Goal: Task Accomplishment & Management: Manage account settings

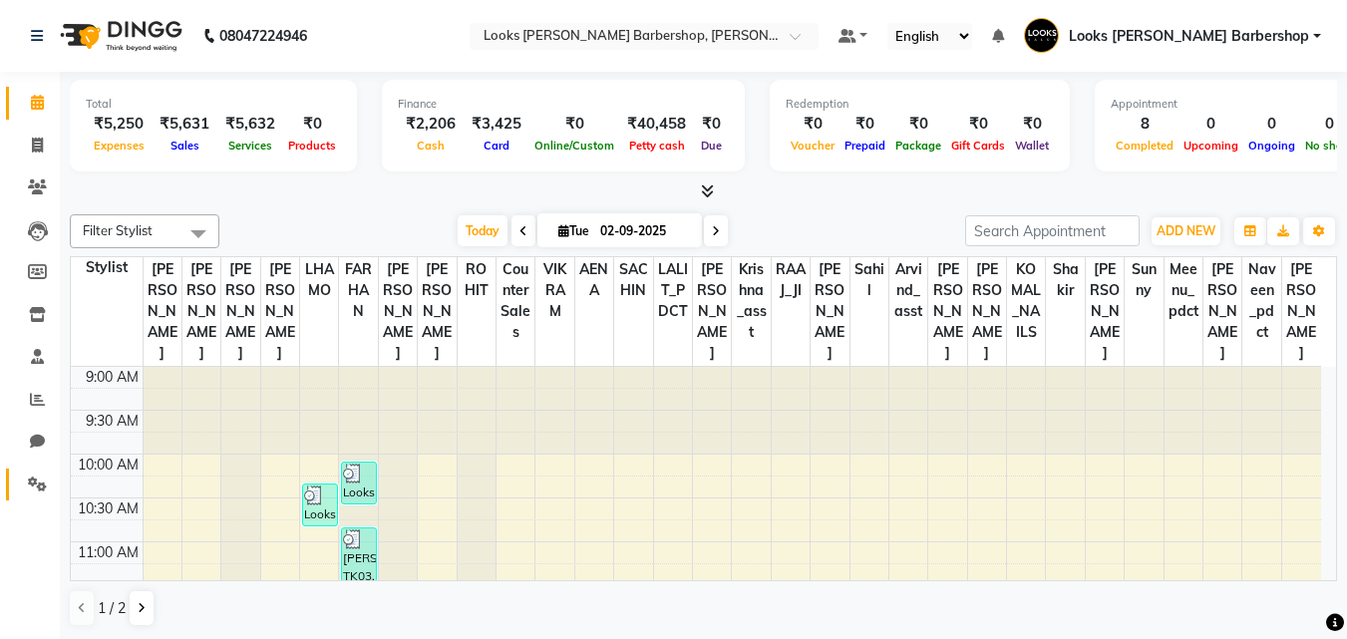
click at [11, 478] on link "Settings" at bounding box center [30, 485] width 48 height 33
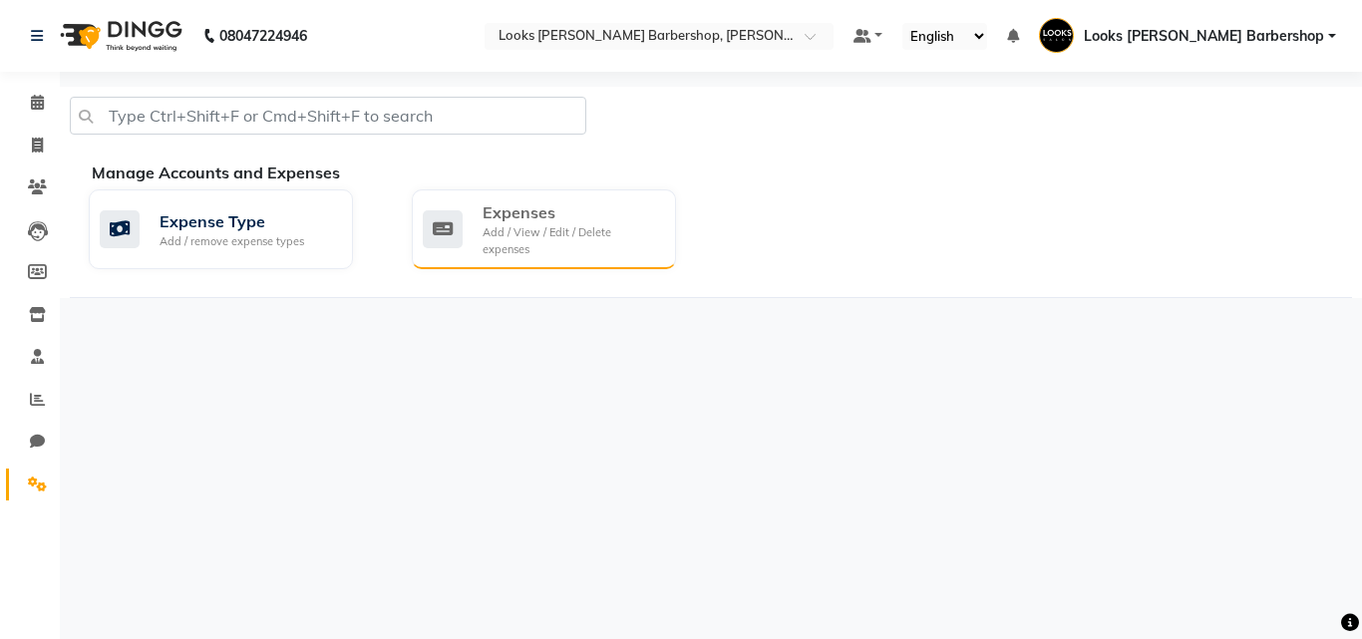
click at [545, 213] on div "Expenses" at bounding box center [571, 212] width 177 height 24
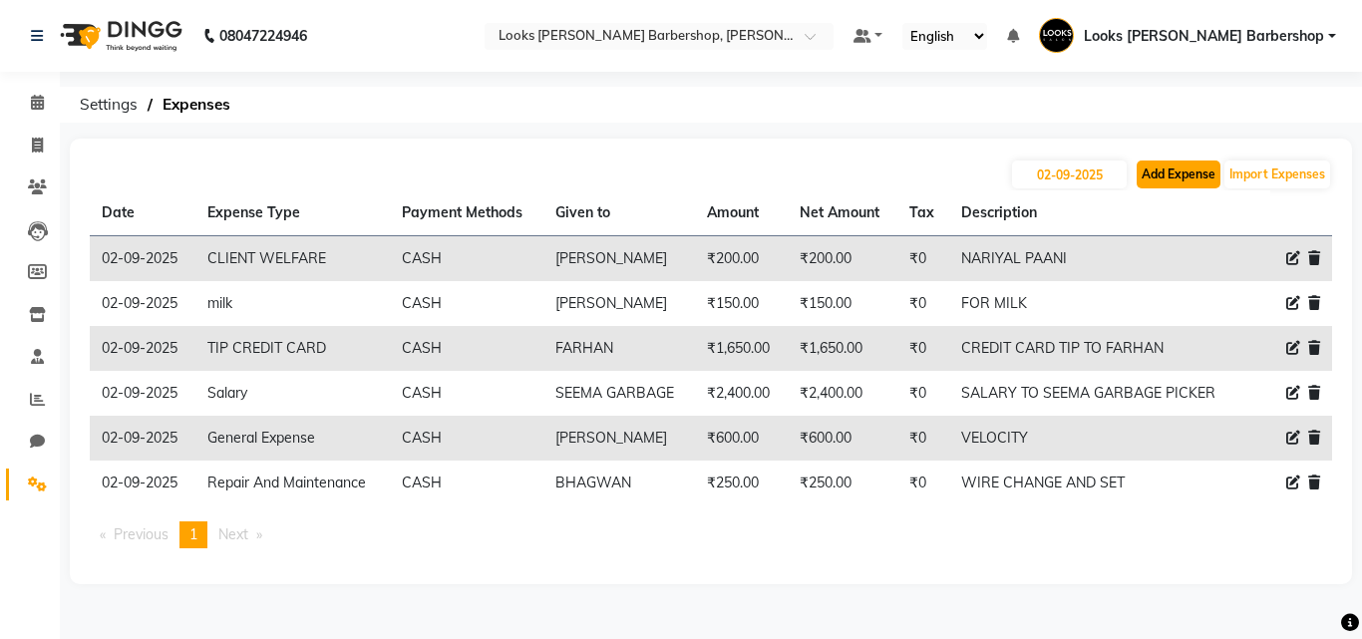
click at [1174, 161] on button "Add Expense" at bounding box center [1179, 175] width 84 height 28
select select "1"
select select "3128"
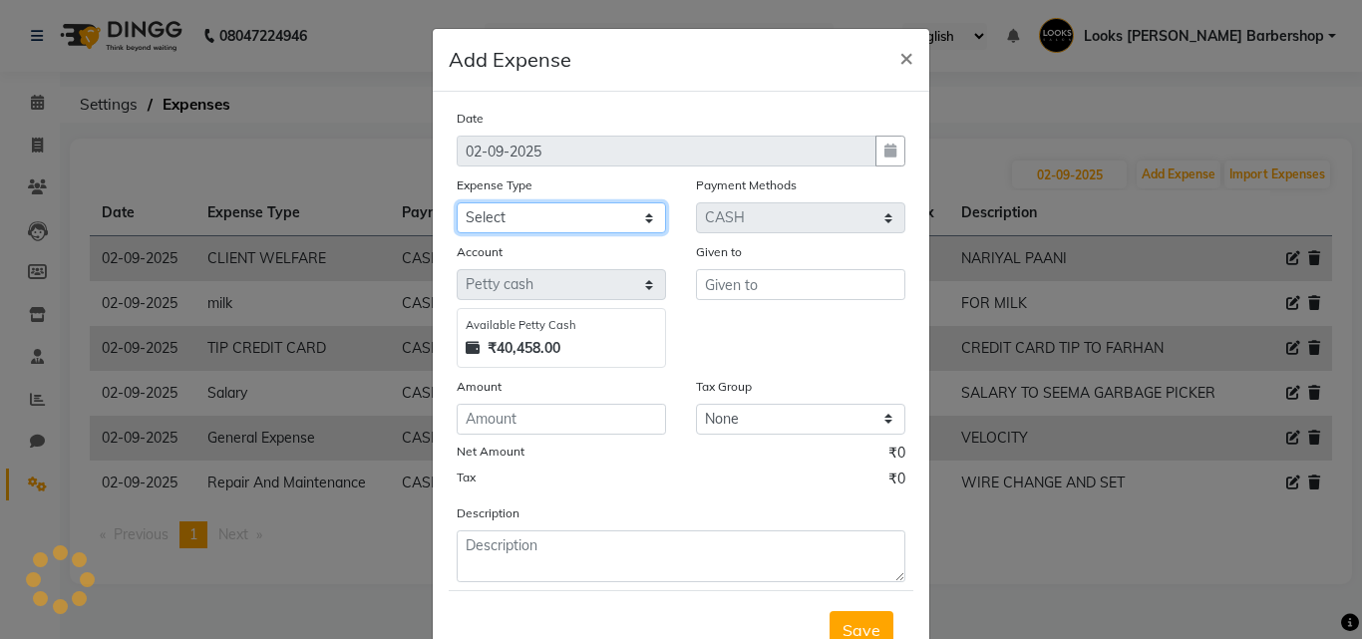
click at [616, 230] on select "Select Bank Deposit Blinkit Cash Handover CLIENT Client ordered food Client Ref…" at bounding box center [561, 217] width 209 height 31
select select "23704"
click at [457, 202] on select "Select Bank Deposit Blinkit Cash Handover CLIENT Client ordered food Client Ref…" at bounding box center [561, 217] width 209 height 31
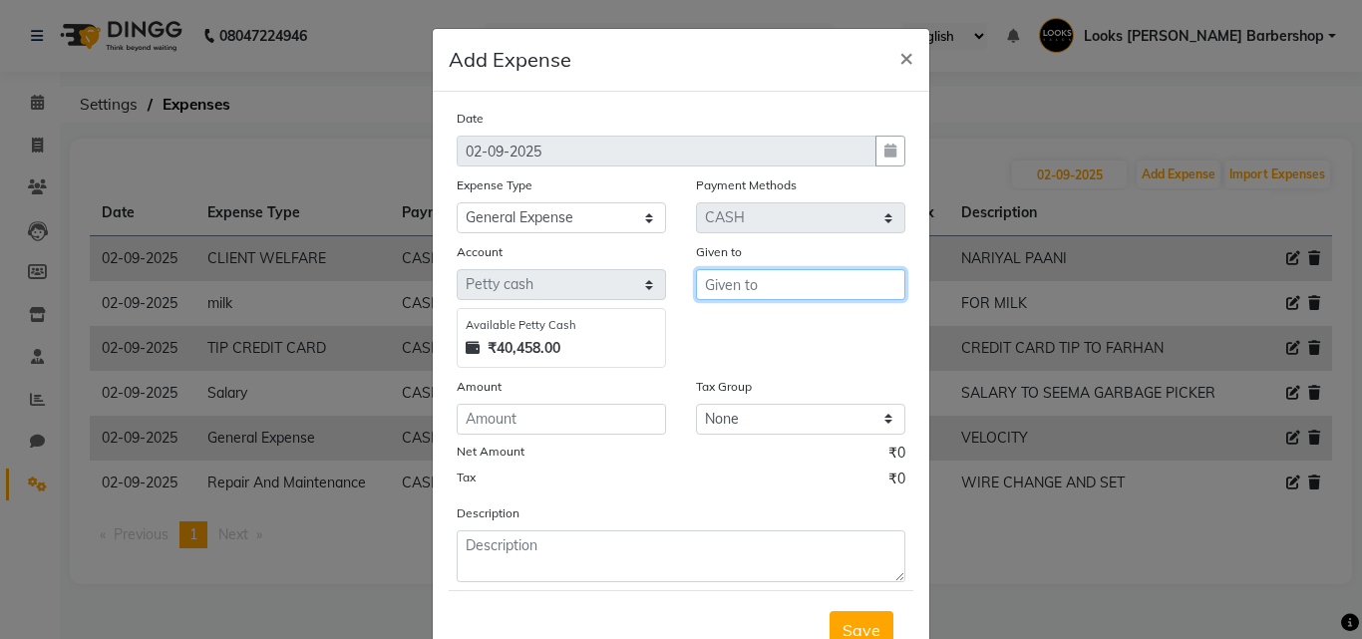
click at [764, 283] on input "text" at bounding box center [800, 284] width 209 height 31
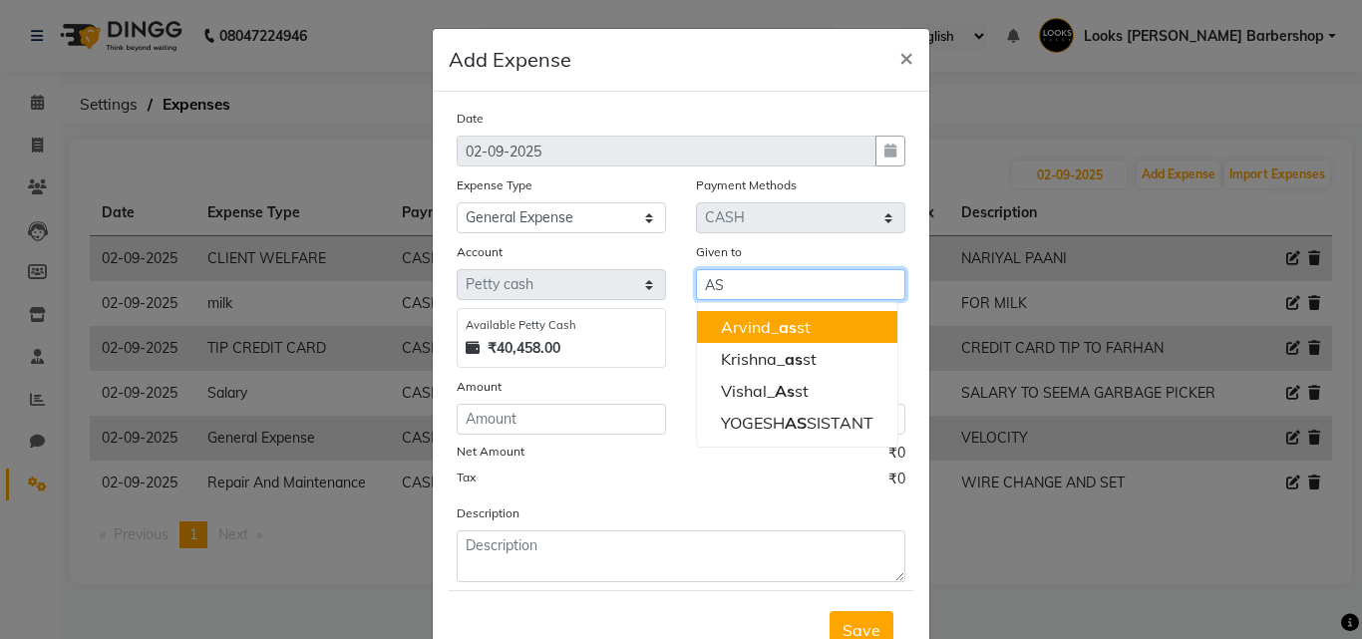
type input "A"
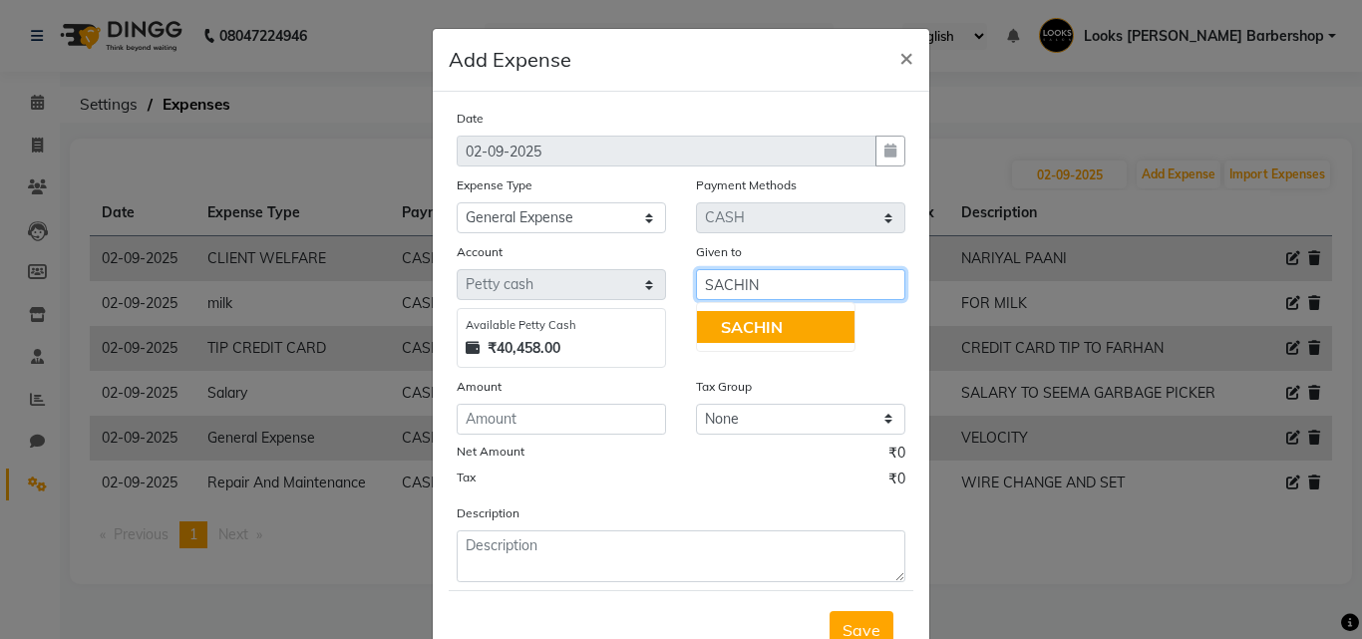
type input "SACHIN"
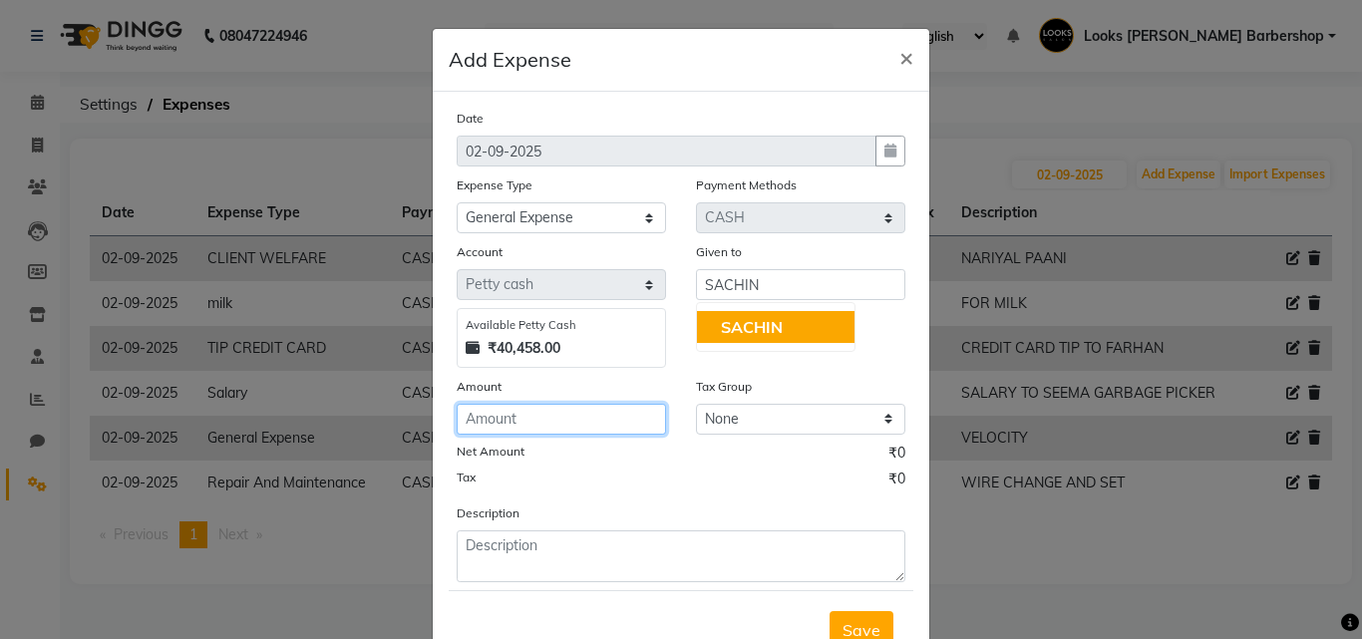
click at [494, 429] on input "number" at bounding box center [561, 419] width 209 height 31
type input "50"
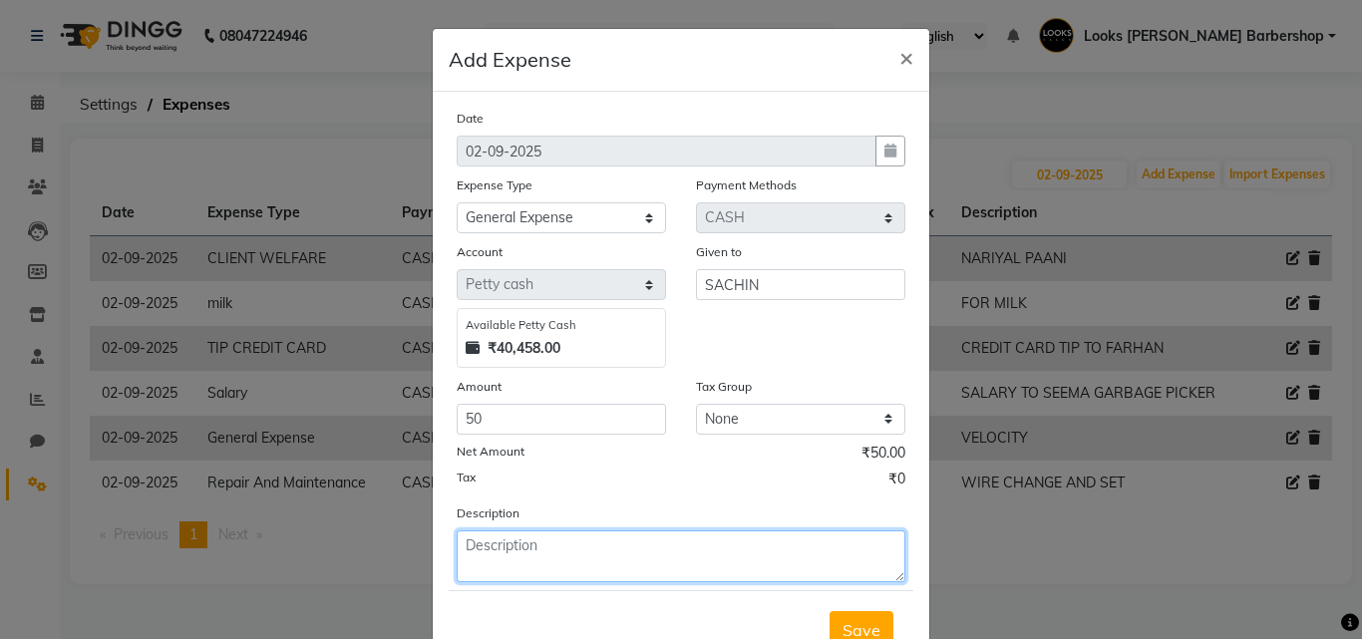
click at [536, 568] on textarea at bounding box center [681, 557] width 449 height 52
type textarea "FOR CELL"
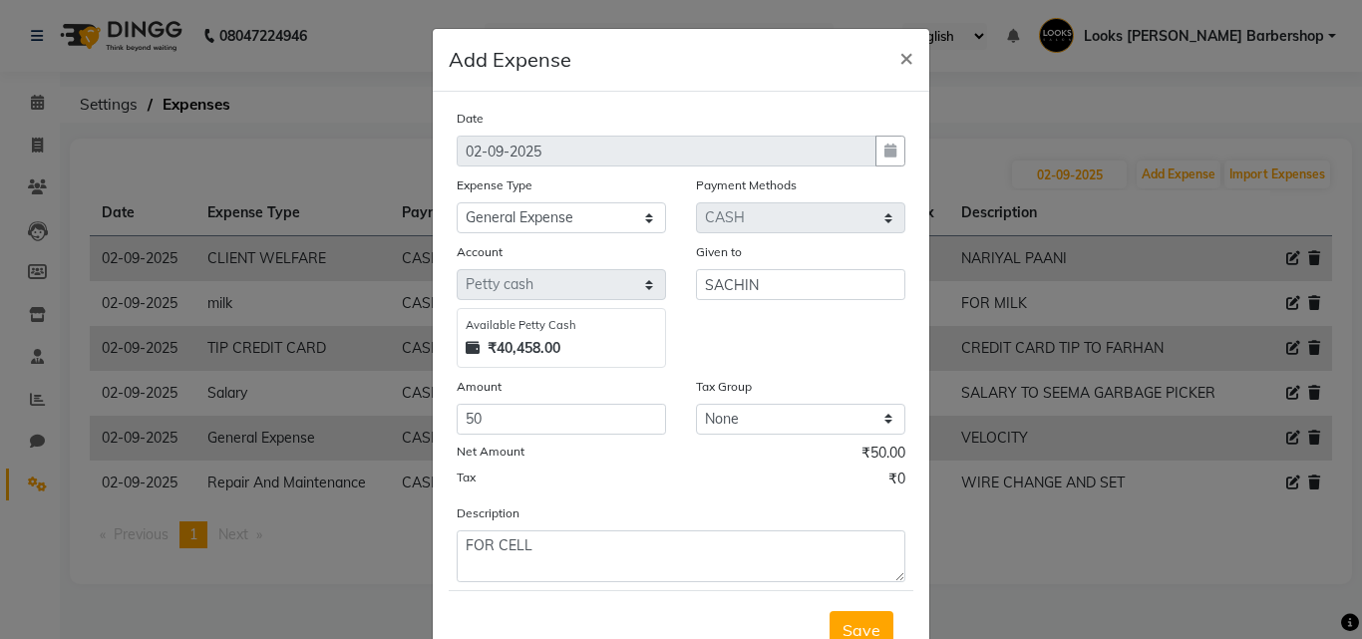
click at [843, 623] on span "Save" at bounding box center [862, 630] width 38 height 20
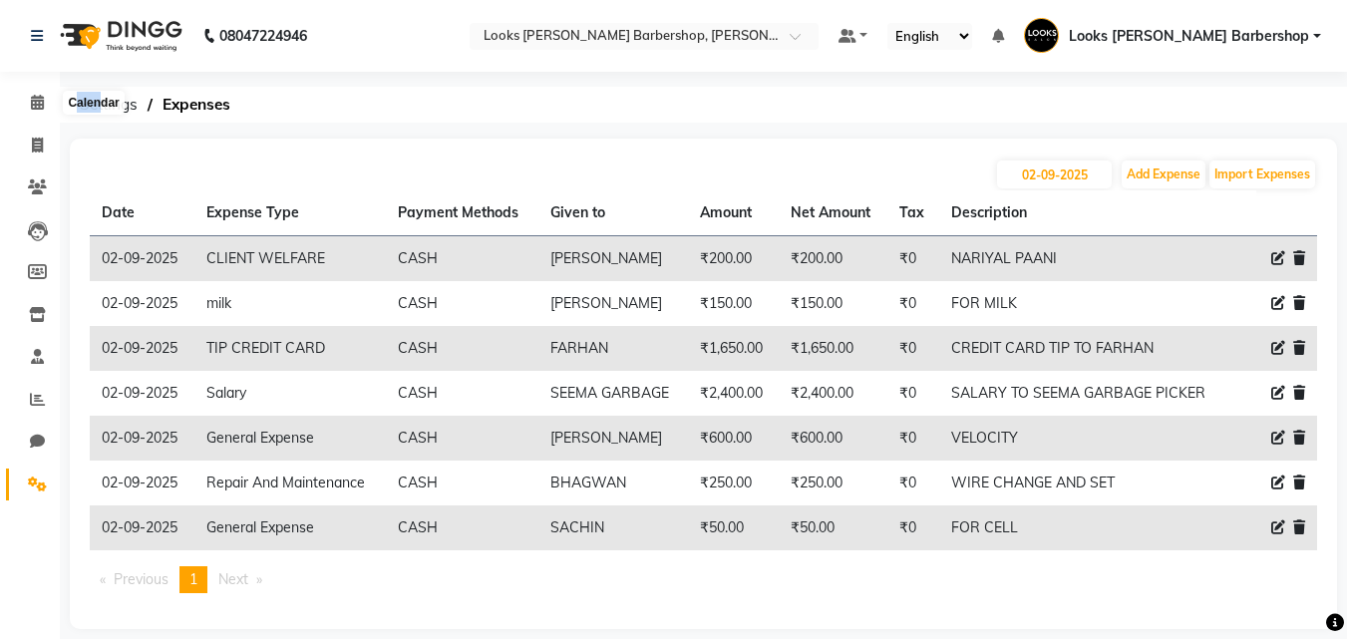
click at [102, 111] on div "Calendar" at bounding box center [93, 103] width 61 height 24
click at [141, 144] on div "08047224946 Select Location × Looks [PERSON_NAME] Barbershop, [PERSON_NAME] Def…" at bounding box center [673, 329] width 1347 height 659
click at [17, 95] on link "Calendar" at bounding box center [30, 103] width 48 height 33
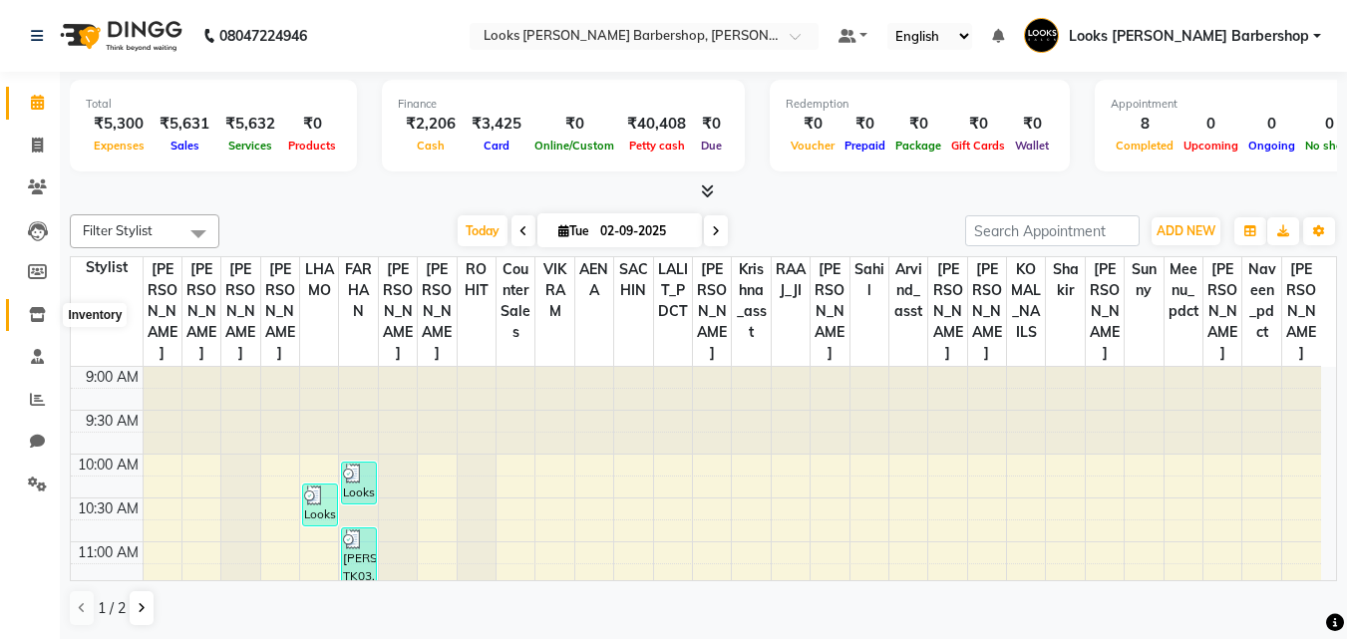
click at [42, 309] on icon at bounding box center [37, 314] width 17 height 15
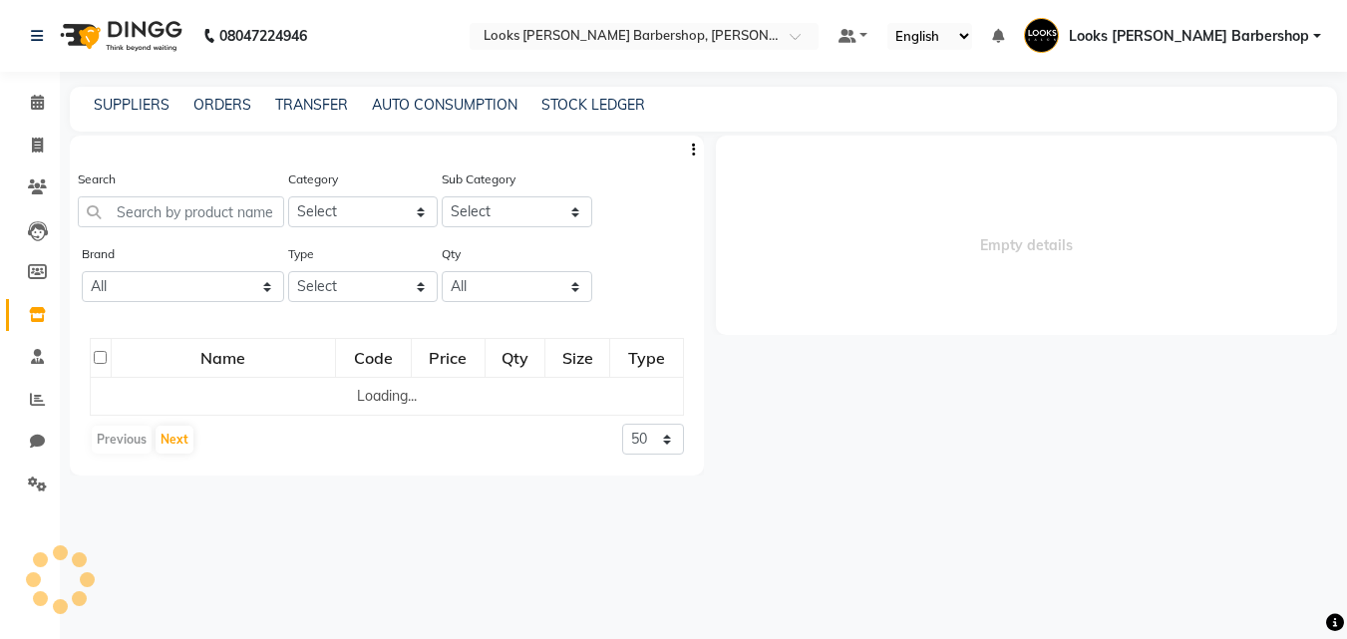
select select
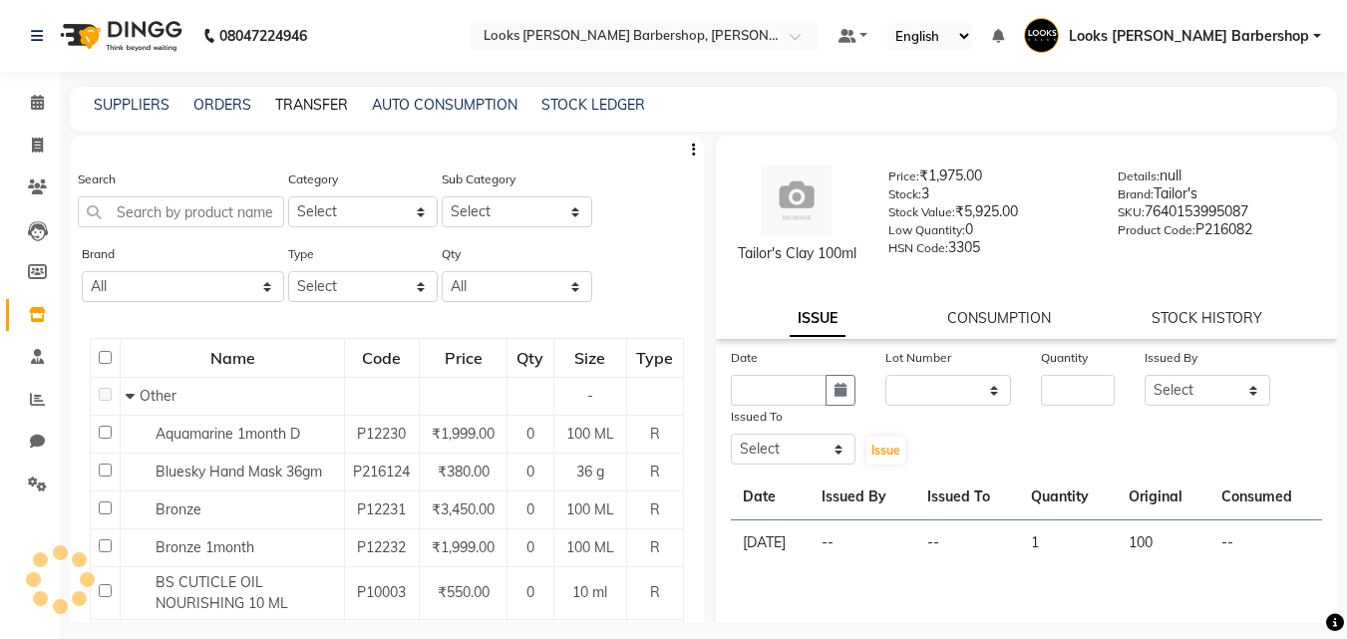
click at [302, 98] on link "TRANSFER" at bounding box center [311, 105] width 73 height 18
select select "sender"
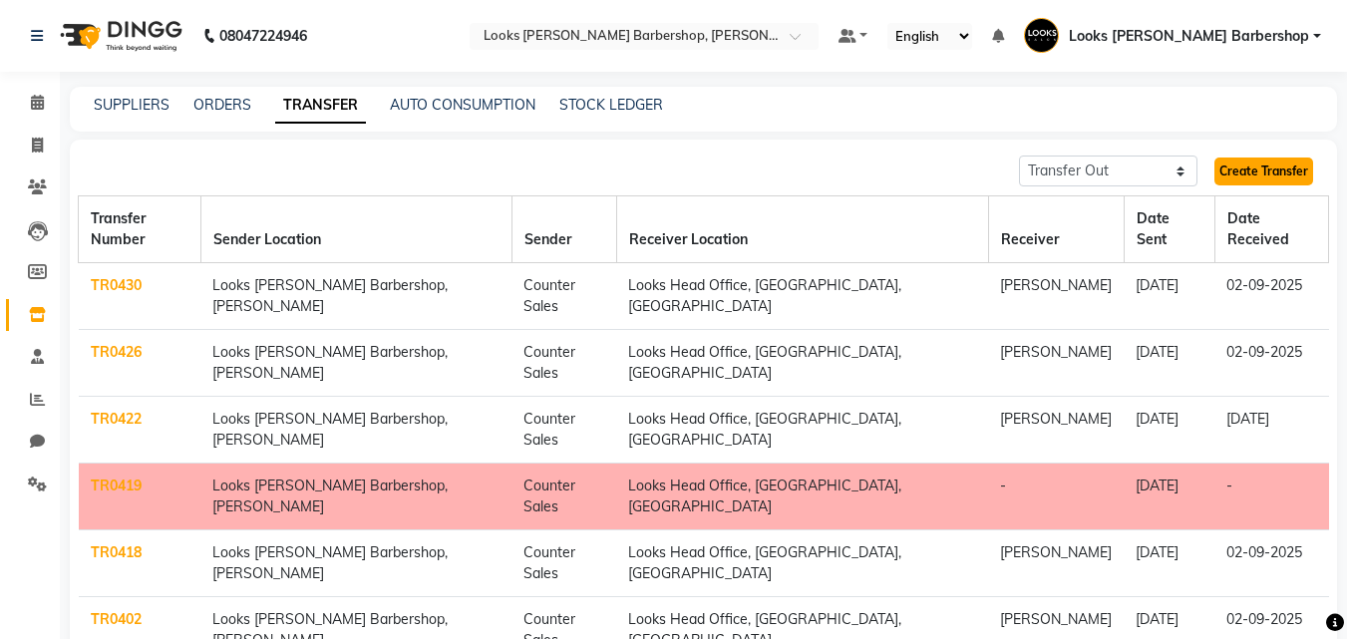
click at [1276, 164] on link "Create Transfer" at bounding box center [1264, 172] width 99 height 28
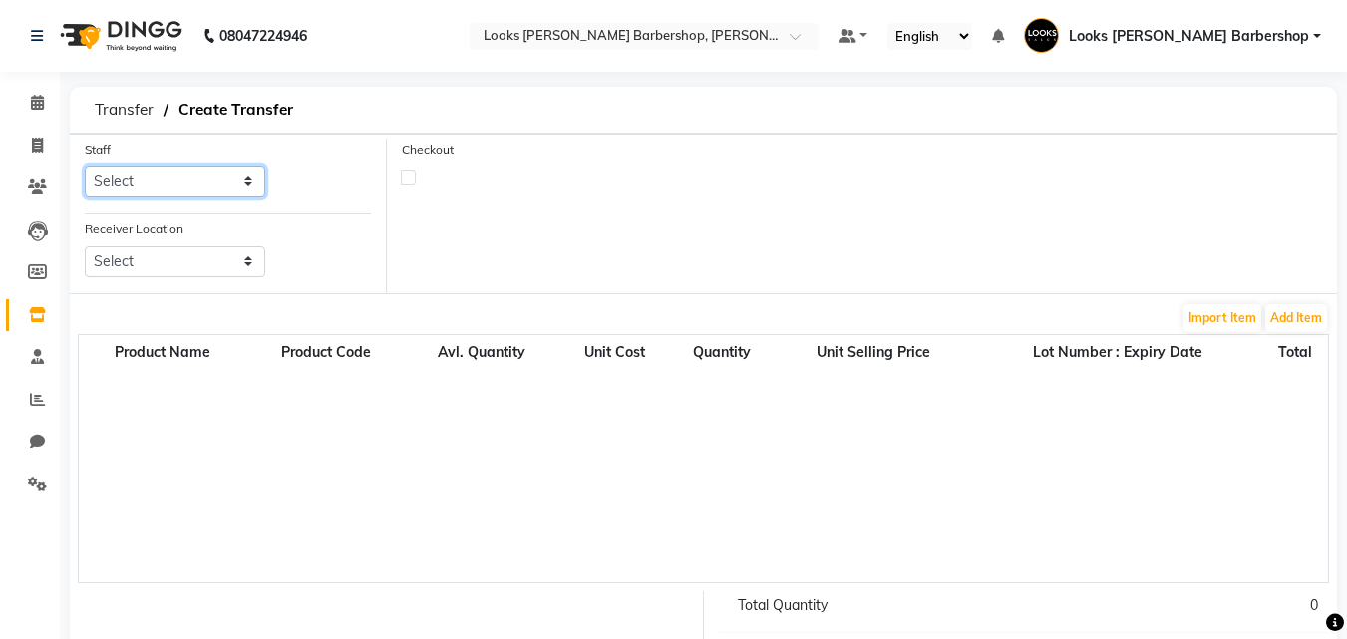
click at [216, 193] on select "Select [PERSON_NAME] Amazon_Kart Arvind_asst [PERSON_NAME] Counter Sales [PERSO…" at bounding box center [175, 182] width 180 height 31
select select "23484"
click at [85, 167] on select "Select [PERSON_NAME] Amazon_Kart Arvind_asst [PERSON_NAME] Counter Sales [PERSO…" at bounding box center [175, 182] width 180 height 31
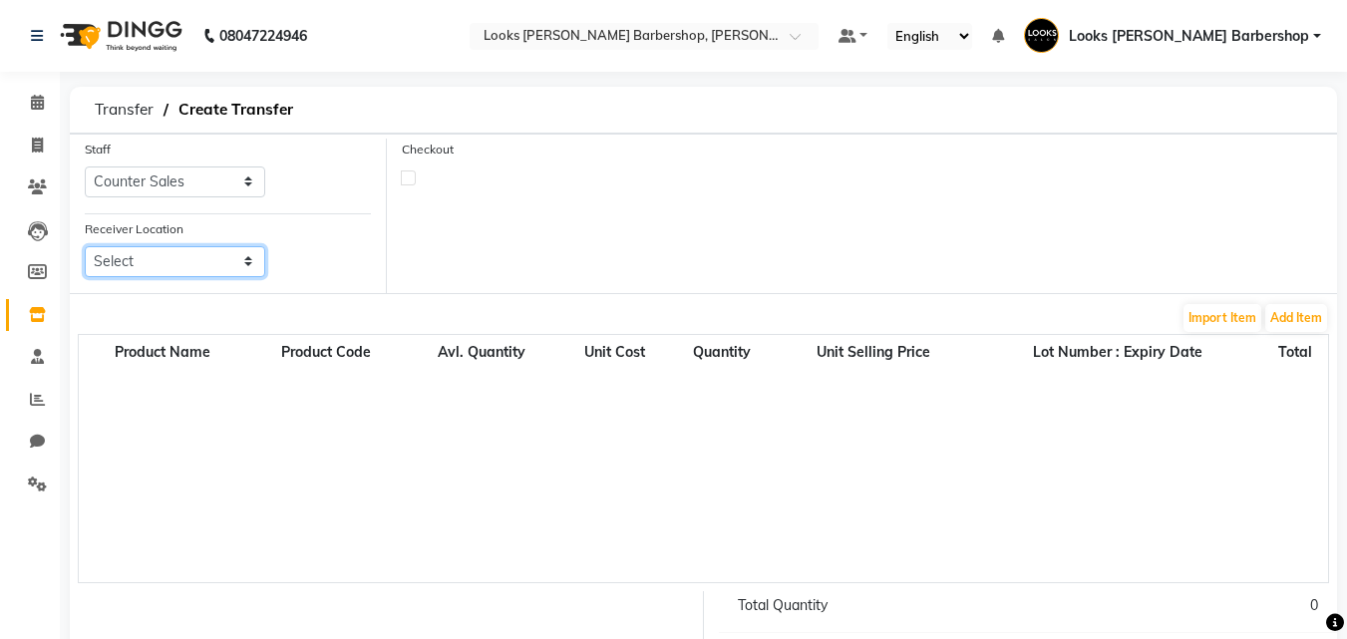
click at [192, 250] on select "Select Looks [GEOGRAPHIC_DATA][PERSON_NAME](f), [GEOGRAPHIC_DATA] Looks [GEOGRA…" at bounding box center [175, 261] width 180 height 31
select select "1780"
click at [85, 246] on select "Select Looks [GEOGRAPHIC_DATA][PERSON_NAME](f), [GEOGRAPHIC_DATA] Looks [GEOGRA…" at bounding box center [175, 261] width 180 height 31
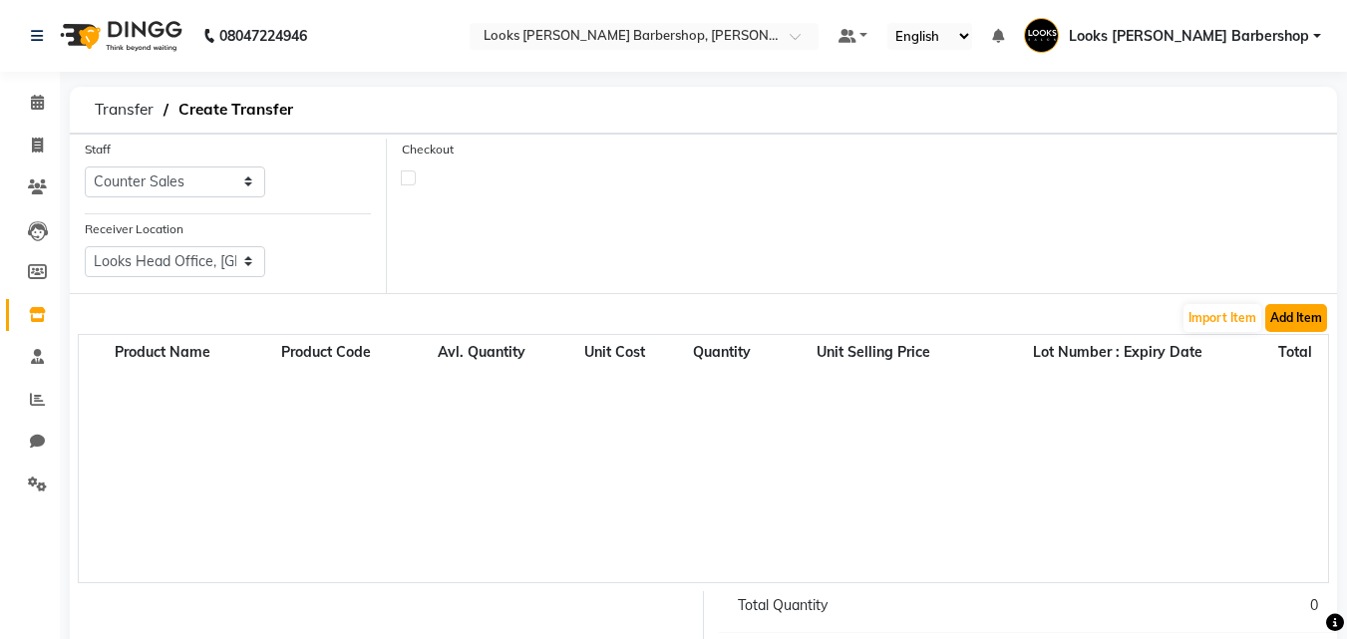
click at [1294, 311] on button "Add Item" at bounding box center [1296, 318] width 62 height 28
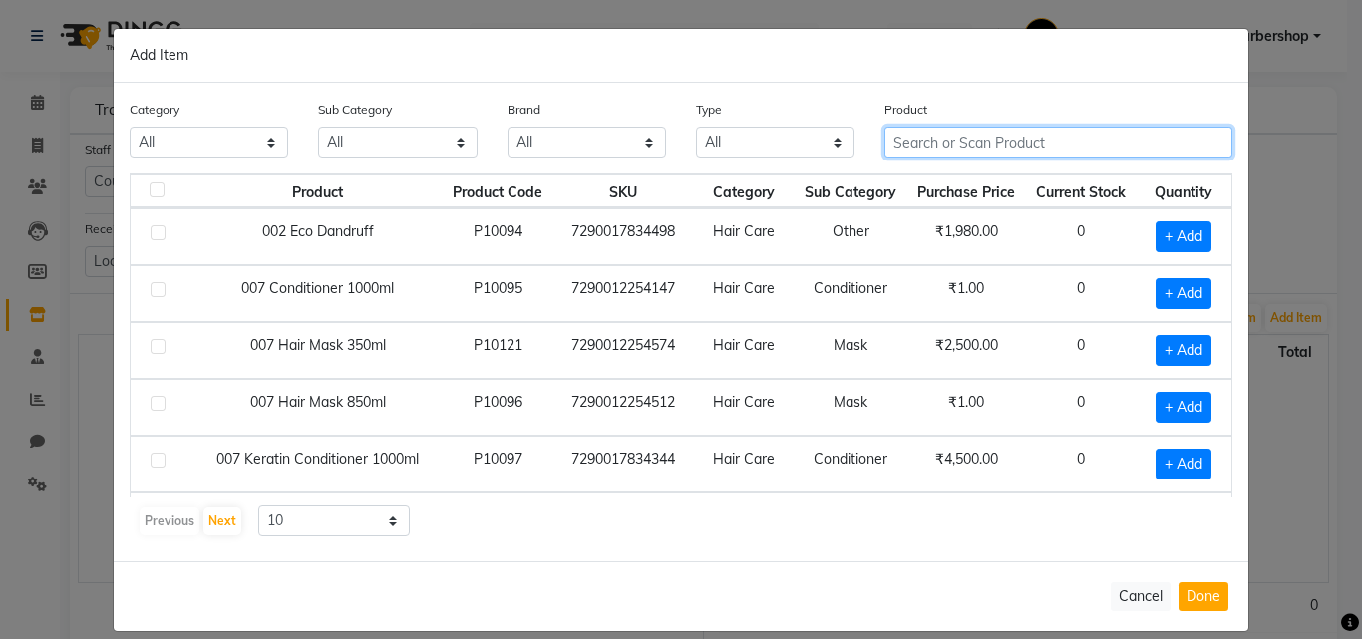
click at [995, 131] on input "text" at bounding box center [1059, 142] width 348 height 31
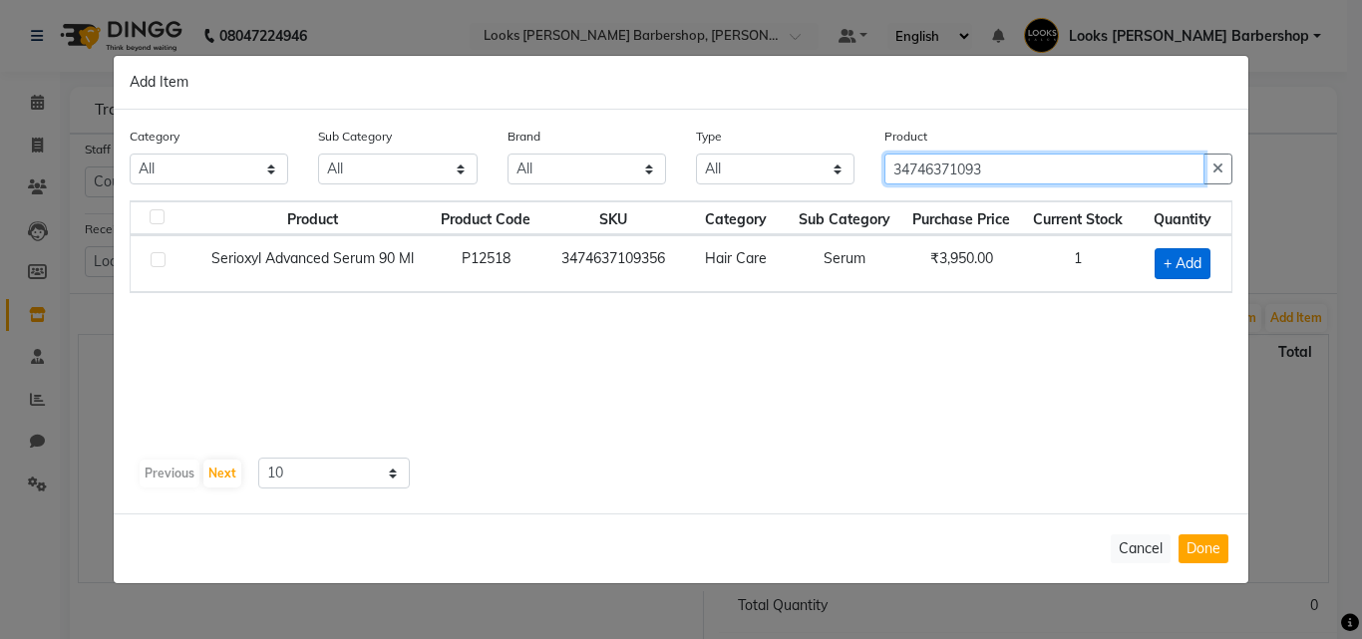
type input "34746371093"
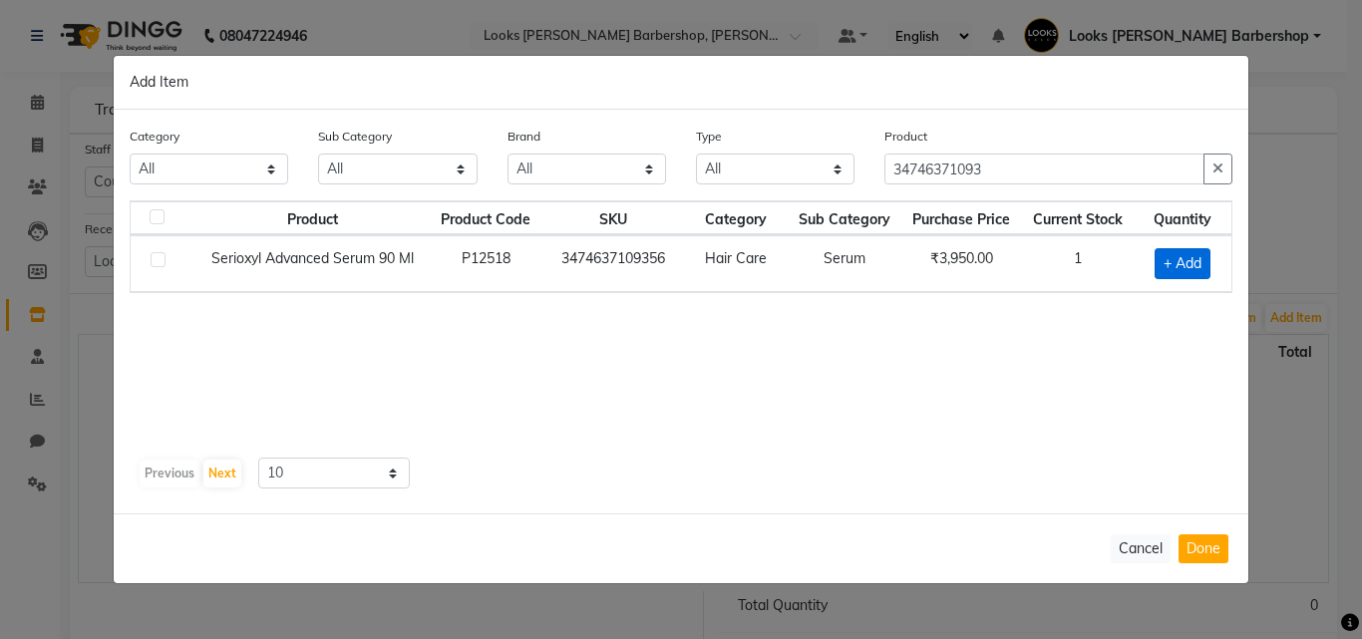
click at [1190, 272] on span "+ Add" at bounding box center [1183, 263] width 56 height 31
checkbox input "true"
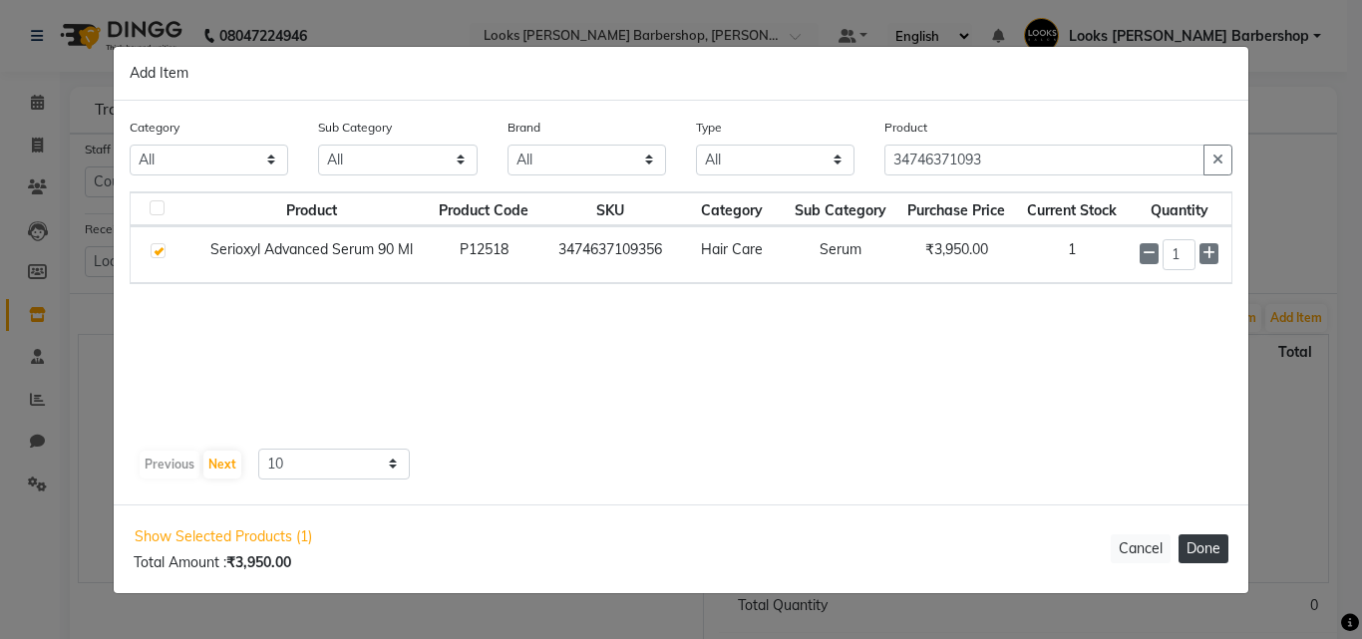
click at [1215, 540] on button "Done" at bounding box center [1204, 548] width 50 height 29
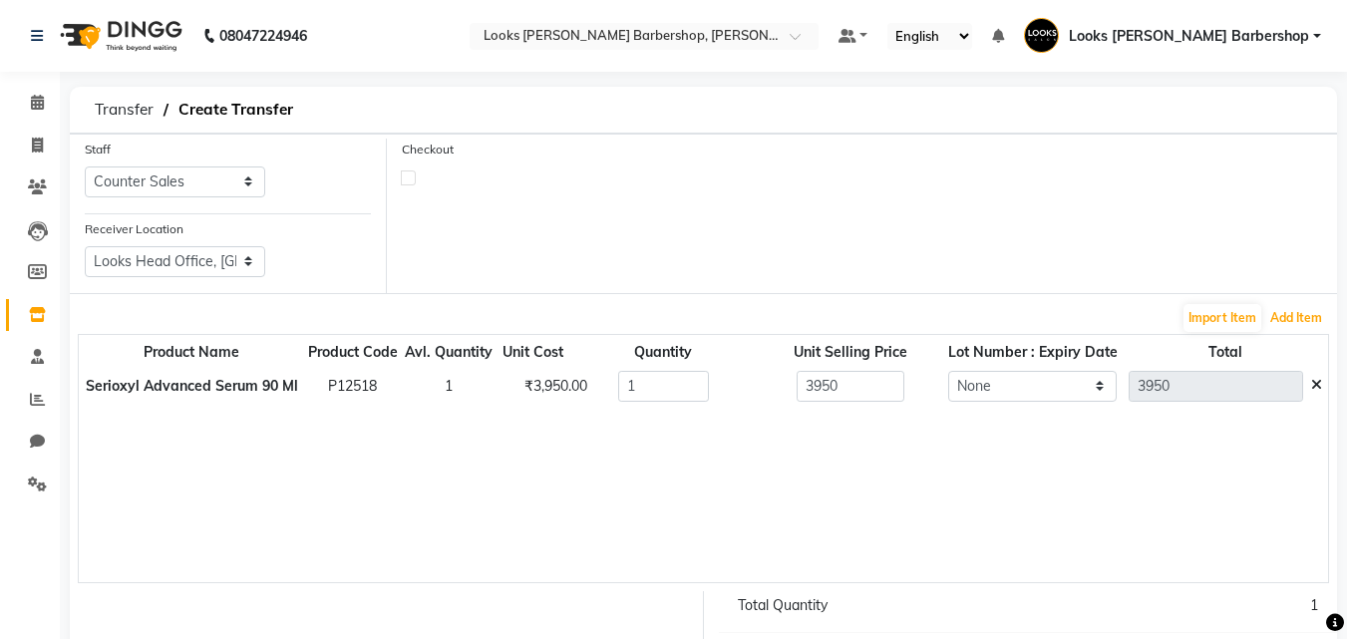
scroll to position [181, 0]
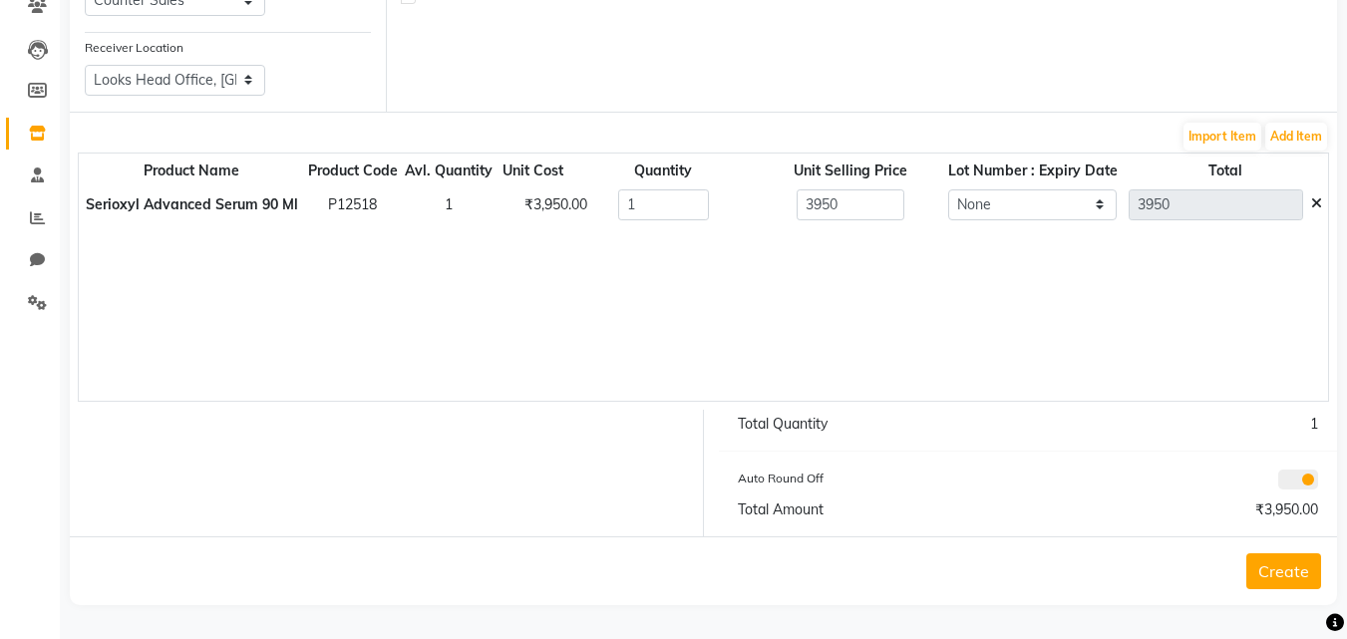
click at [1264, 569] on button "Create" at bounding box center [1283, 571] width 75 height 36
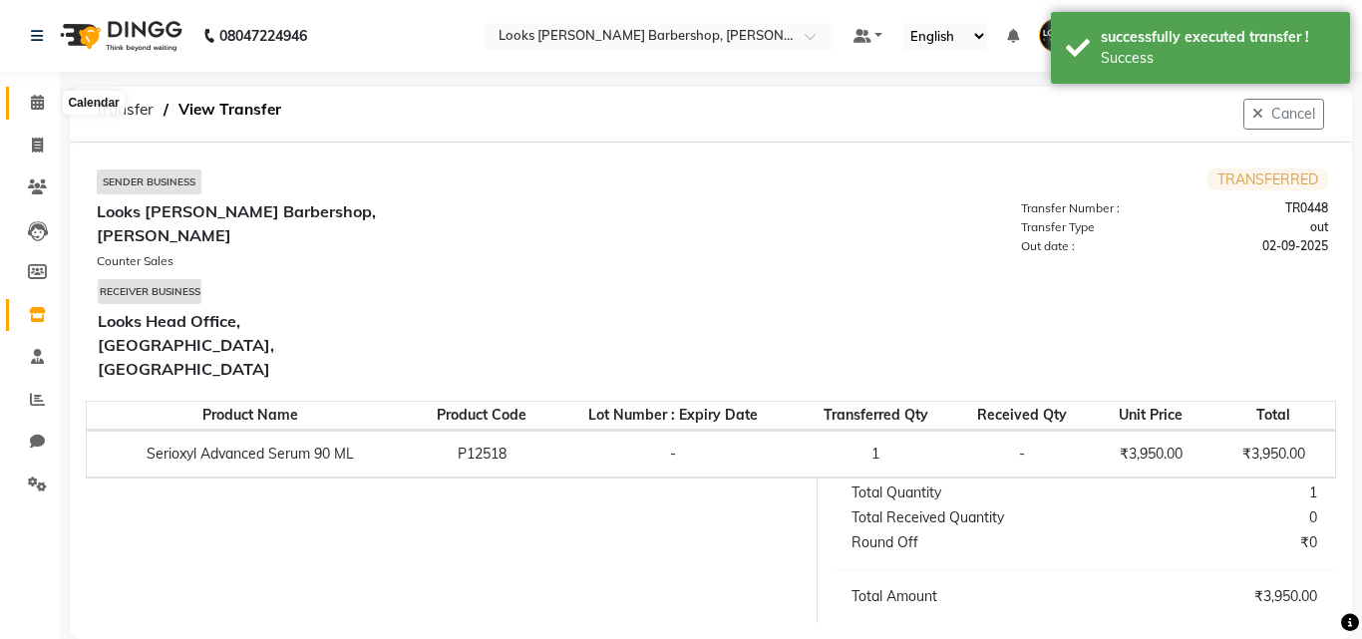
click at [31, 104] on icon at bounding box center [37, 102] width 13 height 15
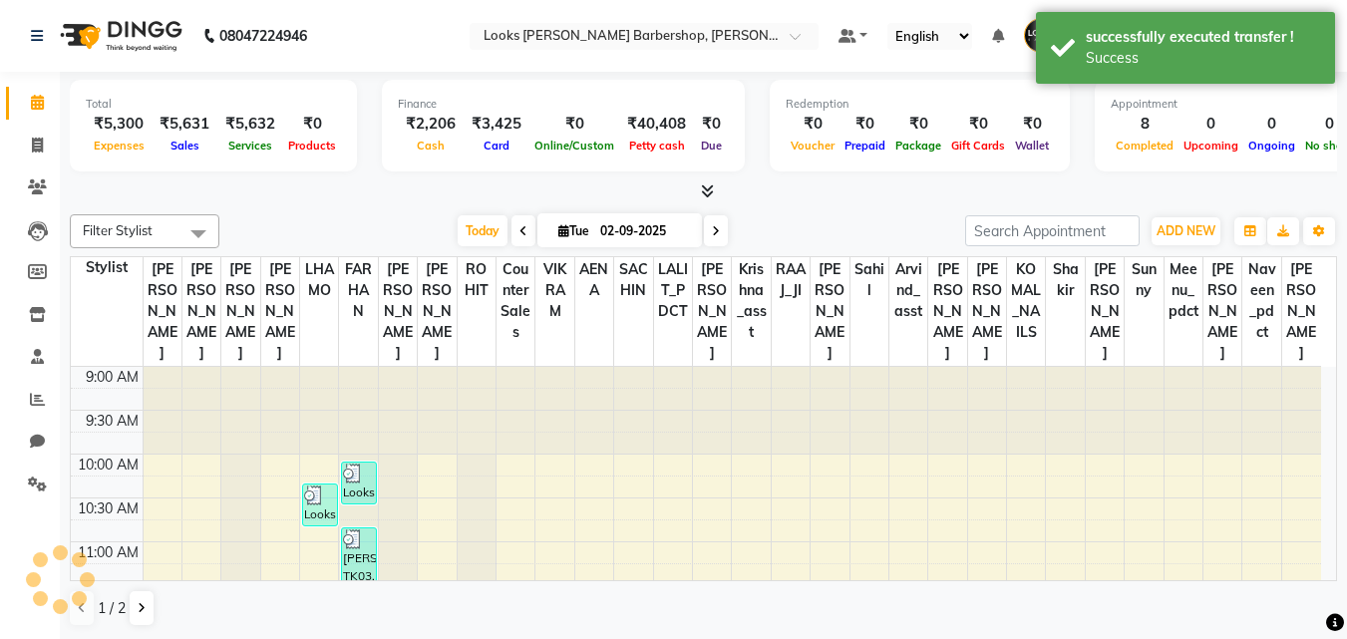
scroll to position [879, 0]
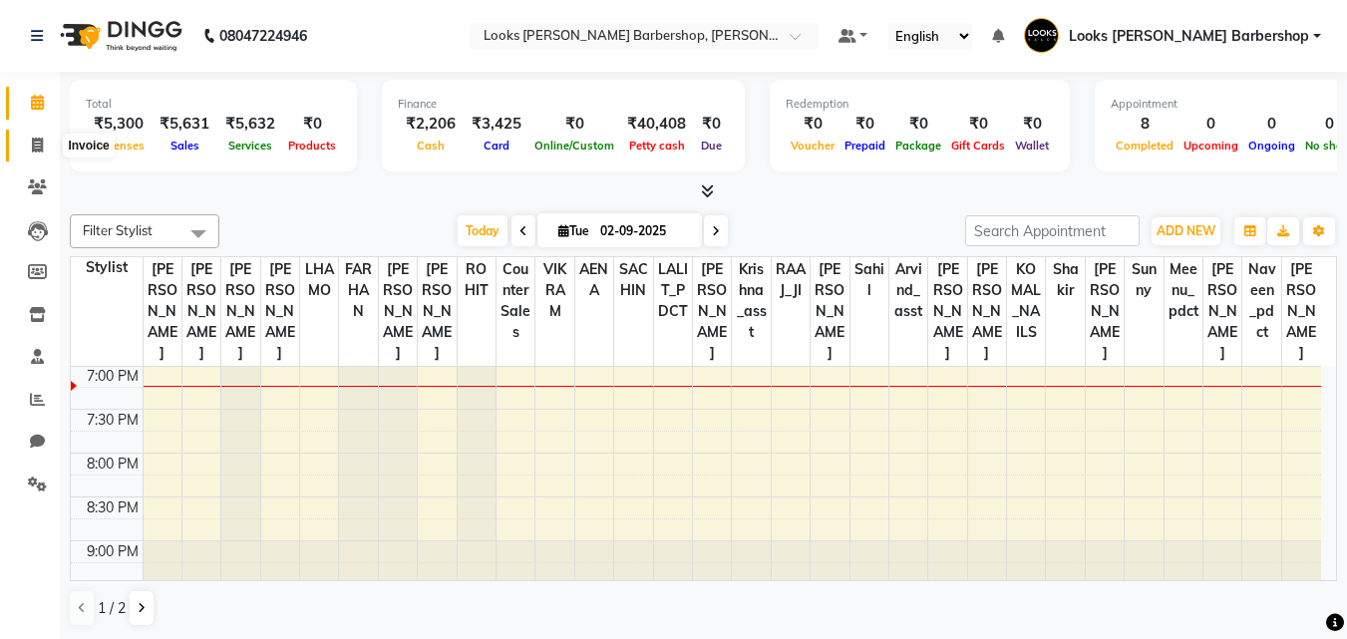
click at [41, 144] on icon at bounding box center [37, 145] width 11 height 15
select select "service"
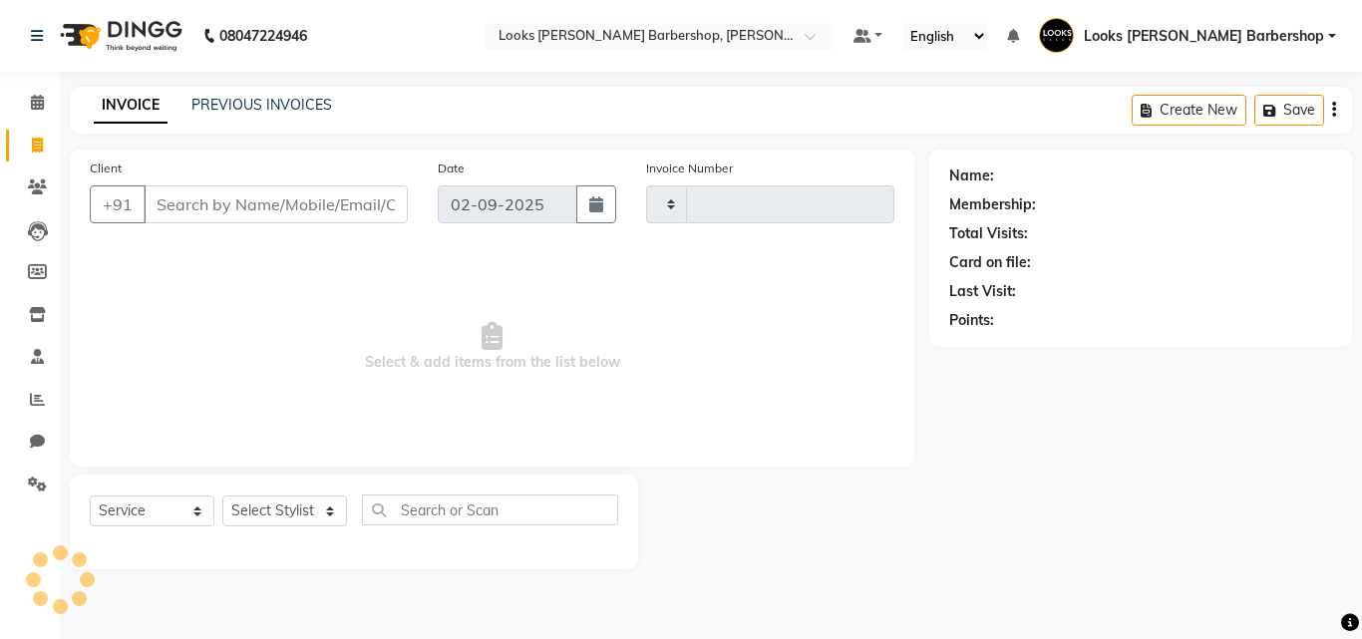
type input "3767"
select select "4323"
click at [206, 203] on input "Client" at bounding box center [276, 204] width 264 height 38
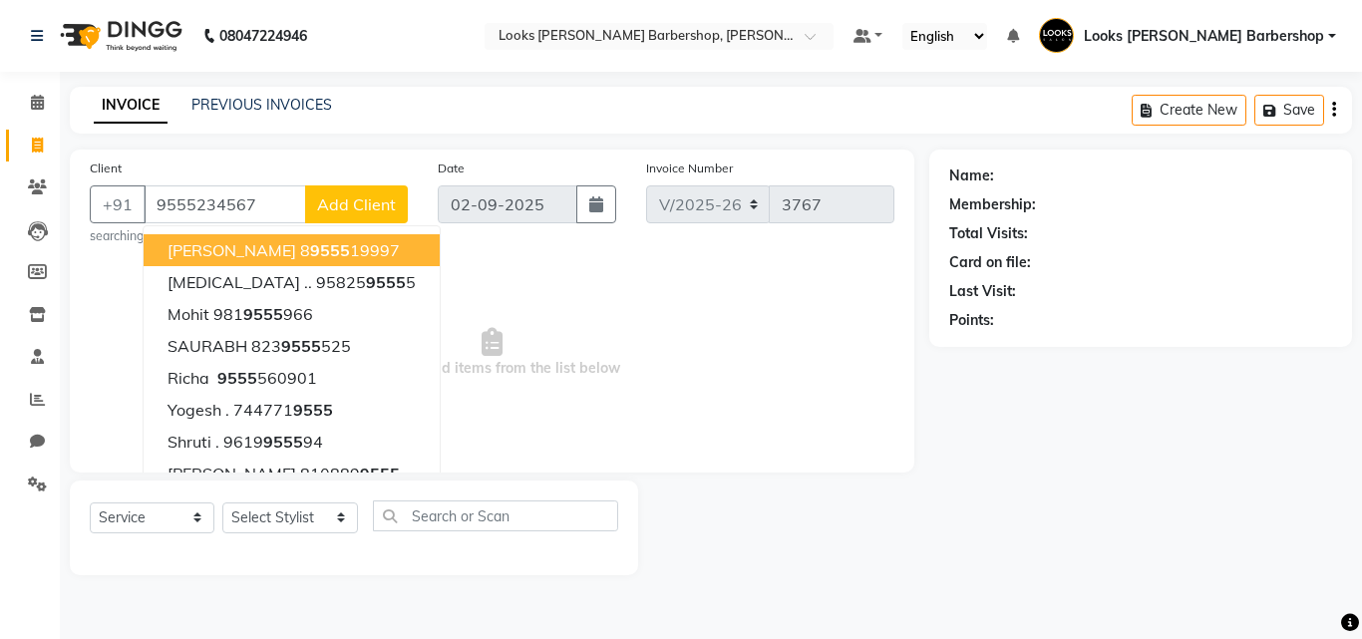
type input "9555234567"
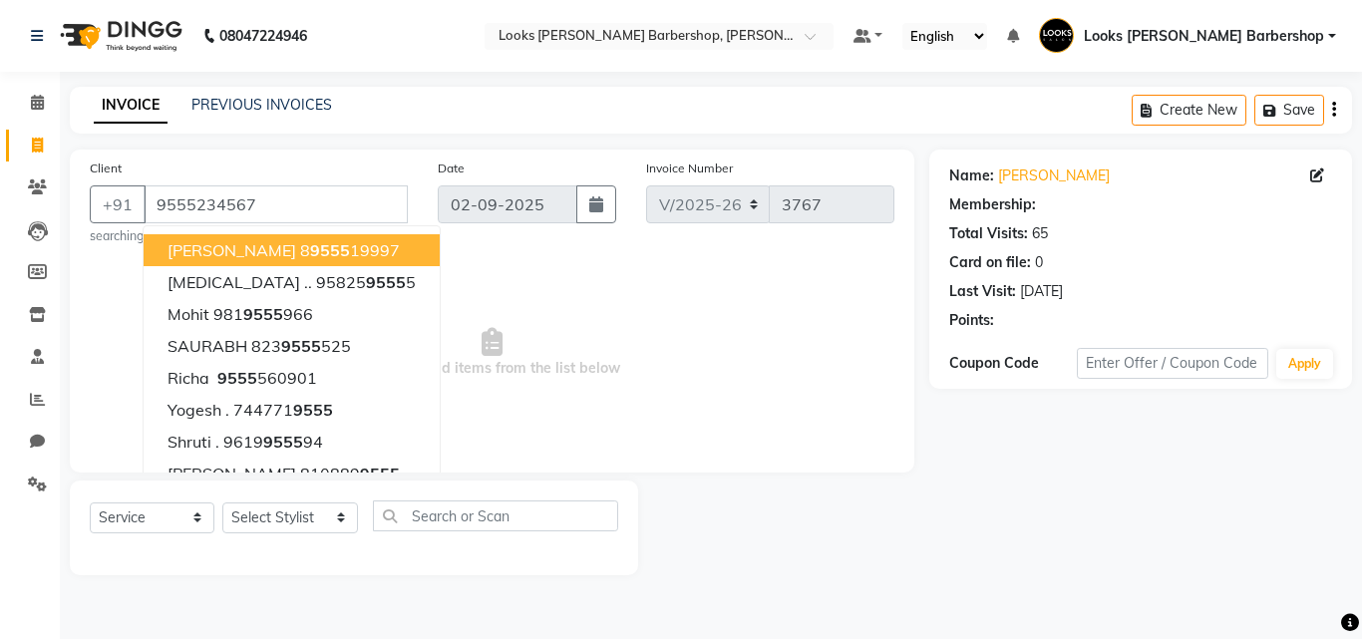
select select "1: Object"
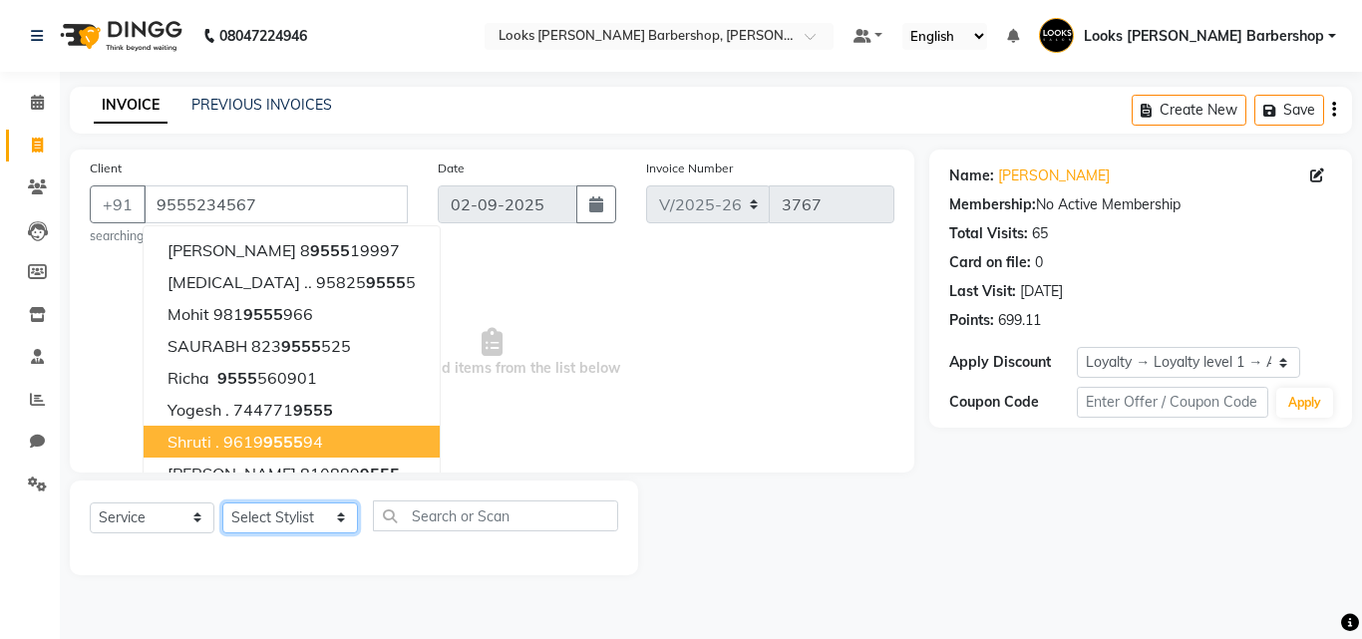
click at [328, 514] on select "Select Stylist [PERSON_NAME] AENA Amazon_Kart Arvind_asst [PERSON_NAME] Counter…" at bounding box center [290, 518] width 136 height 31
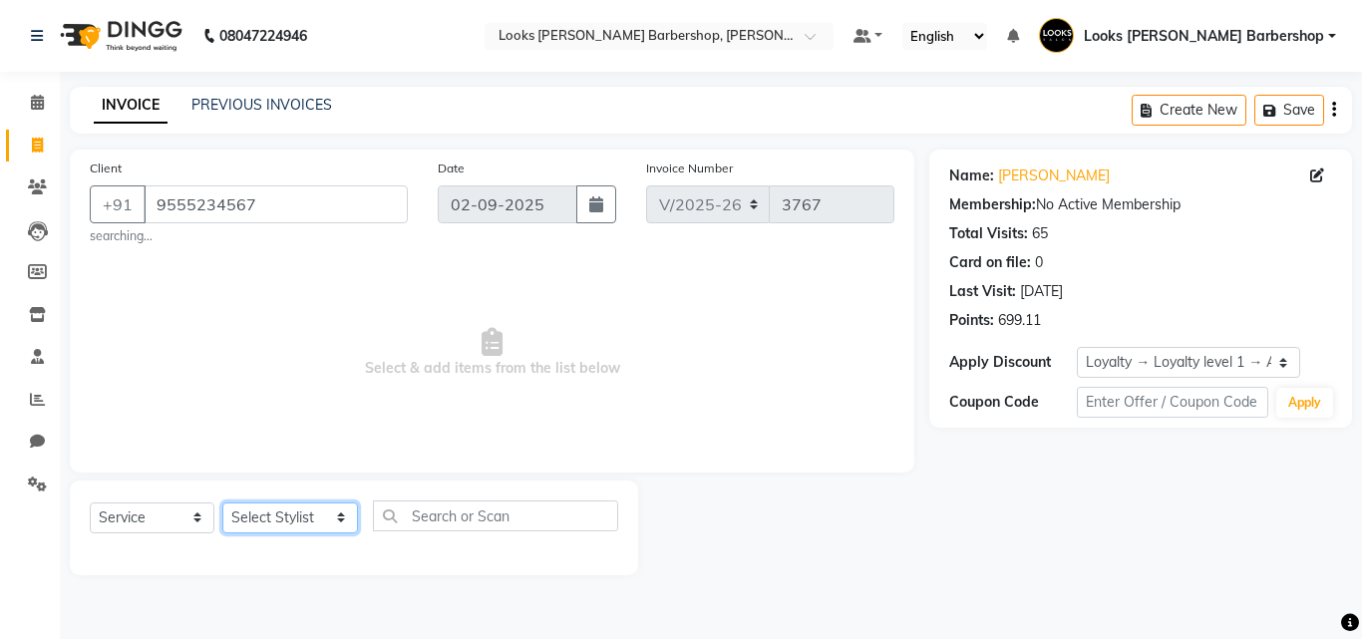
select select "23410"
click at [222, 503] on select "Select Stylist [PERSON_NAME] AENA Amazon_Kart Arvind_asst [PERSON_NAME] Counter…" at bounding box center [290, 518] width 136 height 31
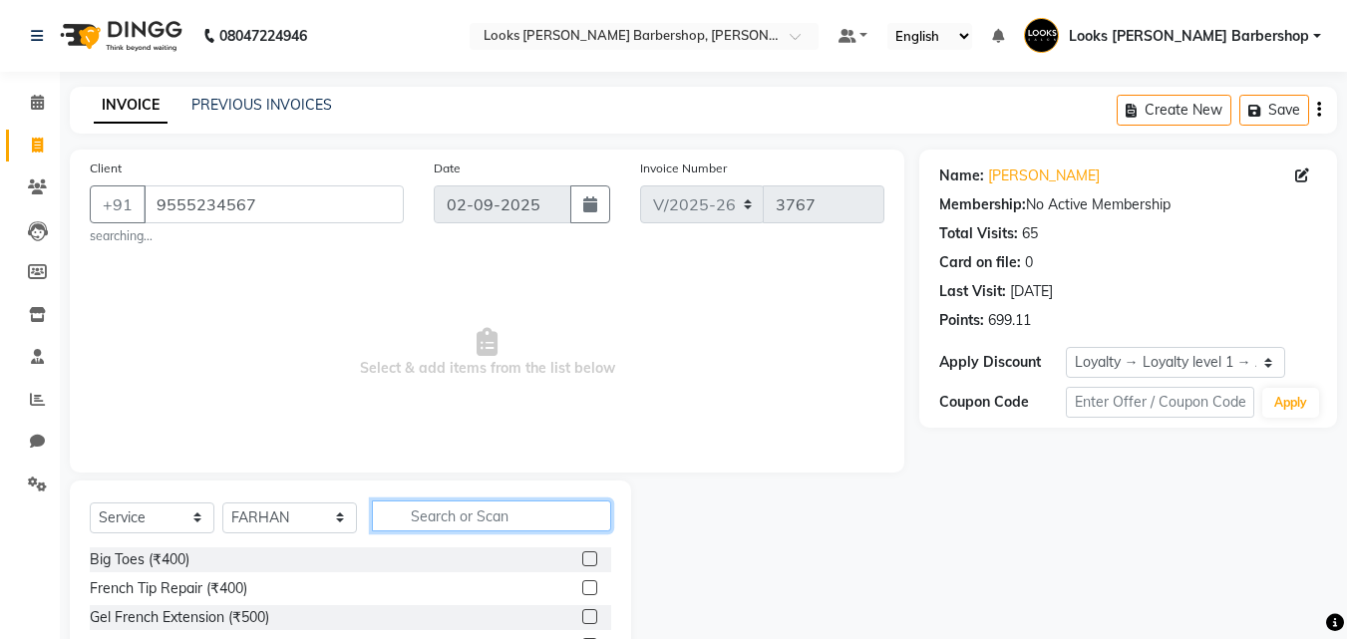
click at [432, 510] on input "text" at bounding box center [492, 516] width 240 height 31
click at [450, 506] on input "text" at bounding box center [492, 516] width 240 height 31
type input "BEARD"
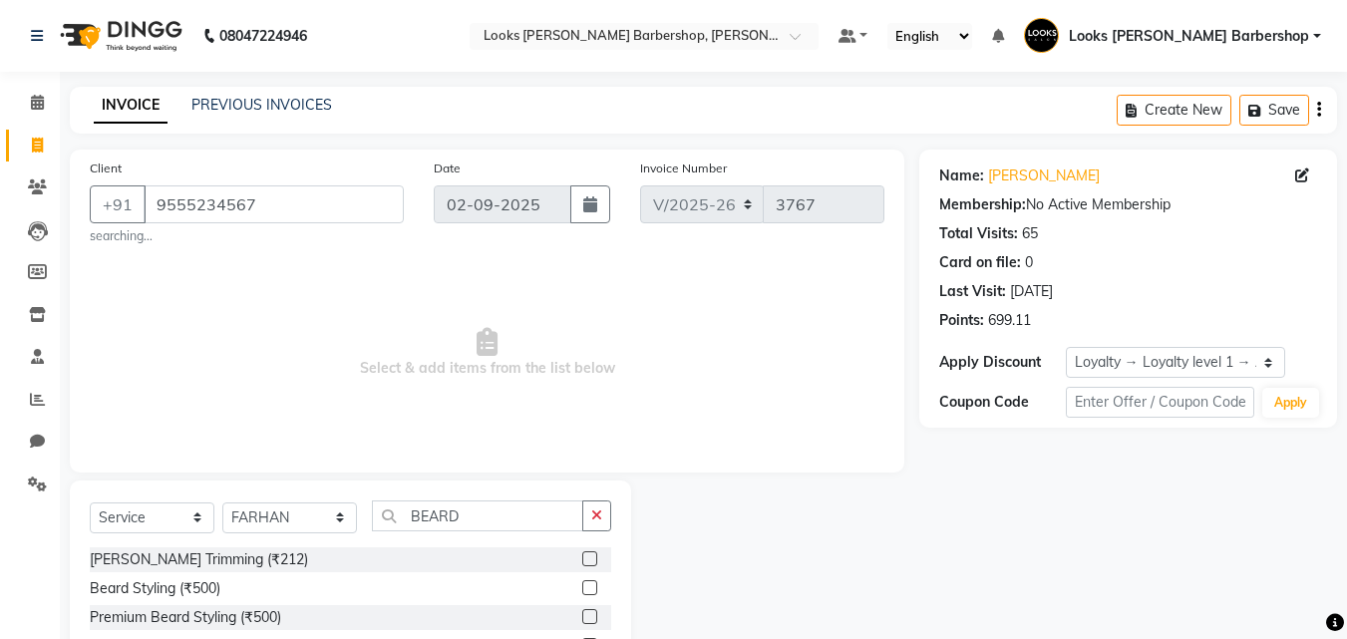
click at [586, 559] on label at bounding box center [589, 558] width 15 height 15
click at [586, 559] on input "checkbox" at bounding box center [588, 559] width 13 height 13
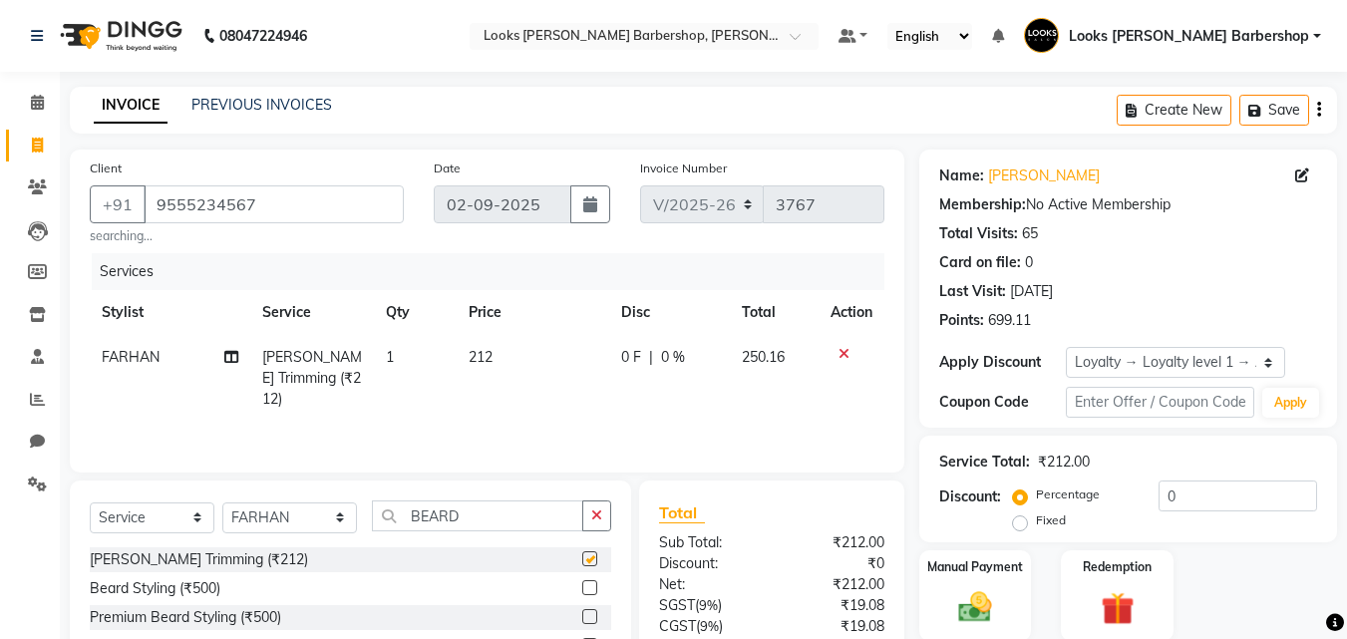
checkbox input "false"
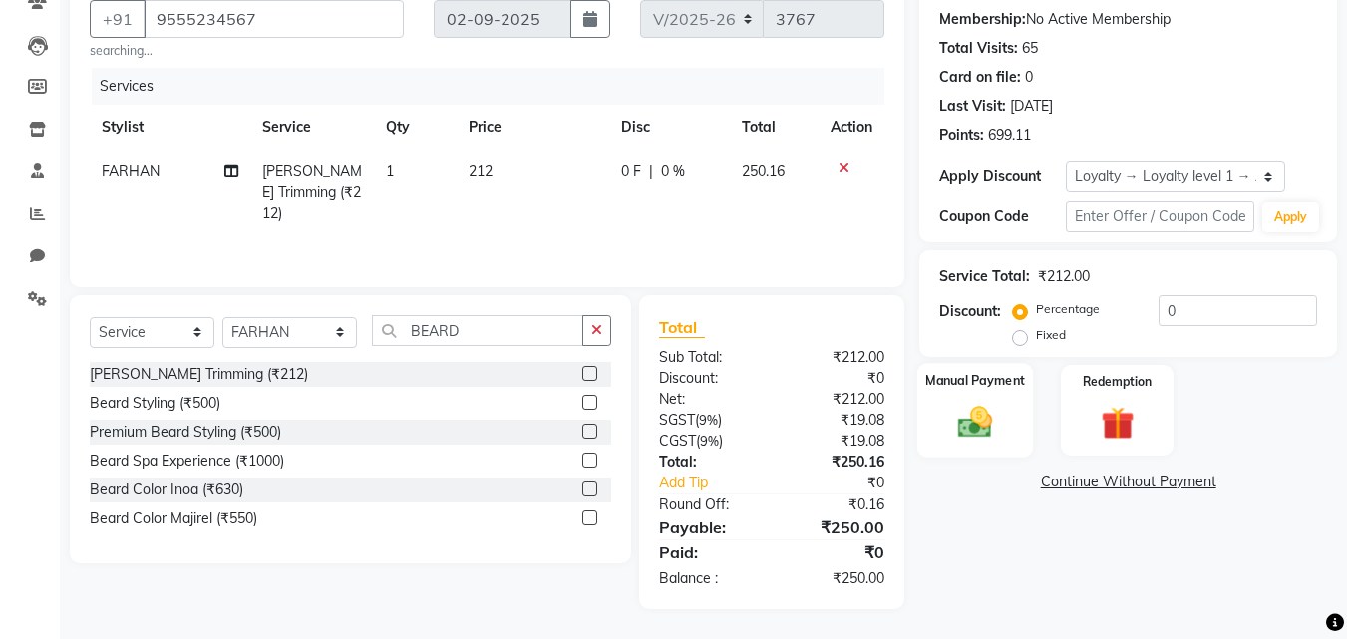
click at [957, 412] on img at bounding box center [975, 422] width 56 height 40
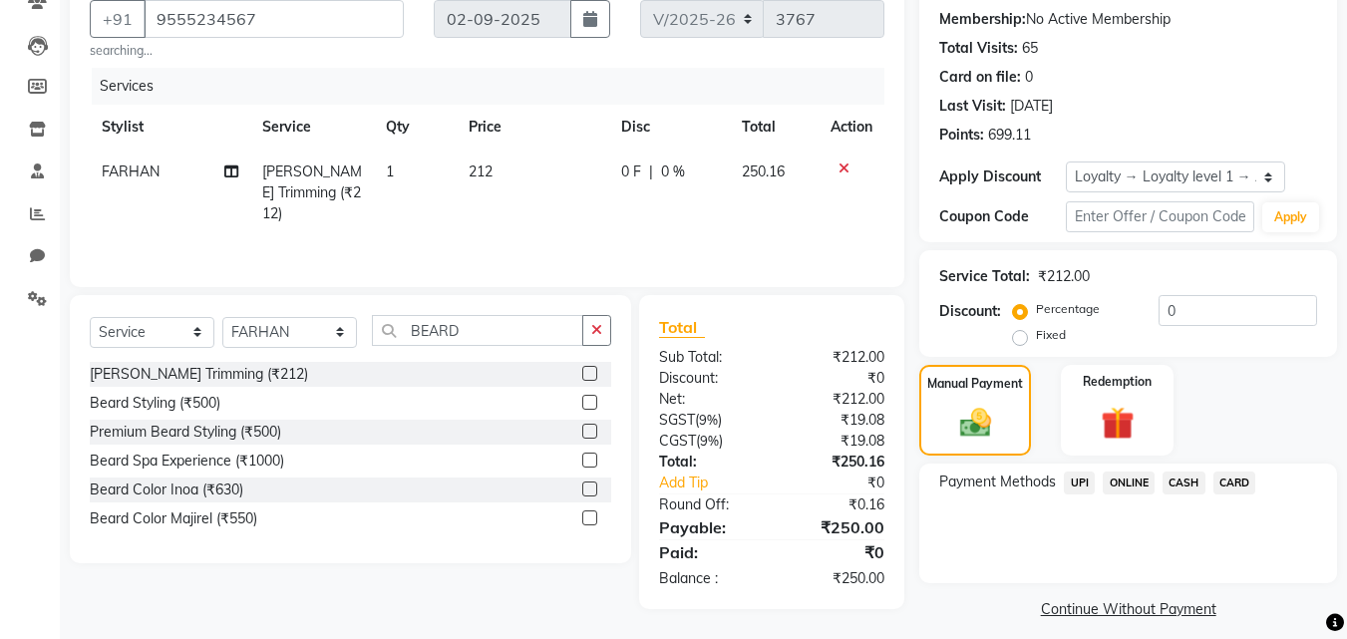
click at [1190, 482] on span "CASH" at bounding box center [1184, 483] width 43 height 23
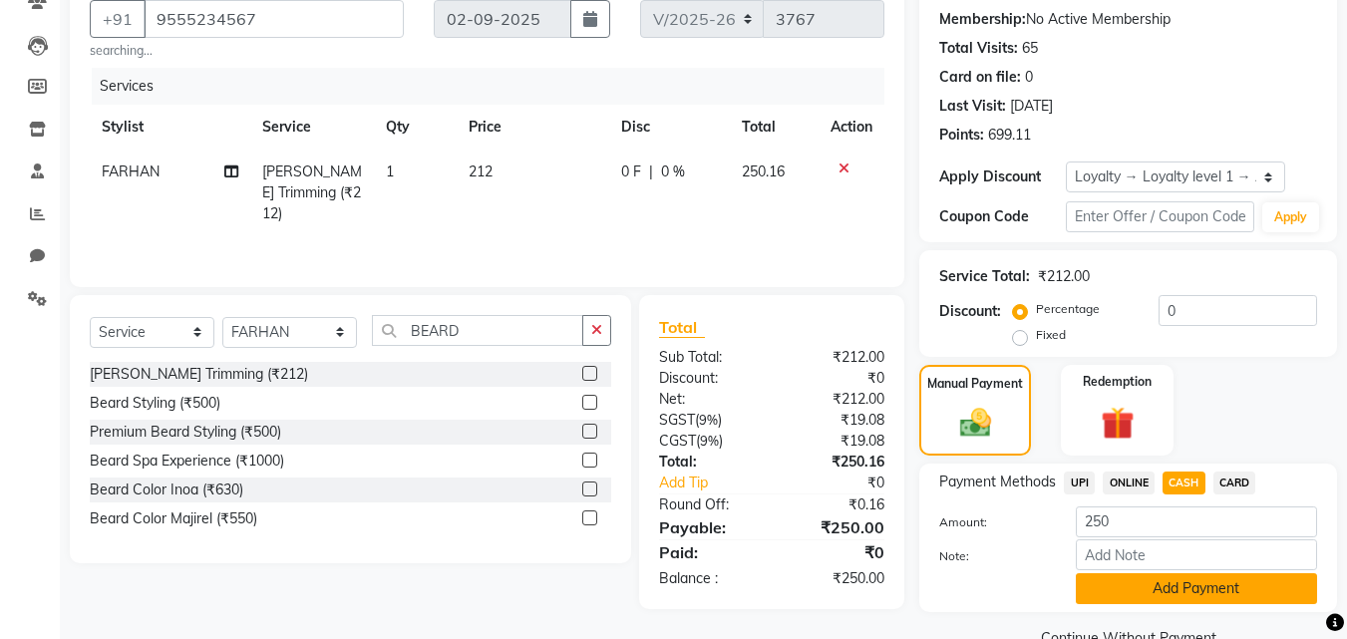
click at [1150, 579] on button "Add Payment" at bounding box center [1196, 588] width 241 height 31
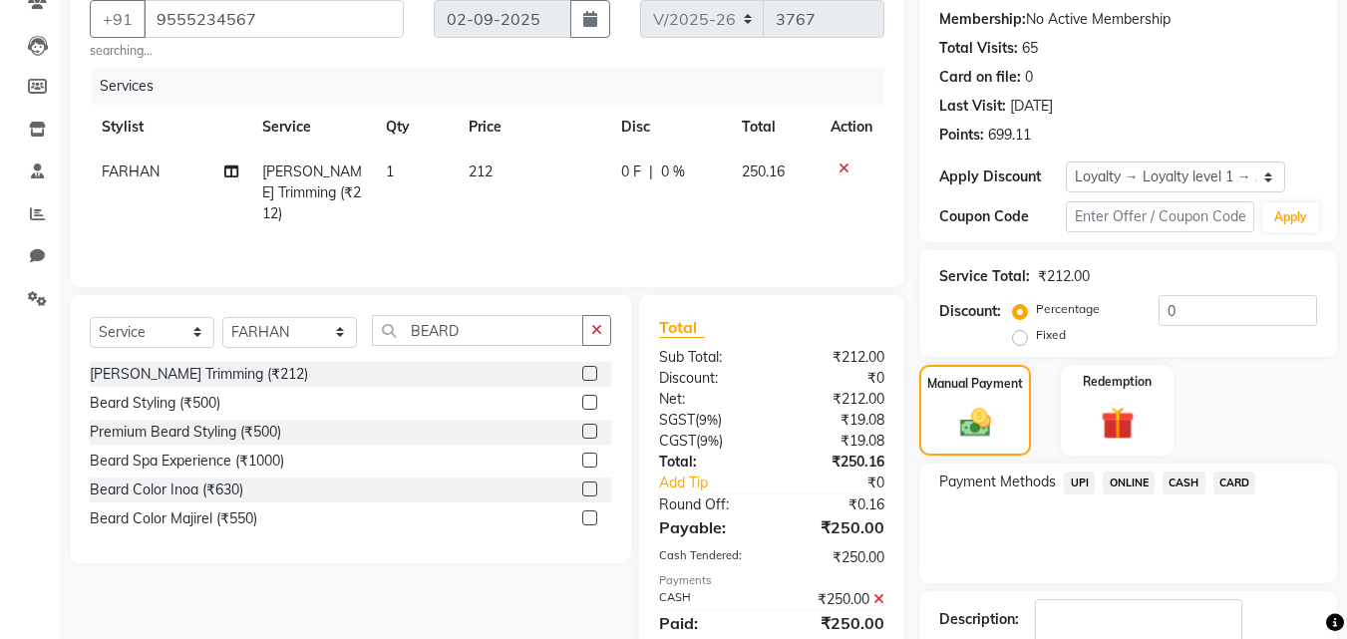
scroll to position [376, 0]
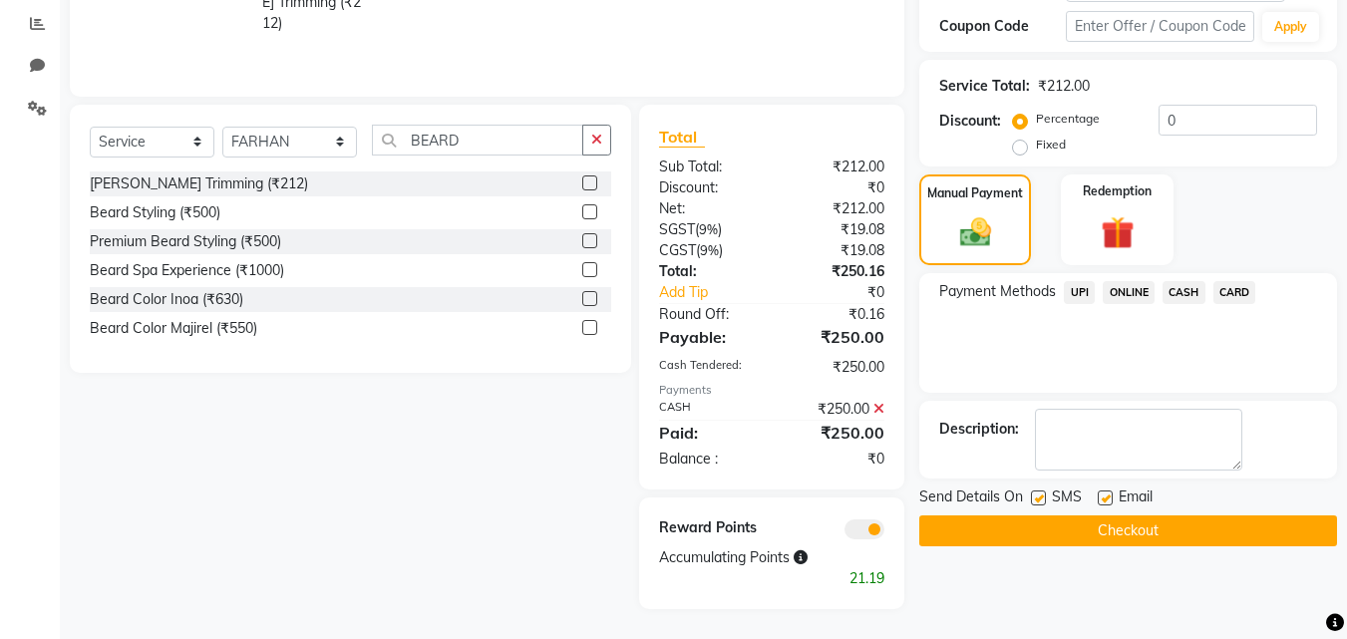
click at [1133, 532] on button "Checkout" at bounding box center [1128, 531] width 418 height 31
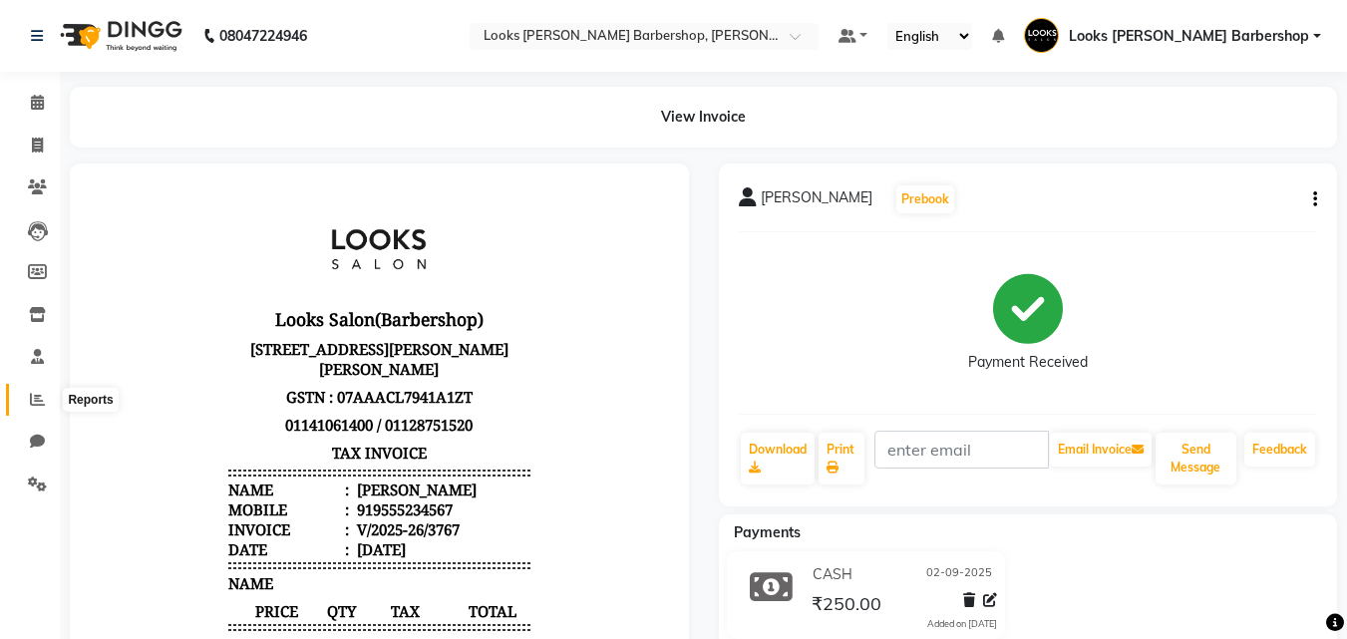
click at [33, 398] on icon at bounding box center [37, 399] width 15 height 15
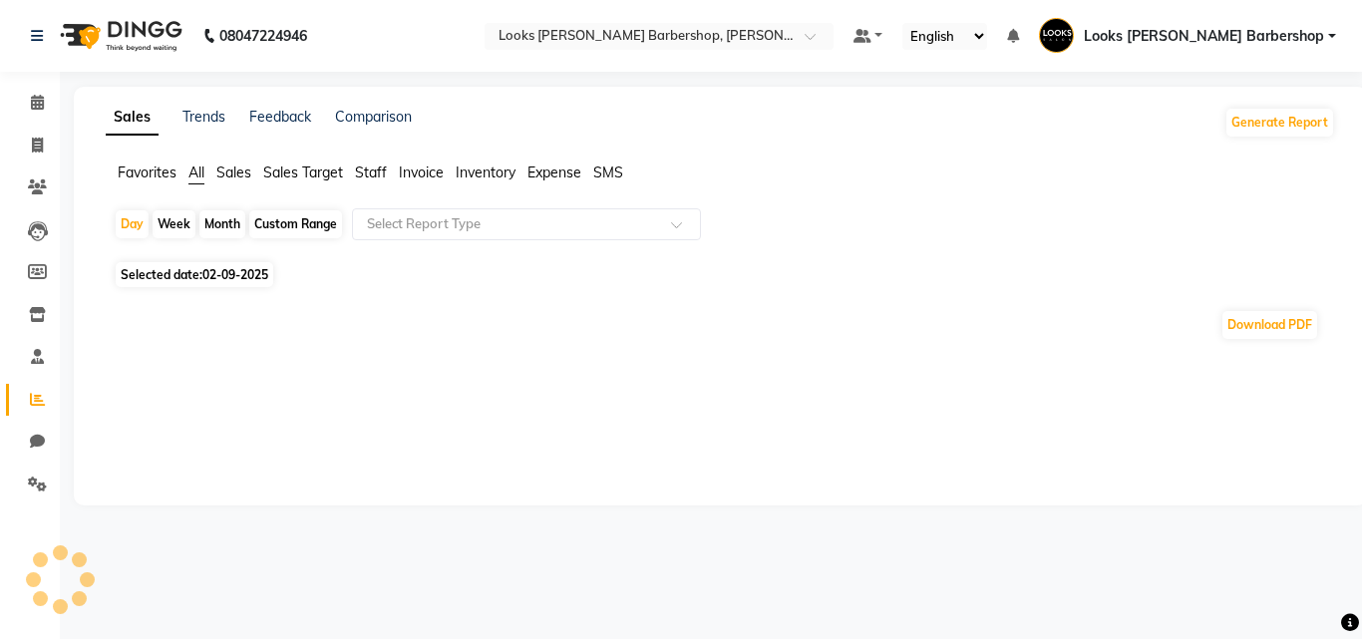
click at [373, 166] on span "Staff" at bounding box center [371, 173] width 32 height 18
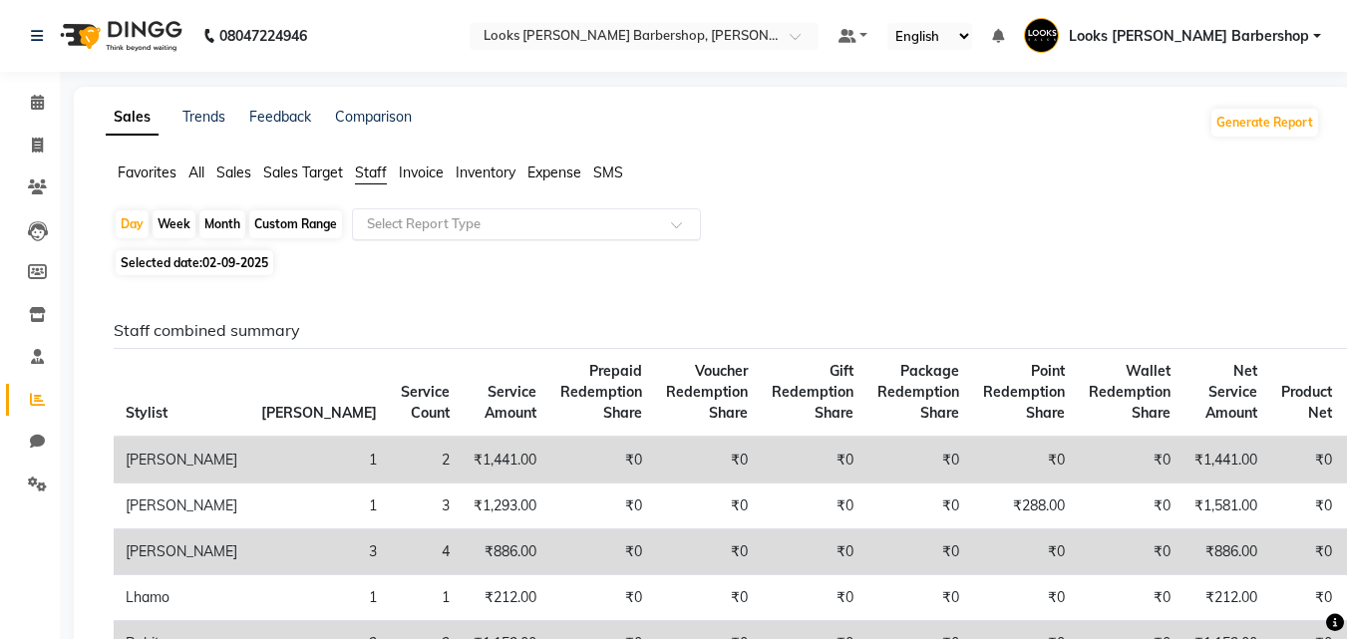
click at [682, 224] on span at bounding box center [683, 230] width 25 height 20
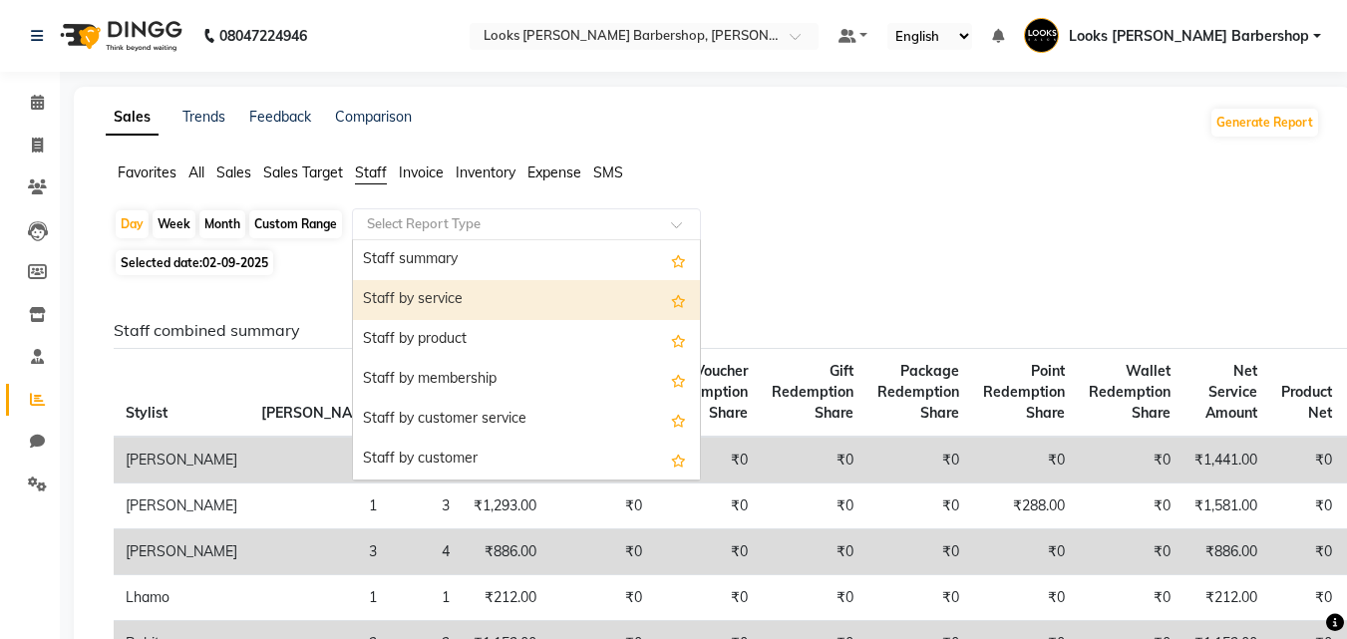
click at [523, 297] on div "Staff by service" at bounding box center [526, 300] width 347 height 40
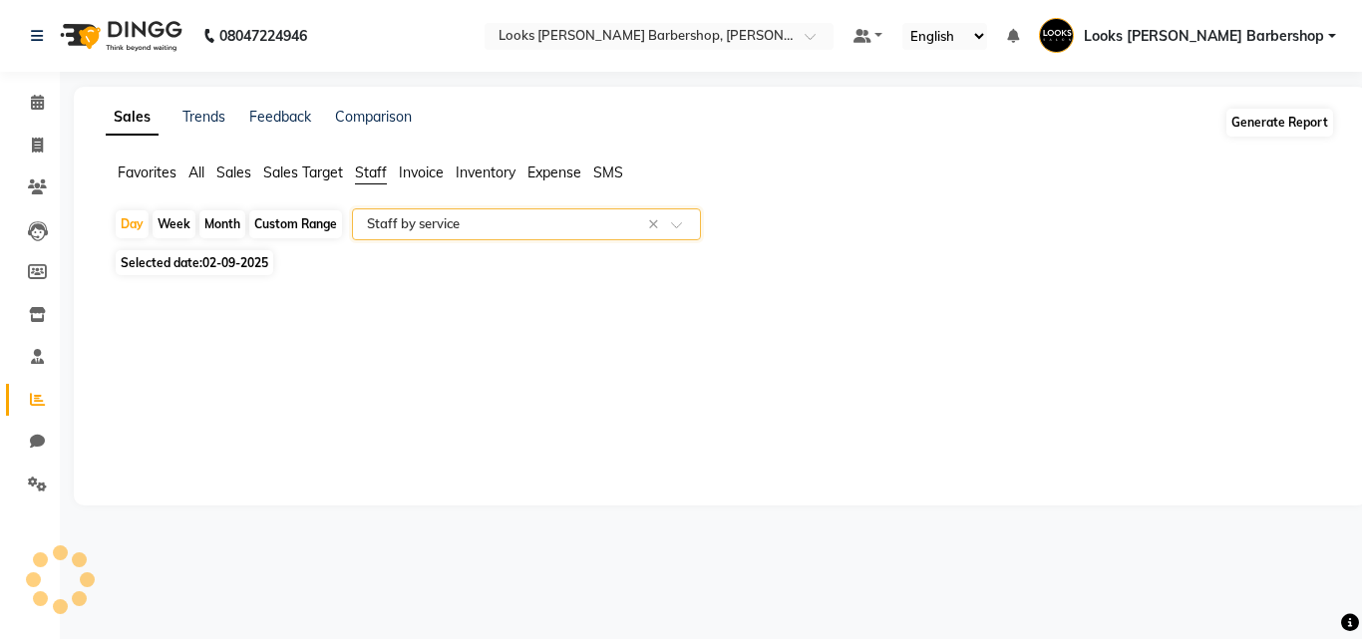
select select "full_report"
select select "pdf"
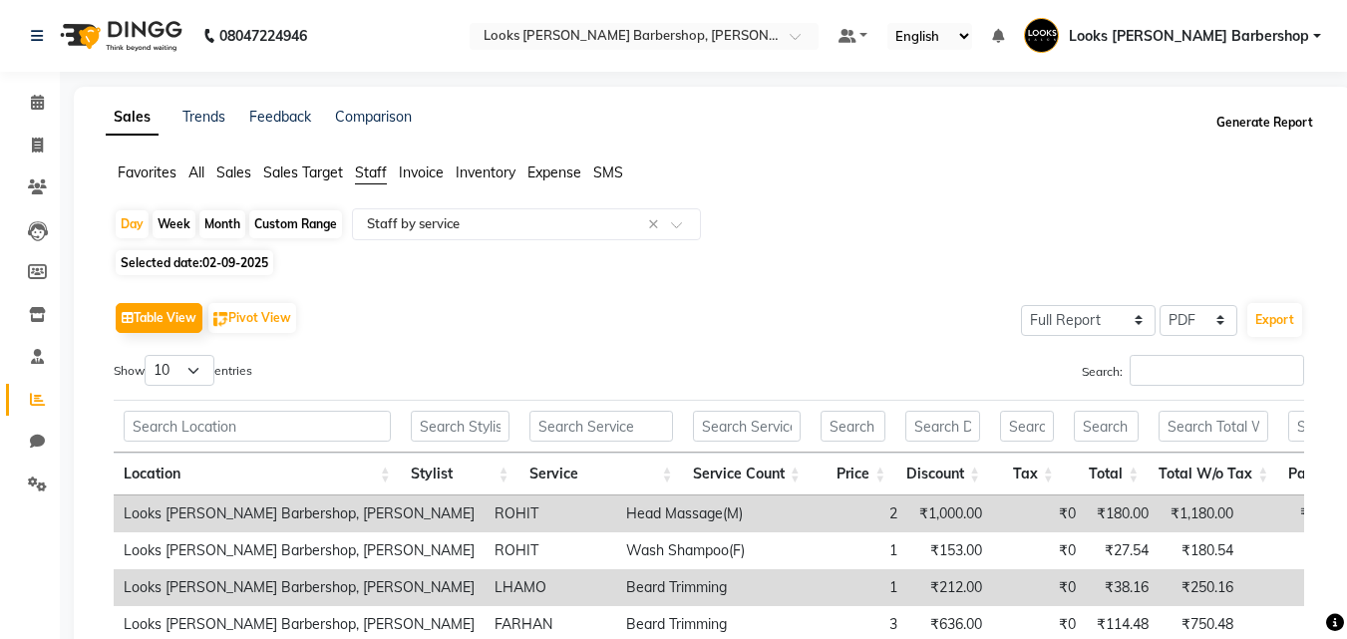
click at [1268, 120] on button "Generate Report" at bounding box center [1265, 123] width 107 height 28
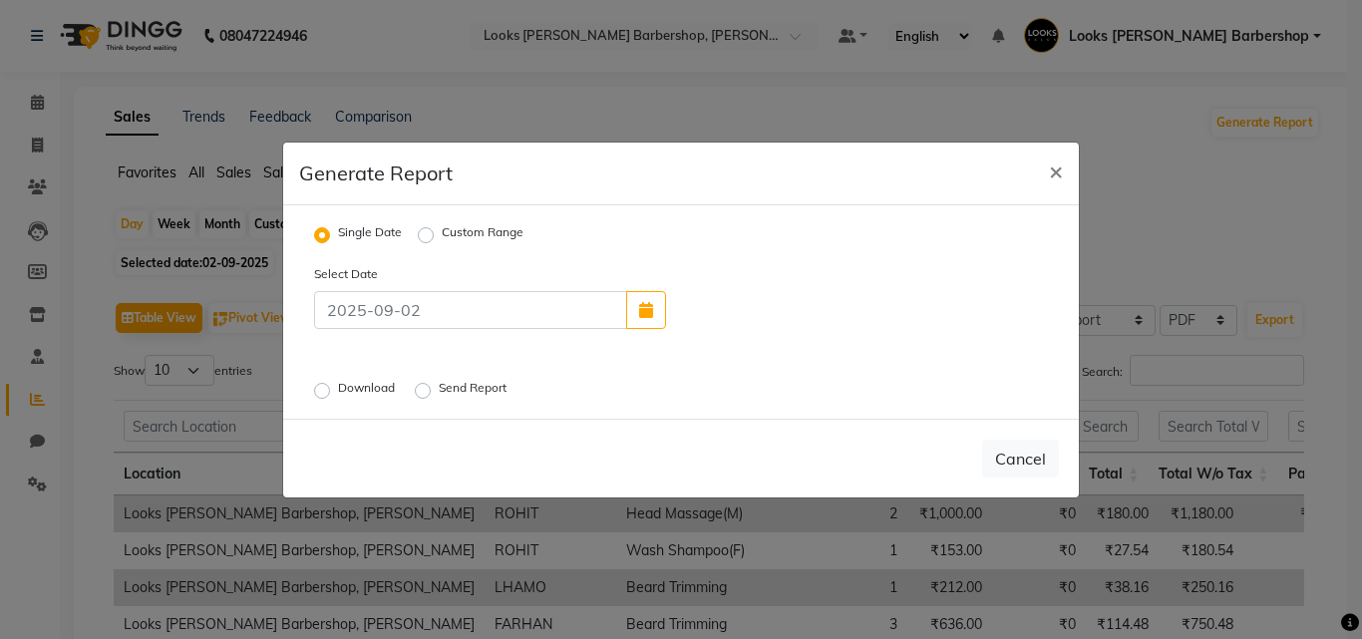
click at [338, 389] on label "Download" at bounding box center [368, 391] width 61 height 24
click at [318, 389] on input "Download" at bounding box center [325, 390] width 14 height 14
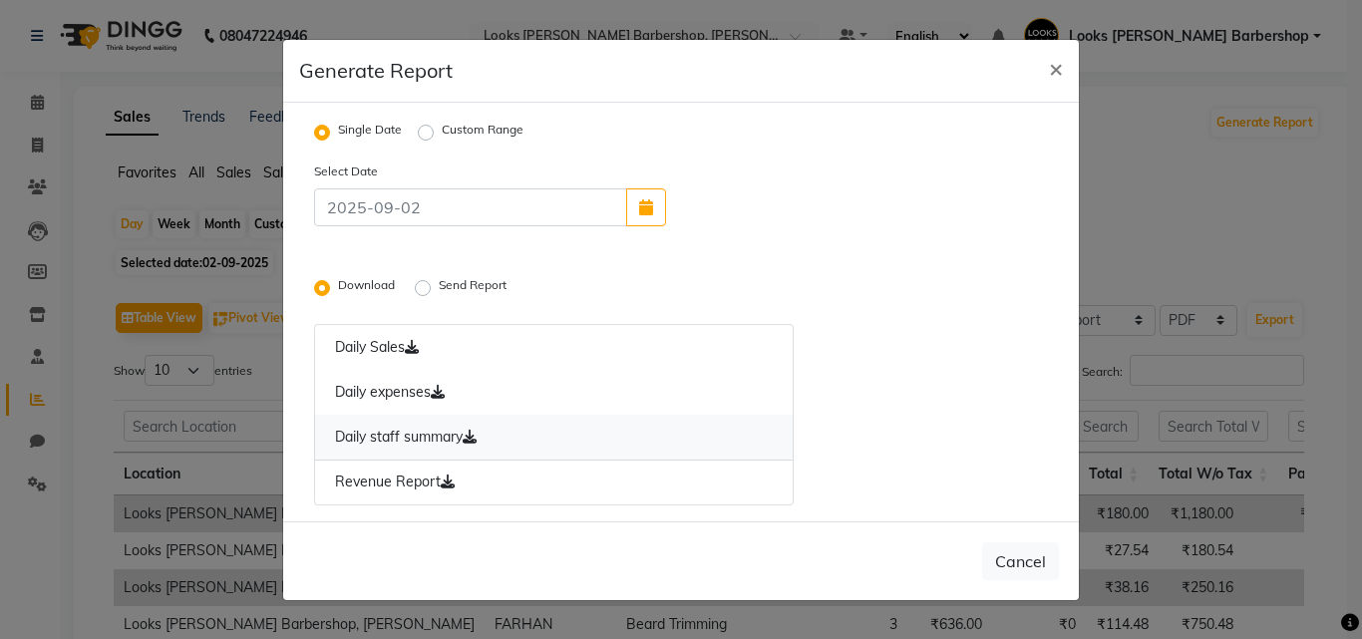
click at [469, 435] on icon at bounding box center [470, 437] width 14 height 14
click at [1053, 65] on span "×" at bounding box center [1056, 68] width 14 height 30
radio input "false"
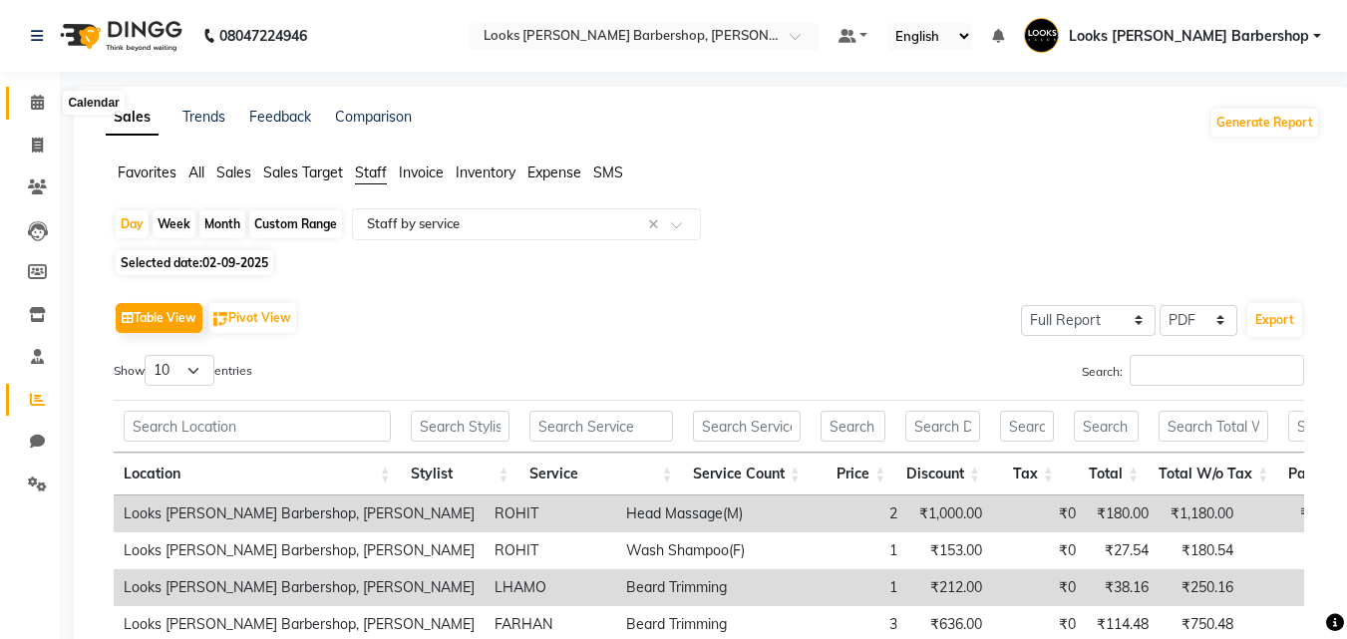
click at [44, 108] on icon at bounding box center [37, 102] width 13 height 15
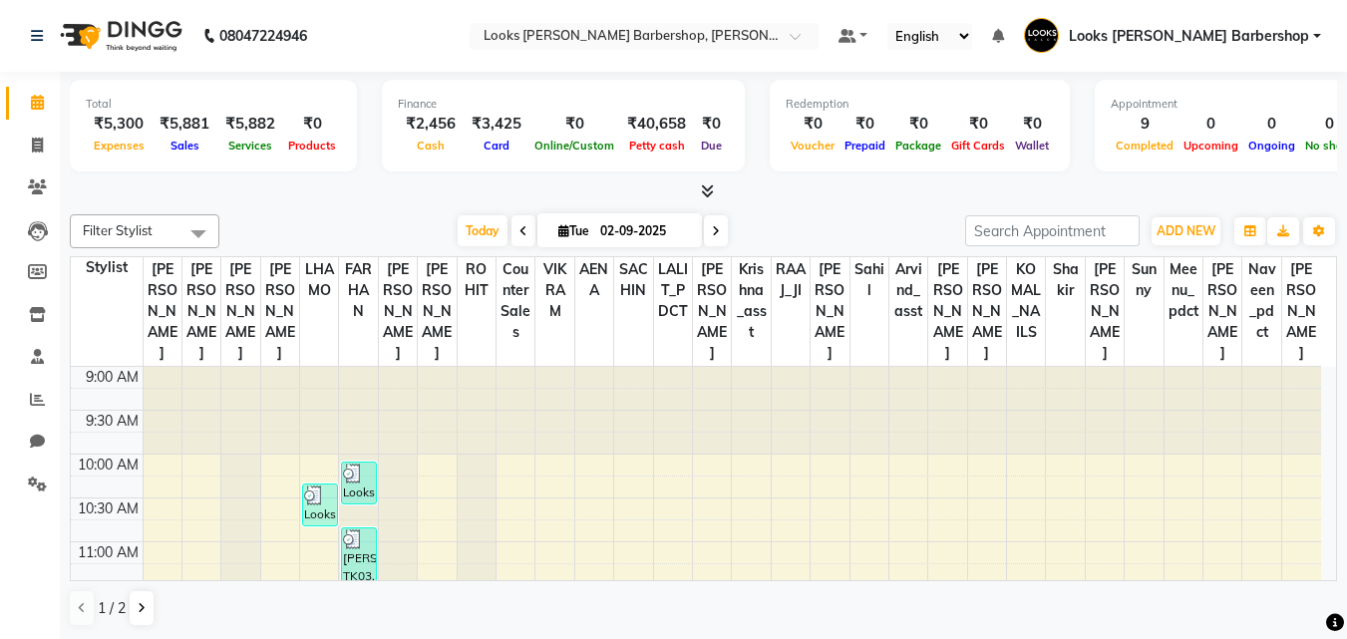
scroll to position [879, 0]
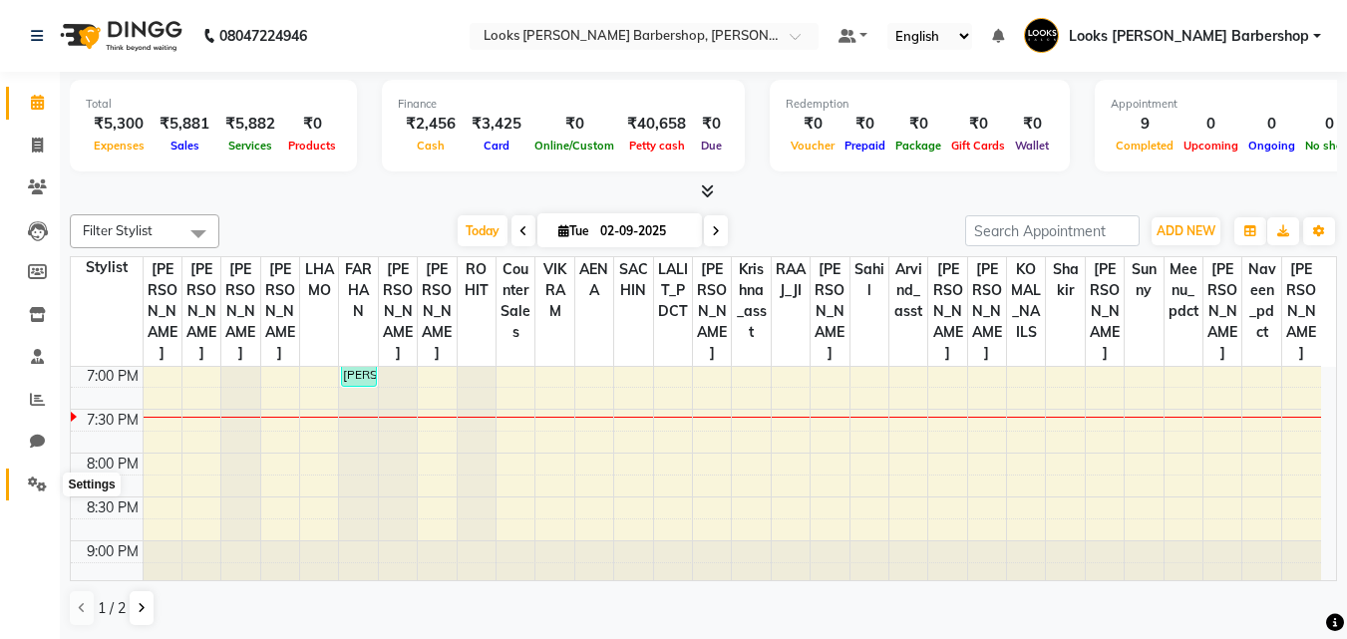
click at [35, 488] on icon at bounding box center [37, 484] width 19 height 15
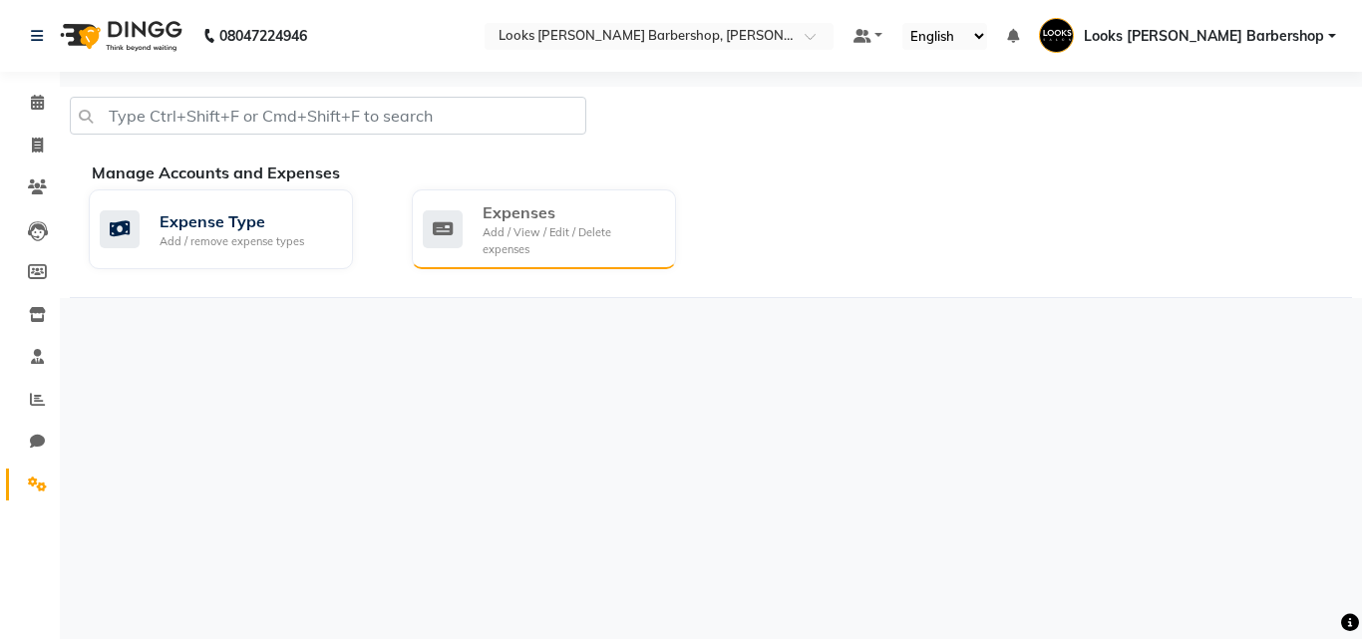
click at [546, 217] on div "Expenses" at bounding box center [571, 212] width 177 height 24
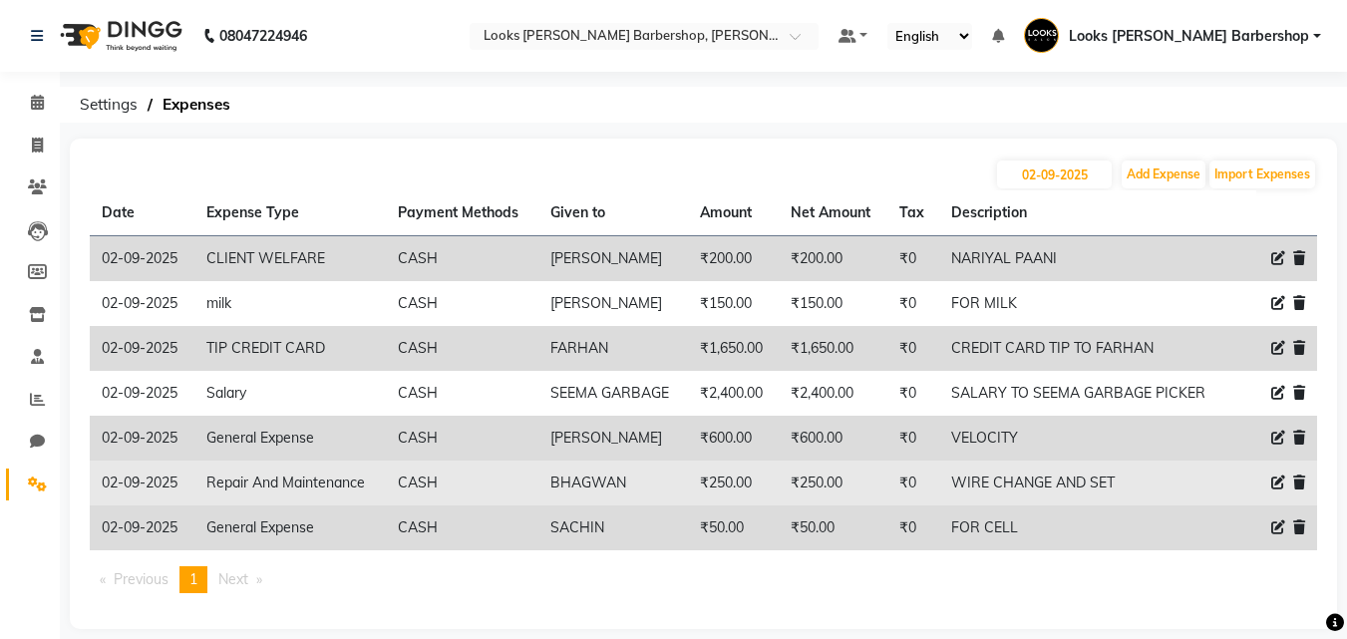
click at [1275, 479] on icon at bounding box center [1278, 483] width 14 height 14
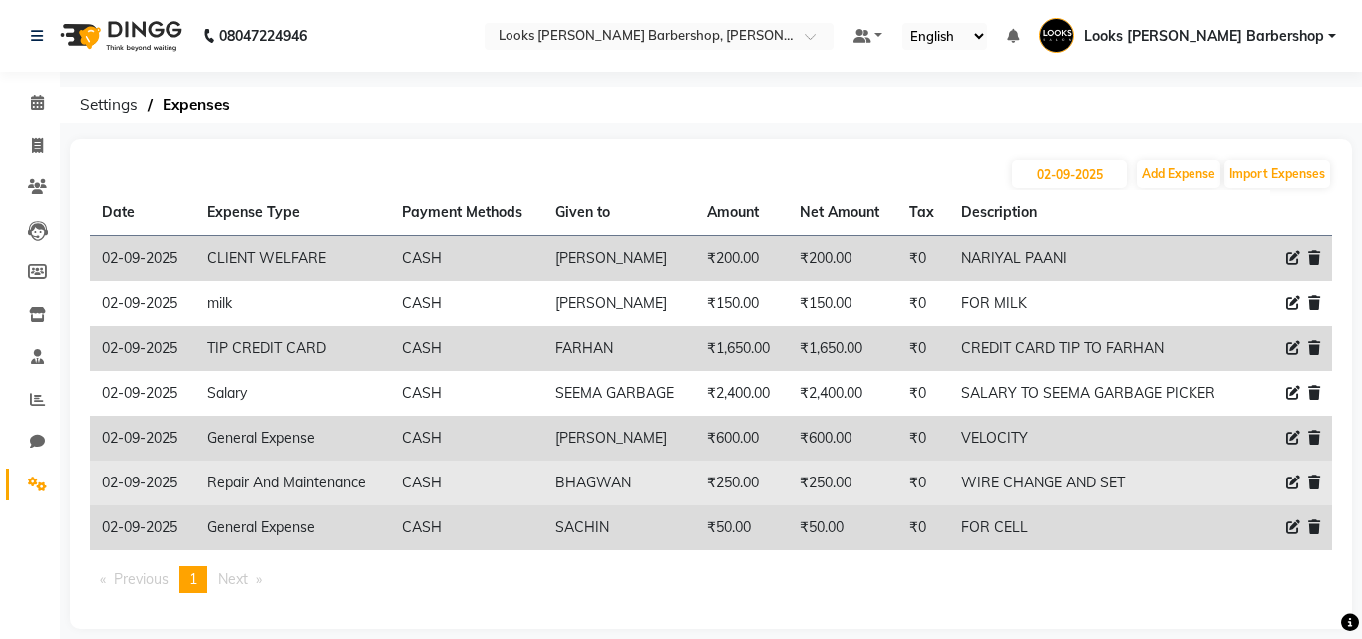
select select "5010"
select select "1"
select select "3128"
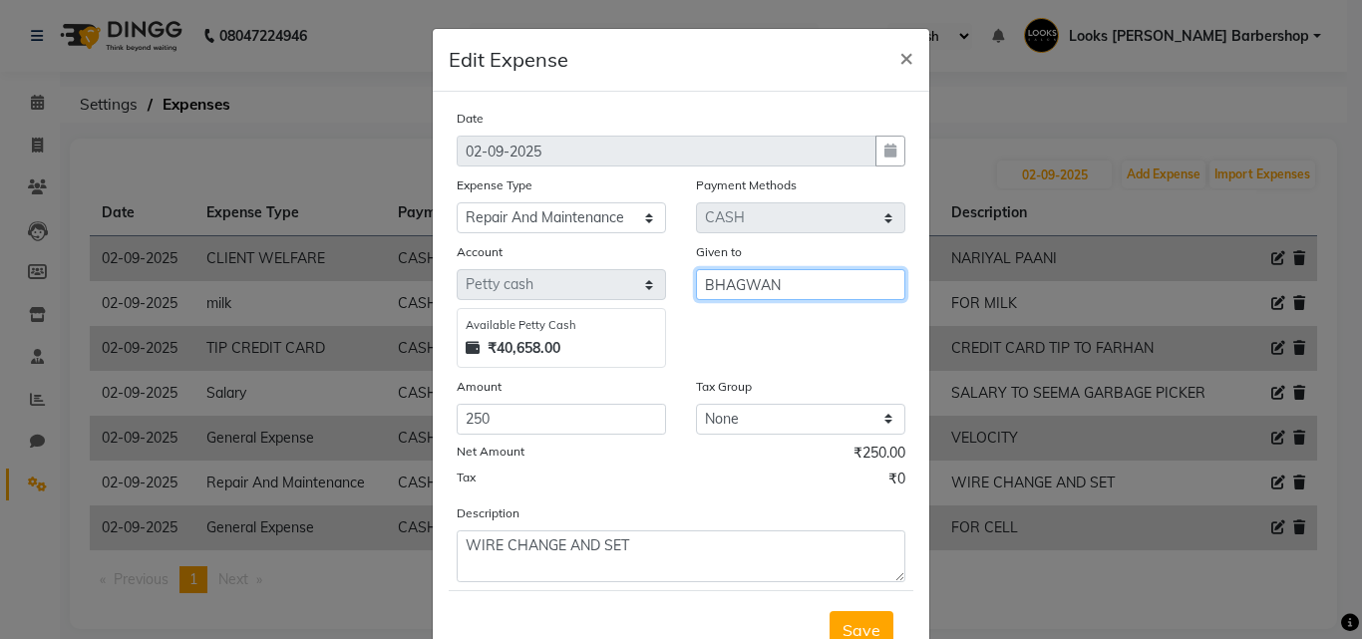
click at [696, 278] on input "BHAGWAN" at bounding box center [800, 284] width 209 height 31
type input "[PERSON_NAME]"
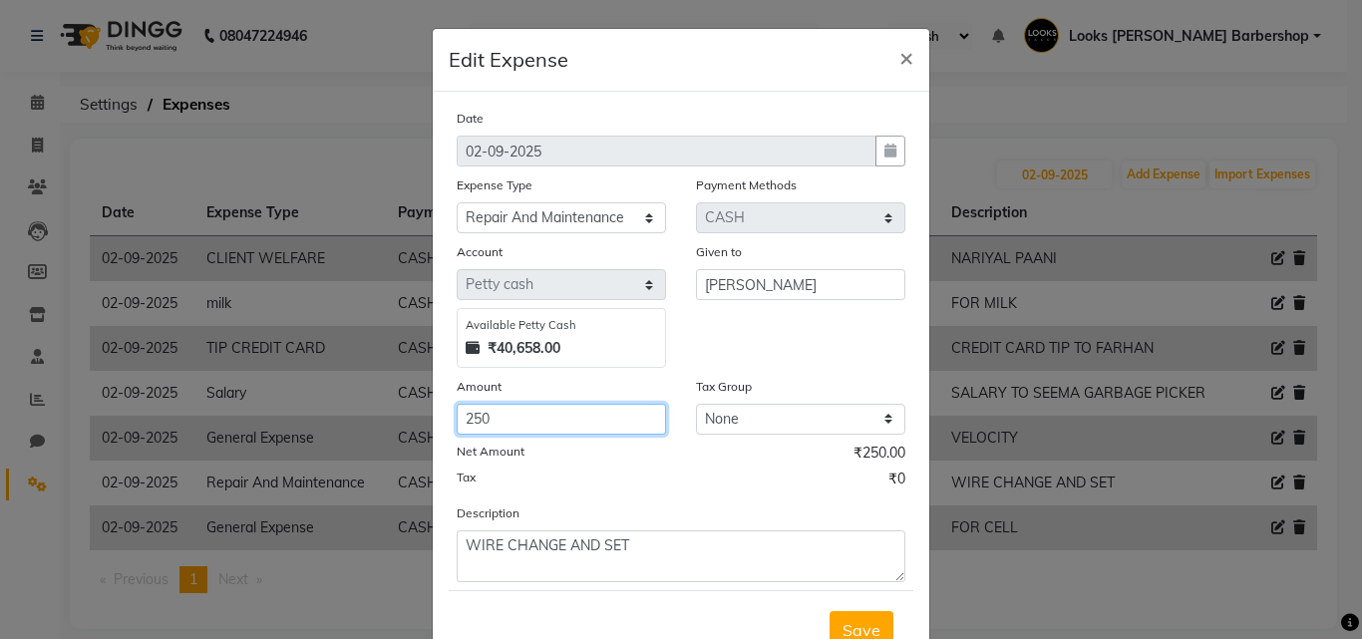
click at [489, 418] on input "250" at bounding box center [561, 419] width 209 height 31
type input "200"
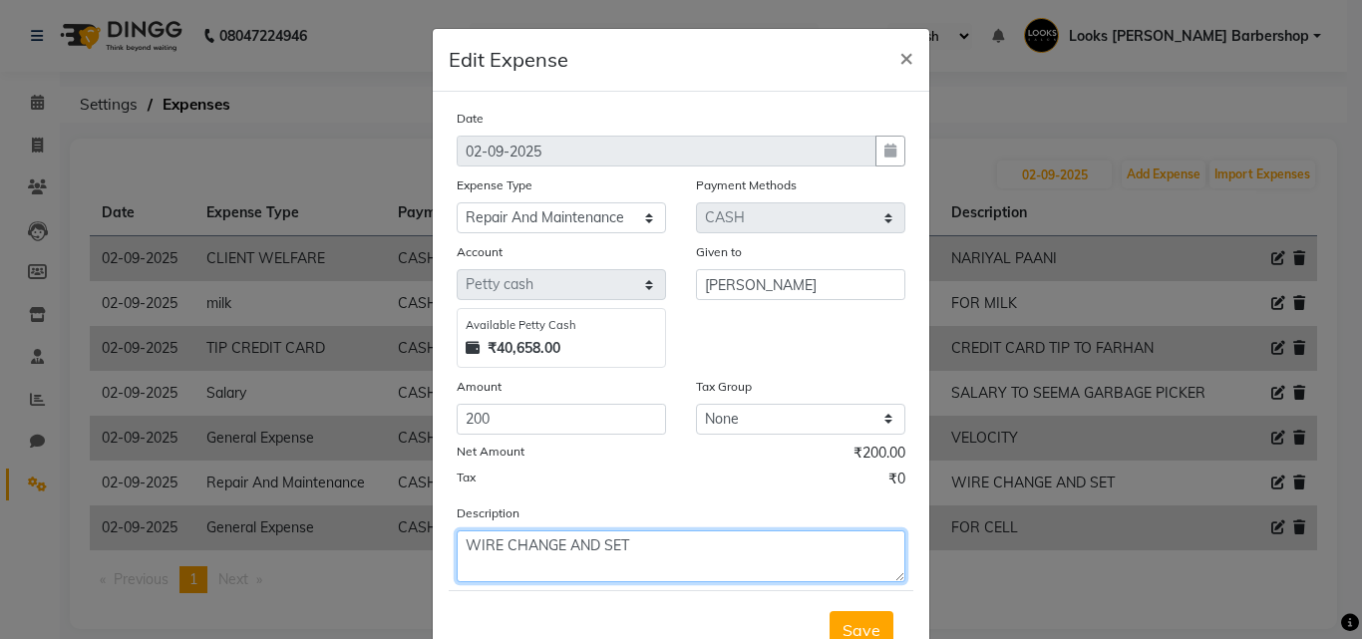
click at [626, 545] on textarea "WIRE CHANGE AND SET" at bounding box center [681, 557] width 449 height 52
type textarea "WIRE CHANGE AND CABLE SETTING"
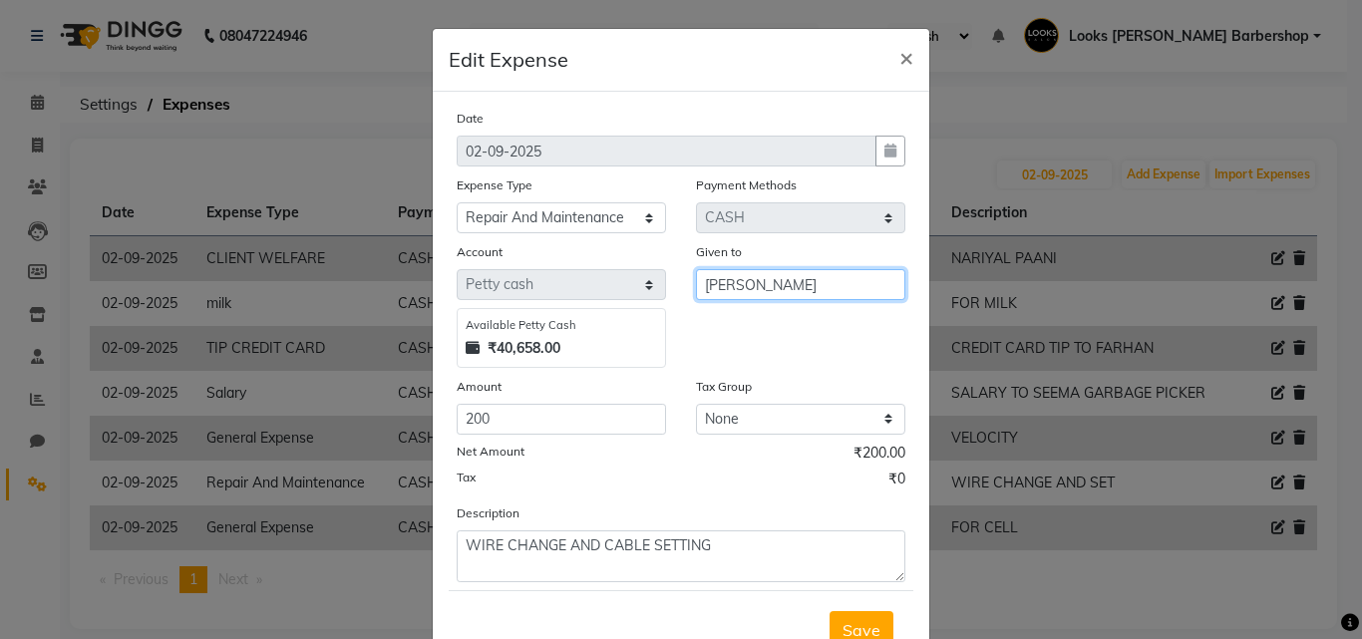
click at [806, 285] on input "[PERSON_NAME]" at bounding box center [800, 284] width 209 height 31
type input "J"
type input "E"
click at [740, 281] on input "JI BHAWGAN" at bounding box center [800, 284] width 209 height 31
type input "JI BHAJWGAN"
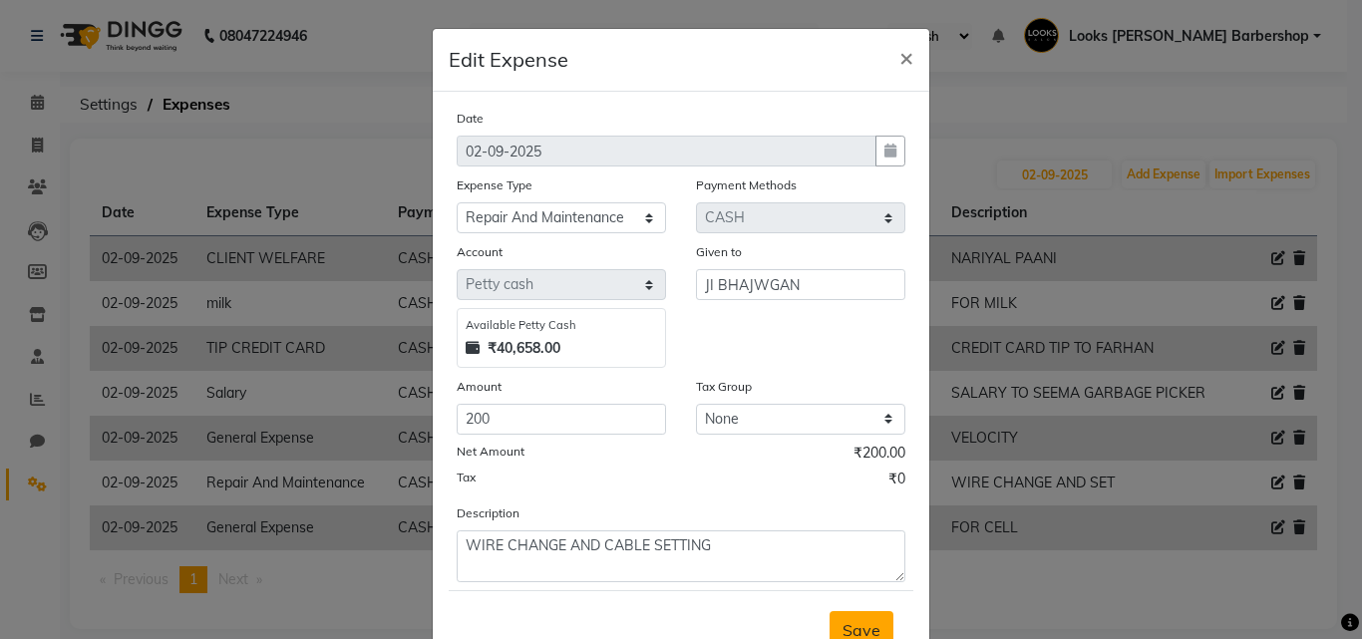
click at [846, 626] on span "Save" at bounding box center [862, 630] width 38 height 20
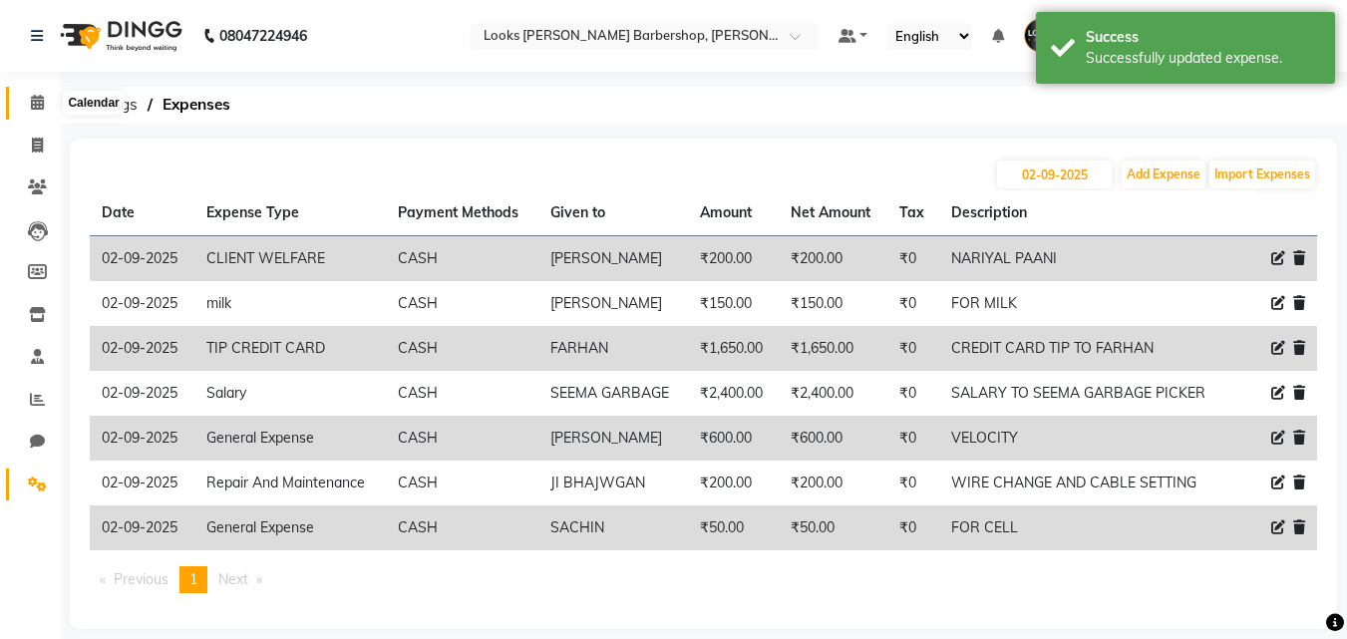
click at [36, 102] on icon at bounding box center [37, 102] width 13 height 15
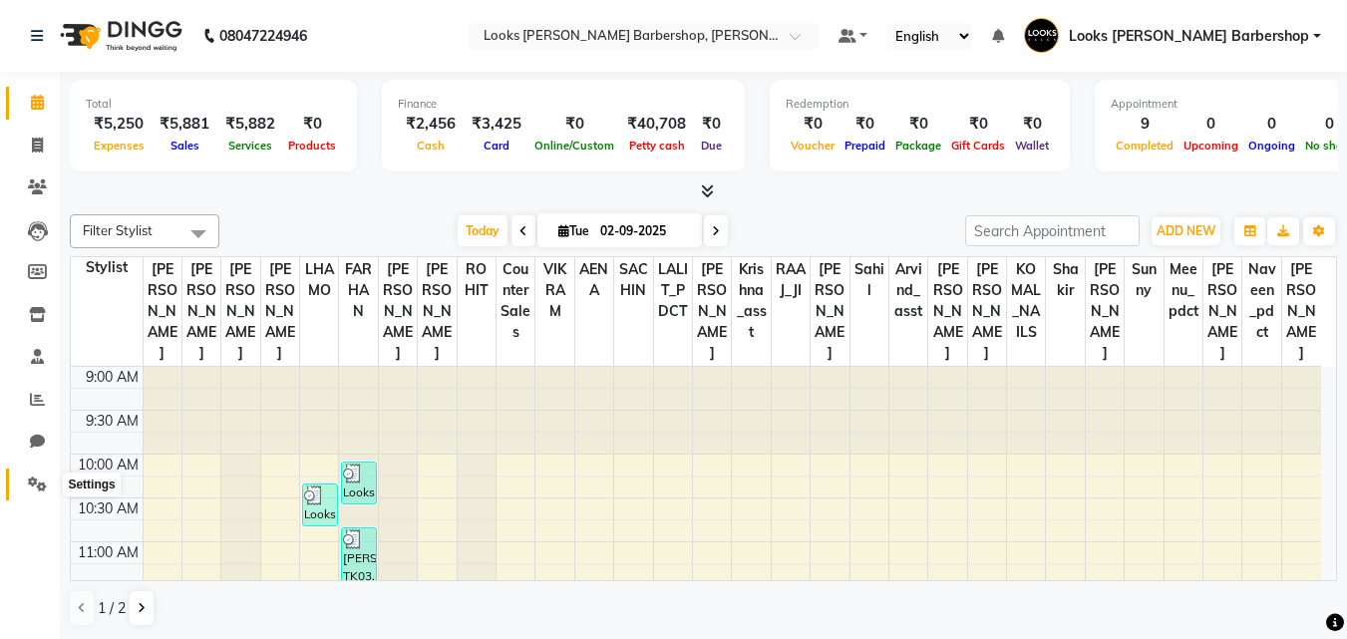
click at [35, 482] on icon at bounding box center [37, 484] width 19 height 15
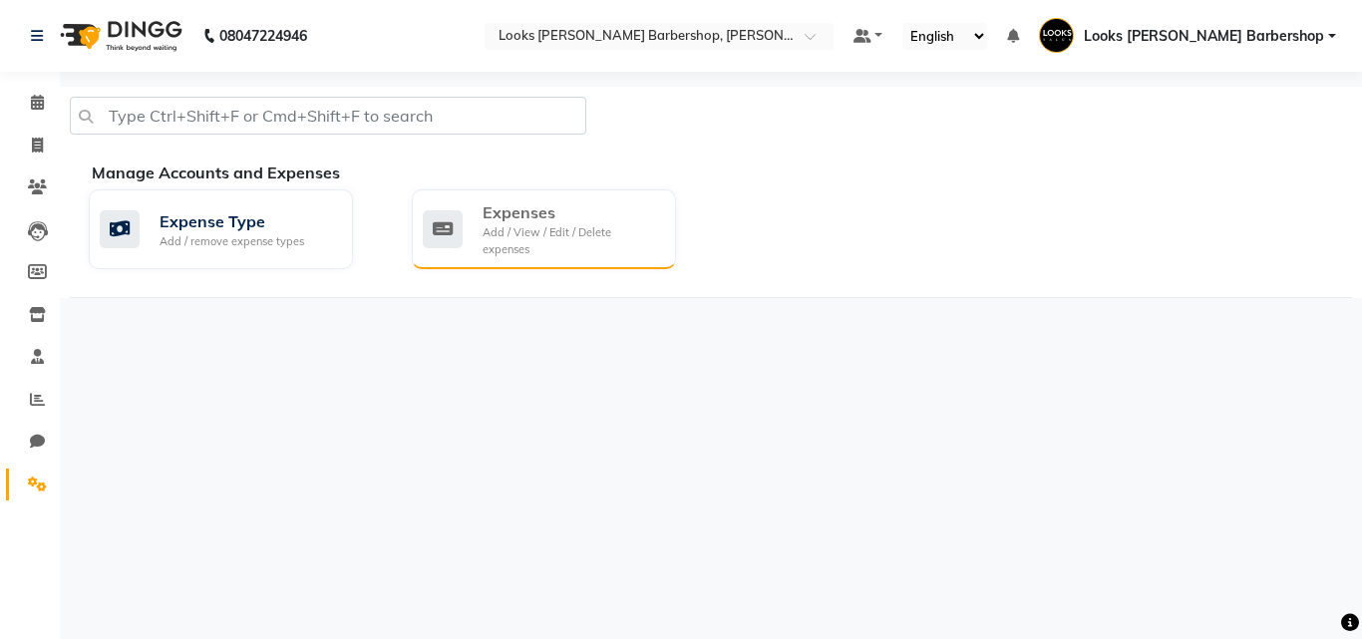
click at [550, 209] on div "Expenses" at bounding box center [571, 212] width 177 height 24
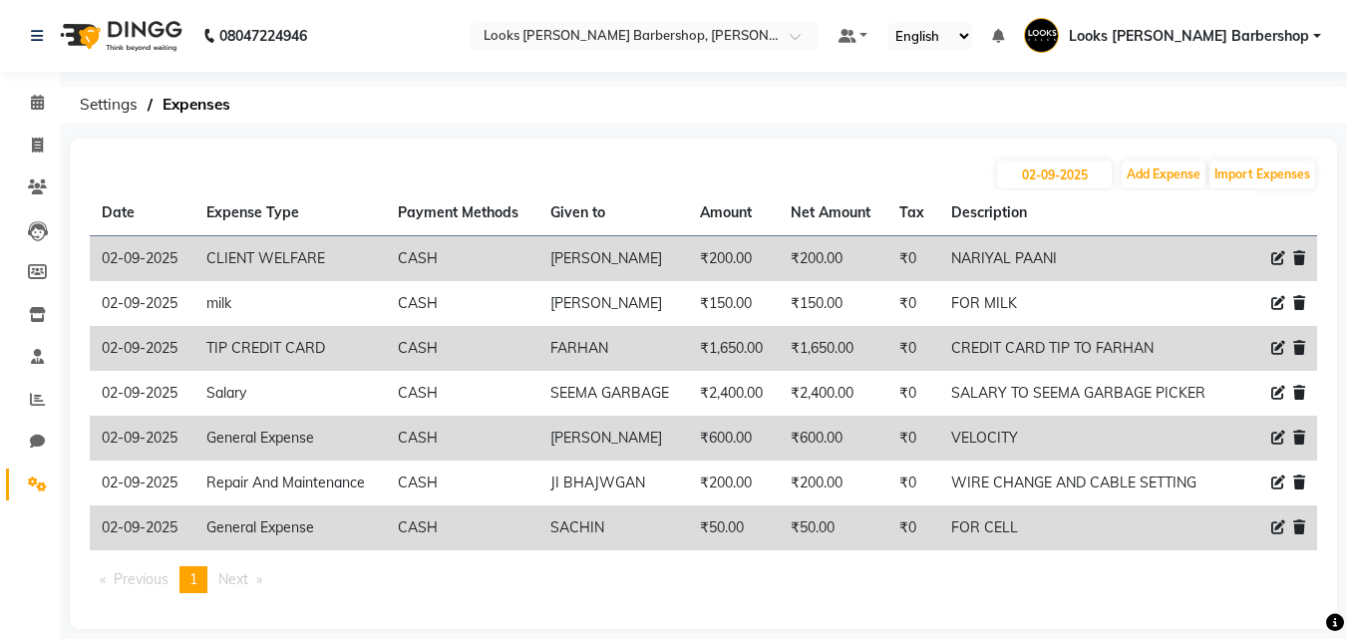
click at [1276, 257] on icon at bounding box center [1278, 258] width 14 height 14
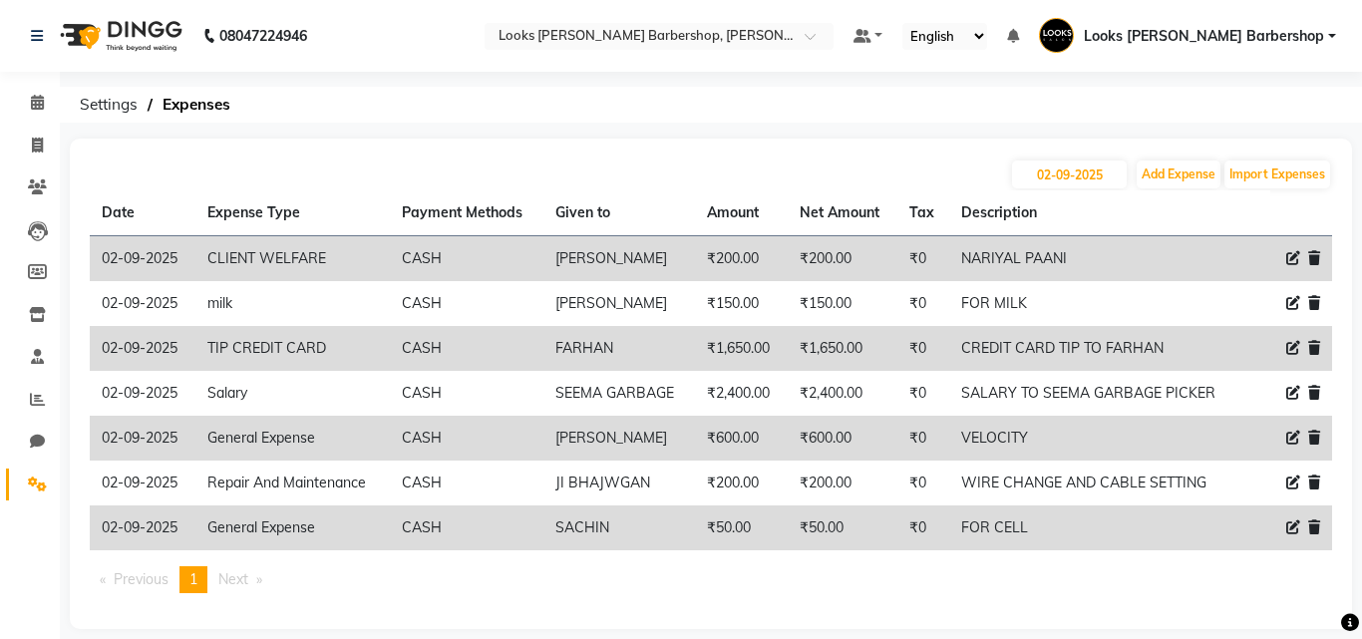
select select "23749"
select select "1"
select select "3128"
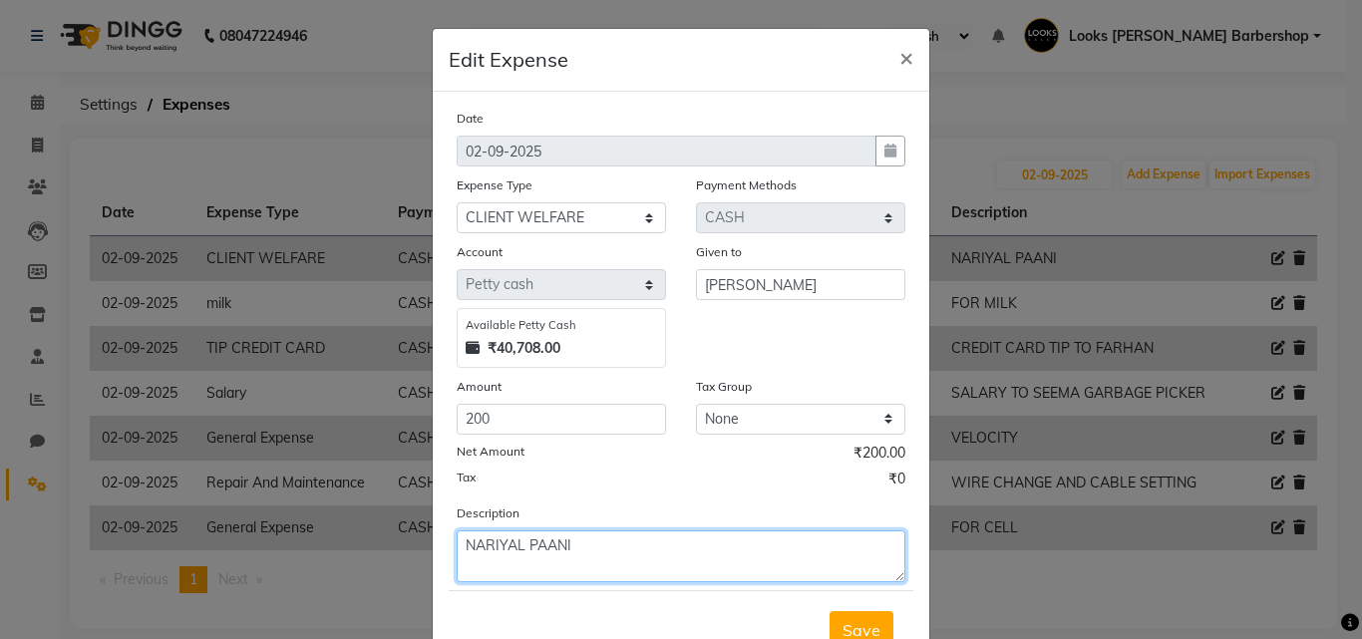
click at [577, 538] on textarea "NARIYAL PAANI" at bounding box center [681, 557] width 449 height 52
type textarea "NARIYAL PAANI IDLI SAMBHAR"
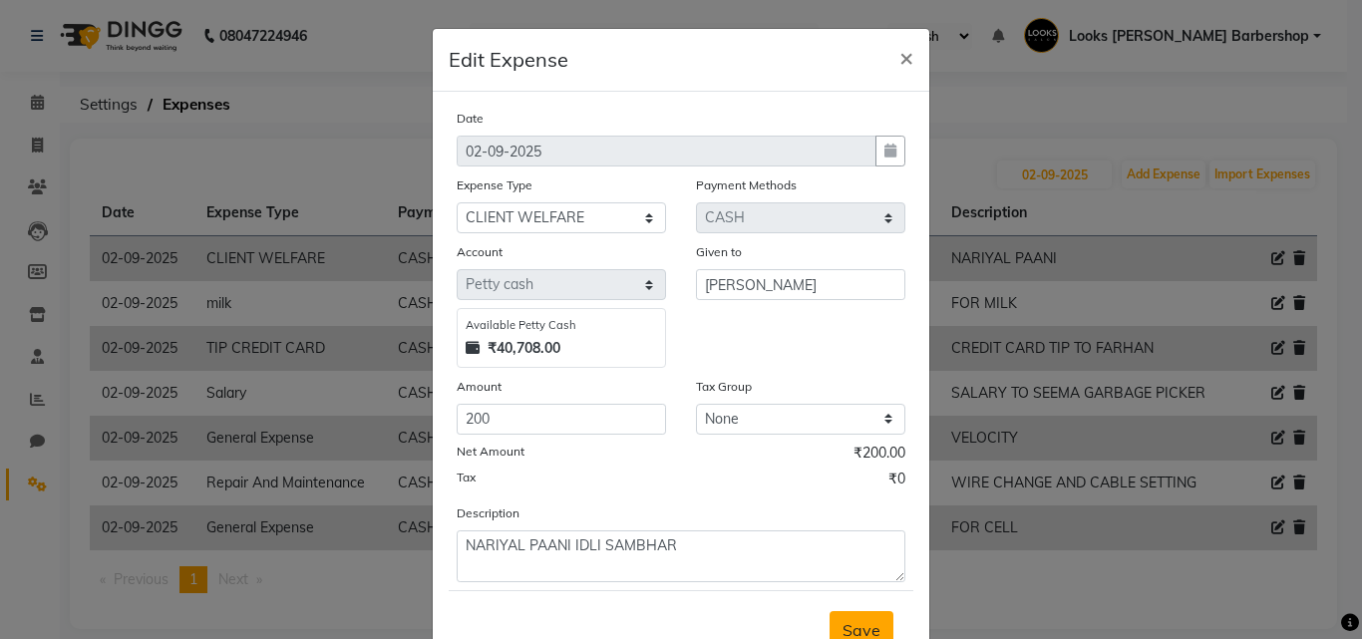
click at [859, 625] on span "Save" at bounding box center [862, 630] width 38 height 20
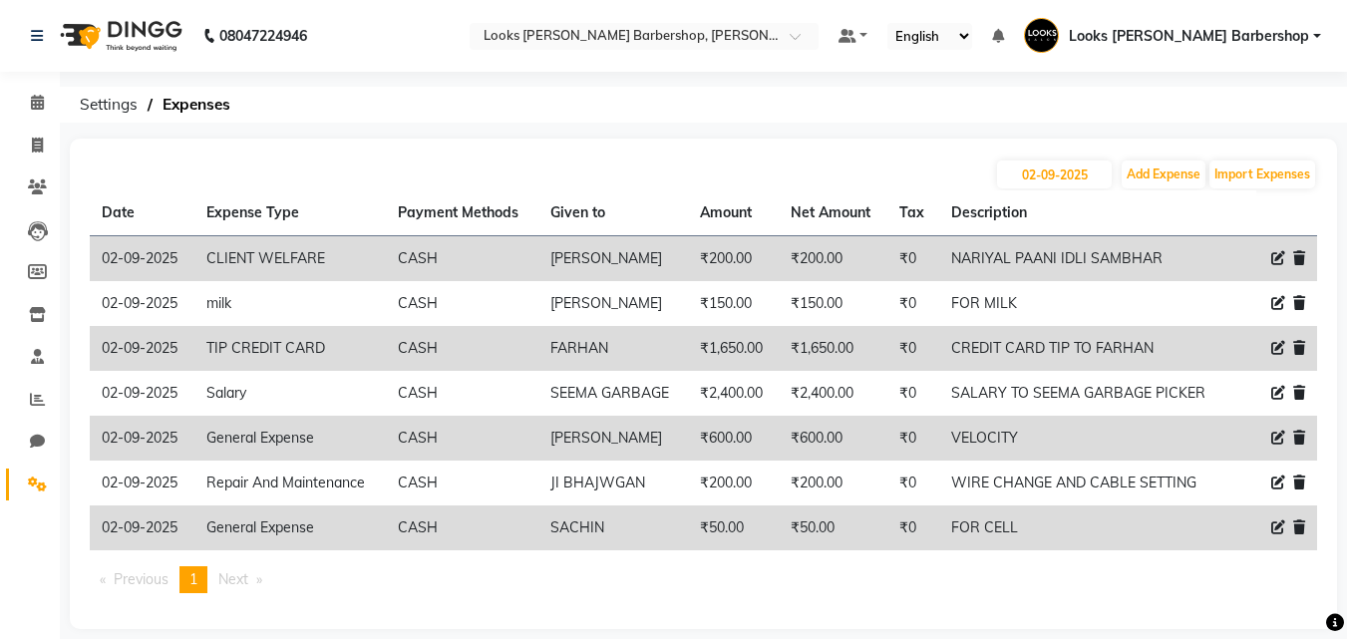
click at [1276, 257] on icon at bounding box center [1278, 258] width 14 height 14
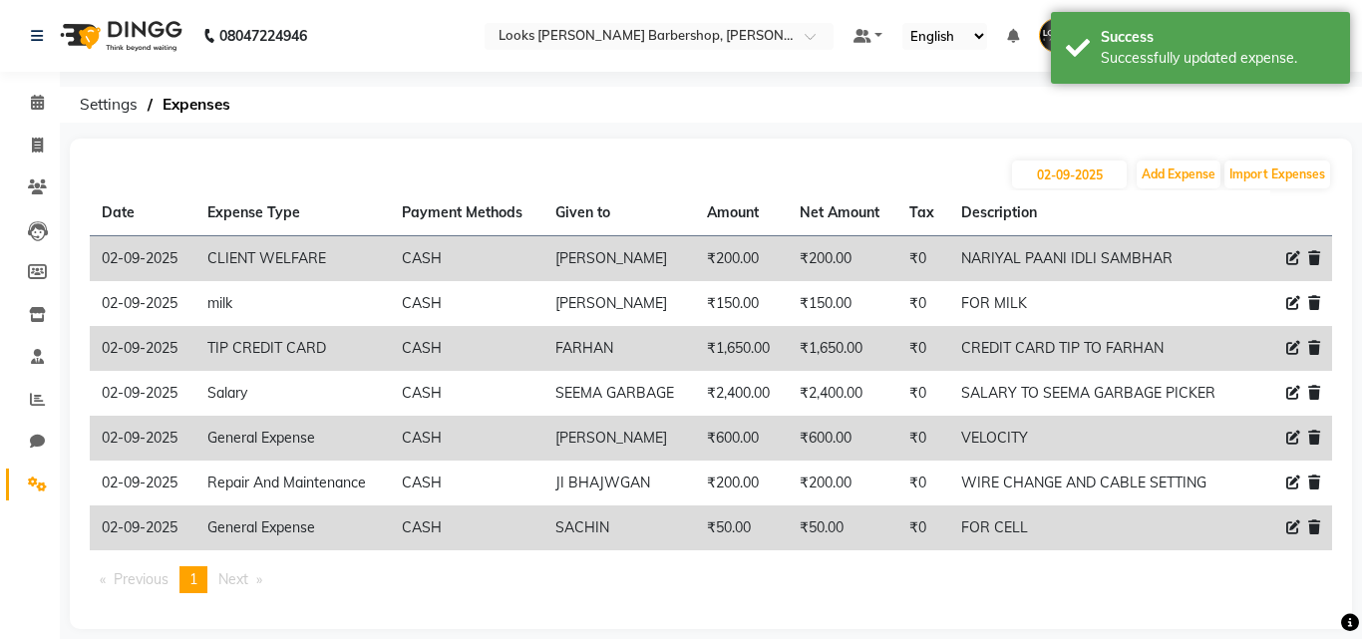
select select "23749"
select select "1"
select select "3128"
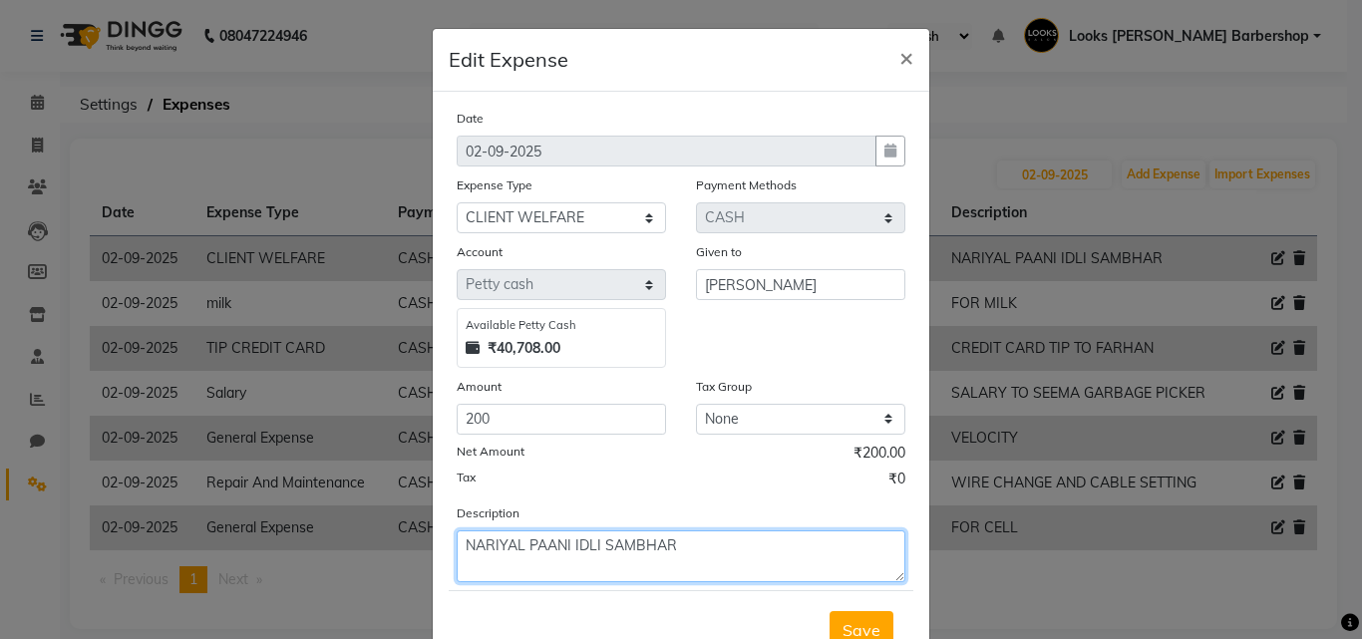
click at [675, 548] on textarea "NARIYAL PAANI IDLI SAMBHAR" at bounding box center [681, 557] width 449 height 52
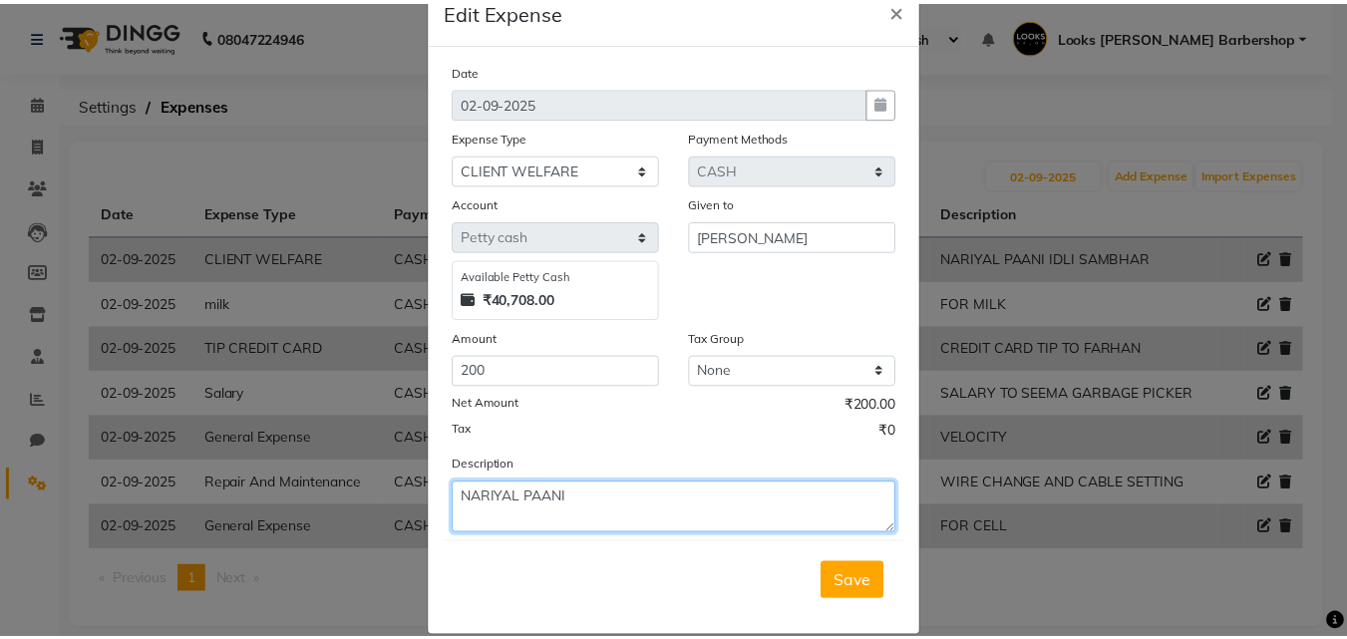
scroll to position [75, 0]
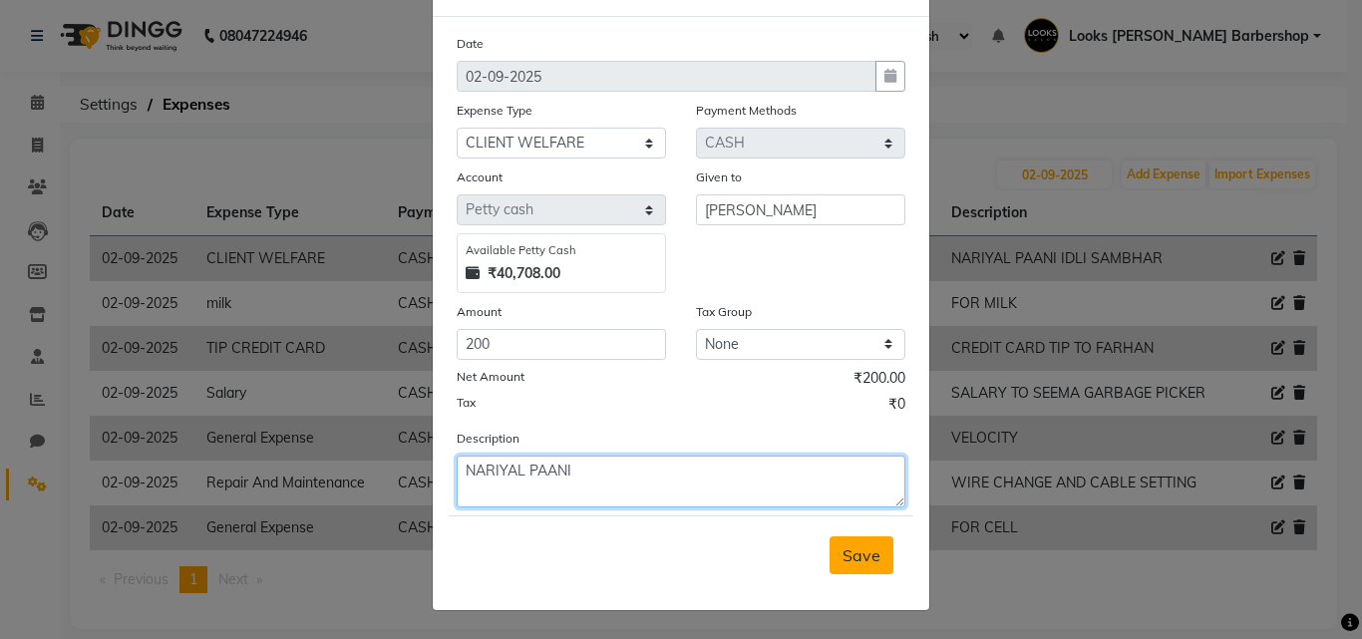
type textarea "NARIYAL PAANI"
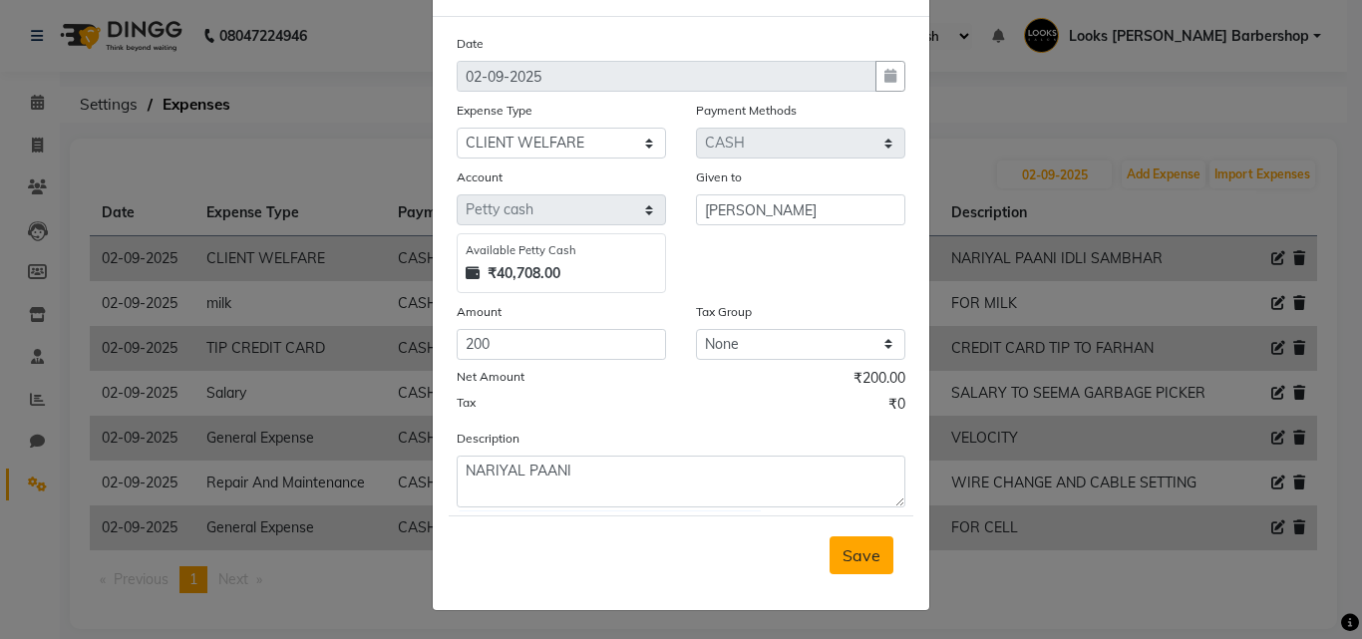
click at [843, 551] on span "Save" at bounding box center [862, 555] width 38 height 20
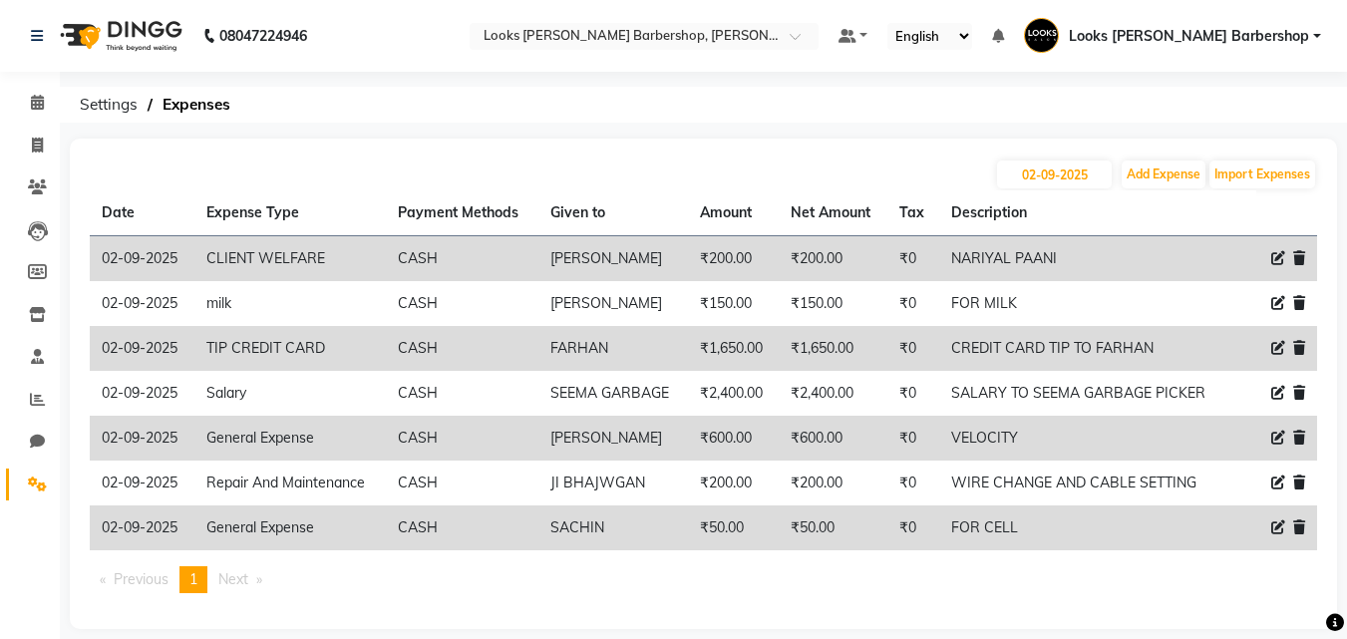
click at [1077, 248] on td "NARIYAL PAANI" at bounding box center [1085, 259] width 292 height 46
click at [1279, 255] on icon at bounding box center [1278, 258] width 14 height 14
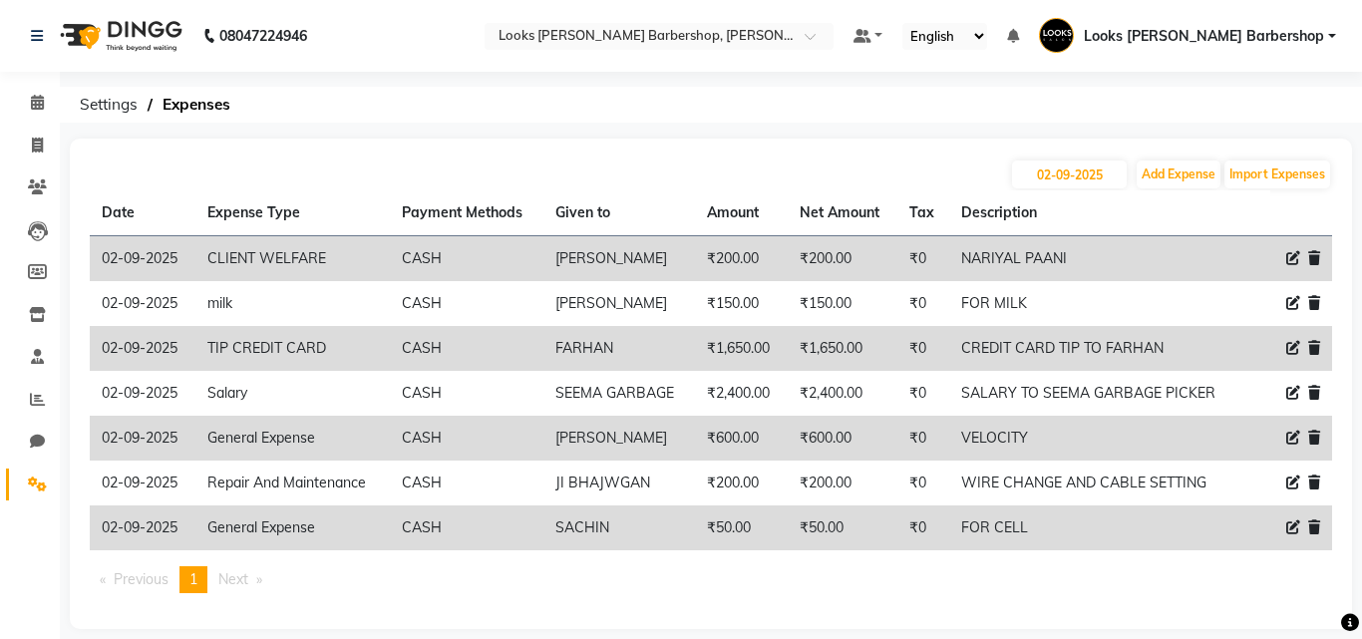
select select "23749"
select select "1"
select select "3128"
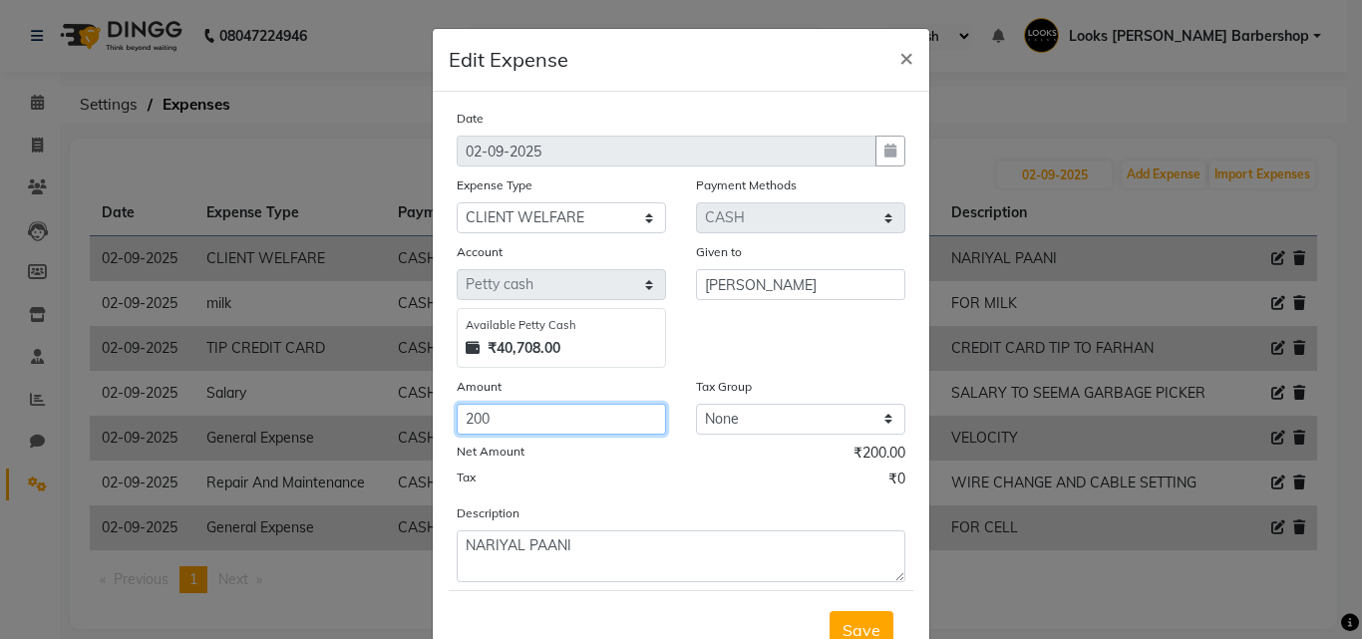
click at [489, 417] on input "200" at bounding box center [561, 419] width 209 height 31
type input "280"
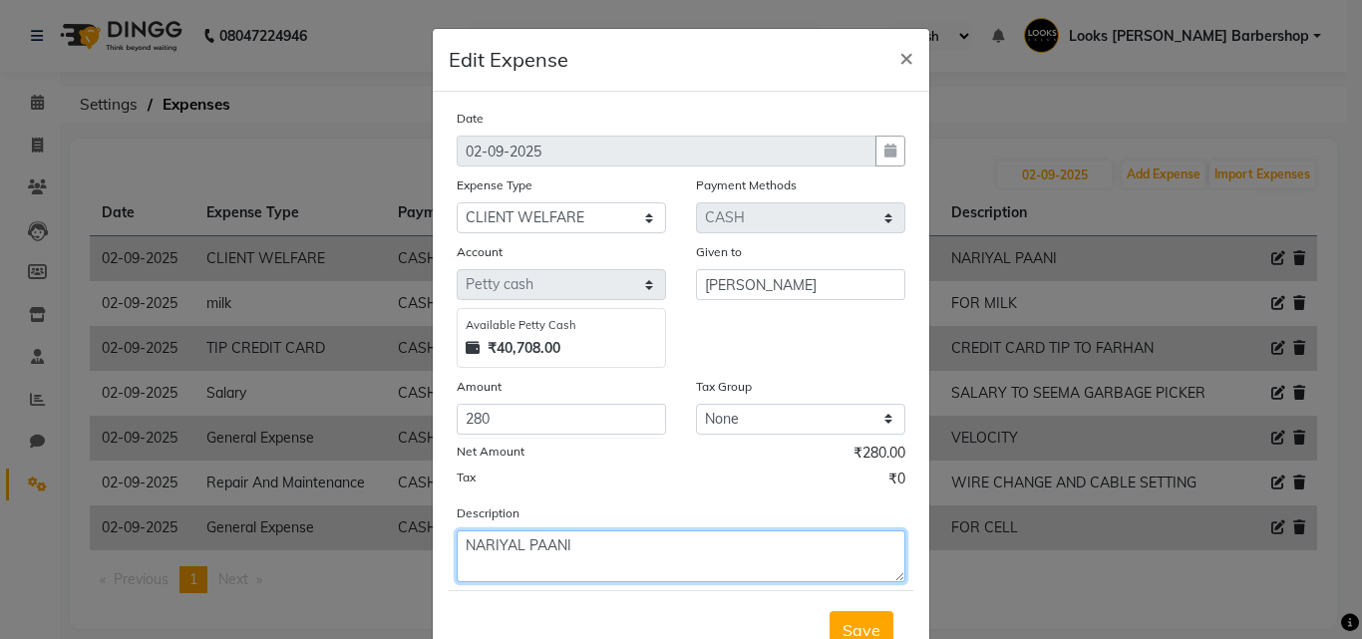
click at [571, 543] on textarea "NARIYAL PAANI" at bounding box center [681, 557] width 449 height 52
type textarea "NARIYAL PAANI AND [PERSON_NAME]"
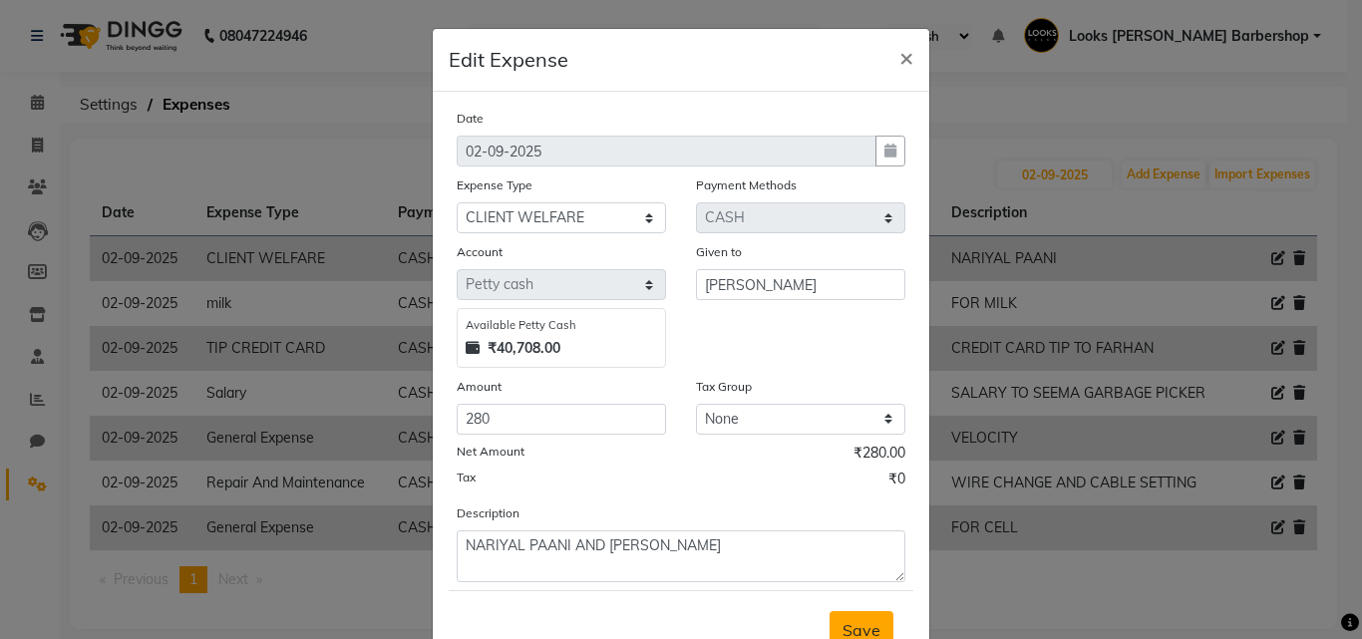
click at [847, 624] on span "Save" at bounding box center [862, 630] width 38 height 20
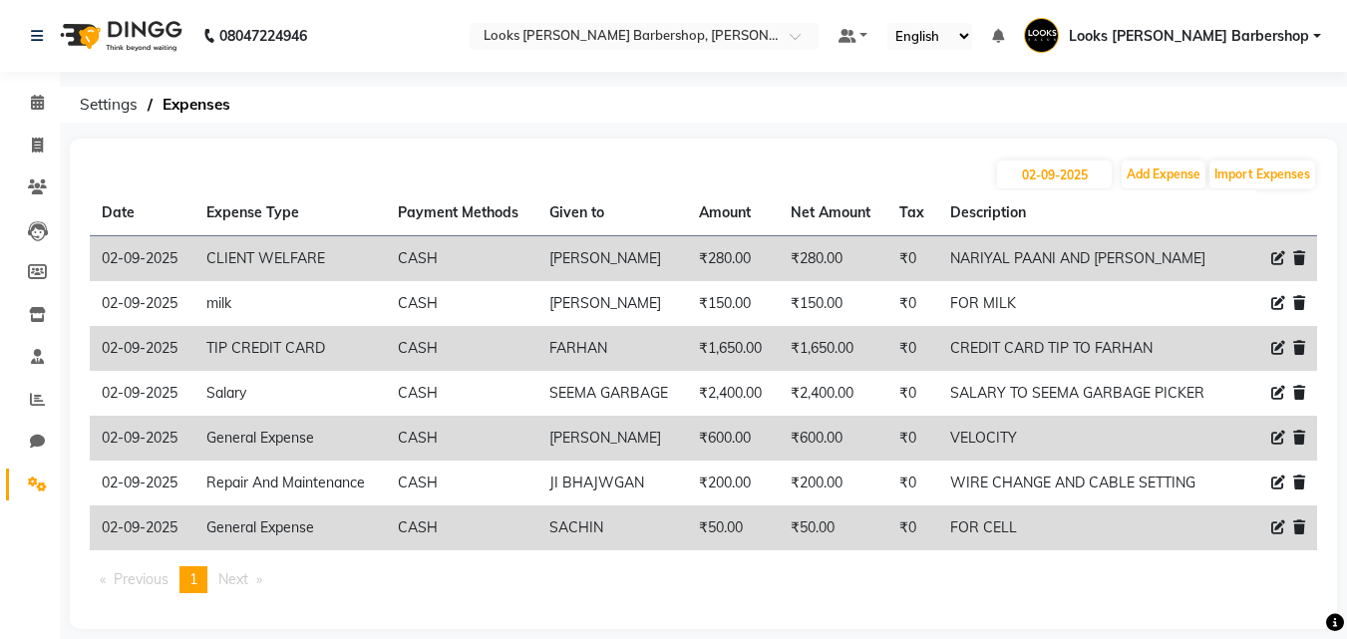
click at [1280, 344] on icon at bounding box center [1278, 348] width 14 height 14
select select "22746"
select select "1"
select select "3128"
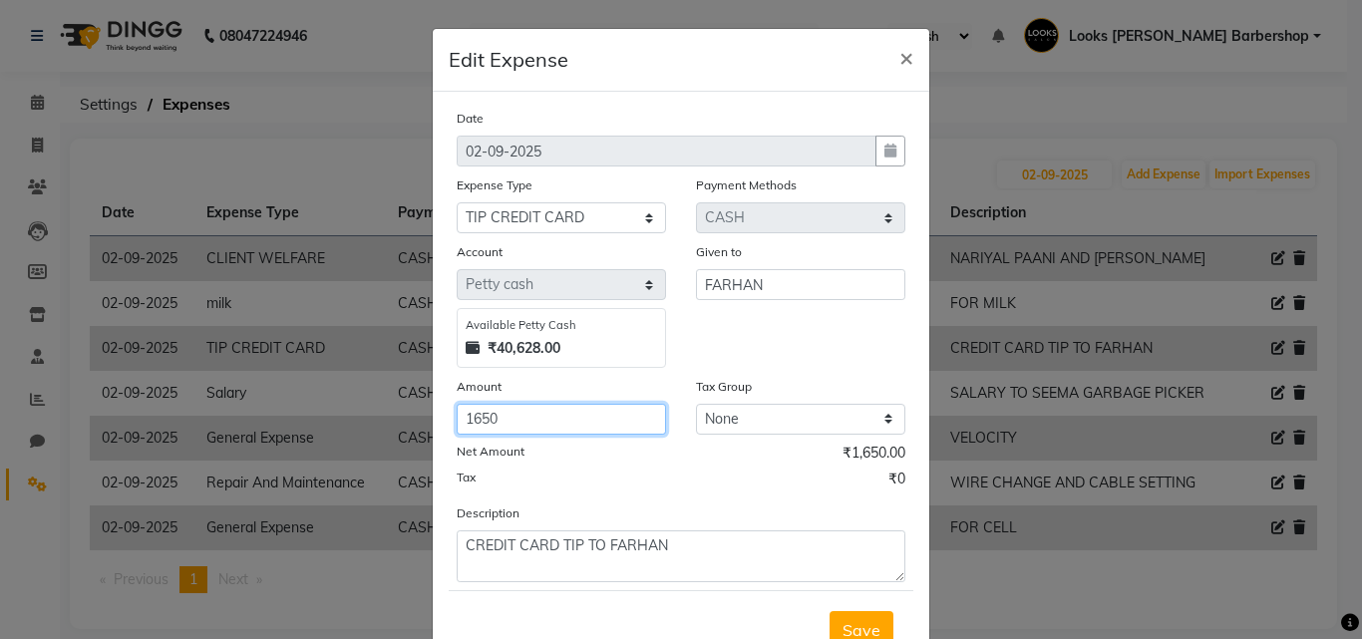
click at [495, 420] on input "1650" at bounding box center [561, 419] width 209 height 31
type input "1"
type input "1500"
click at [843, 625] on span "Save" at bounding box center [862, 630] width 38 height 20
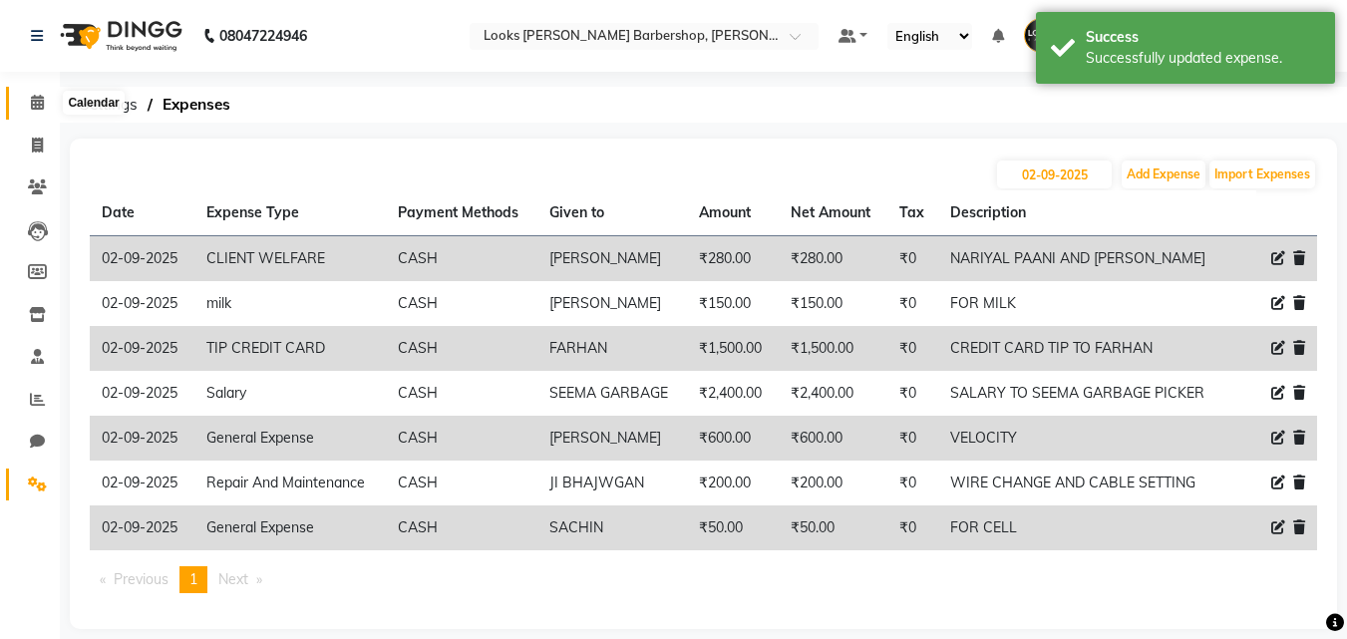
click at [39, 98] on icon at bounding box center [37, 102] width 13 height 15
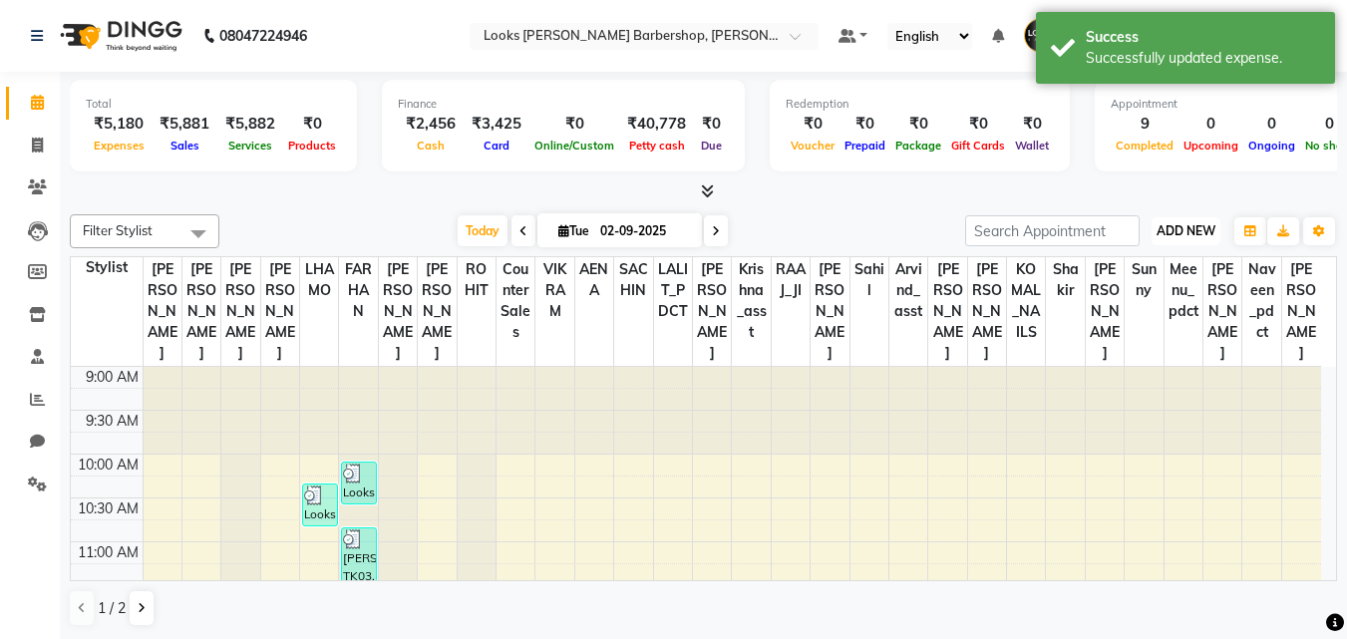
click at [1207, 227] on span "ADD NEW" at bounding box center [1186, 230] width 59 height 15
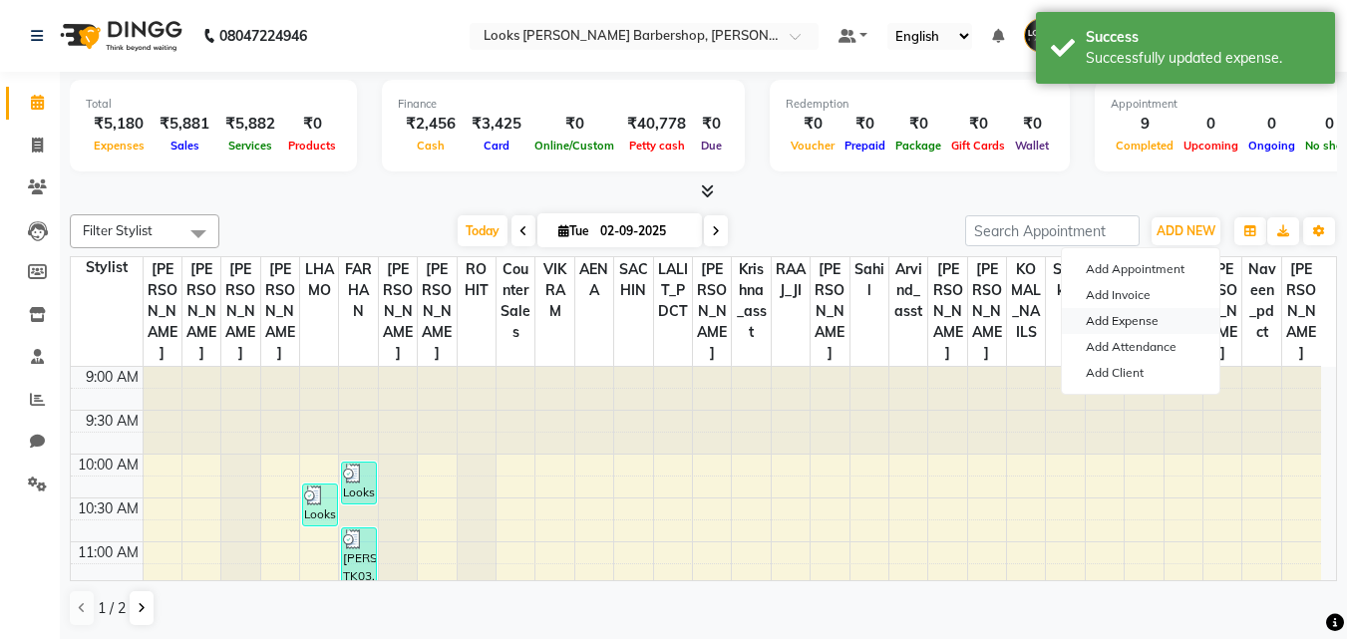
click at [1144, 322] on link "Add Expense" at bounding box center [1141, 321] width 158 height 26
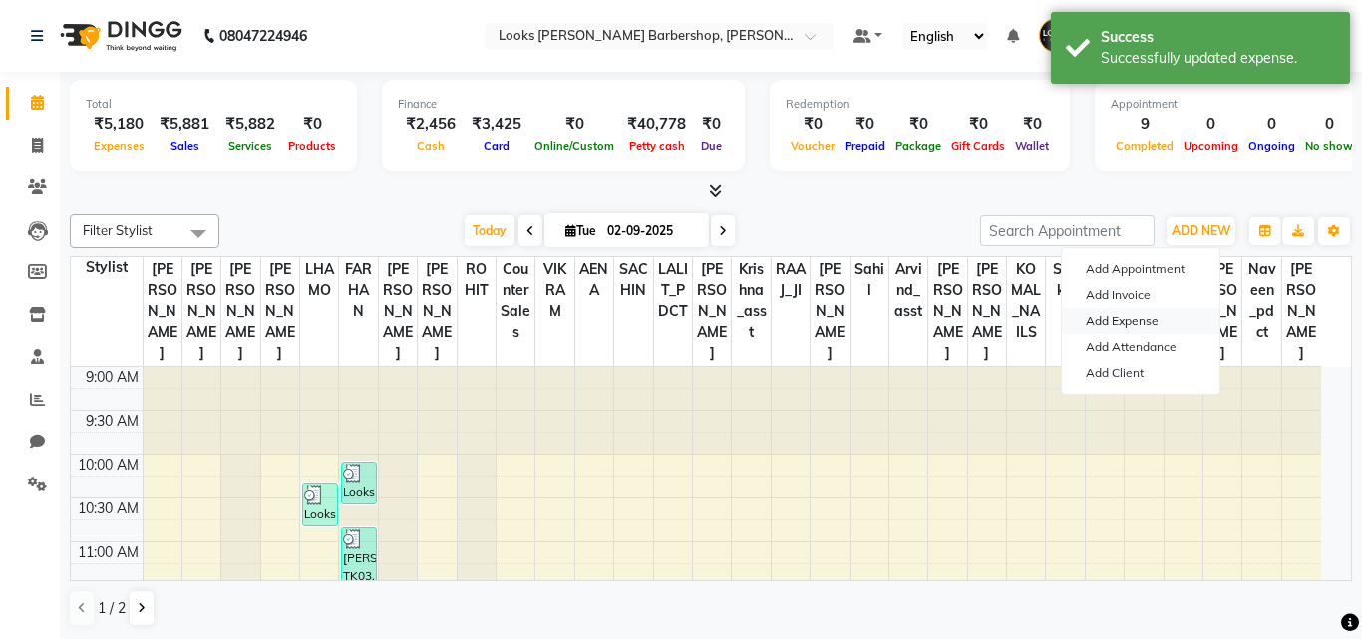
select select "1"
select select "3128"
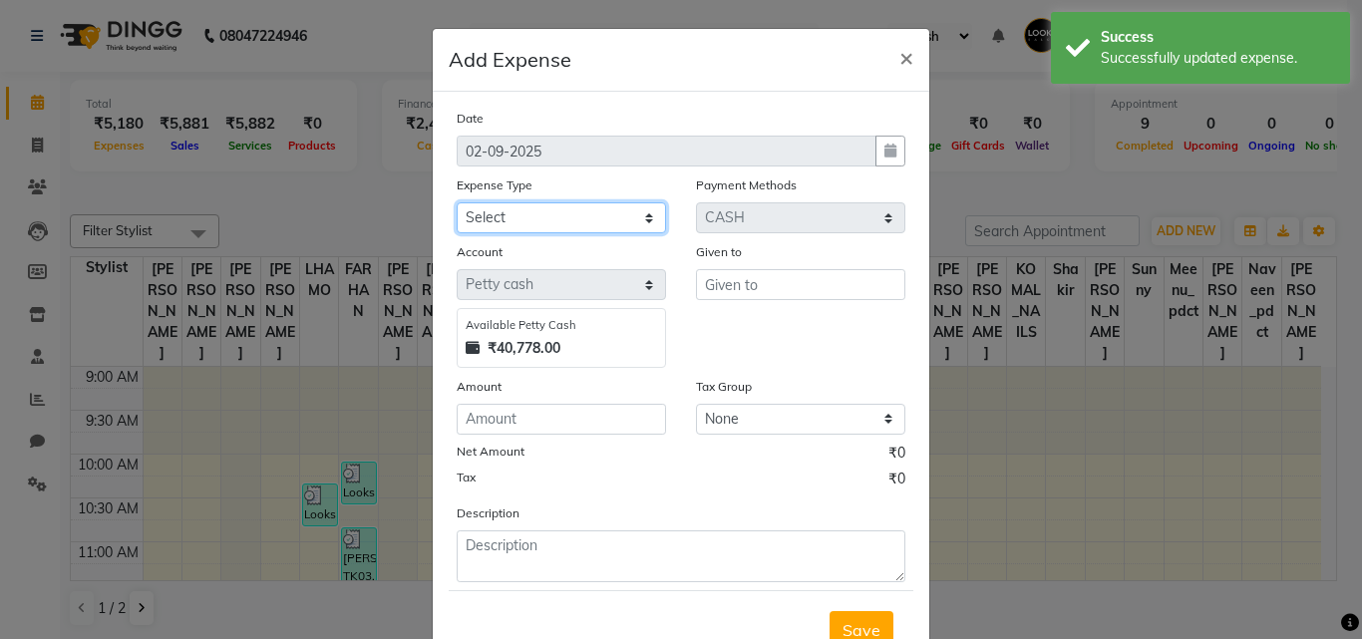
click at [641, 214] on select "Select Bank Deposit Blinkit Cash Handover CLIENT Client ordered food Client Ref…" at bounding box center [561, 217] width 209 height 31
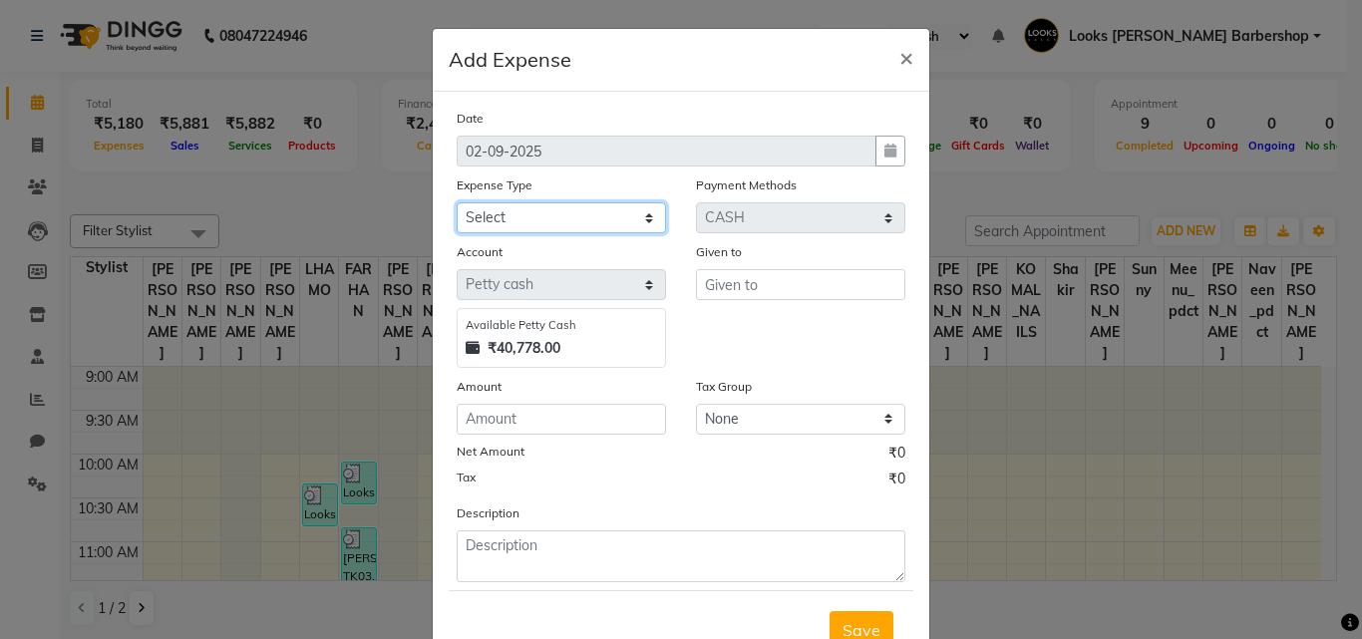
select select "22746"
click at [457, 202] on select "Select Bank Deposit Blinkit Cash Handover CLIENT Client ordered food Client Ref…" at bounding box center [561, 217] width 209 height 31
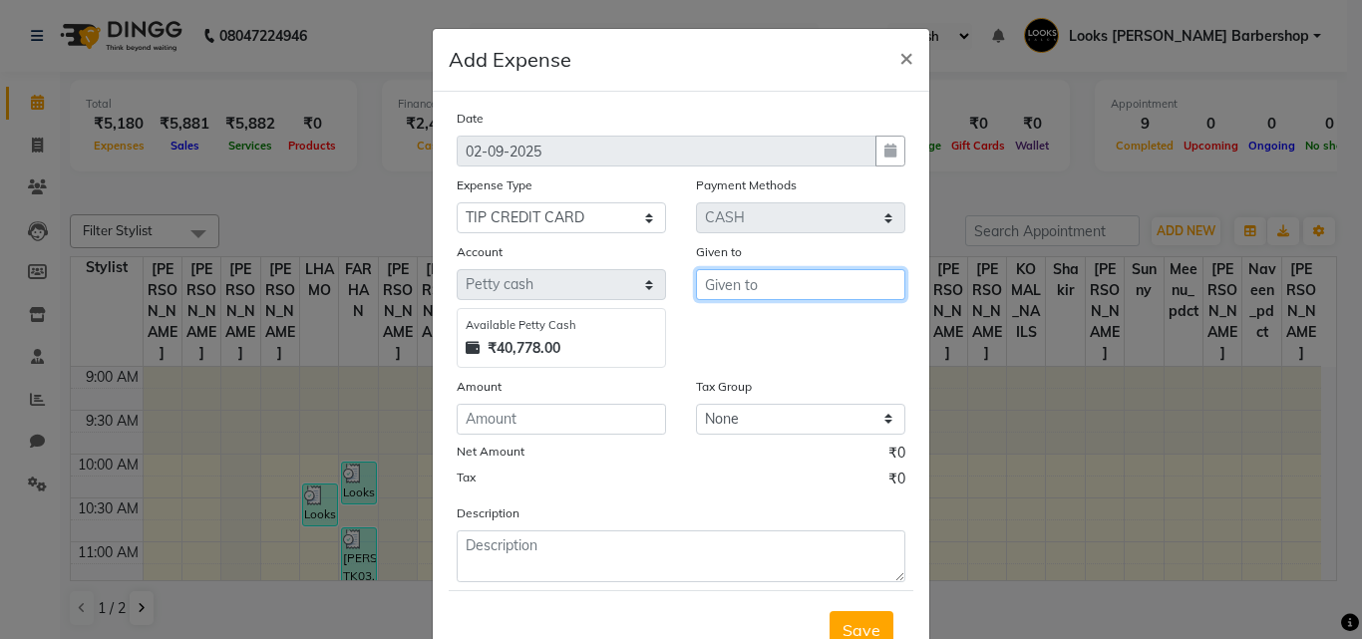
click at [734, 291] on input "text" at bounding box center [800, 284] width 209 height 31
type input "C"
type input "SALOON"
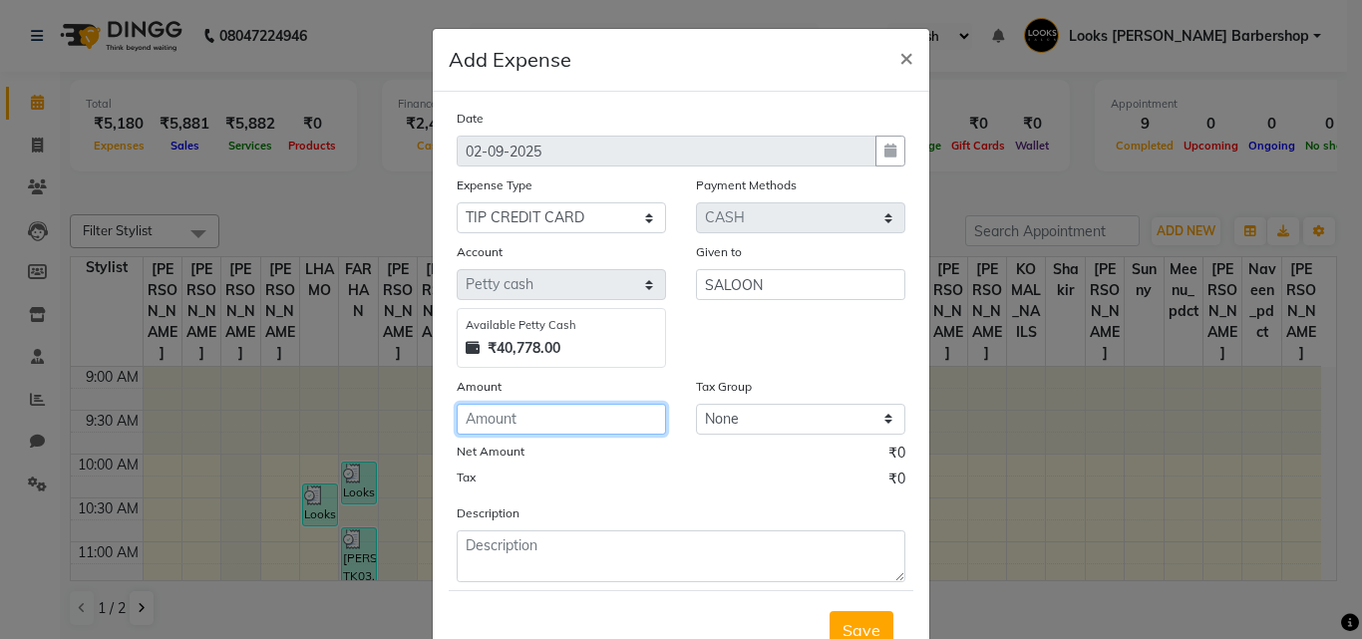
click at [510, 422] on input "number" at bounding box center [561, 419] width 209 height 31
type input "150"
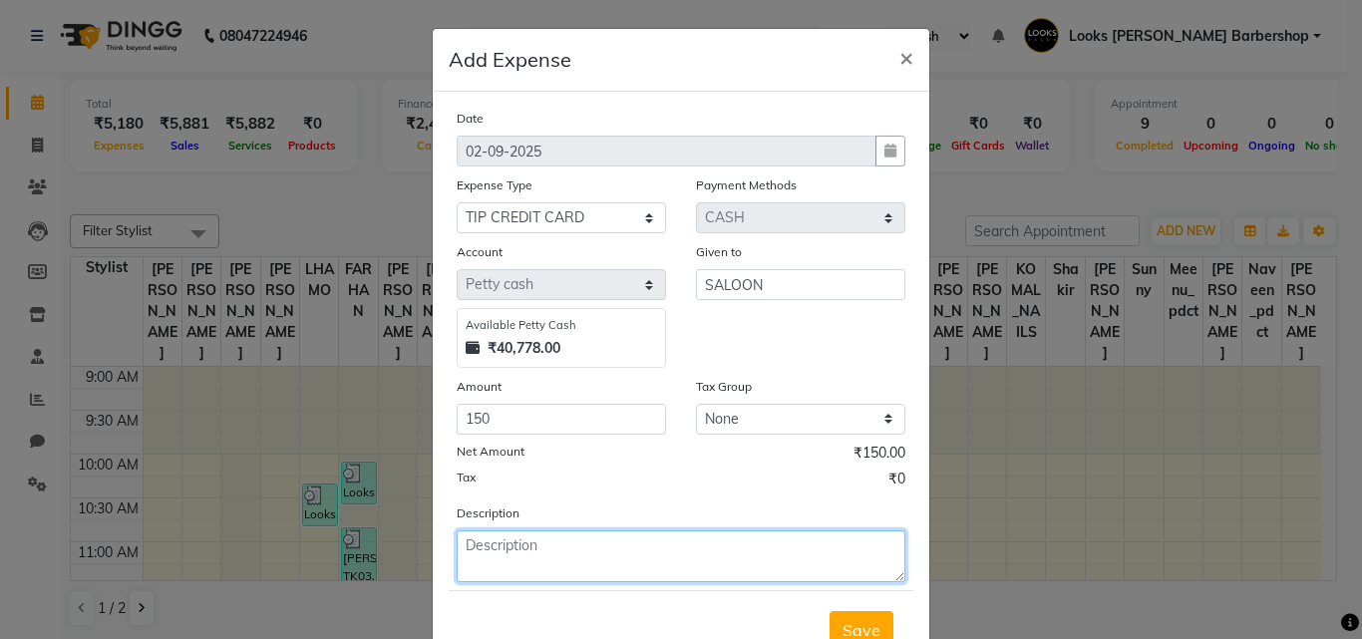
click at [507, 547] on textarea at bounding box center [681, 557] width 449 height 52
click at [609, 546] on textarea "CARD PAYMENT FOR [PERSON_NAME]" at bounding box center [681, 557] width 449 height 52
click at [631, 543] on textarea "CARD PAYMENT FOR [PERSON_NAME]" at bounding box center [681, 557] width 449 height 52
click at [636, 543] on textarea "CARD PAYMENT FOR [PERSON_NAME]" at bounding box center [681, 557] width 449 height 52
type textarea "CARD PAYMENT FOR IDLI SAMBHAR"
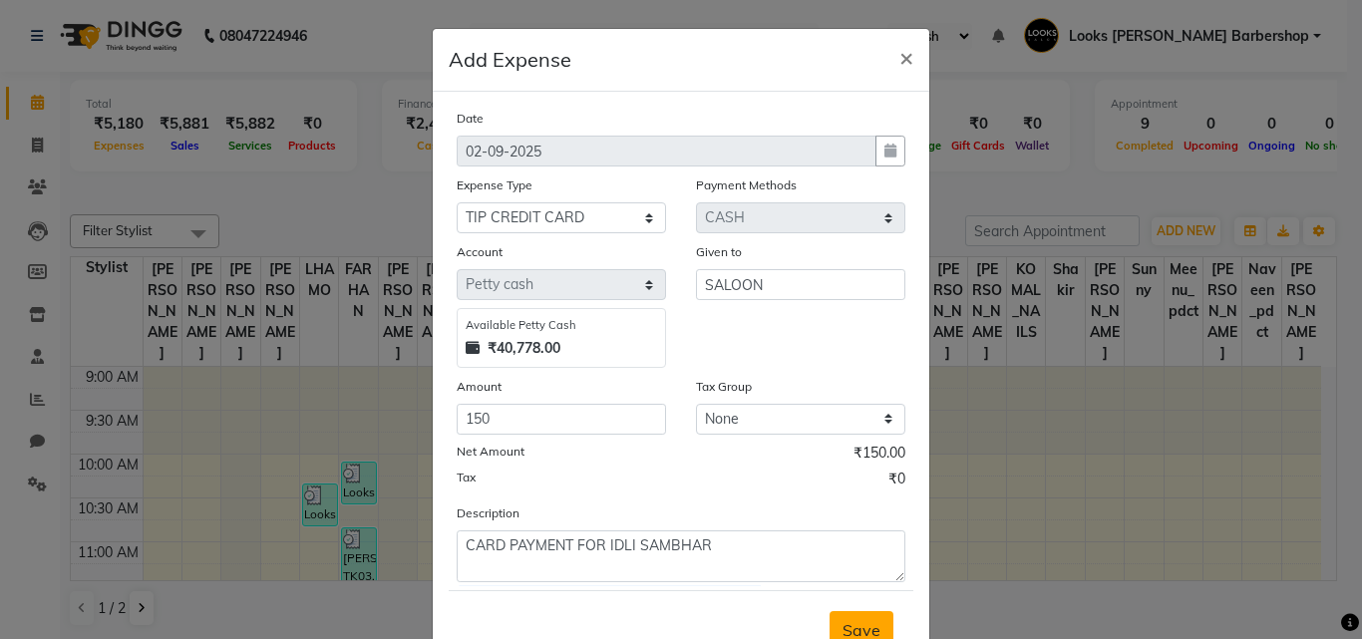
click at [851, 614] on button "Save" at bounding box center [862, 630] width 64 height 38
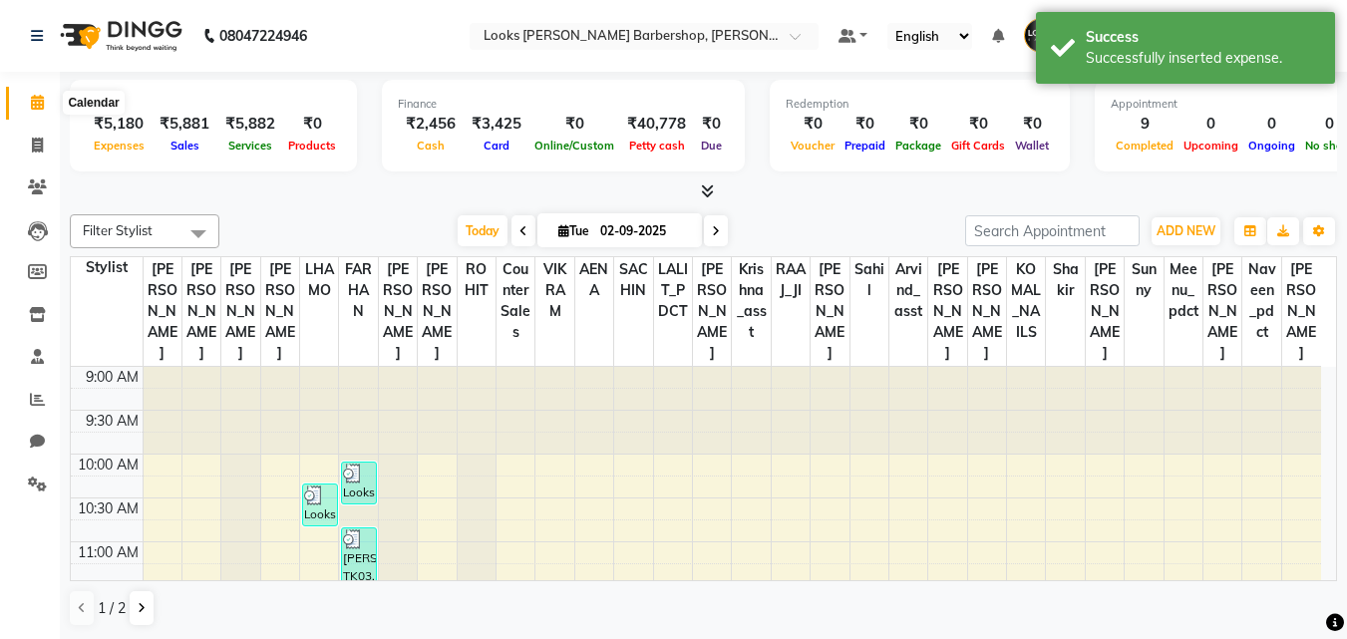
click at [37, 94] on span at bounding box center [37, 103] width 35 height 23
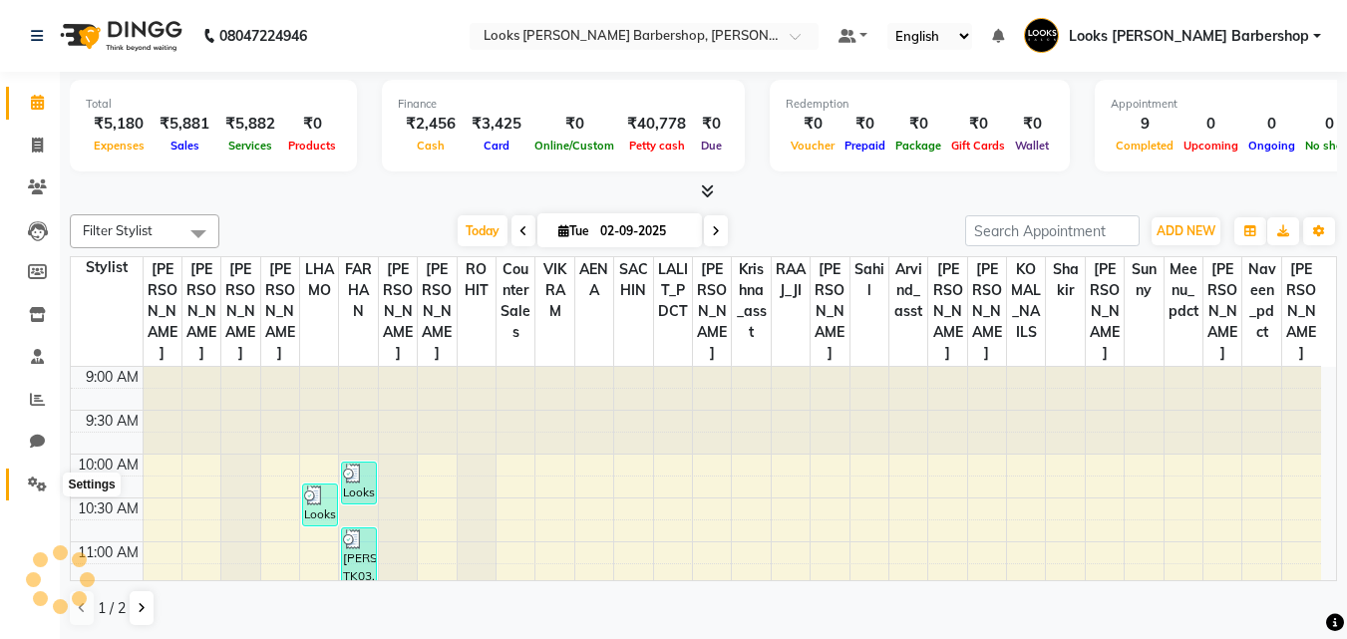
click at [42, 485] on icon at bounding box center [37, 484] width 19 height 15
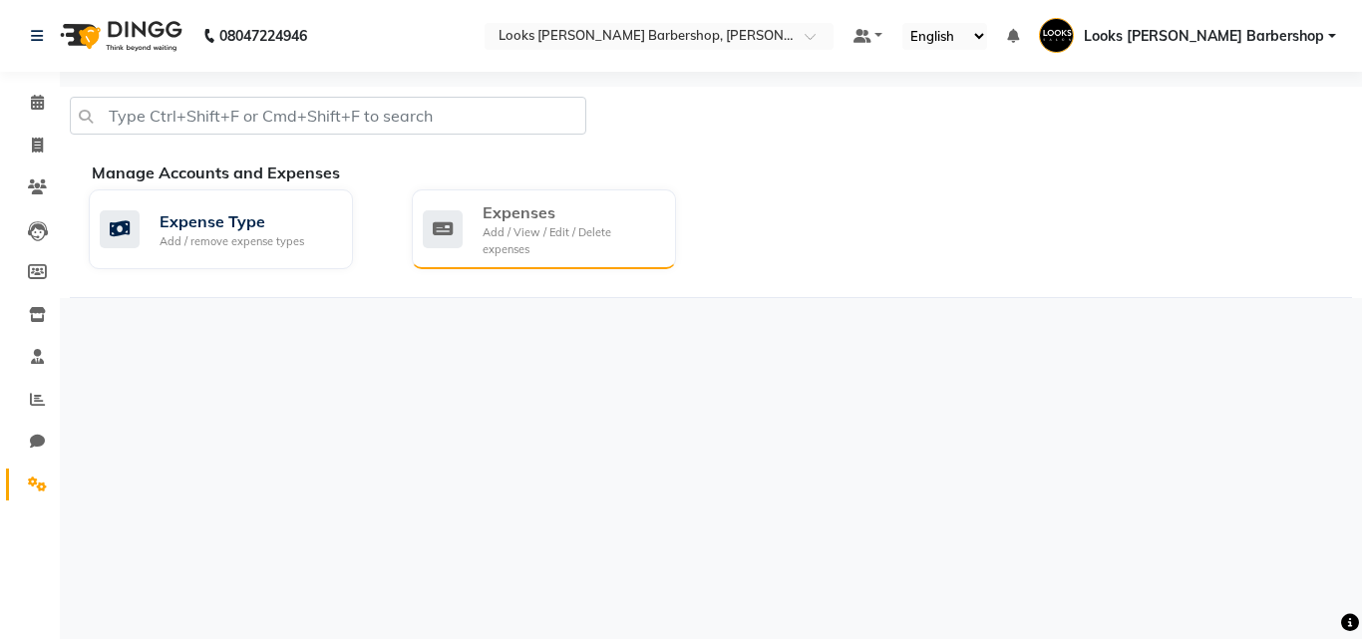
click at [494, 211] on div "Expenses" at bounding box center [571, 212] width 177 height 24
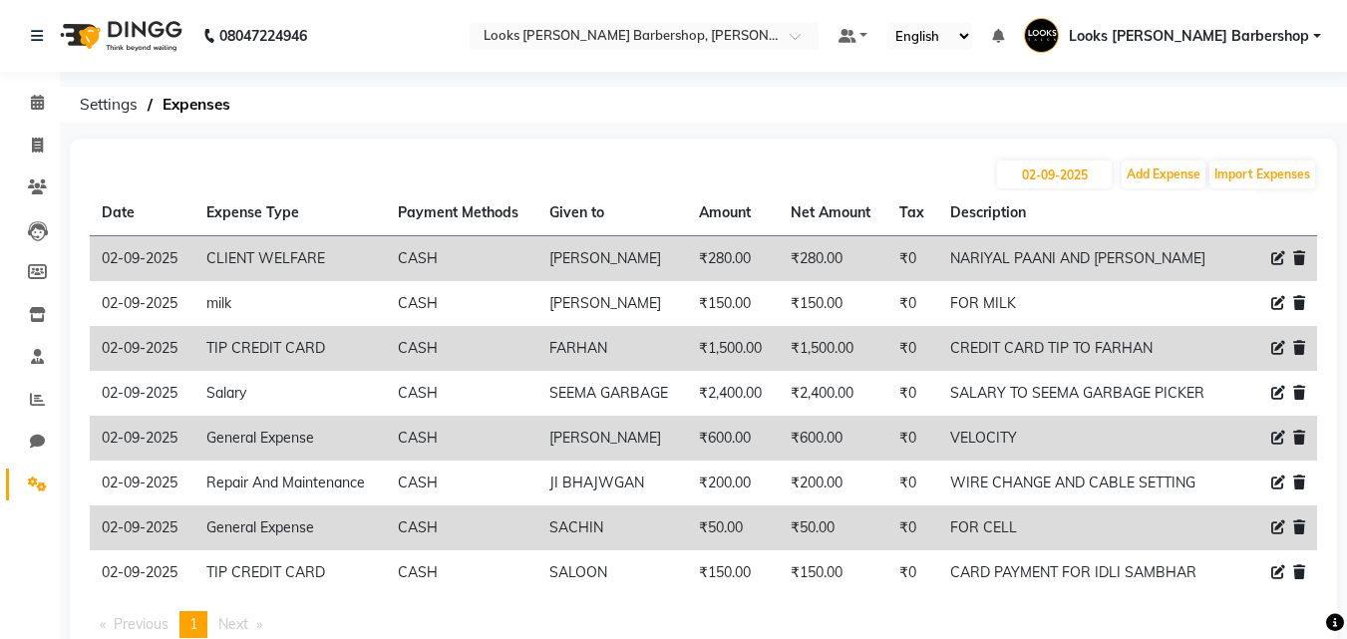
scroll to position [53, 0]
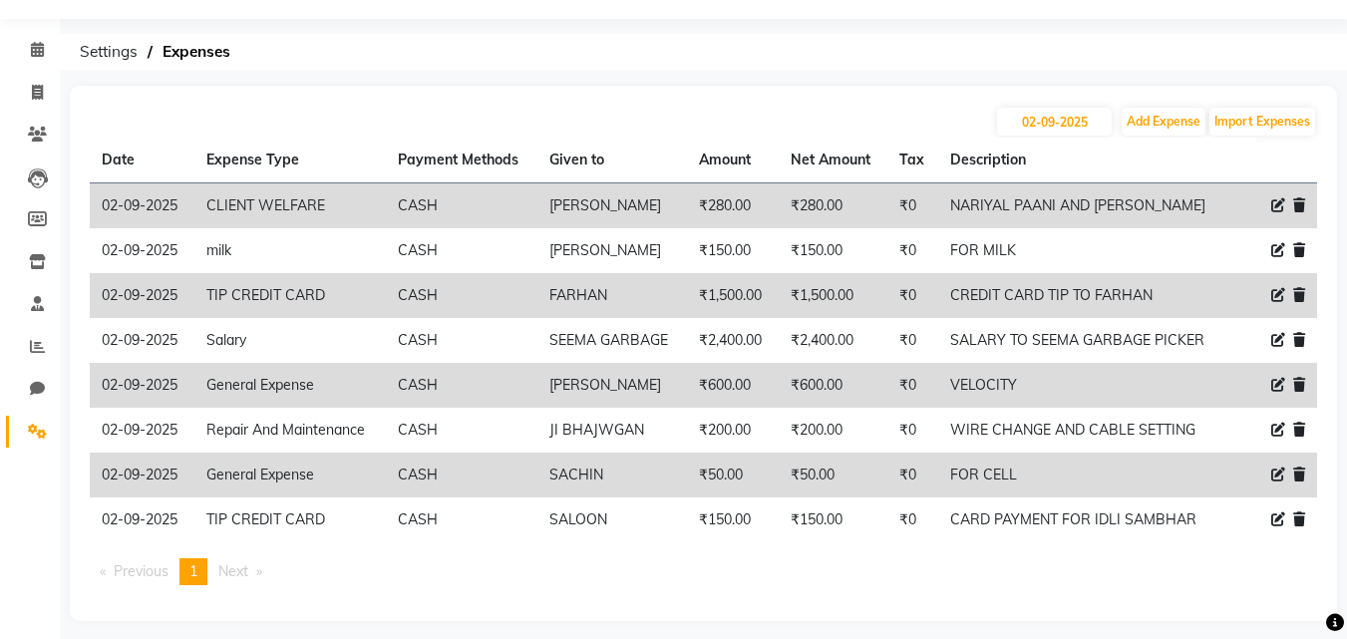
click at [1275, 196] on span at bounding box center [1278, 205] width 14 height 21
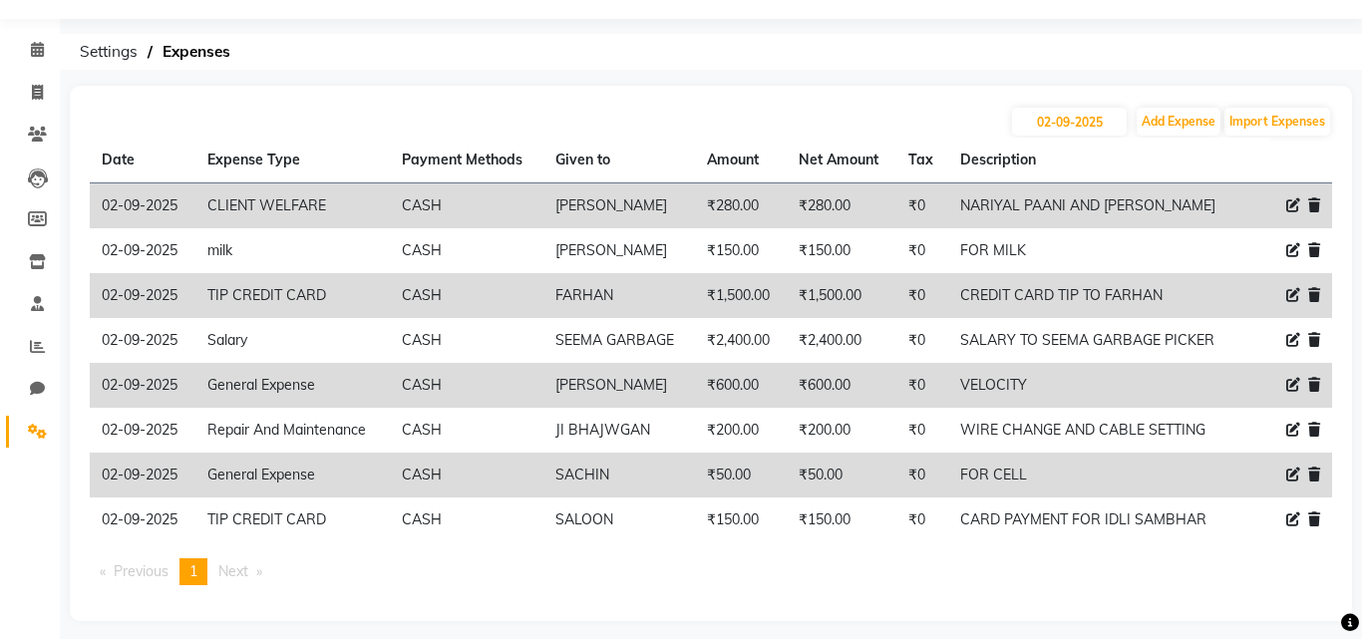
select select "23749"
select select "1"
select select "3128"
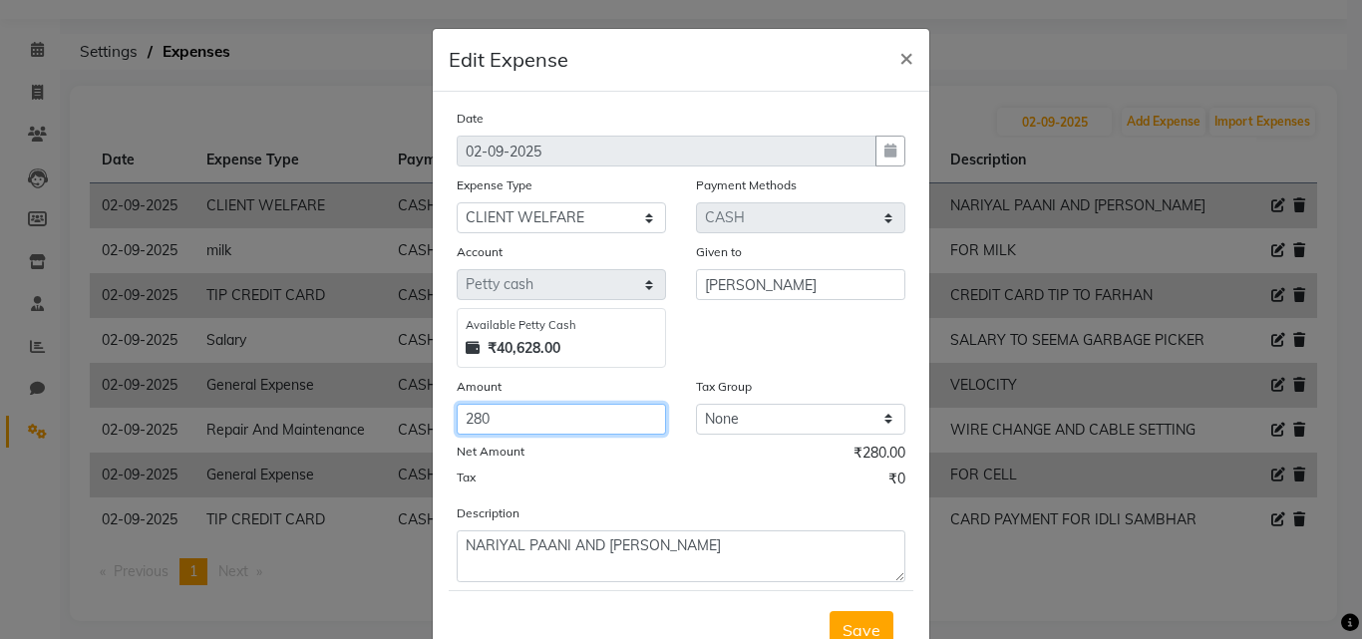
click at [505, 419] on input "280" at bounding box center [561, 419] width 209 height 31
type input "2"
type input "330"
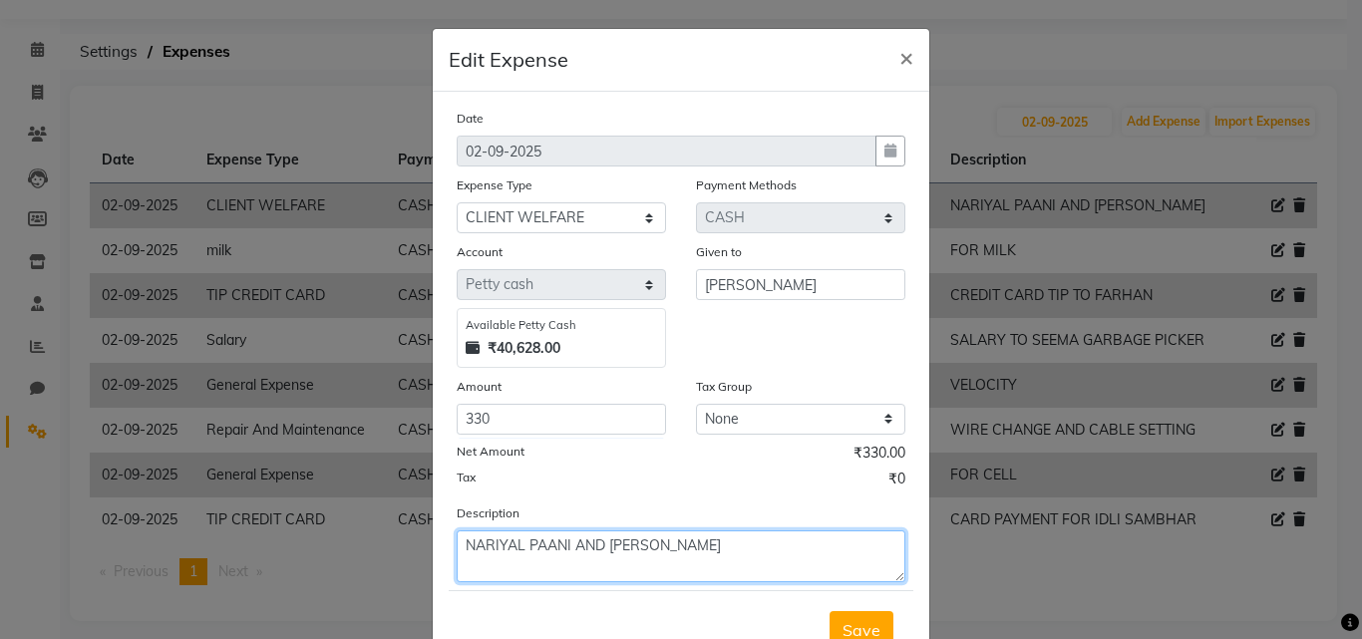
click at [457, 542] on textarea "NARIYAL PAANI AND [PERSON_NAME]" at bounding box center [681, 557] width 449 height 52
type textarea "FRESH LIME NARIYAL PAANI AND IDLI SAMBHAR"
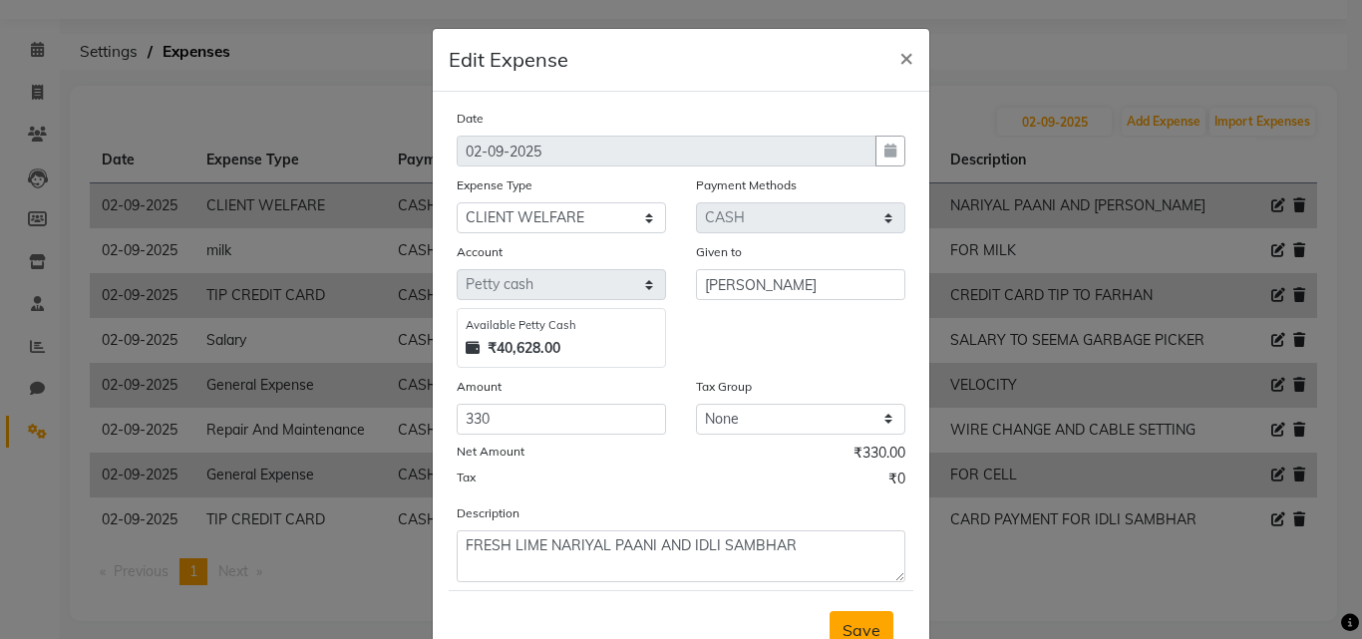
click at [854, 628] on span "Save" at bounding box center [862, 630] width 38 height 20
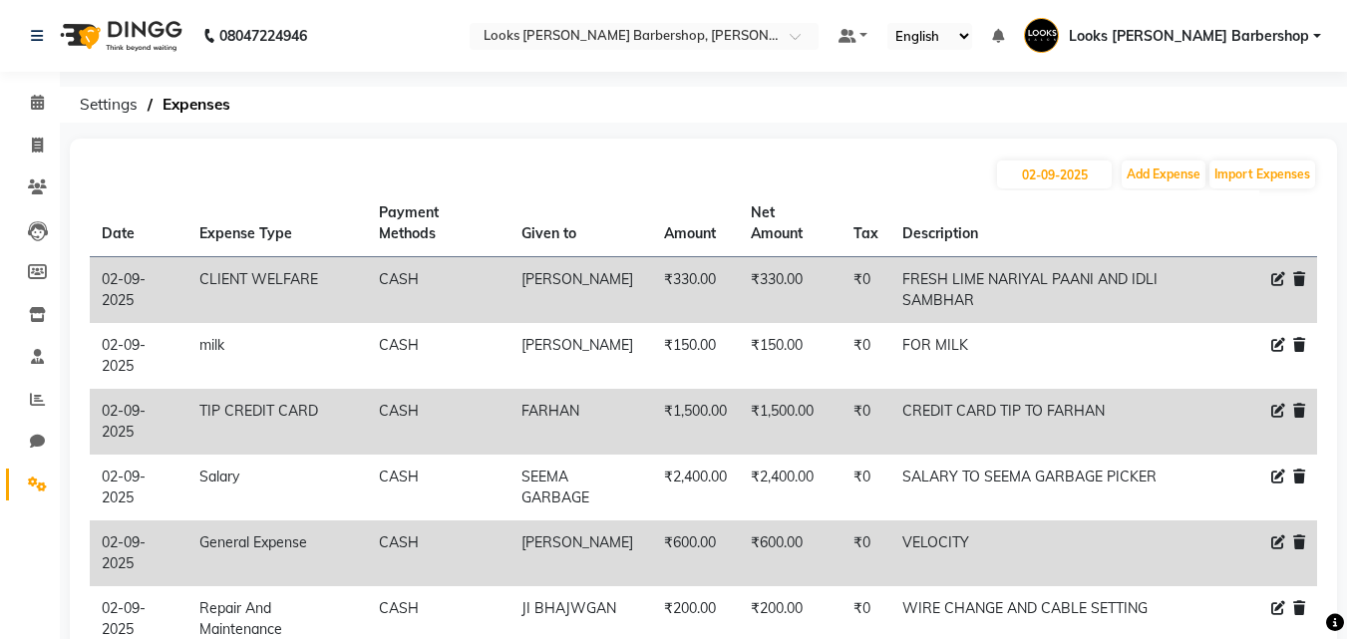
scroll to position [253, 0]
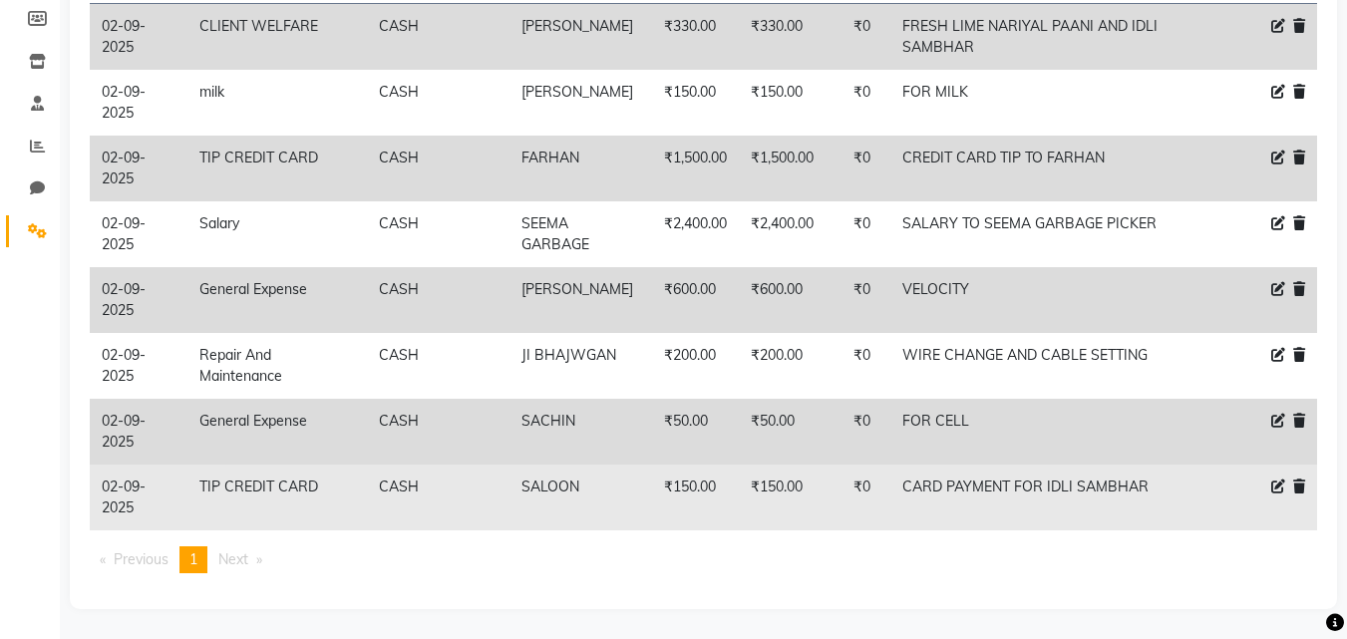
click at [1271, 490] on icon at bounding box center [1278, 487] width 14 height 14
select select "22746"
select select "1"
select select "3128"
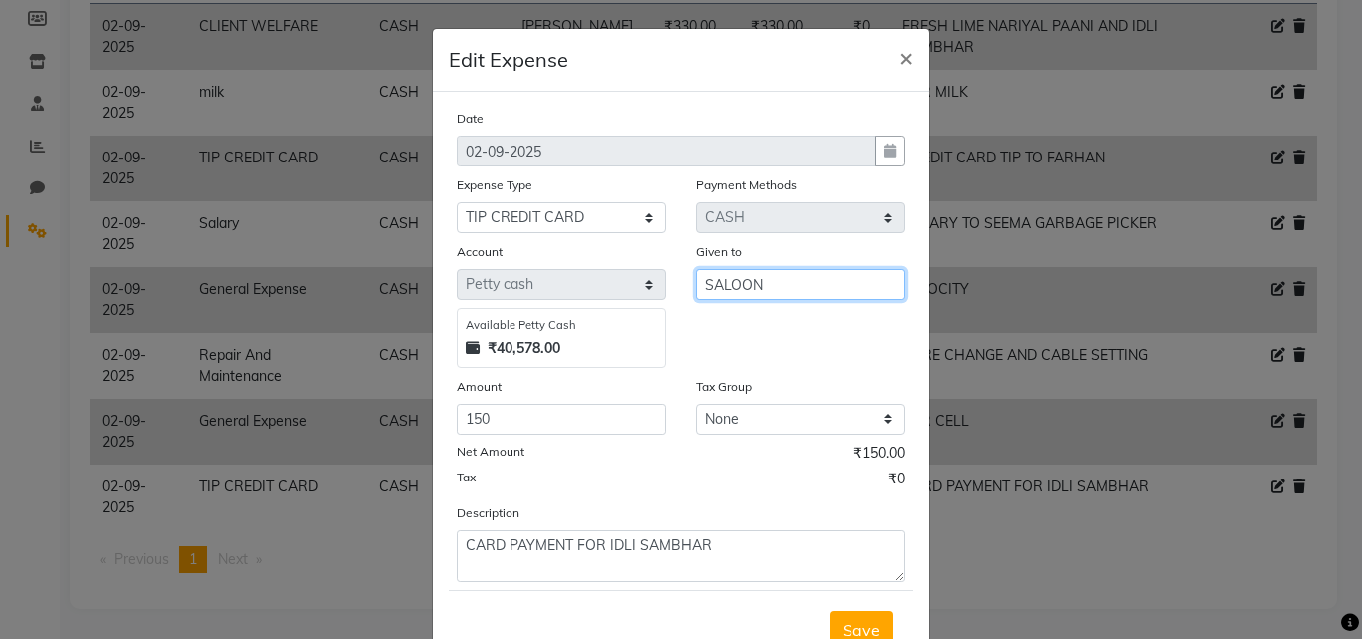
click at [770, 283] on input "SALOON" at bounding box center [800, 284] width 209 height 31
type input "SALOON REFUNDED"
click at [858, 627] on span "Save" at bounding box center [862, 630] width 38 height 20
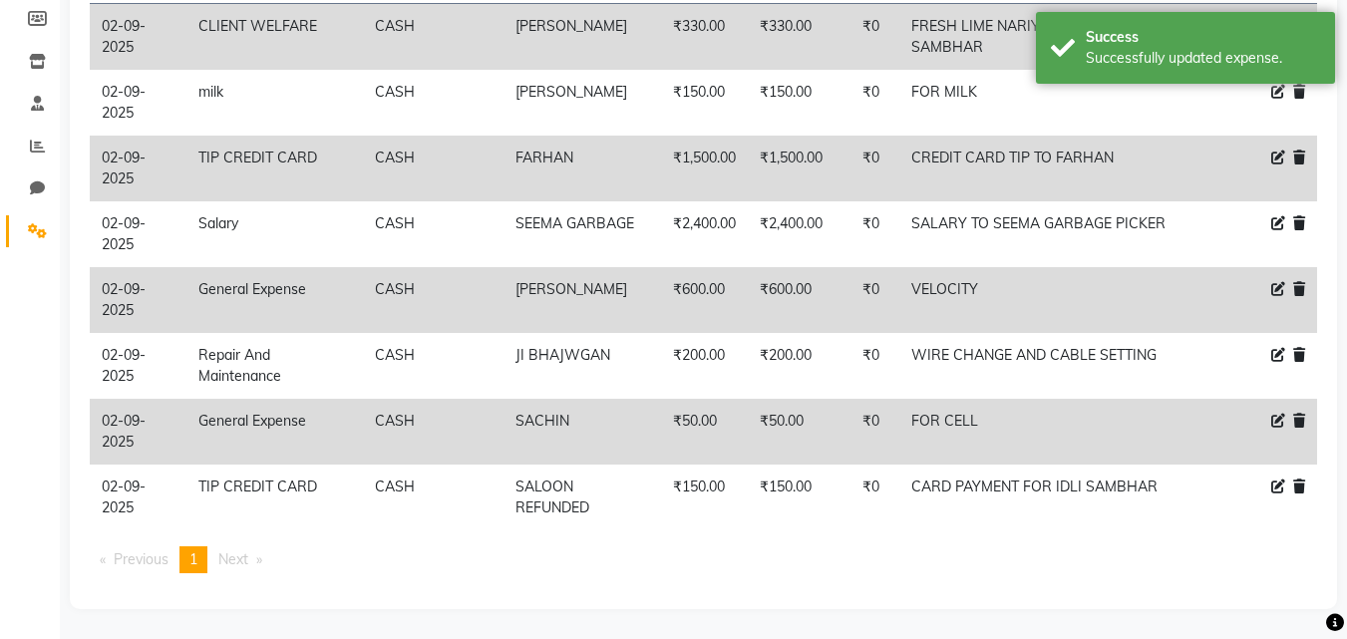
scroll to position [0, 0]
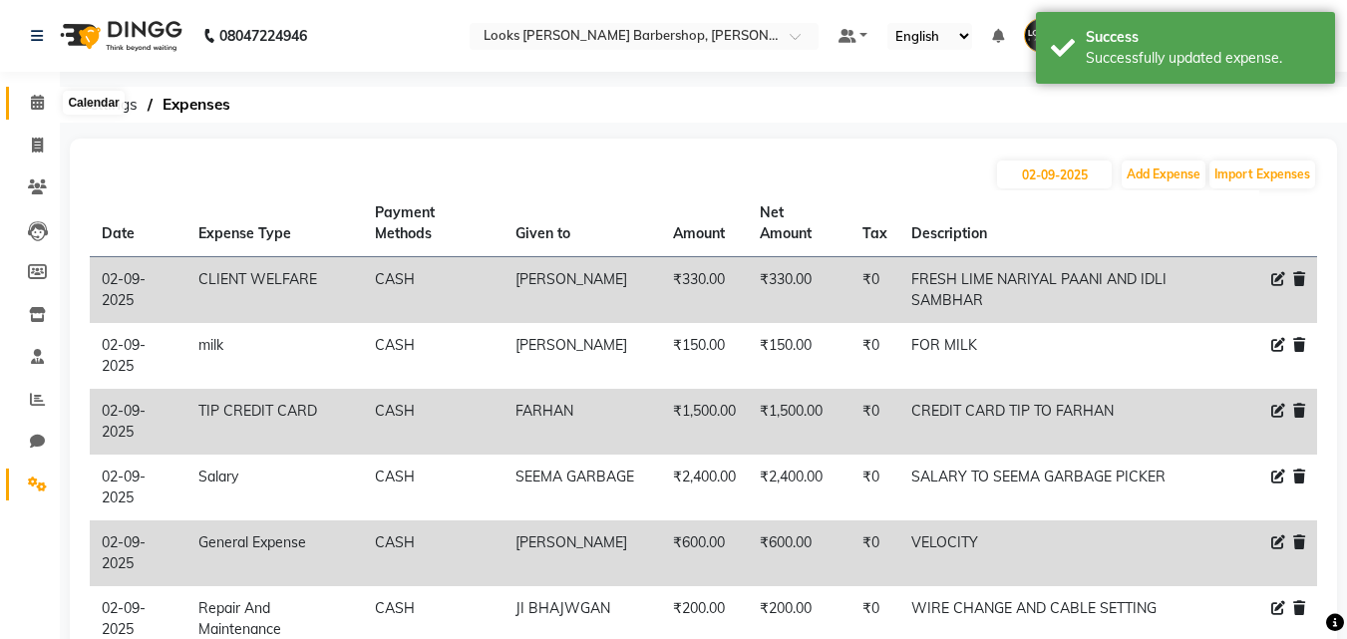
click at [38, 105] on icon at bounding box center [37, 102] width 13 height 15
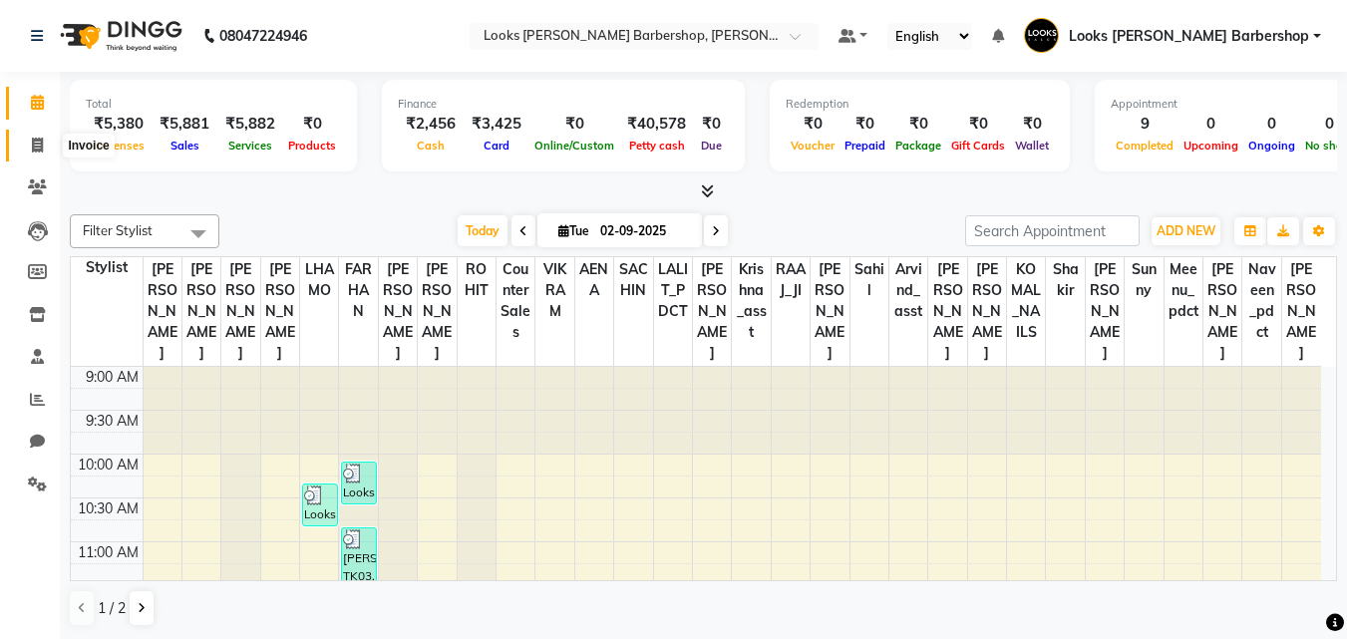
click at [40, 143] on icon at bounding box center [37, 145] width 11 height 15
select select "service"
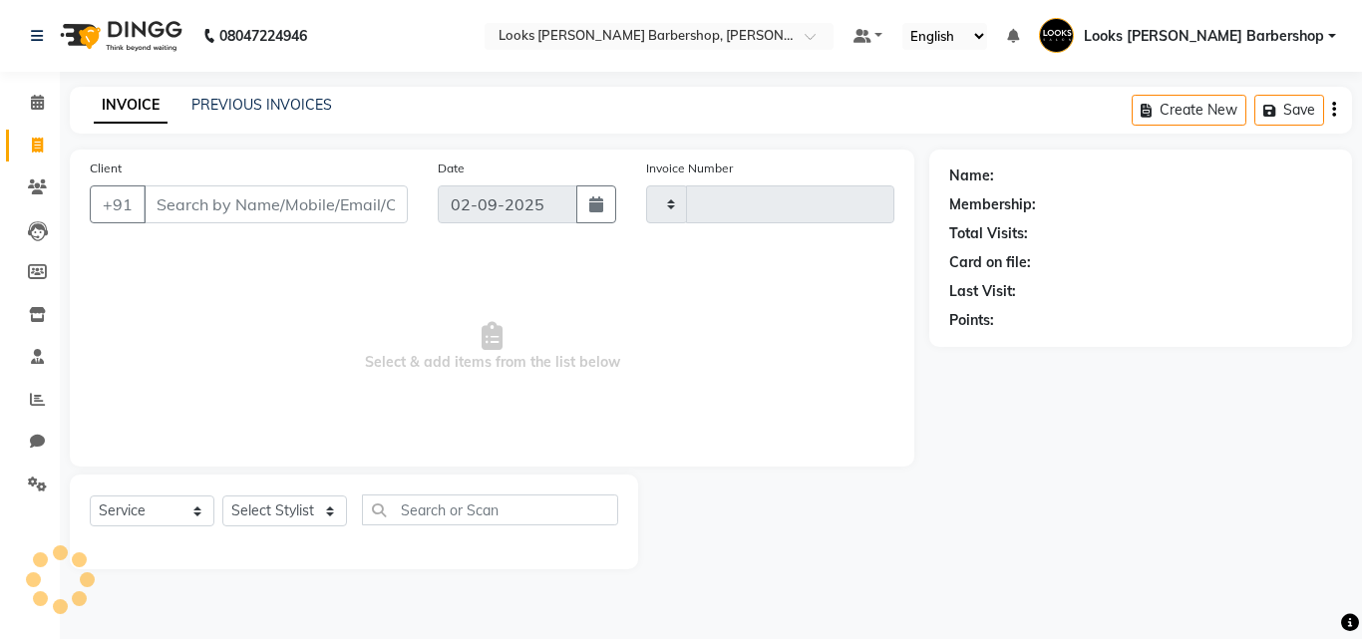
type input "3768"
select select "4323"
click at [176, 209] on input "Client" at bounding box center [276, 204] width 264 height 38
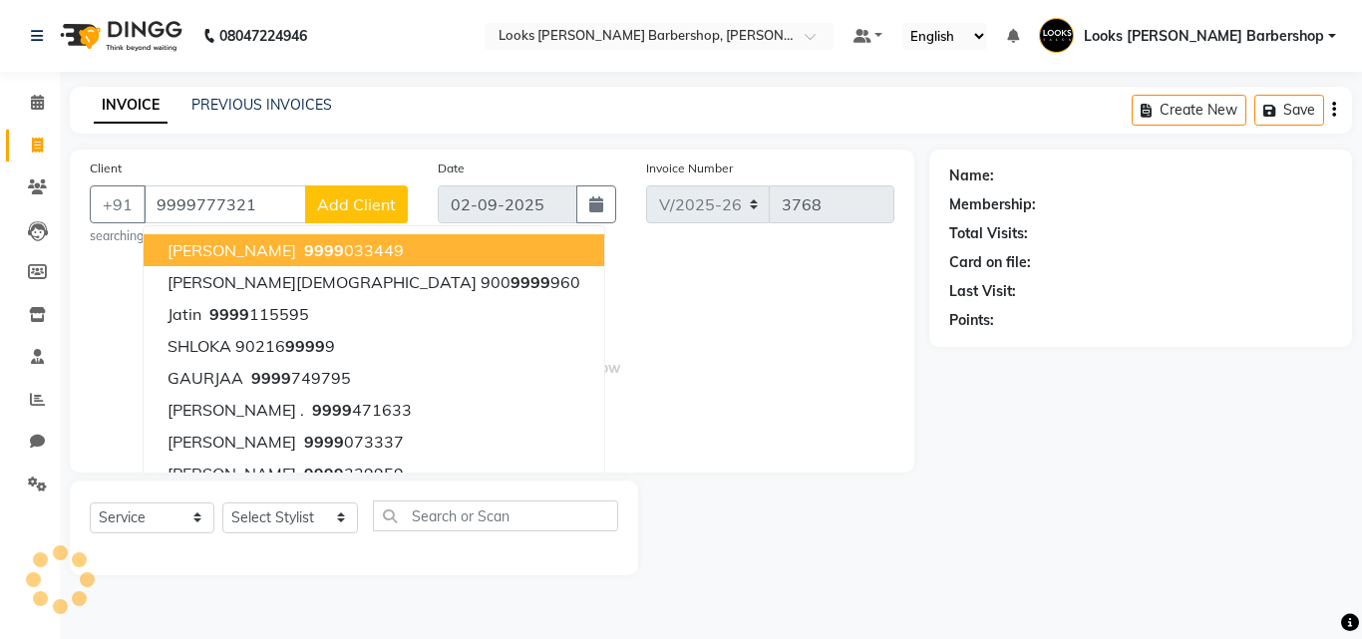
type input "9999777321"
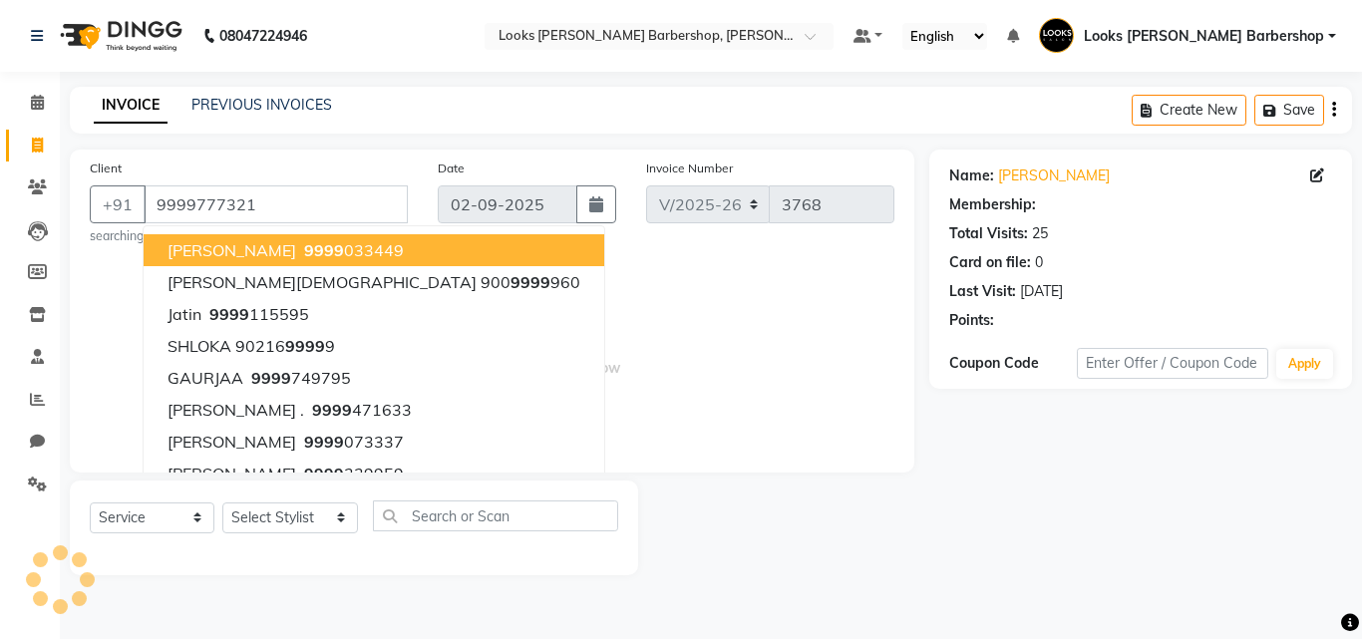
select select "1: Object"
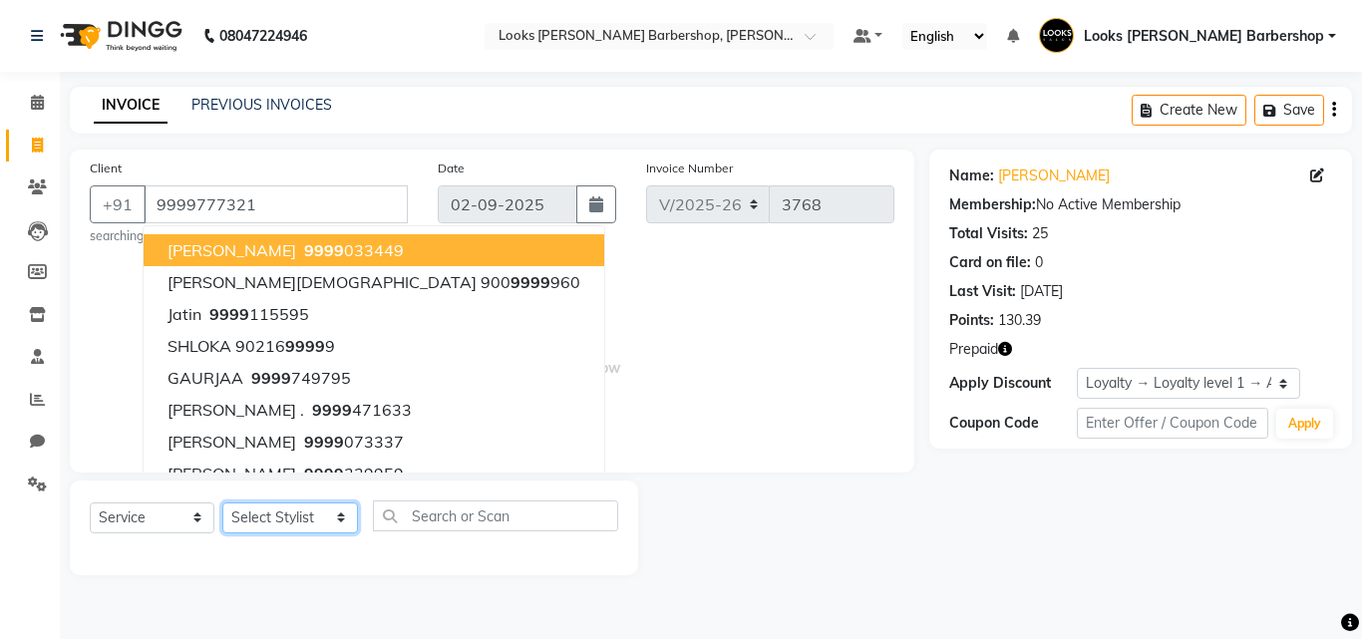
click at [328, 521] on select "Select Stylist [PERSON_NAME] AENA Amazon_Kart Arvind_asst [PERSON_NAME] Counter…" at bounding box center [290, 518] width 136 height 31
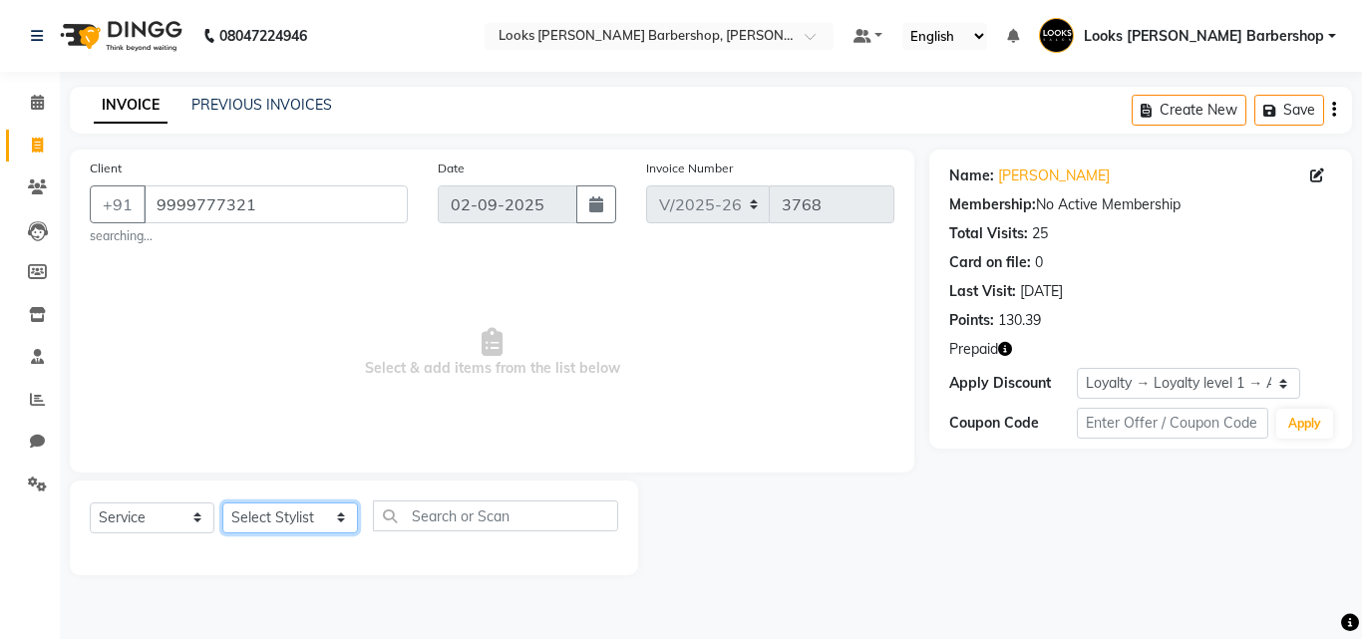
select select "23410"
click at [222, 503] on select "Select Stylist [PERSON_NAME] AENA Amazon_Kart Arvind_asst [PERSON_NAME] Counter…" at bounding box center [290, 518] width 136 height 31
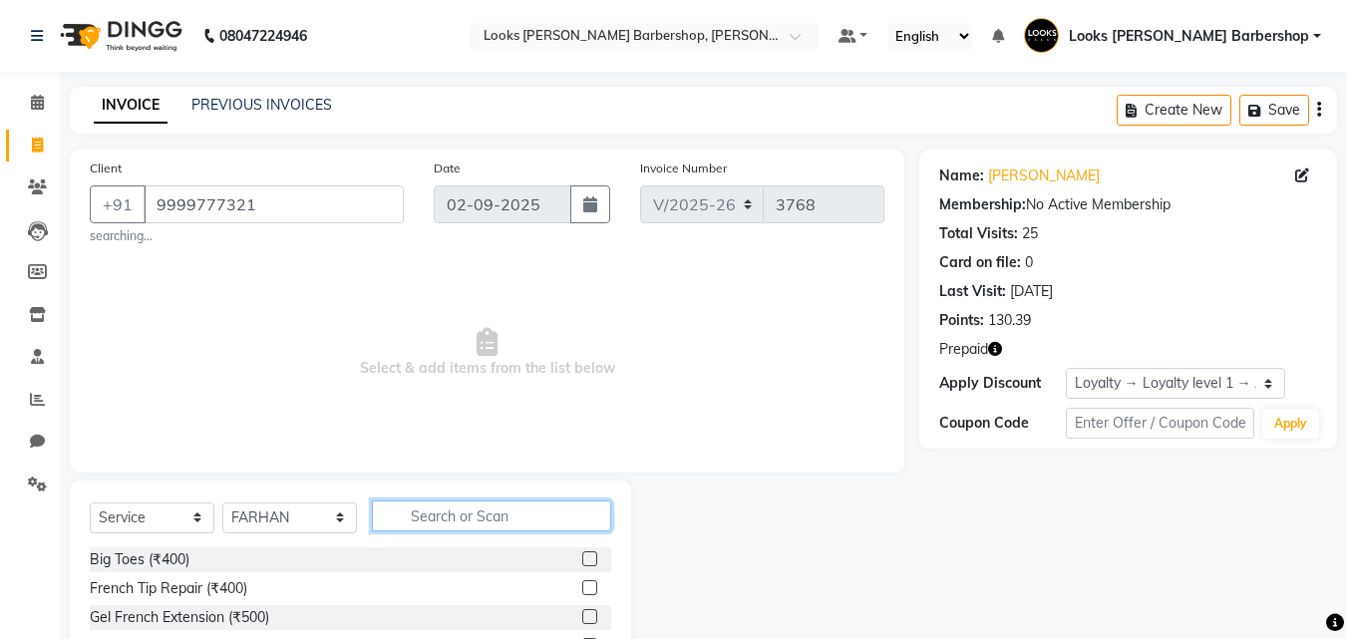
click at [414, 524] on input "text" at bounding box center [492, 516] width 240 height 31
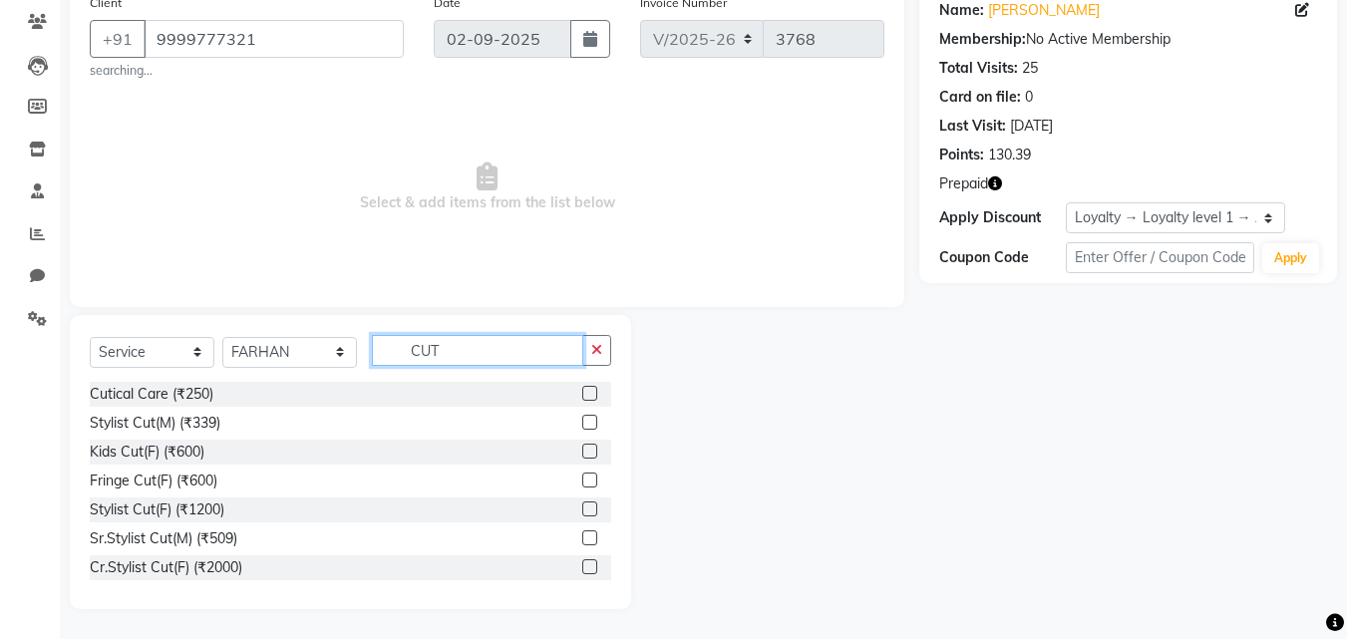
type input "CUT"
click at [582, 536] on label at bounding box center [589, 538] width 15 height 15
click at [582, 536] on input "checkbox" at bounding box center [588, 538] width 13 height 13
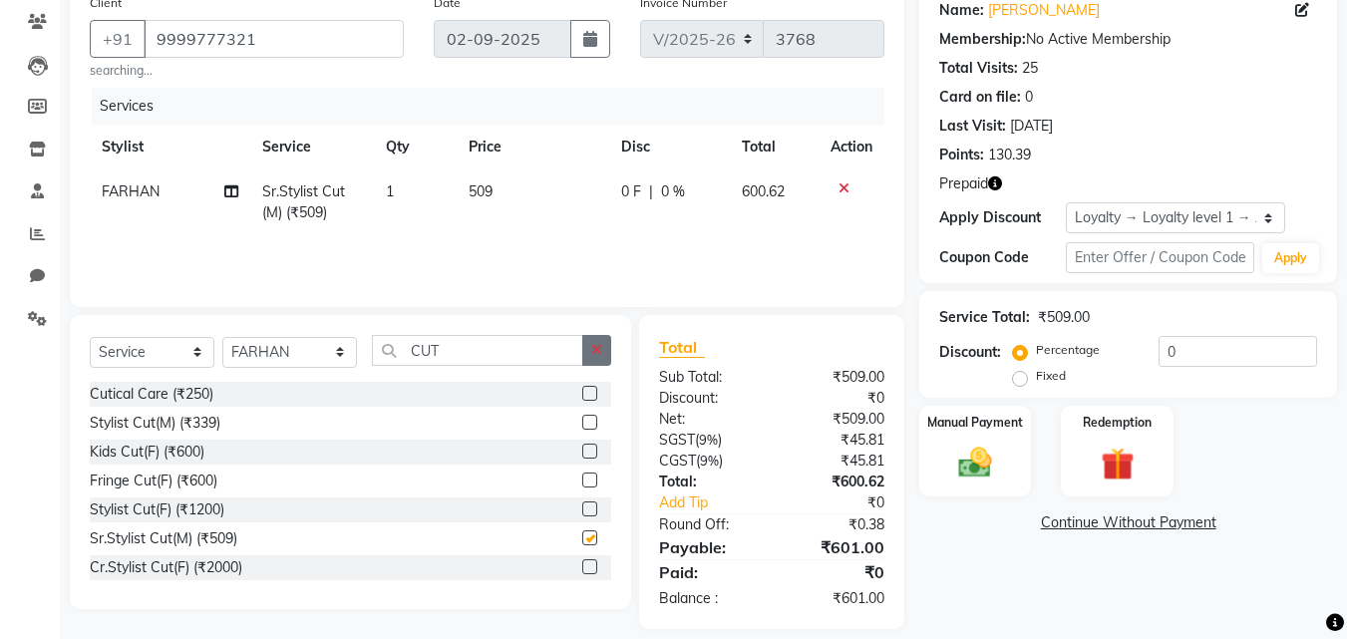
checkbox input "false"
click at [601, 348] on icon "button" at bounding box center [596, 350] width 11 height 14
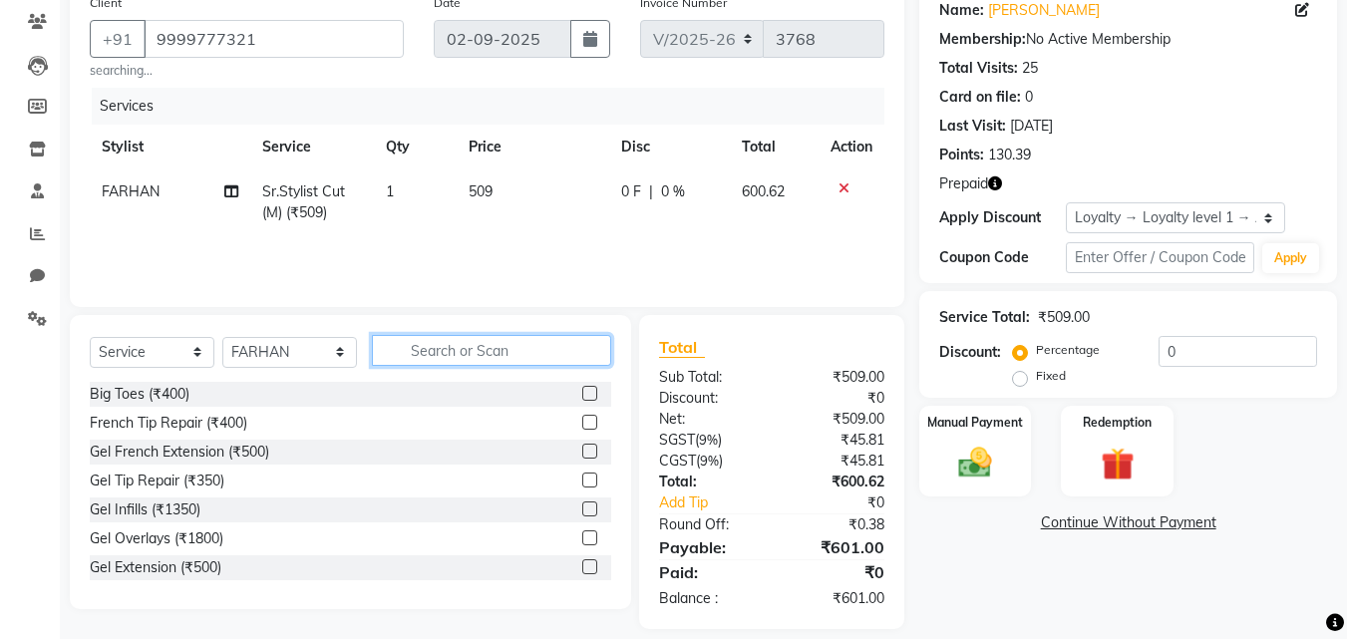
click at [599, 348] on input "text" at bounding box center [492, 350] width 240 height 31
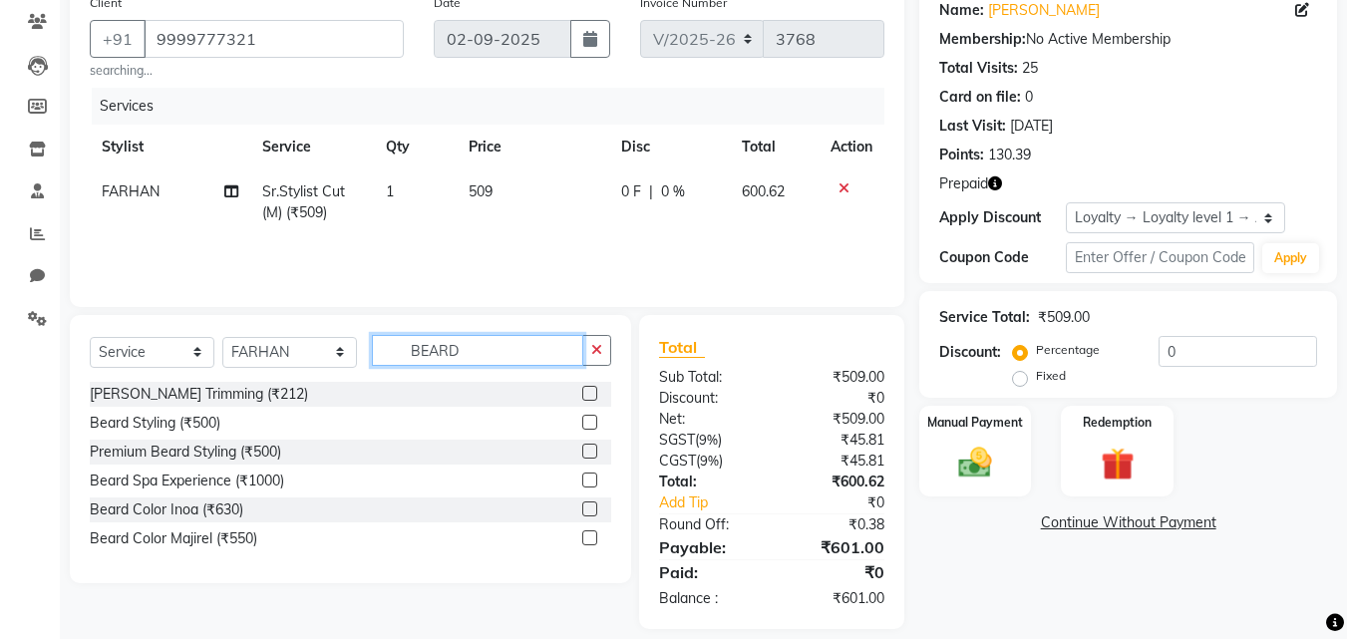
type input "BEARD"
click at [595, 395] on label at bounding box center [589, 393] width 15 height 15
click at [595, 395] on input "checkbox" at bounding box center [588, 394] width 13 height 13
checkbox input "true"
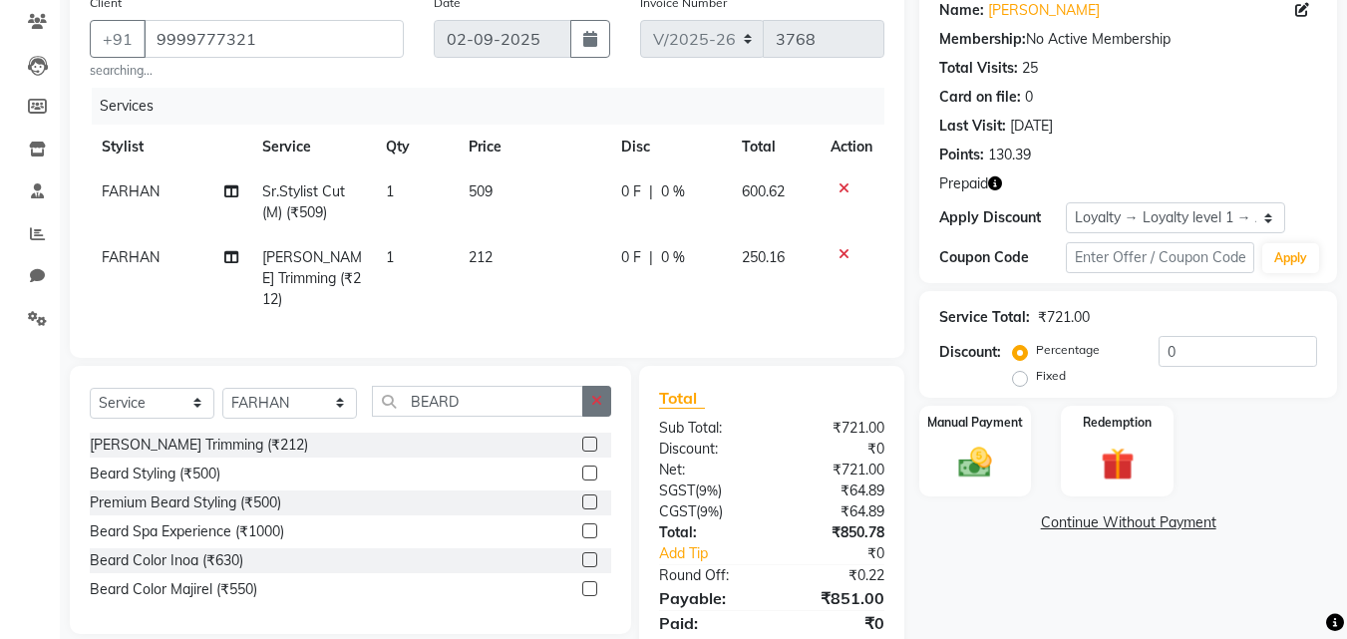
click at [595, 394] on icon "button" at bounding box center [596, 401] width 11 height 14
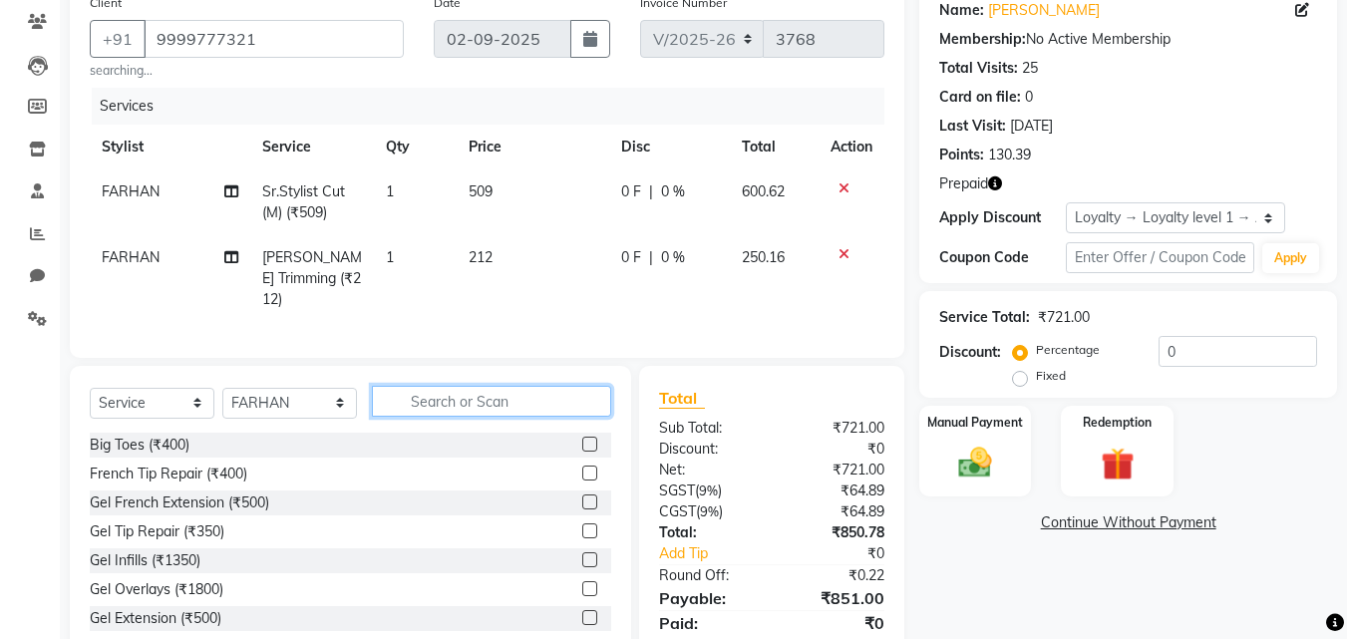
click at [568, 401] on input "text" at bounding box center [492, 401] width 240 height 31
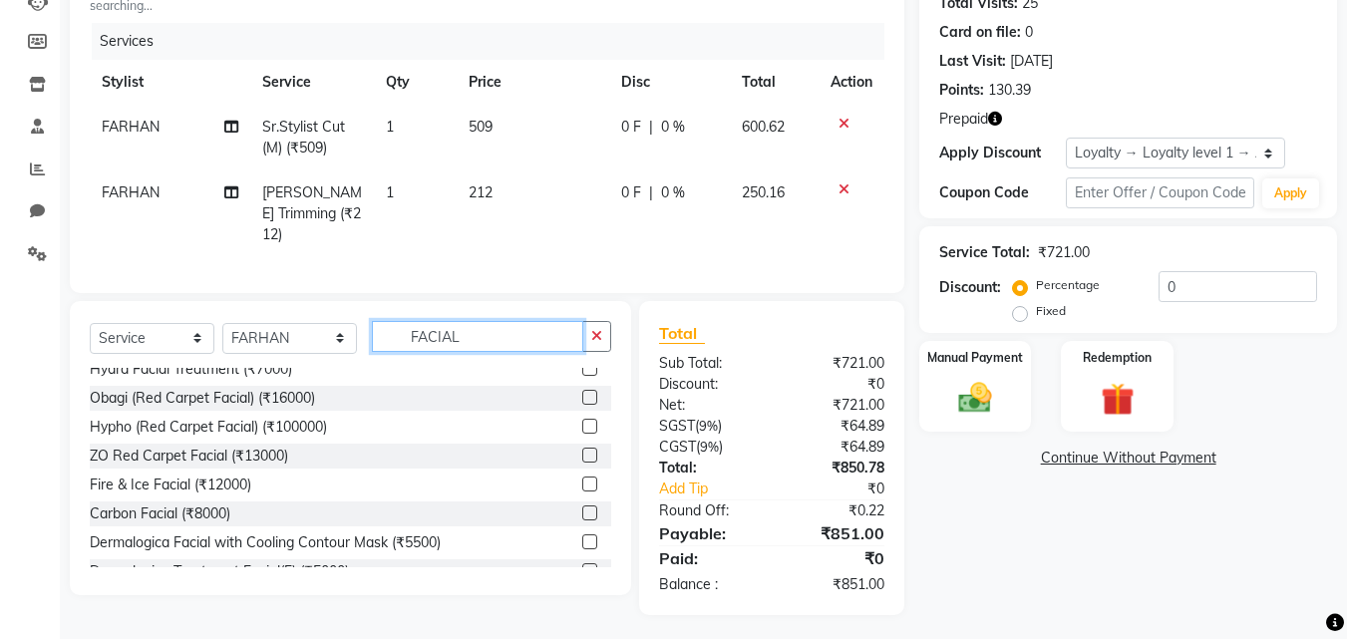
scroll to position [134, 0]
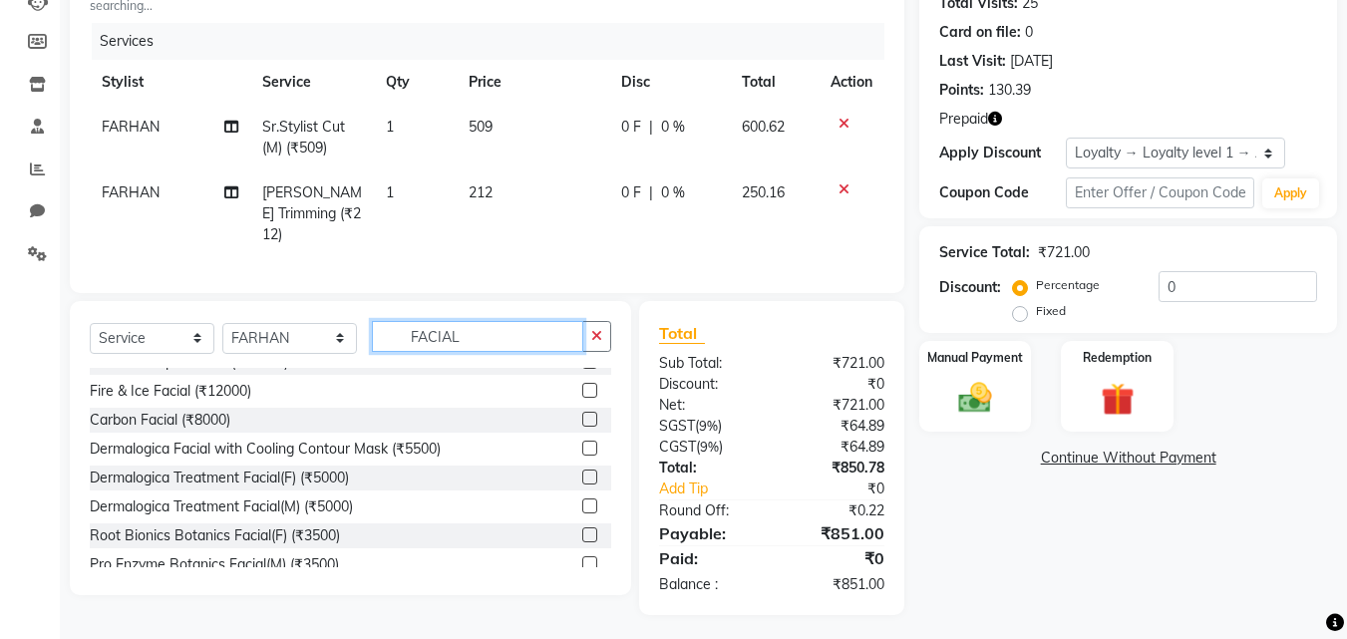
type input "FACIAL"
click at [582, 556] on label at bounding box center [589, 563] width 15 height 15
click at [582, 558] on input "checkbox" at bounding box center [588, 564] width 13 height 13
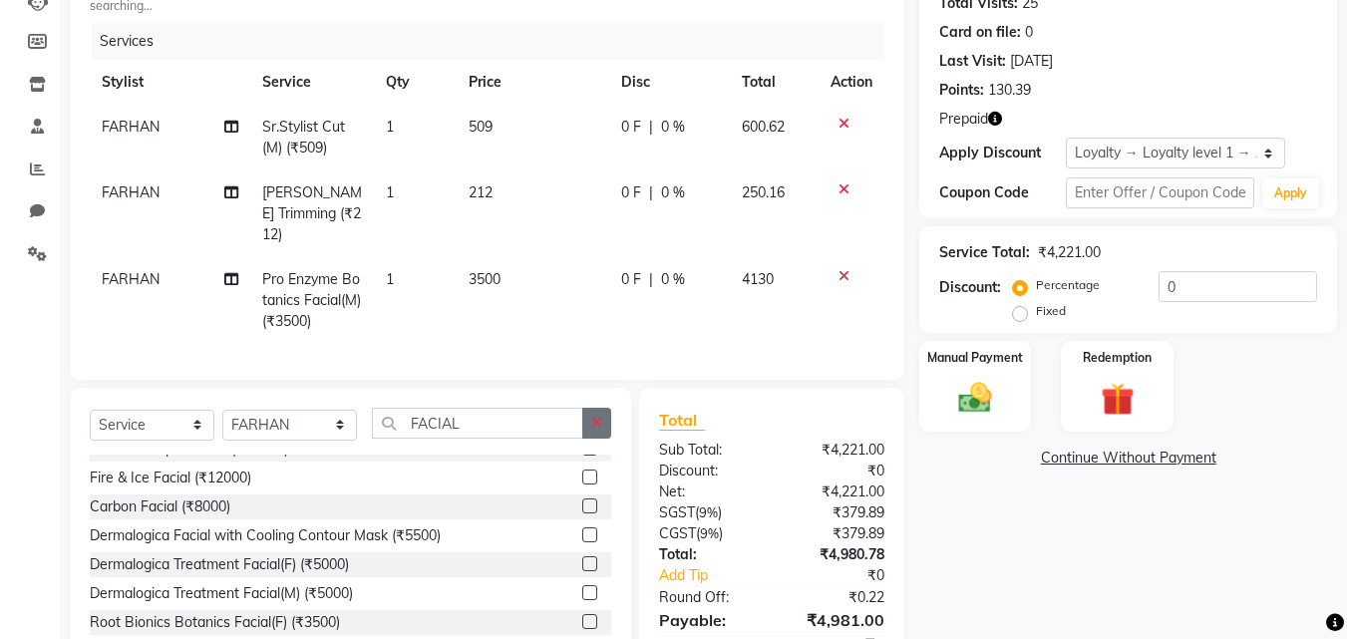
checkbox input "false"
click at [595, 418] on icon "button" at bounding box center [596, 423] width 11 height 14
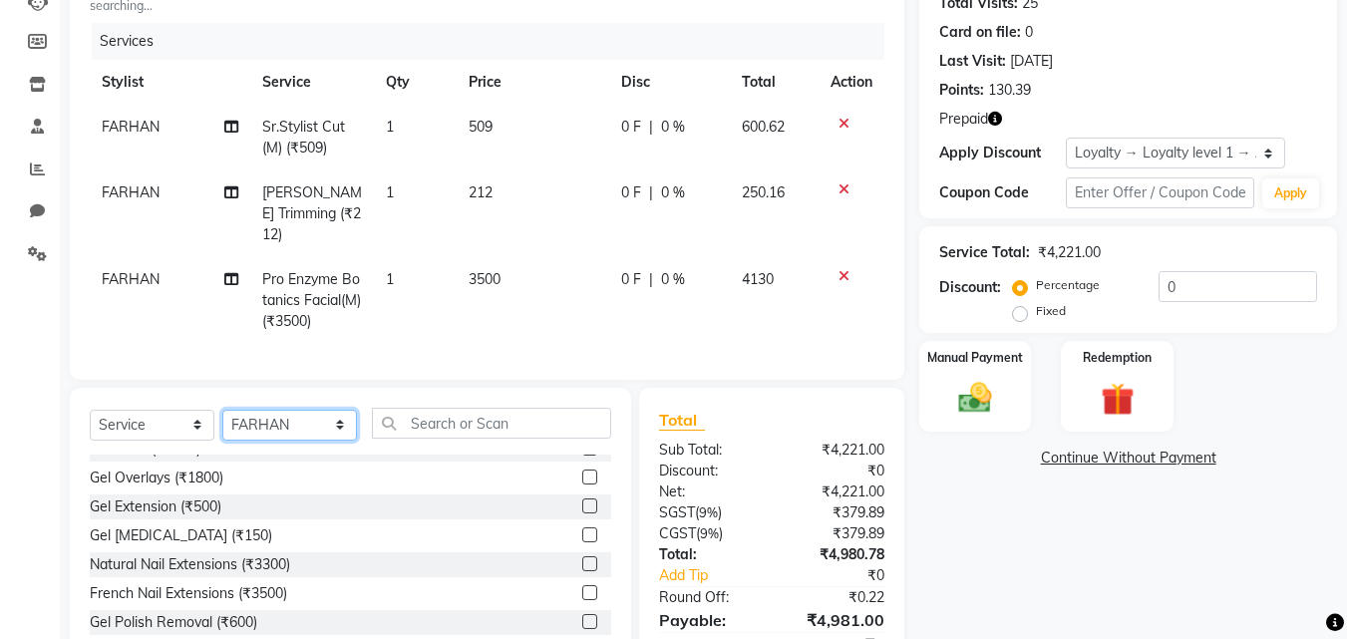
click at [338, 415] on select "Select Stylist [PERSON_NAME] AENA Amazon_Kart Arvind_asst [PERSON_NAME] Counter…" at bounding box center [289, 425] width 135 height 31
select select "23415"
click at [222, 410] on select "Select Stylist [PERSON_NAME] AENA Amazon_Kart Arvind_asst [PERSON_NAME] Counter…" at bounding box center [289, 425] width 135 height 31
click at [419, 411] on input "text" at bounding box center [492, 423] width 240 height 31
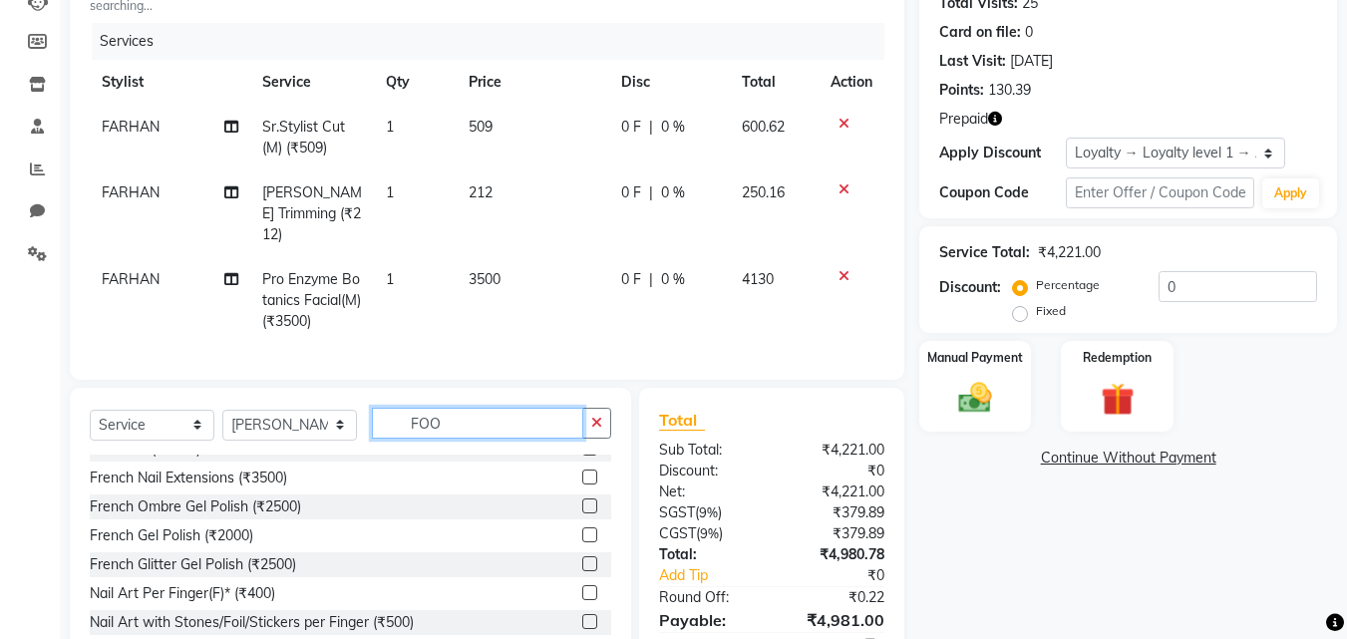
scroll to position [0, 0]
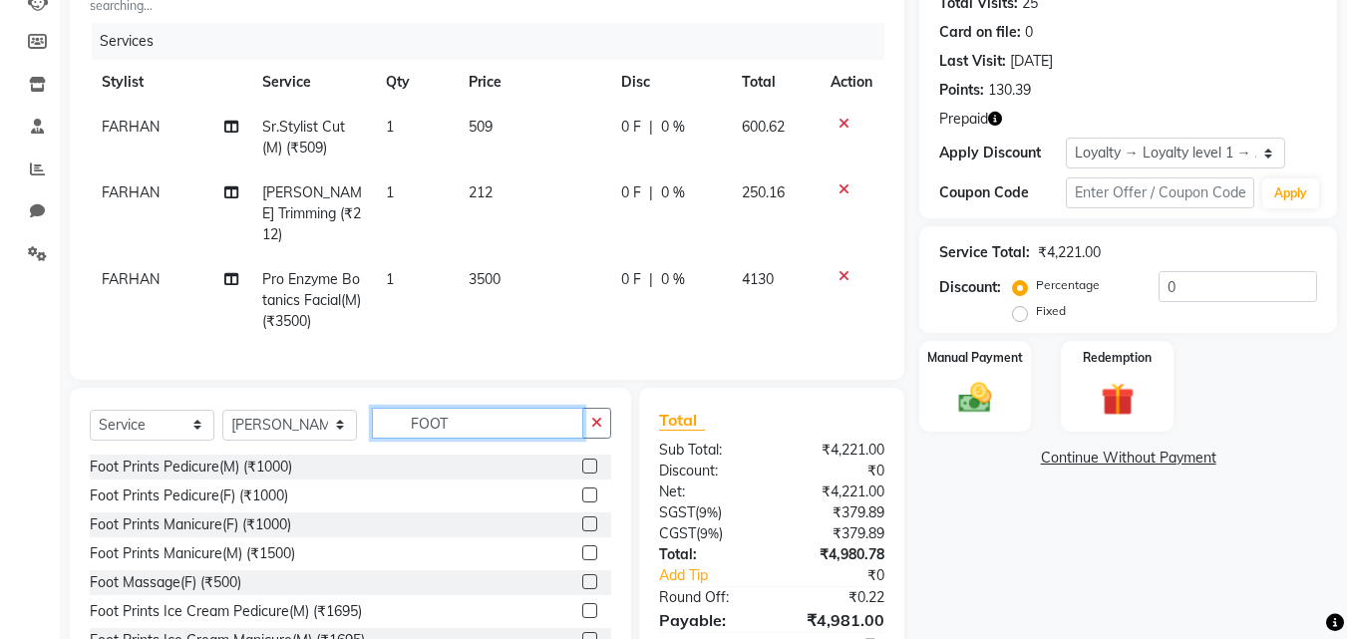
type input "FOOT"
click at [582, 461] on label at bounding box center [589, 466] width 15 height 15
click at [582, 461] on input "checkbox" at bounding box center [588, 467] width 13 height 13
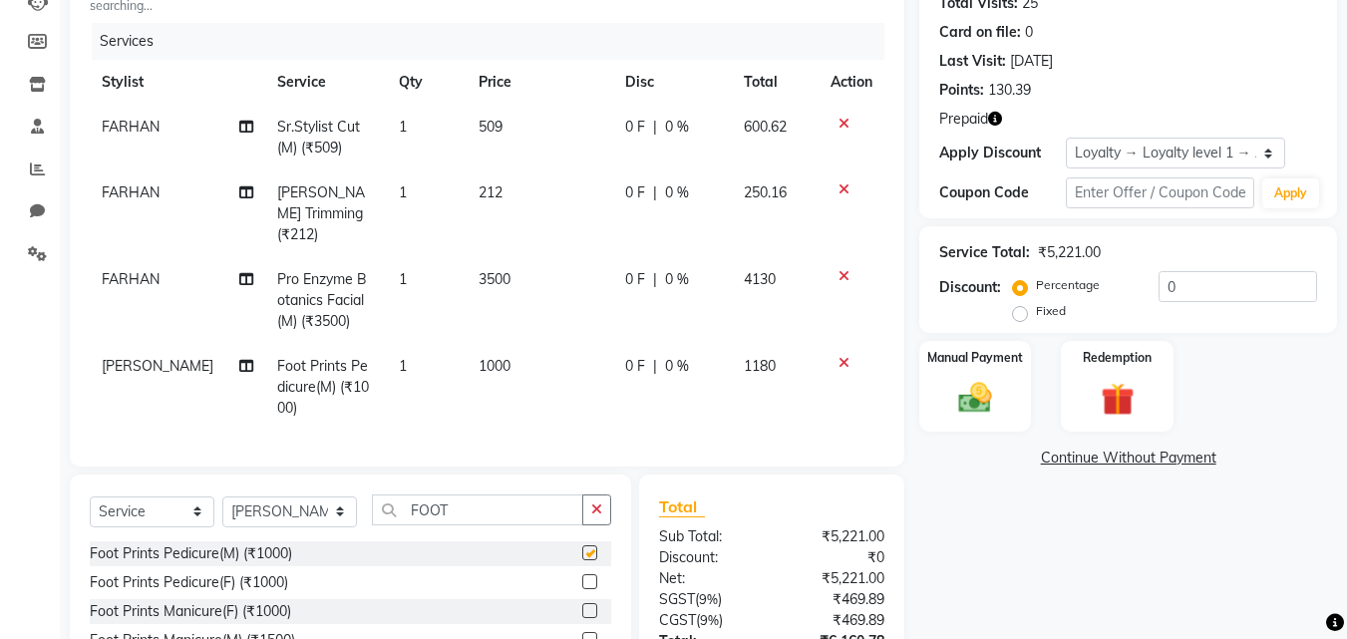
checkbox input "false"
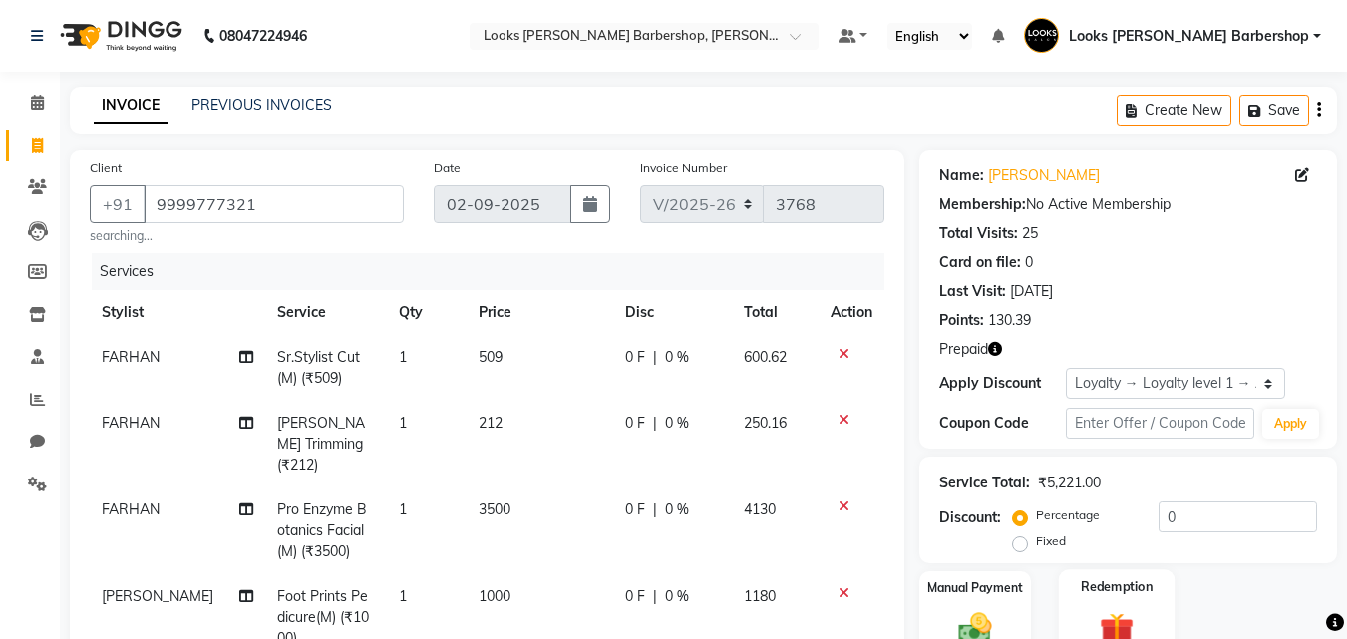
scroll to position [404, 0]
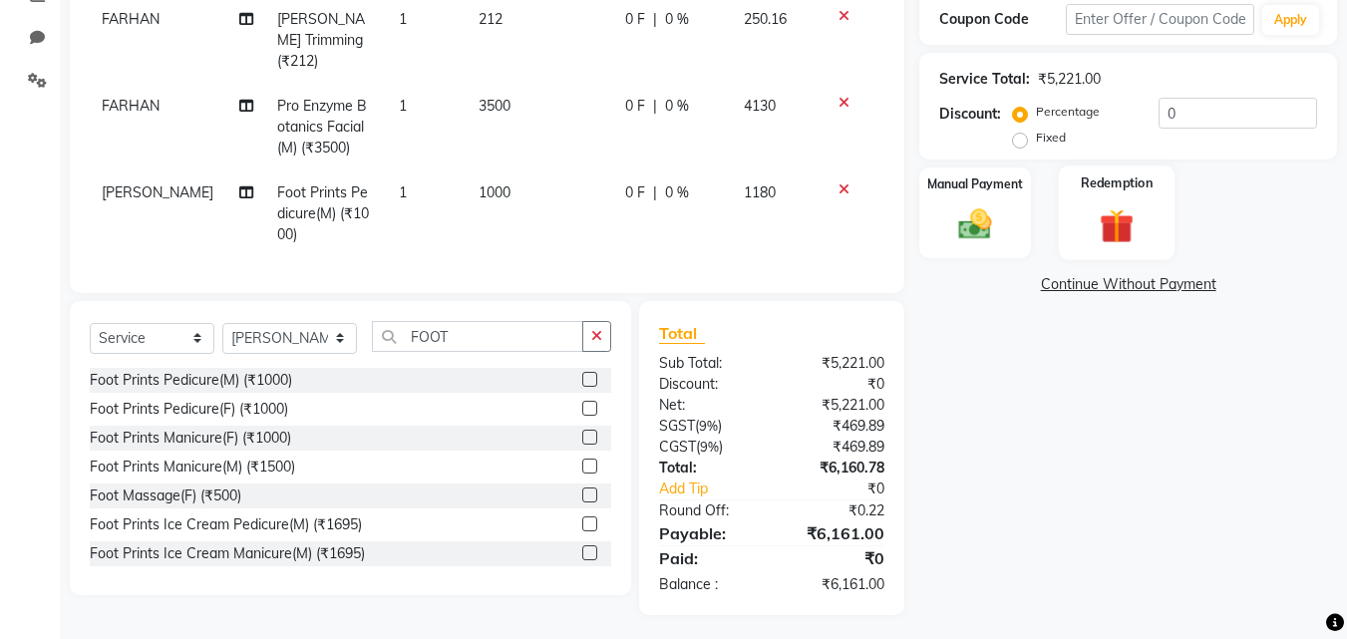
click at [1115, 215] on img at bounding box center [1117, 225] width 56 height 43
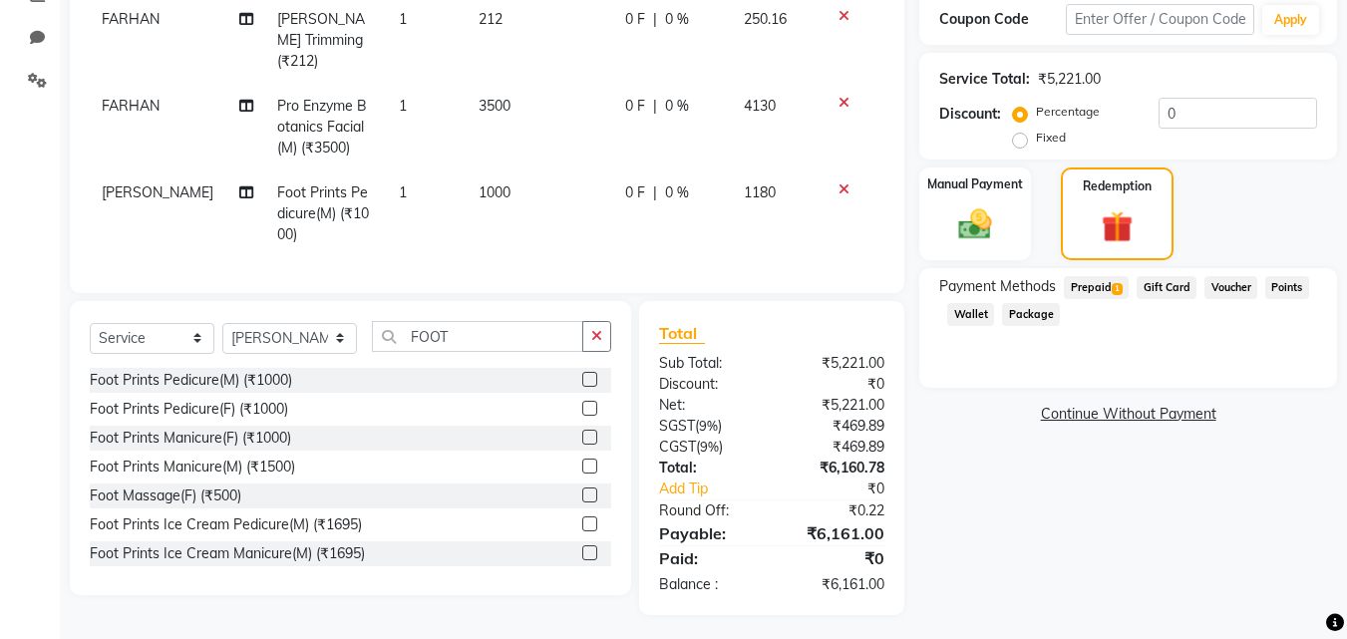
click at [1079, 282] on span "Prepaid 1" at bounding box center [1096, 287] width 65 height 23
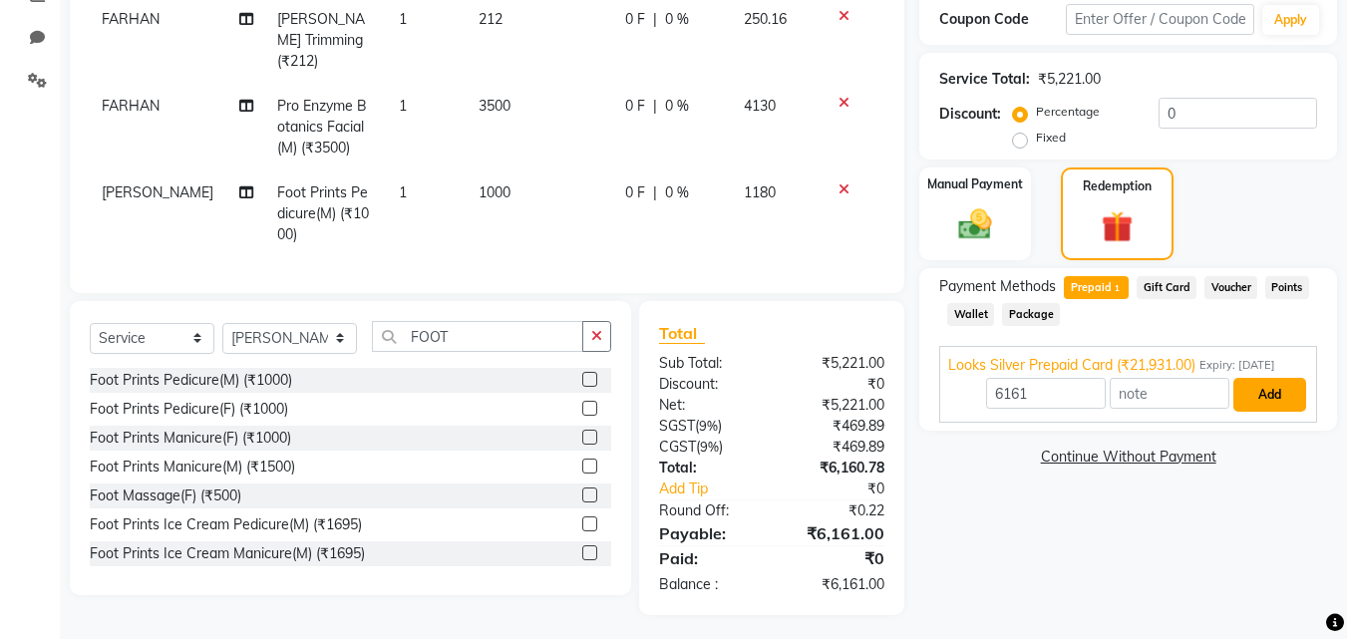
click at [1257, 391] on button "Add" at bounding box center [1270, 395] width 73 height 34
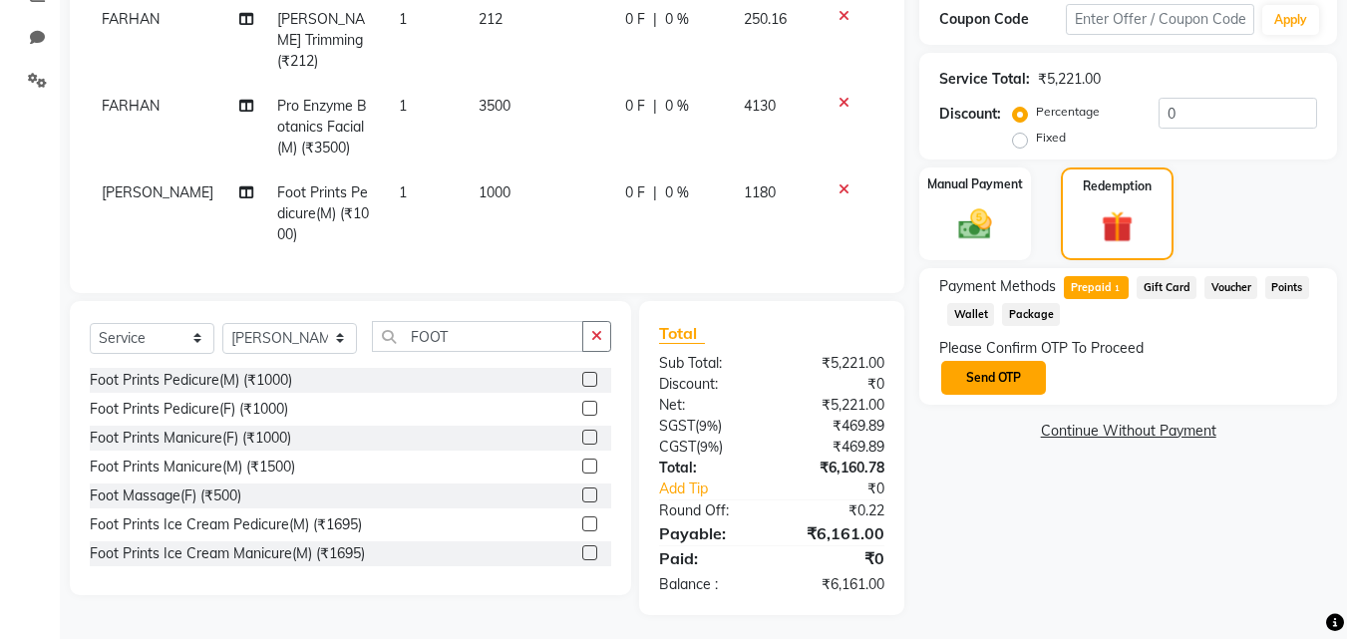
click at [988, 375] on button "Send OTP" at bounding box center [993, 378] width 105 height 34
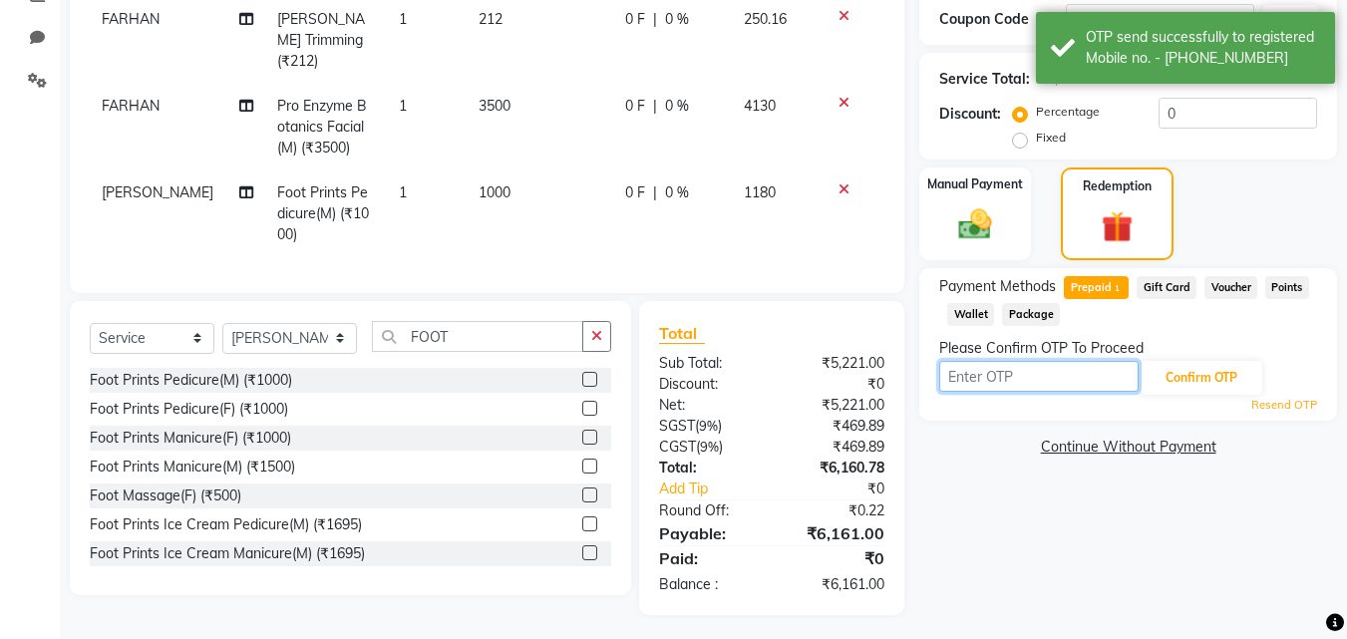
click at [988, 375] on input "text" at bounding box center [1038, 376] width 199 height 31
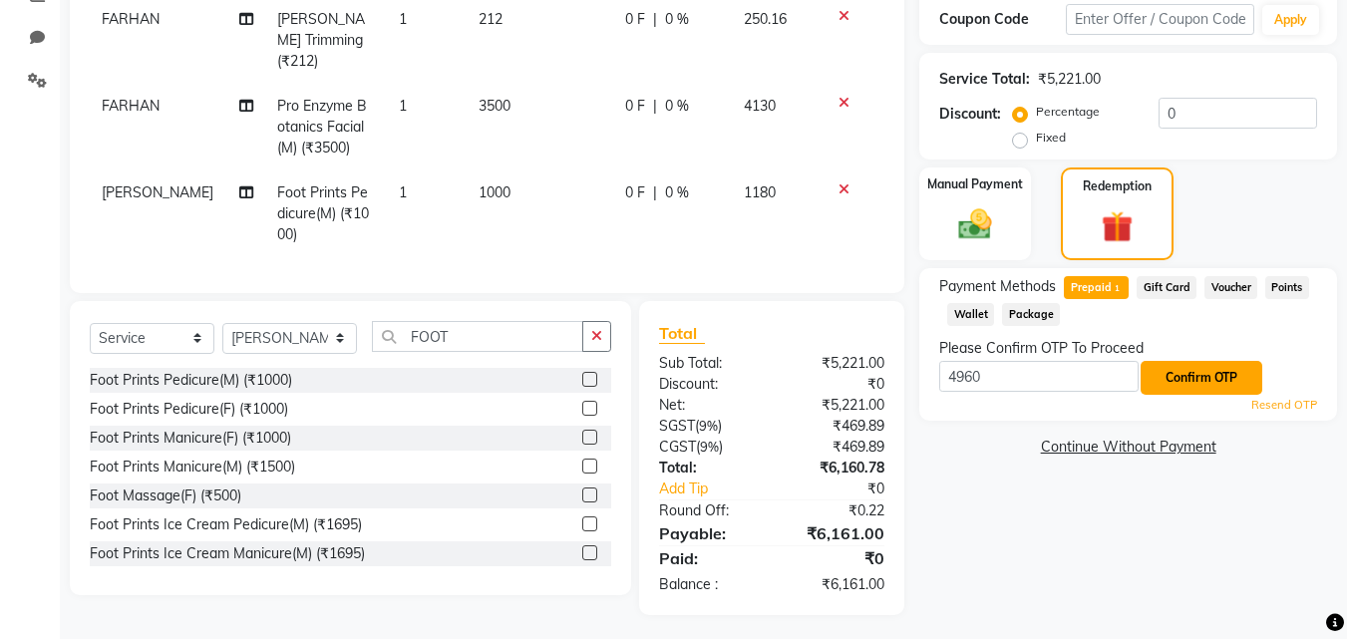
click at [1177, 378] on button "Confirm OTP" at bounding box center [1202, 378] width 122 height 34
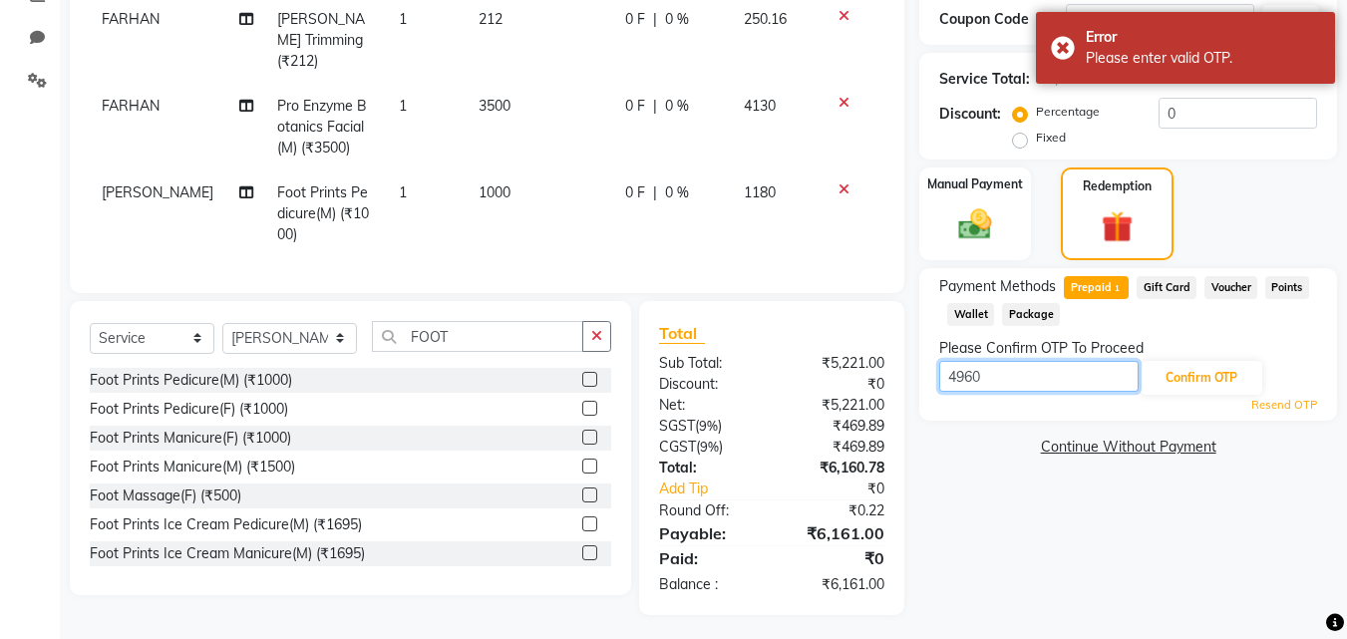
click at [991, 367] on input "4960" at bounding box center [1038, 376] width 199 height 31
type input "4"
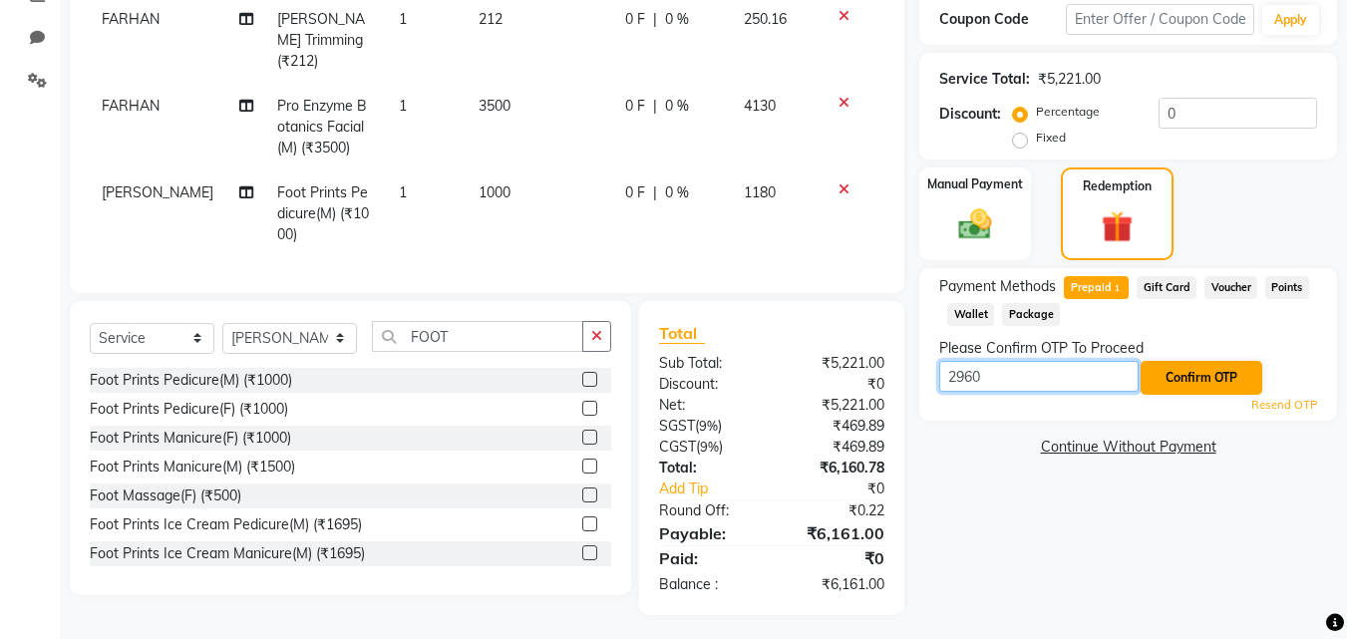
type input "2960"
click at [1184, 370] on button "Confirm OTP" at bounding box center [1202, 378] width 122 height 34
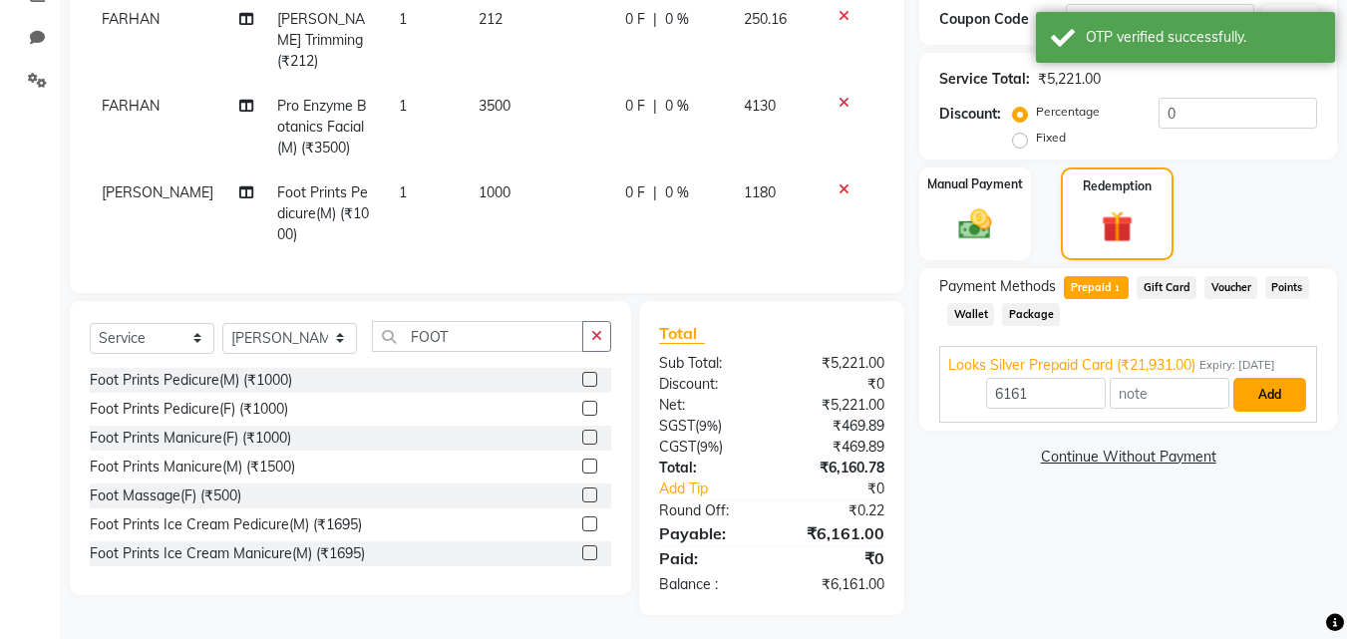
click at [1270, 391] on button "Add" at bounding box center [1270, 395] width 73 height 34
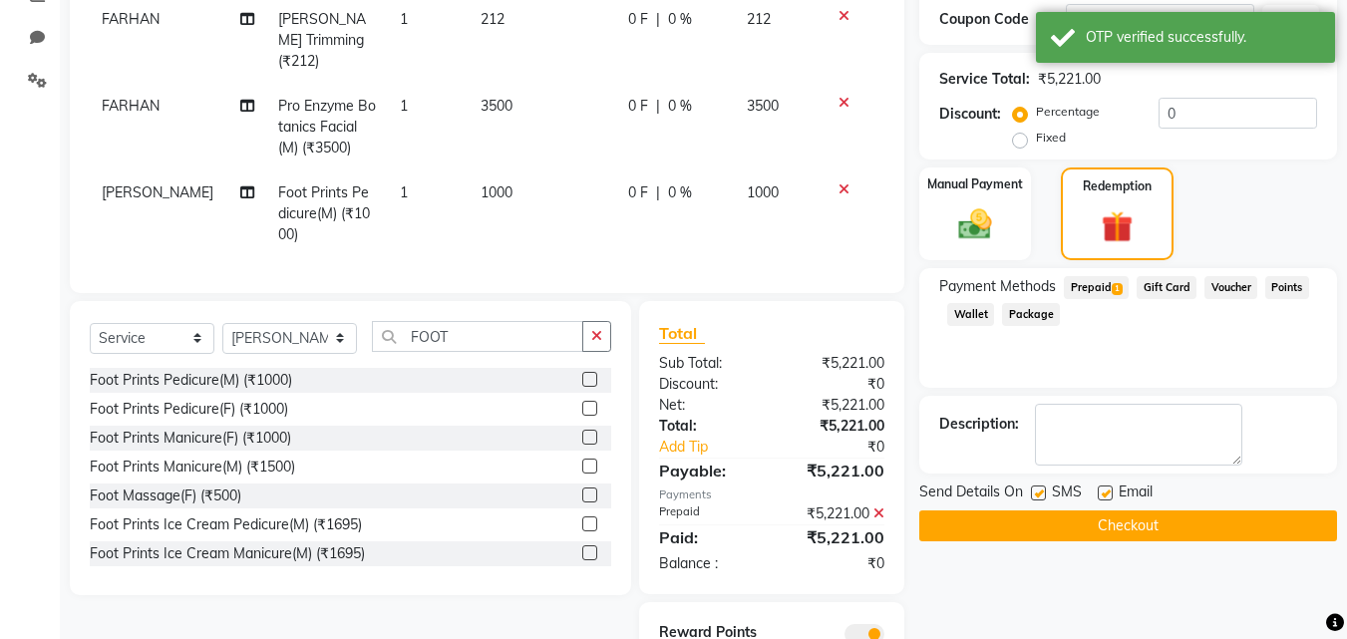
click at [1039, 516] on button "Checkout" at bounding box center [1128, 526] width 418 height 31
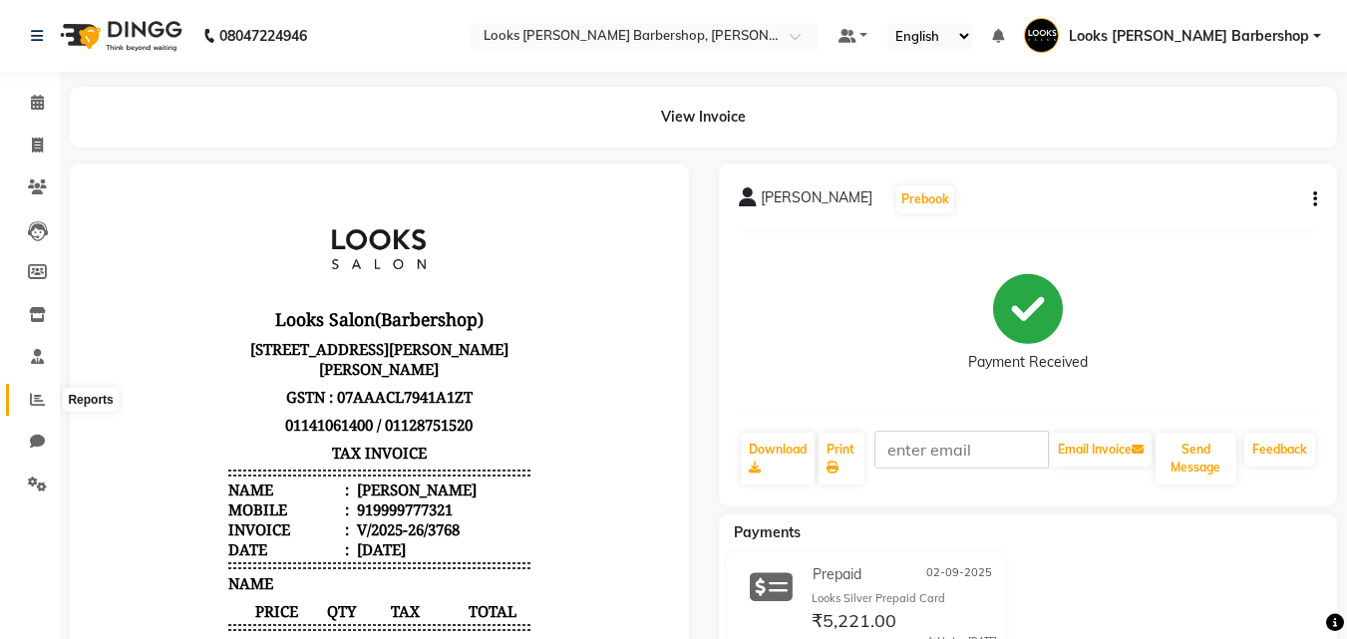
click at [34, 389] on span at bounding box center [37, 400] width 35 height 23
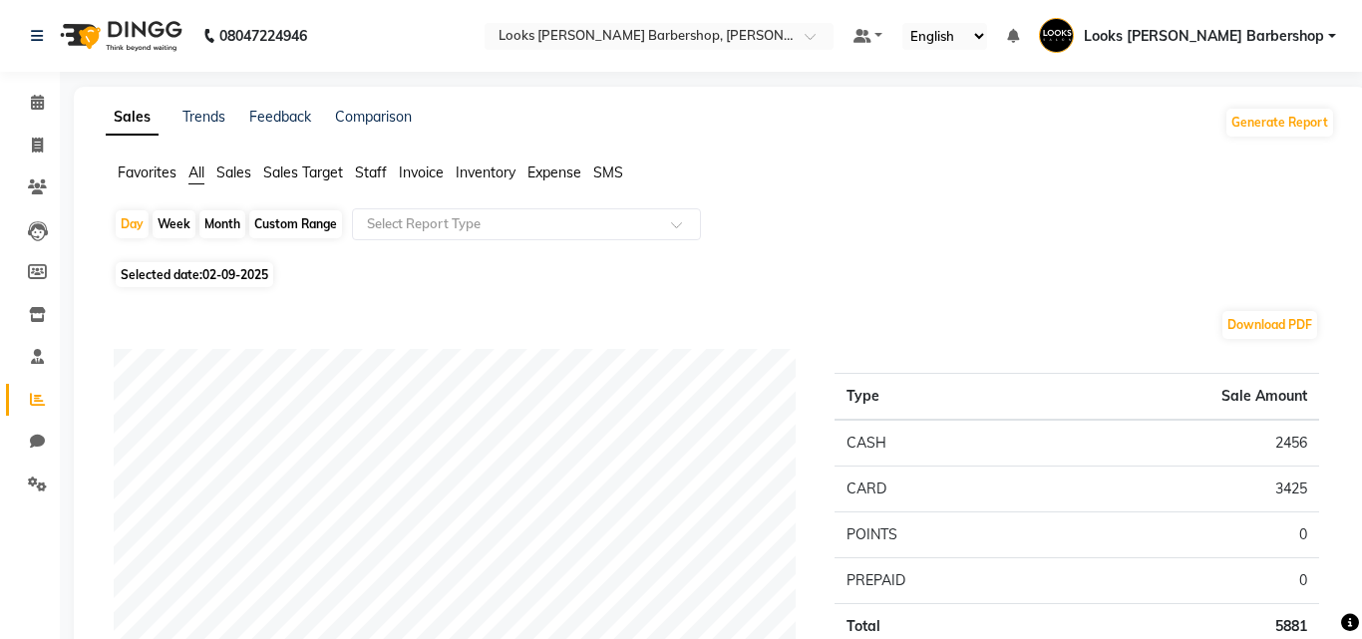
click at [381, 172] on span "Staff" at bounding box center [371, 173] width 32 height 18
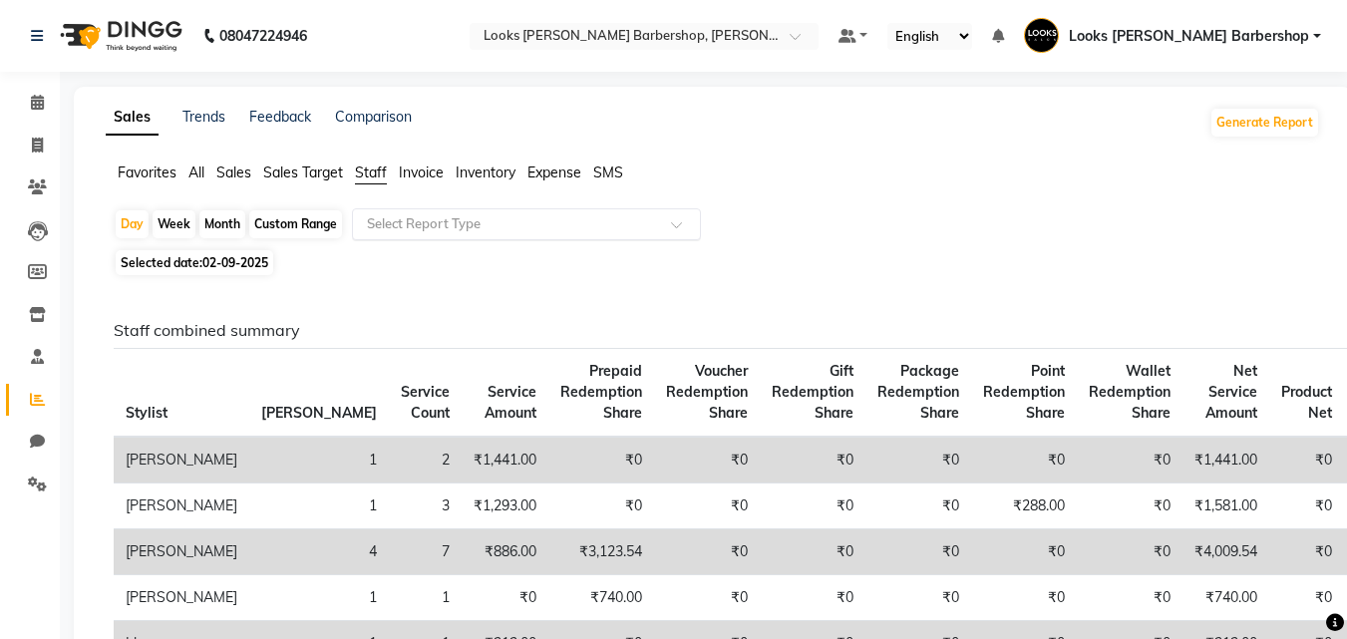
click at [670, 222] on div at bounding box center [526, 224] width 347 height 20
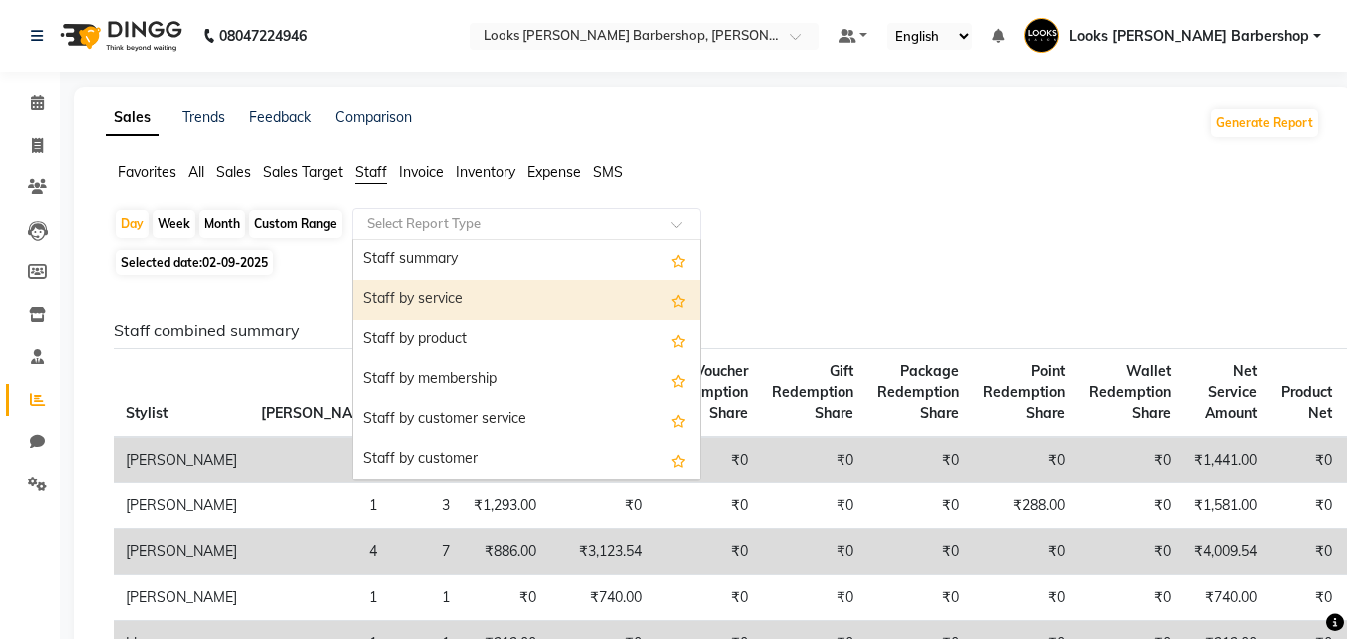
click at [538, 292] on div "Staff by service" at bounding box center [526, 300] width 347 height 40
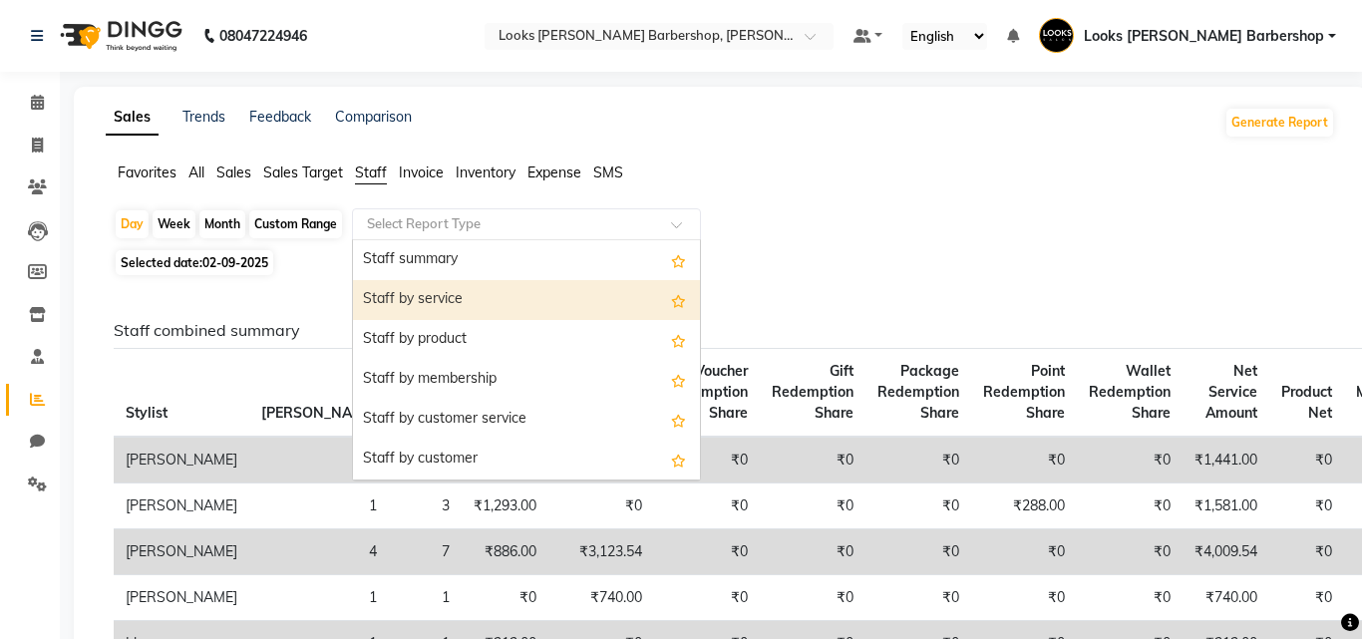
select select "full_report"
select select "pdf"
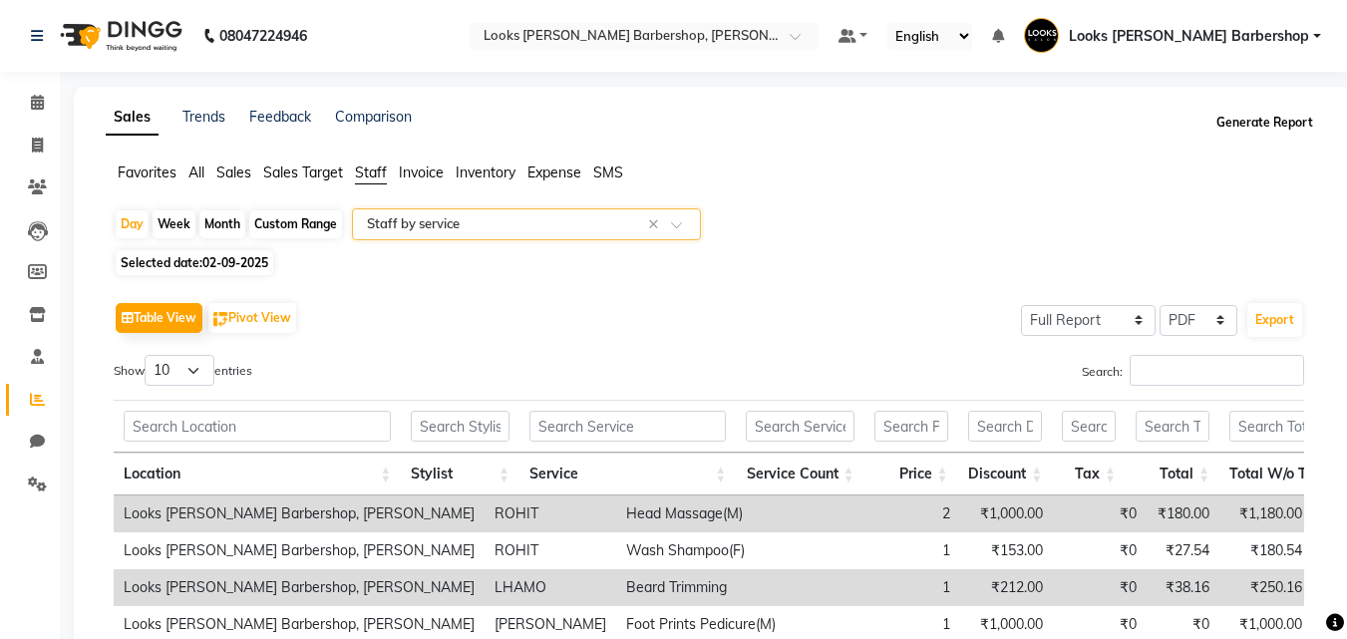
click at [1274, 120] on button "Generate Report" at bounding box center [1265, 123] width 107 height 28
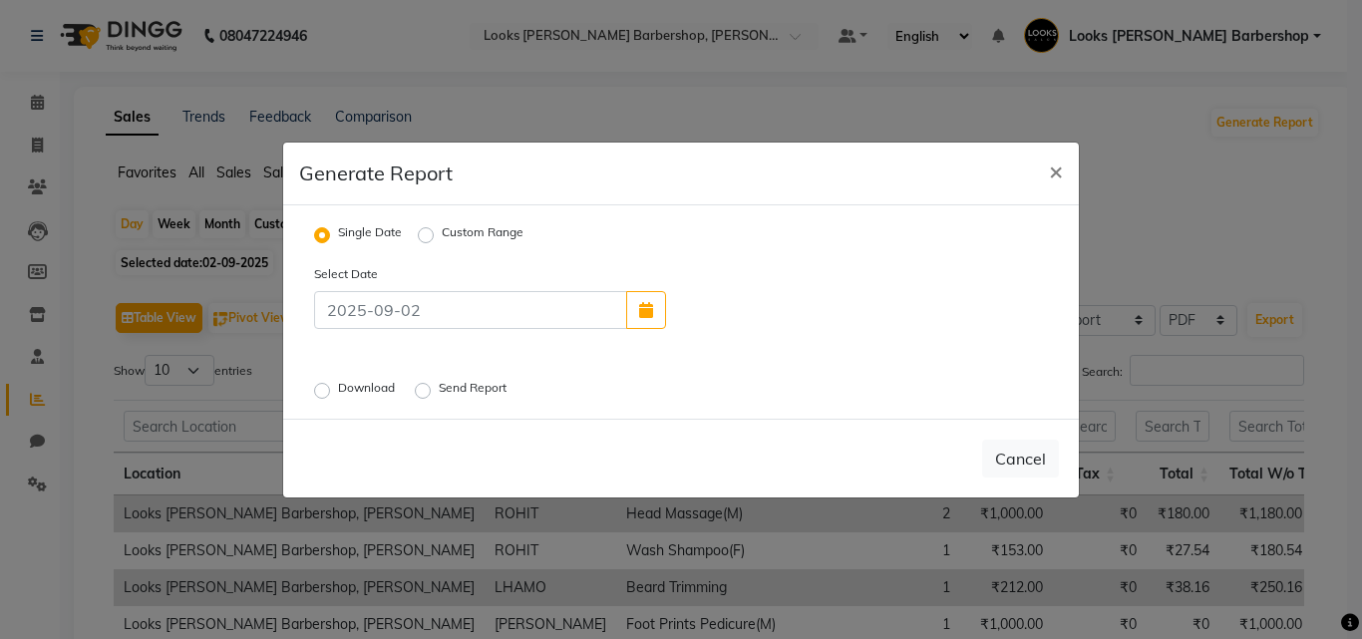
click at [338, 387] on label "Download" at bounding box center [368, 391] width 61 height 24
click at [322, 387] on input "Download" at bounding box center [325, 390] width 14 height 14
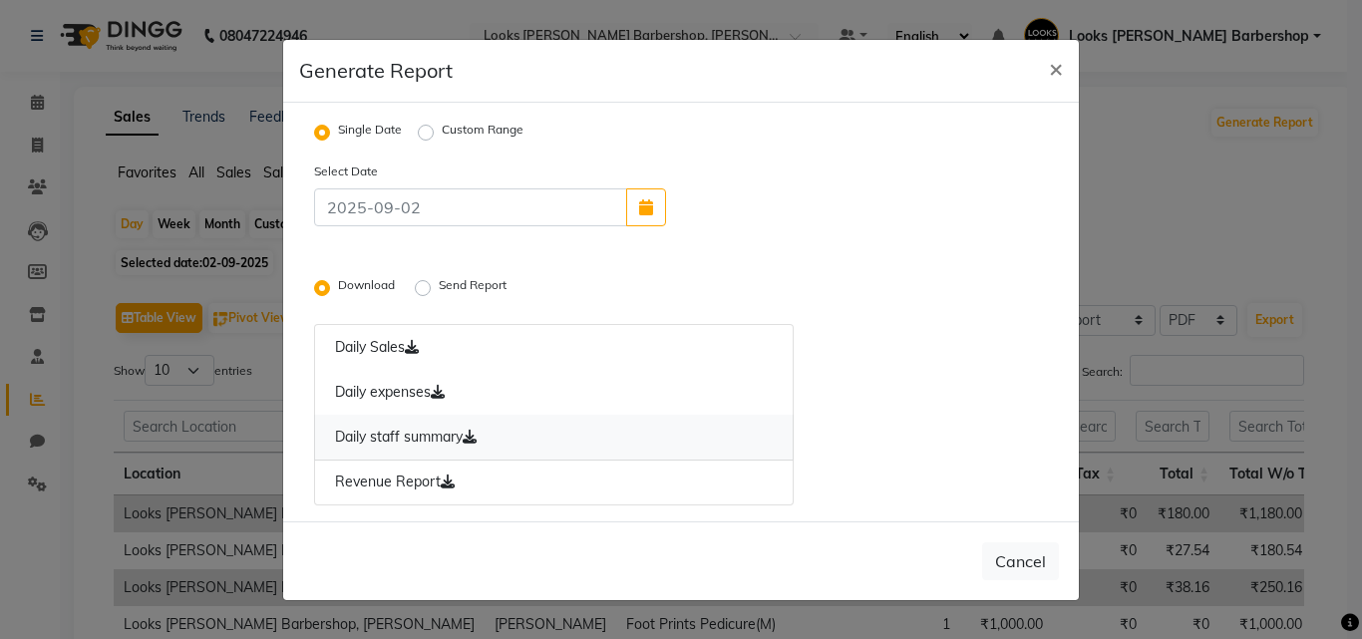
click at [476, 430] on icon at bounding box center [470, 437] width 14 height 14
click at [477, 437] on icon at bounding box center [470, 437] width 14 height 14
click at [1049, 71] on span "×" at bounding box center [1056, 68] width 14 height 30
radio input "false"
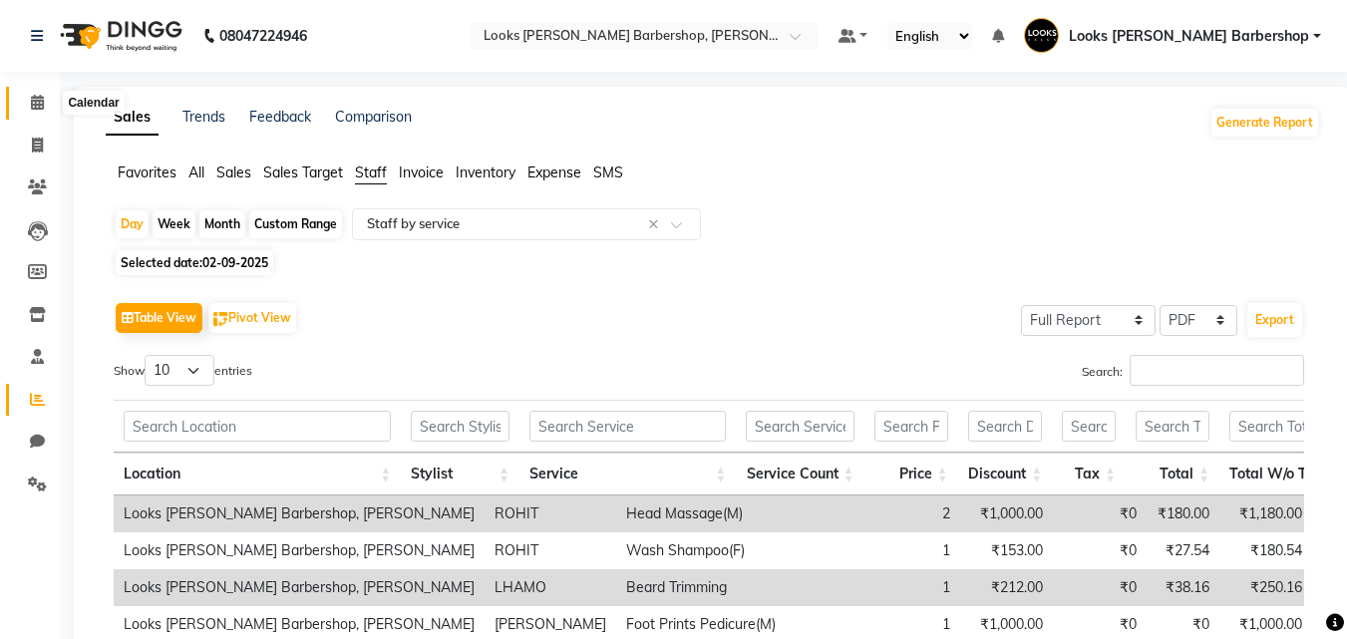
click at [22, 97] on span at bounding box center [37, 103] width 35 height 23
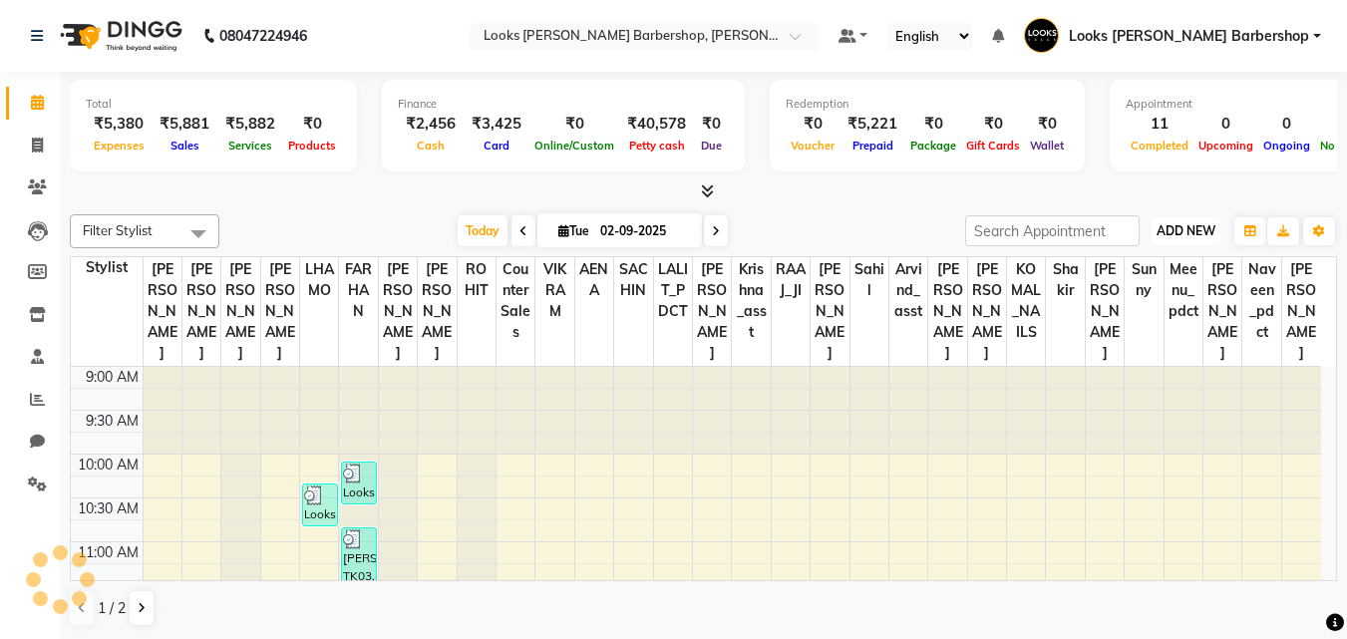
click at [1184, 231] on span "ADD NEW" at bounding box center [1186, 230] width 59 height 15
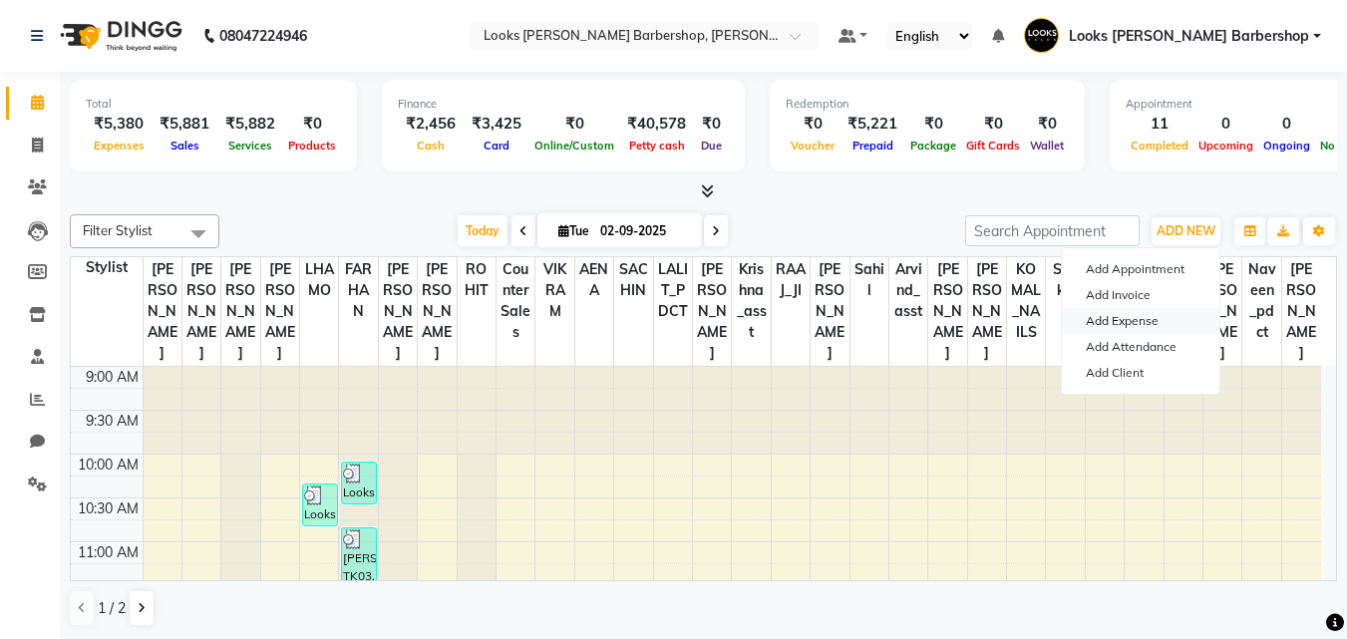
click at [1121, 323] on link "Add Expense" at bounding box center [1141, 321] width 158 height 26
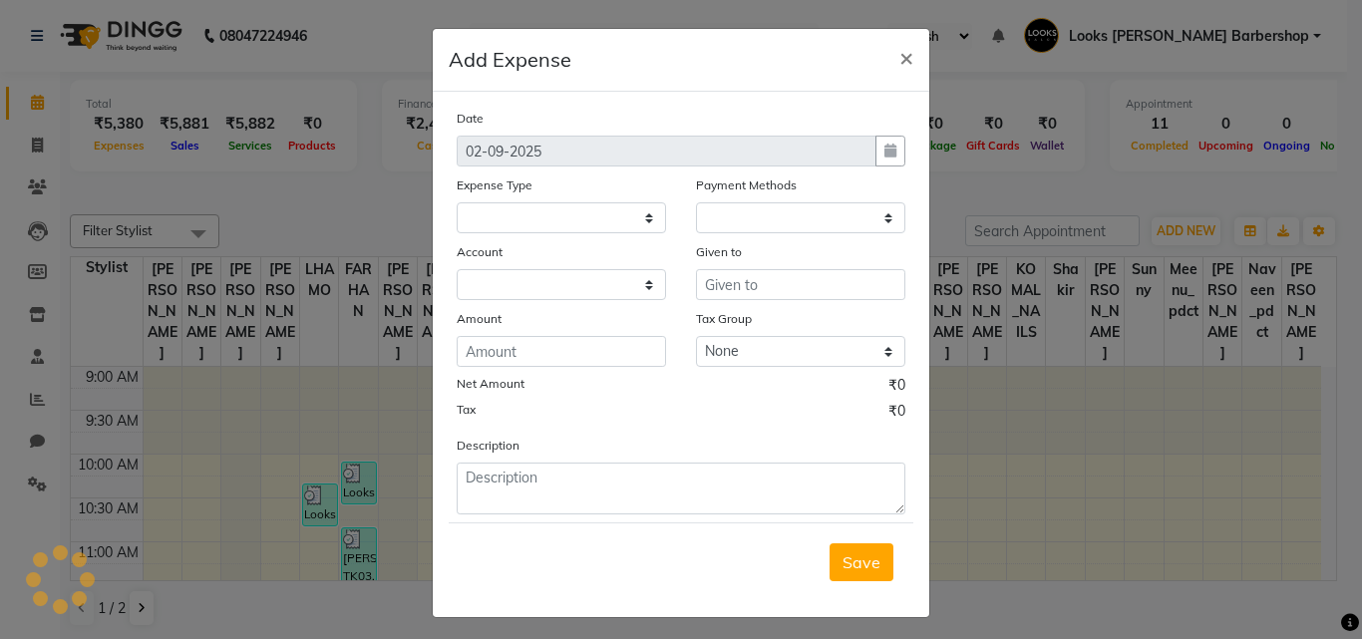
select select "1"
select select "3128"
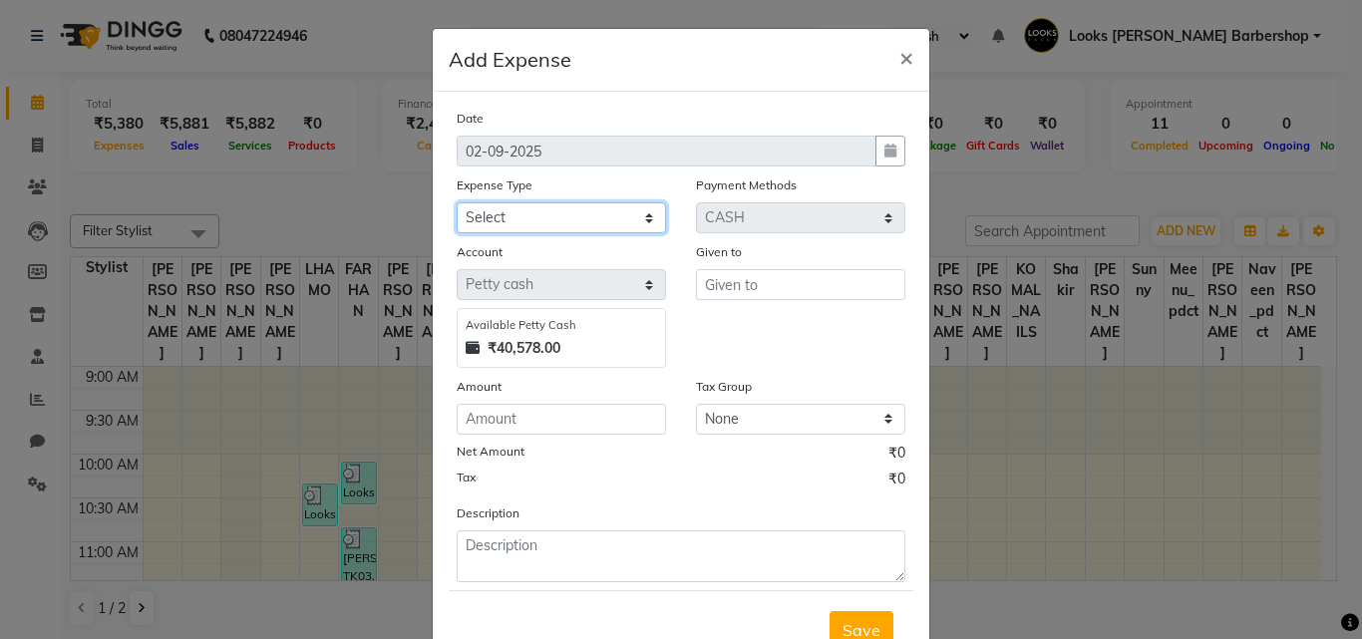
click at [640, 220] on select "Select Bank Deposit Blinkit Cash Handover CLIENT Client ordered food Client Ref…" at bounding box center [561, 217] width 209 height 31
click at [457, 202] on select "Select Bank Deposit Blinkit Cash Handover CLIENT Client ordered food Client Ref…" at bounding box center [561, 217] width 209 height 31
click at [641, 622] on div "Save" at bounding box center [681, 629] width 465 height 79
click at [642, 218] on select "Select Bank Deposit Blinkit Cash Handover CLIENT Client ordered food Client Ref…" at bounding box center [561, 217] width 209 height 31
select select "24170"
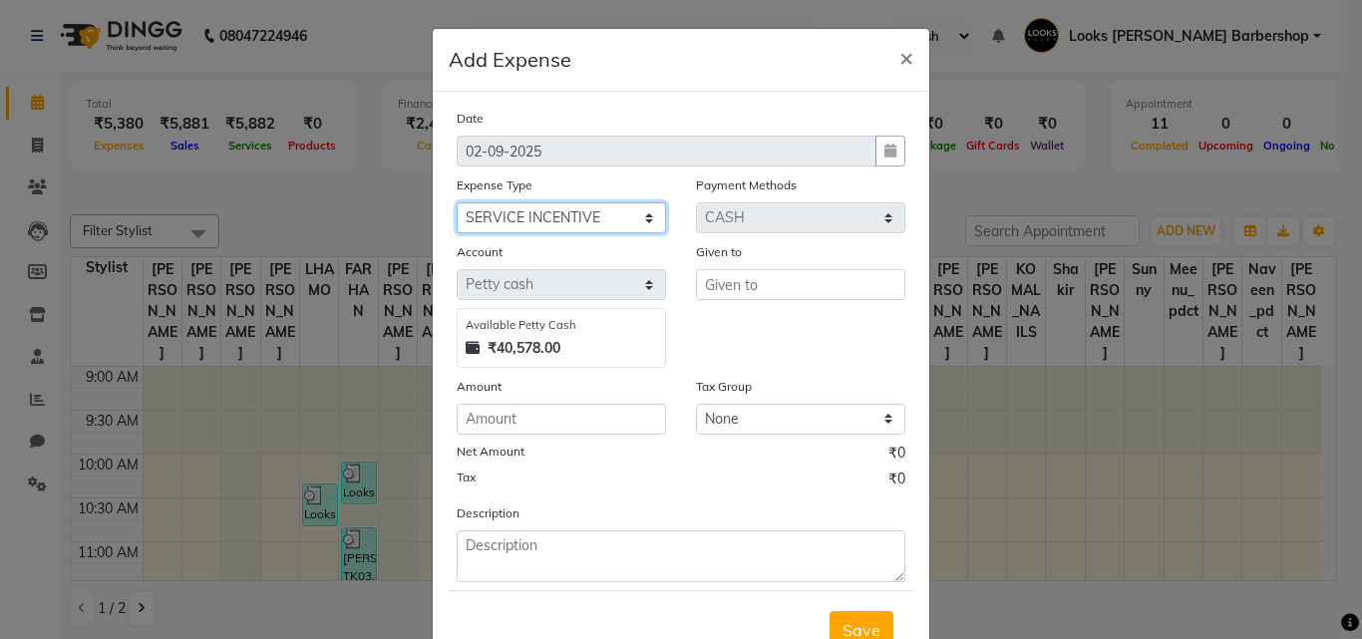
click at [457, 202] on select "Select Bank Deposit Blinkit Cash Handover CLIENT Client ordered food Client Ref…" at bounding box center [561, 217] width 209 height 31
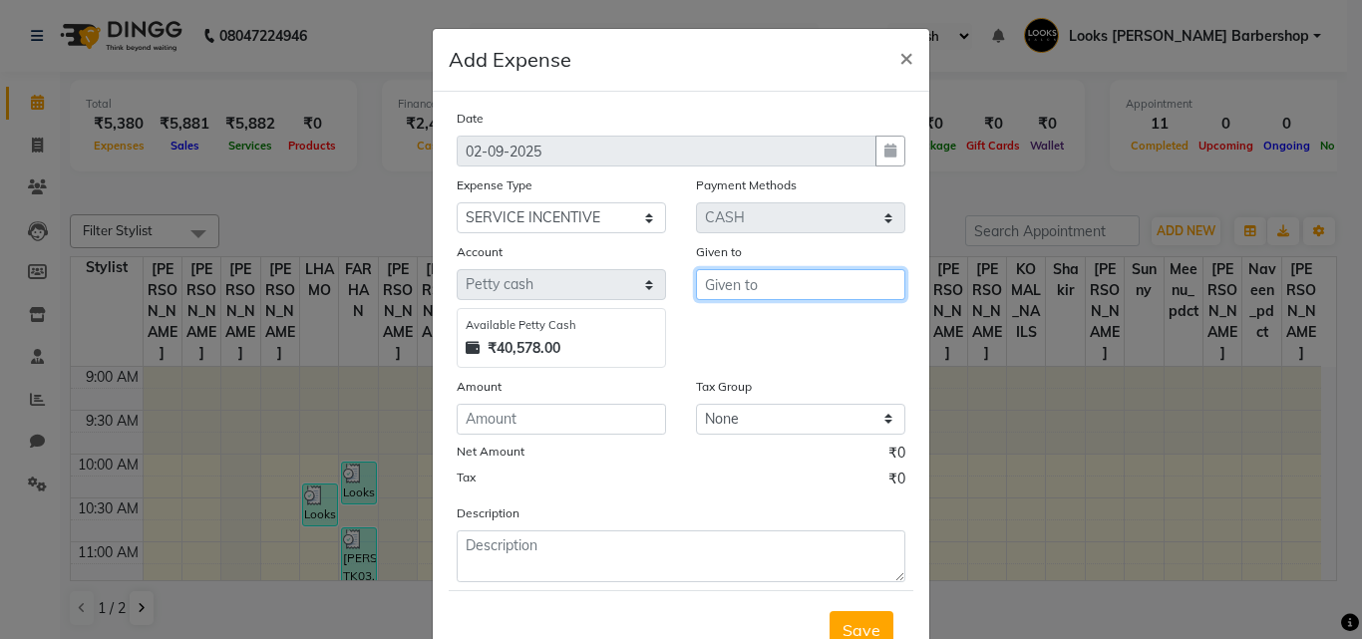
click at [744, 281] on input "text" at bounding box center [800, 284] width 209 height 31
click at [757, 331] on ngb-highlight "FAR HAN" at bounding box center [754, 327] width 67 height 20
type input "FARHAN"
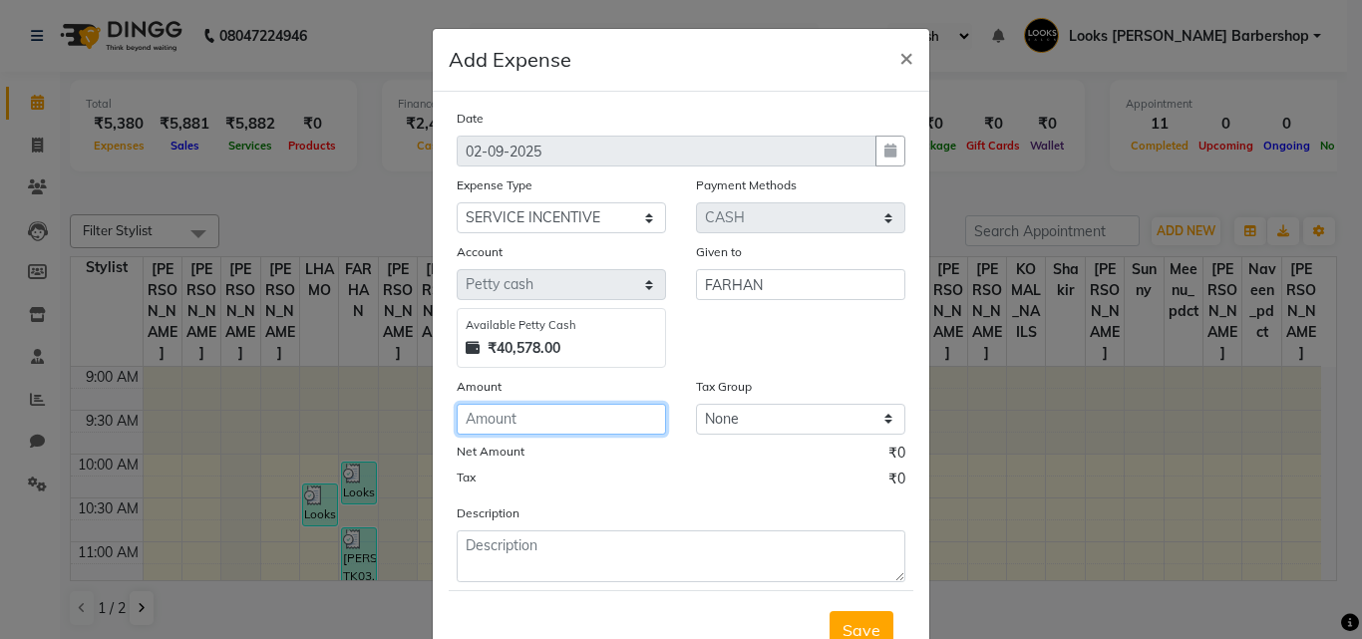
click at [539, 415] on input "number" at bounding box center [561, 419] width 209 height 31
type input "100"
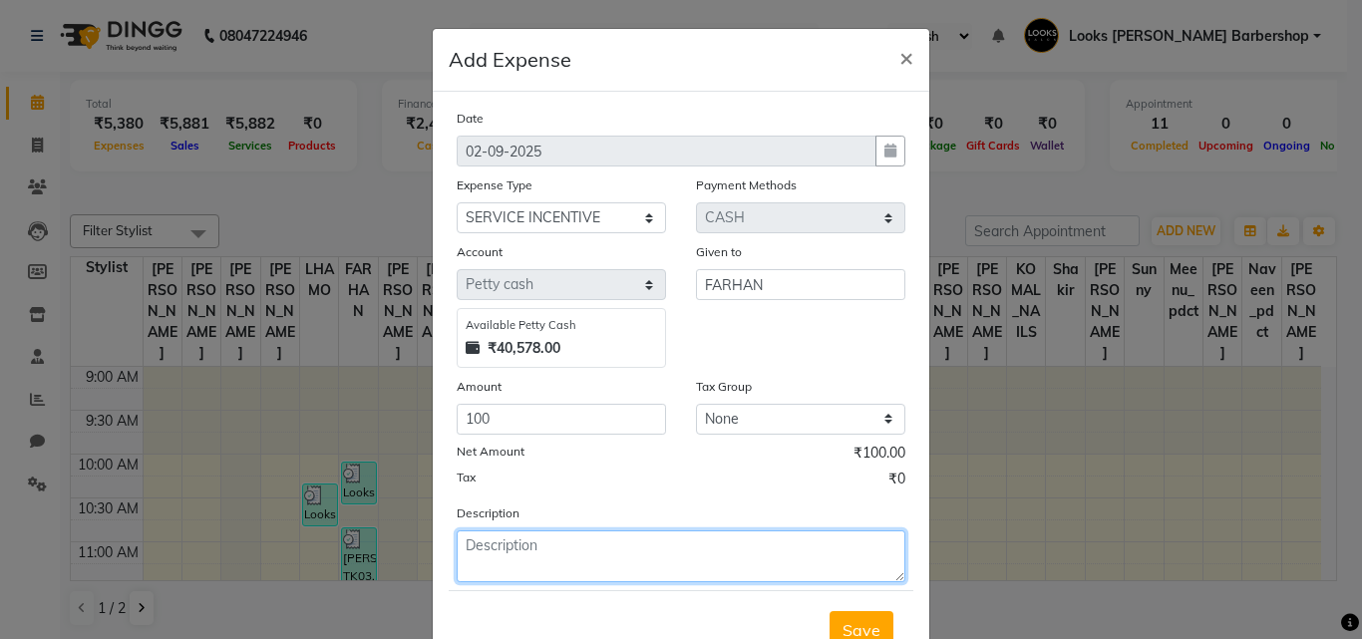
click at [514, 571] on textarea at bounding box center [681, 557] width 449 height 52
type textarea "FARHAN"
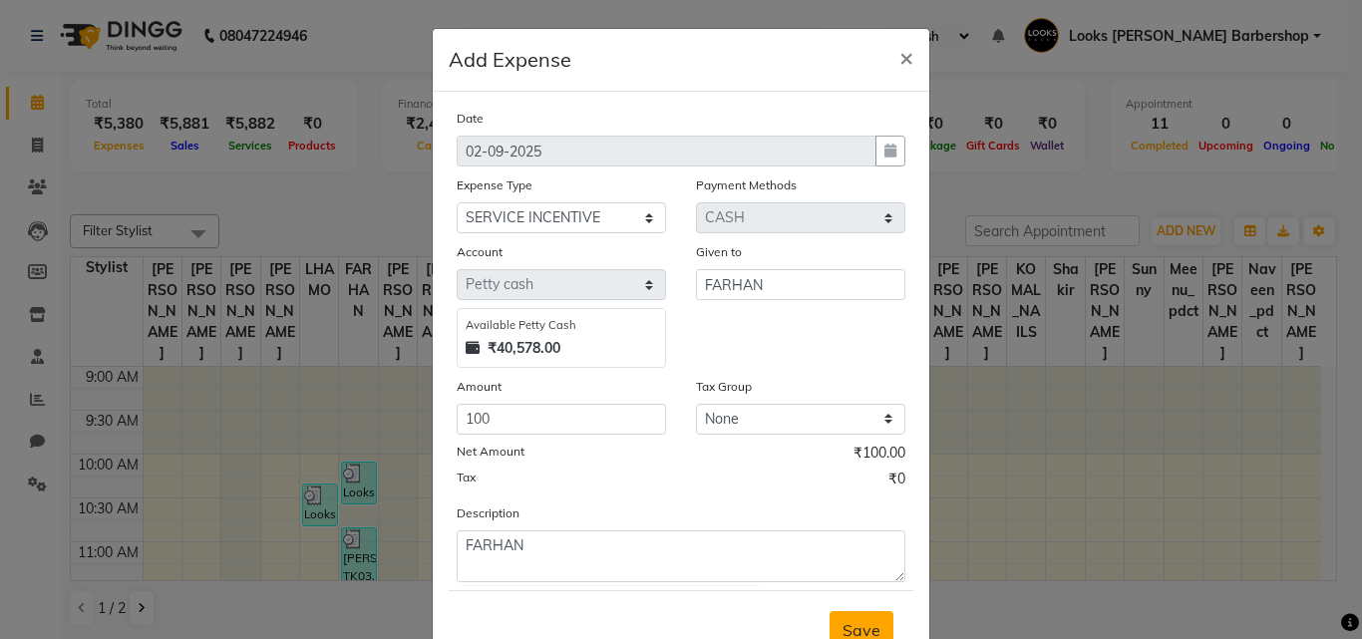
click at [861, 624] on span "Save" at bounding box center [862, 630] width 38 height 20
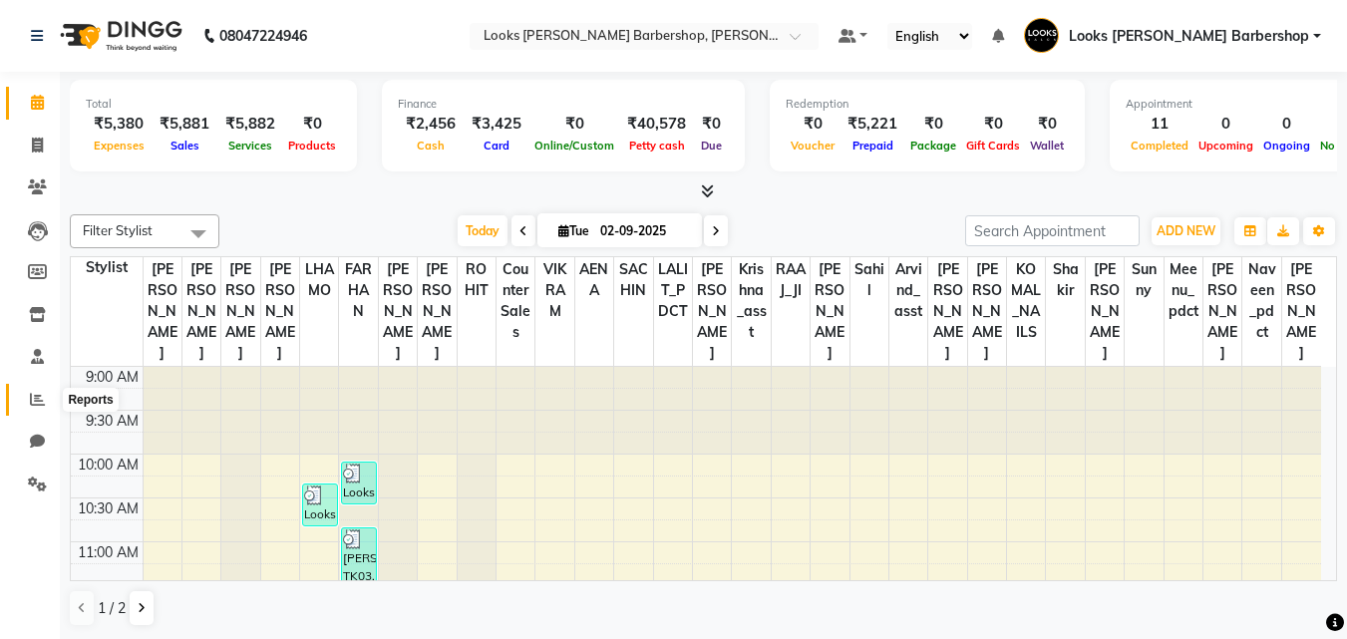
click at [36, 403] on icon at bounding box center [37, 399] width 15 height 15
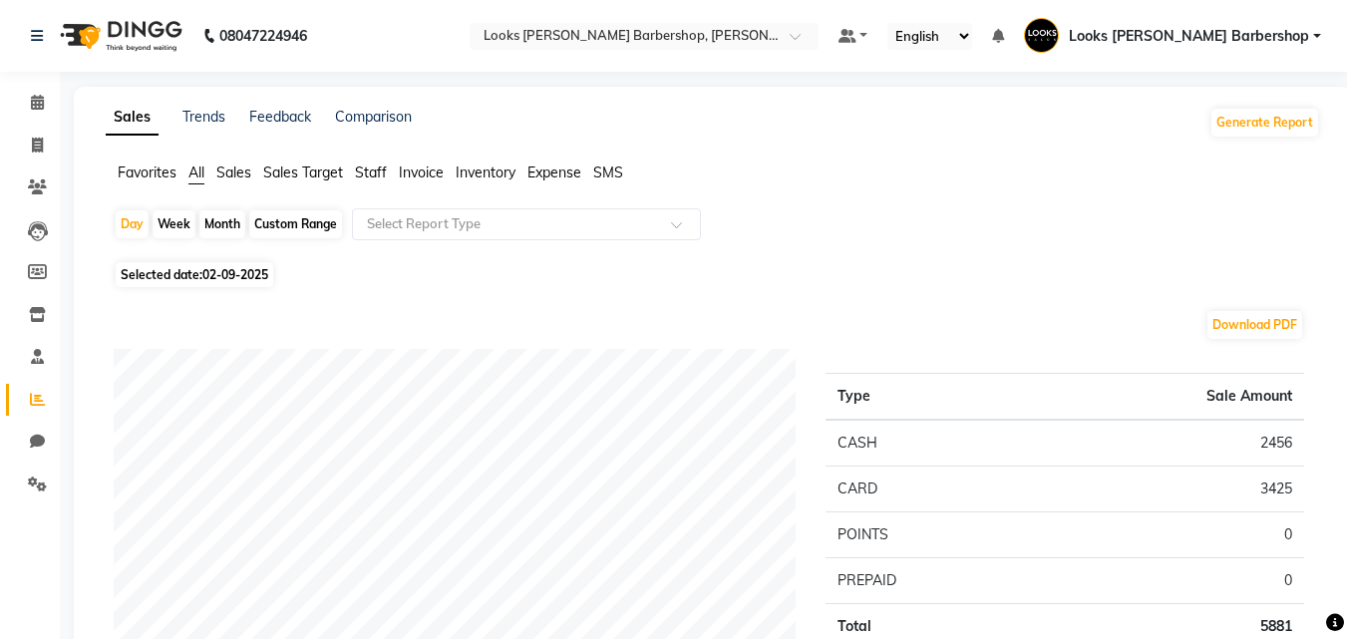
click at [559, 172] on span "Expense" at bounding box center [555, 173] width 54 height 18
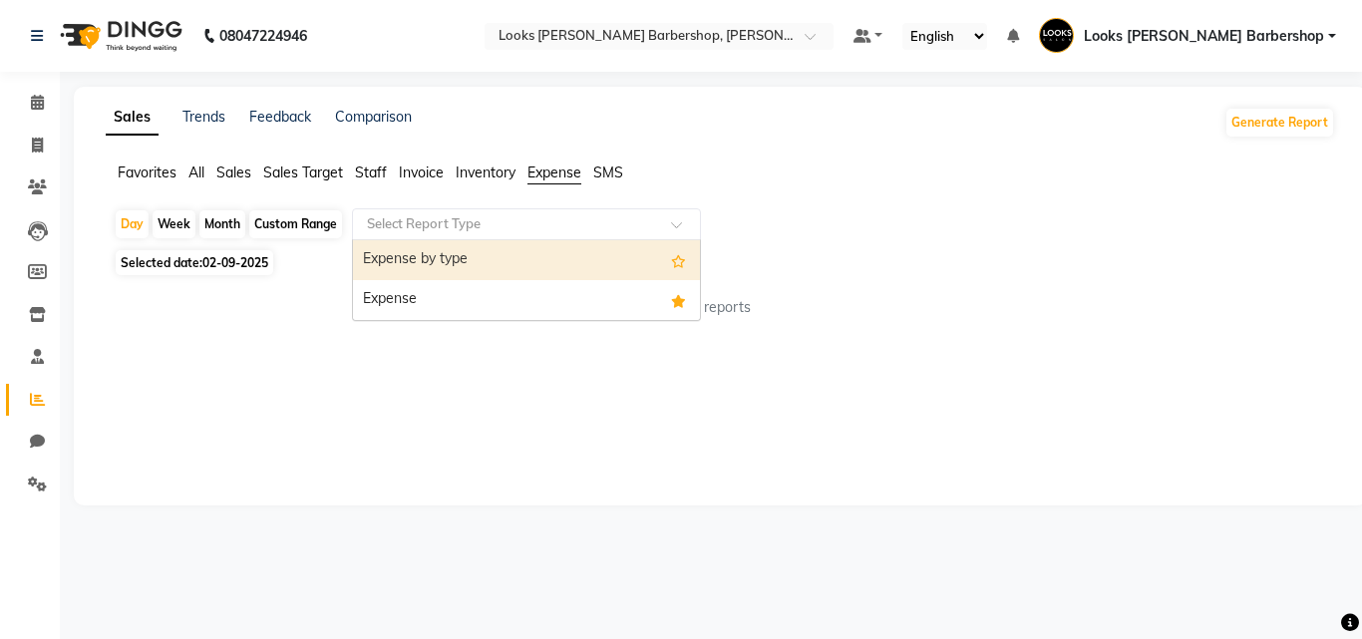
click at [679, 224] on span at bounding box center [683, 230] width 25 height 20
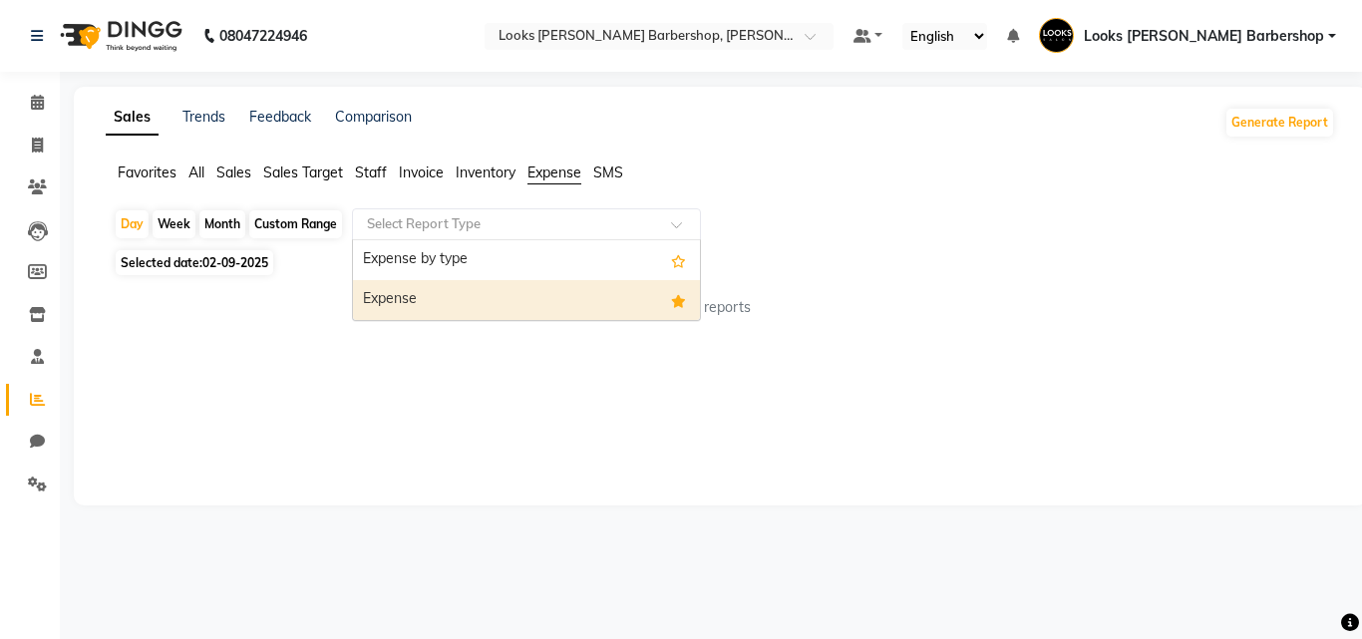
click at [611, 307] on div "Expense" at bounding box center [526, 300] width 347 height 40
select select "full_report"
select select "pdf"
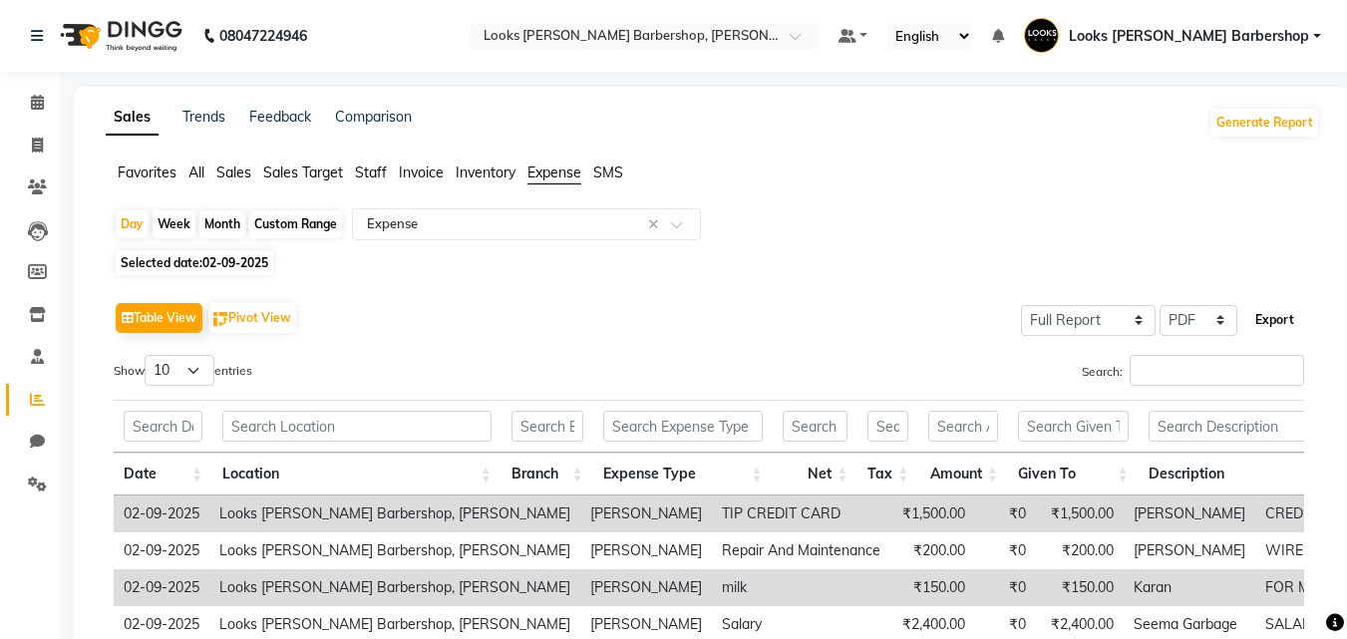
click at [1271, 321] on button "Export" at bounding box center [1274, 320] width 55 height 34
select select "sans-serif"
select select "13px"
select select "template_1"
select select "A4"
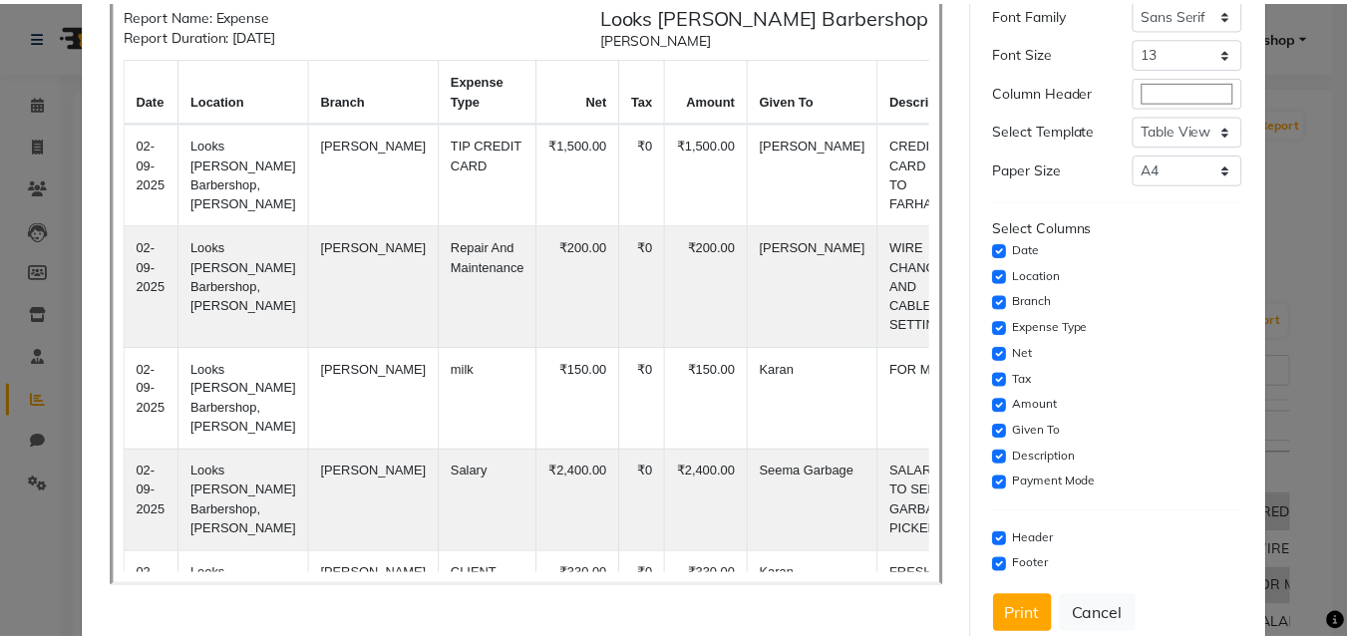
scroll to position [163, 0]
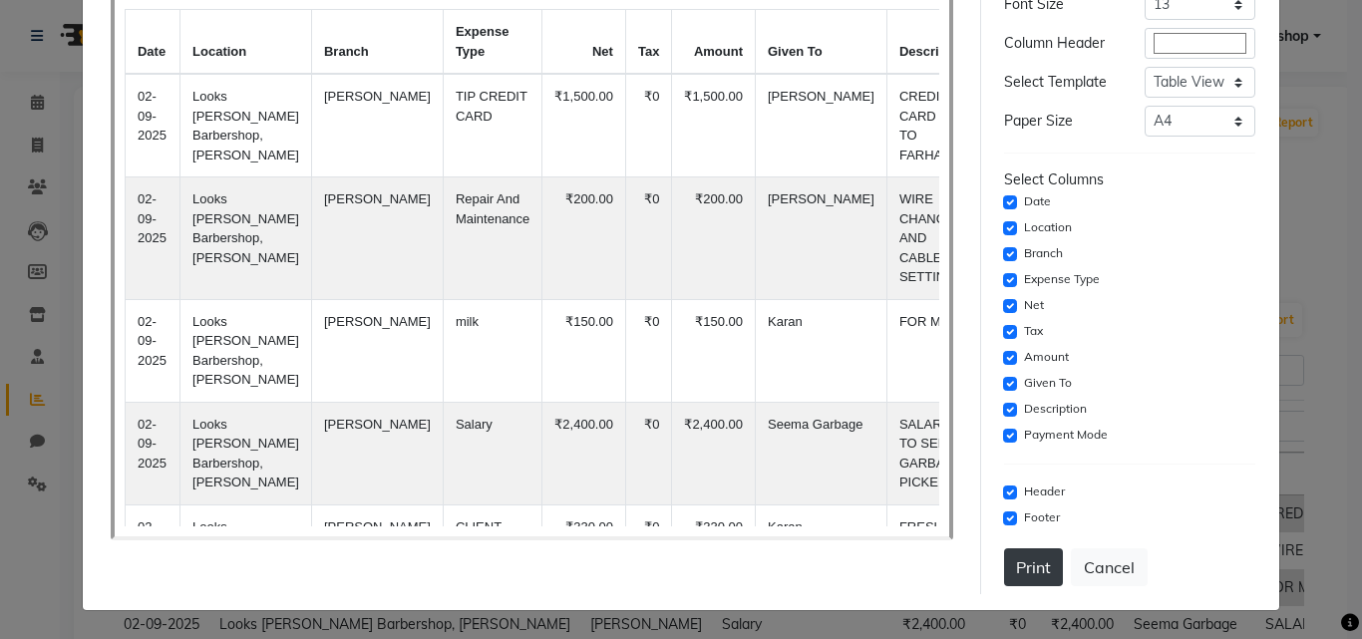
click at [1007, 569] on button "Print" at bounding box center [1033, 567] width 59 height 38
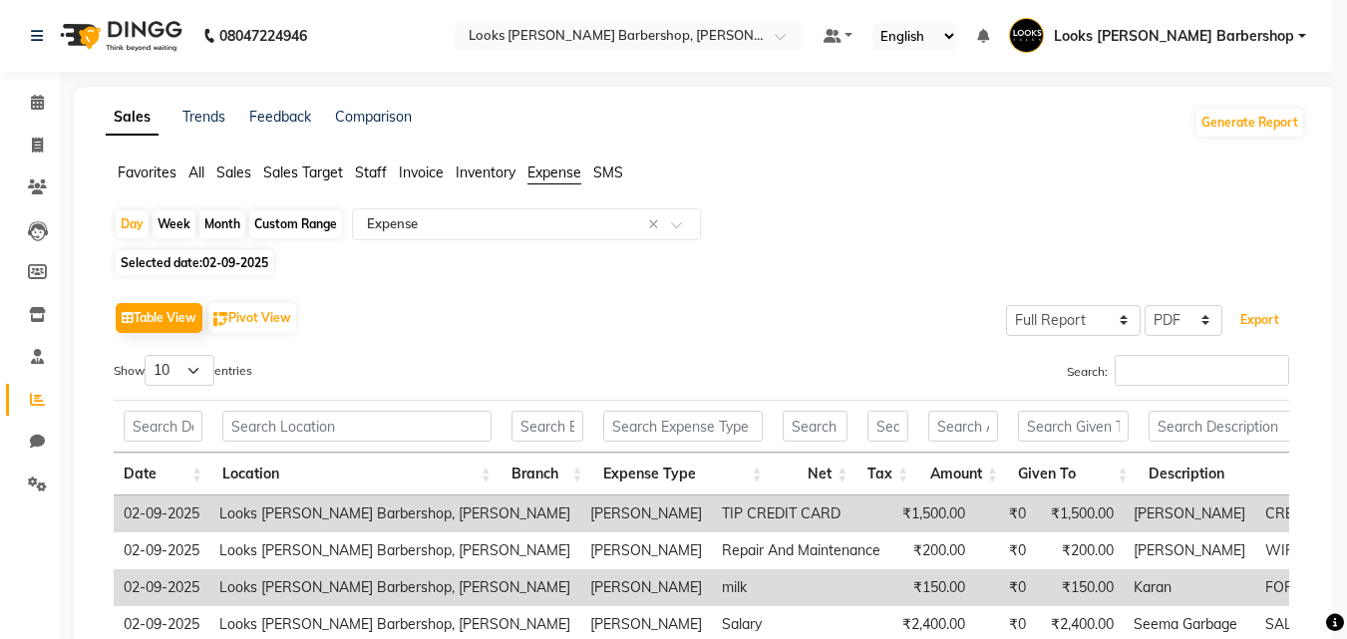
scroll to position [0, 0]
